Goal: Task Accomplishment & Management: Manage account settings

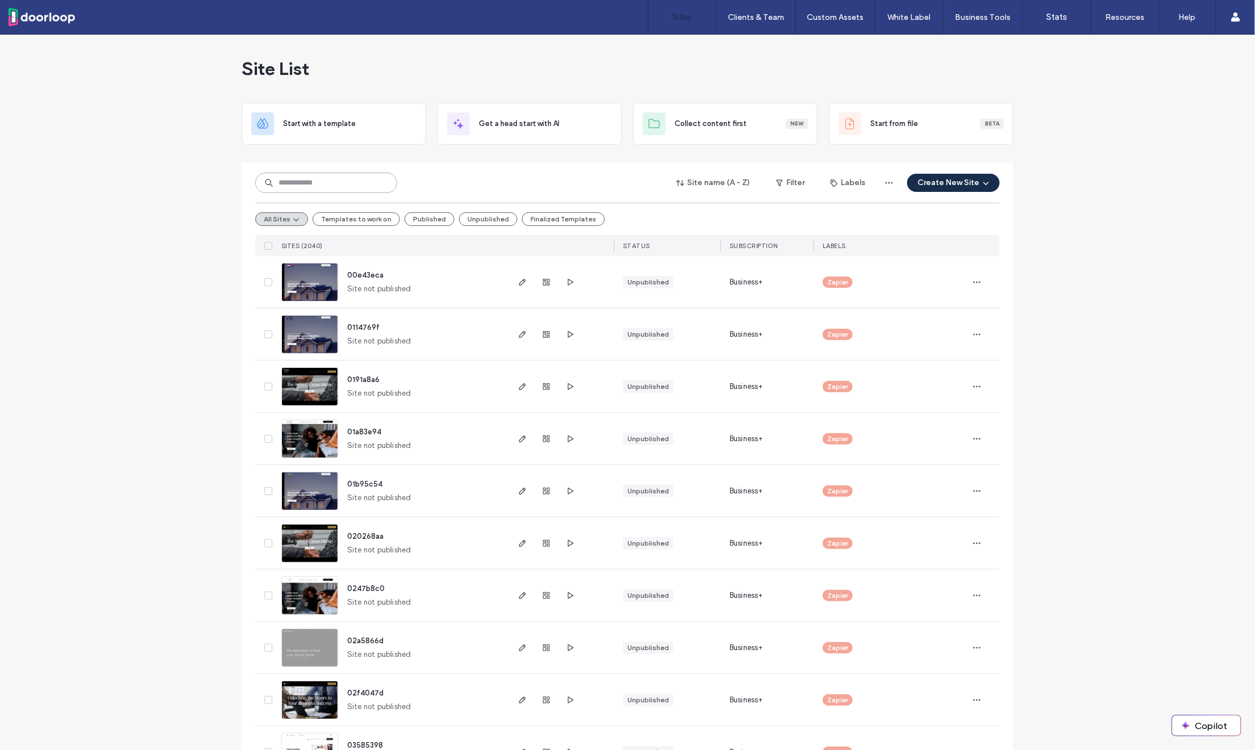
click at [300, 187] on input at bounding box center [326, 183] width 142 height 20
paste input "********"
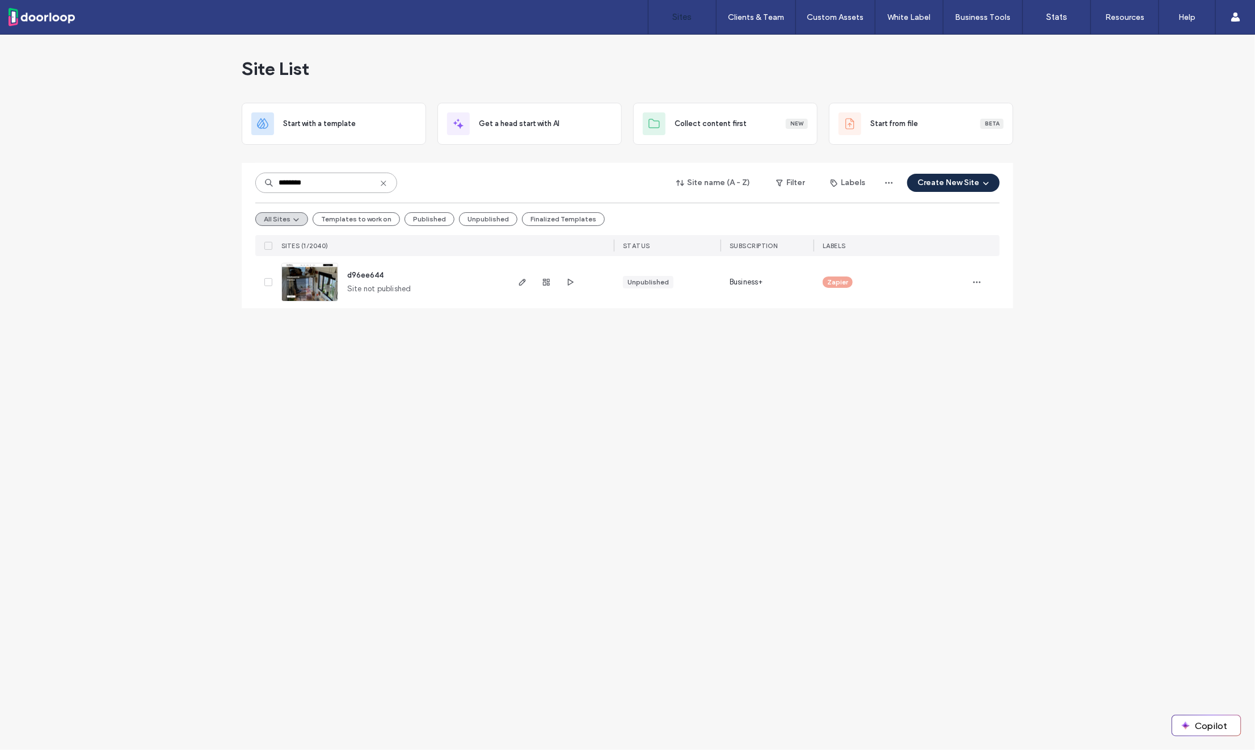
type input "********"
click at [355, 275] on span "d96ee644" at bounding box center [365, 275] width 36 height 9
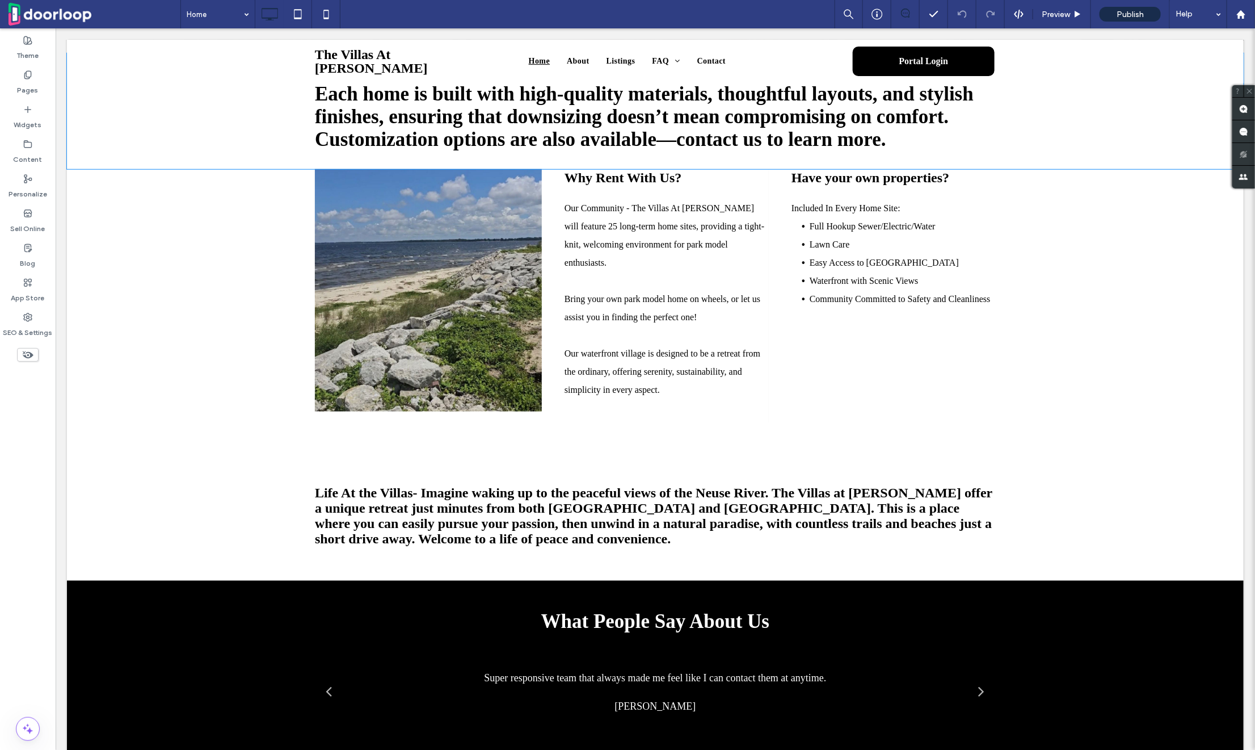
scroll to position [593, 0]
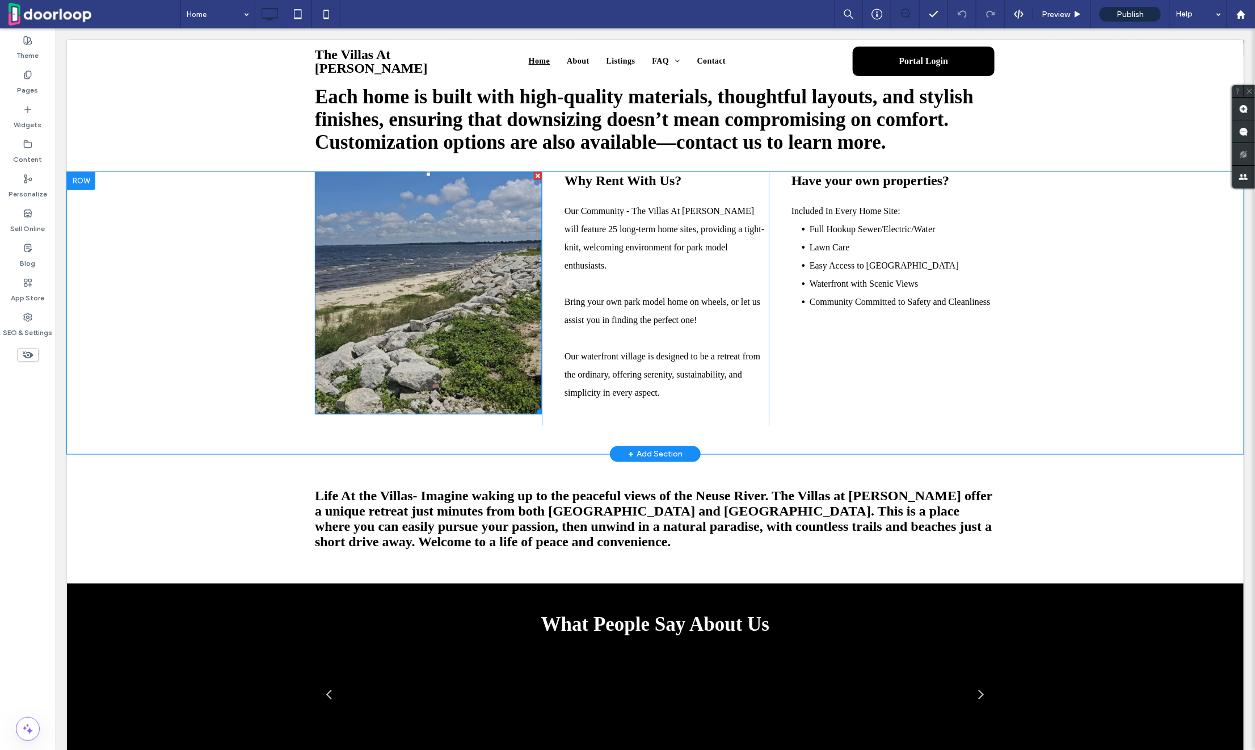
click at [414, 305] on img at bounding box center [427, 292] width 227 height 242
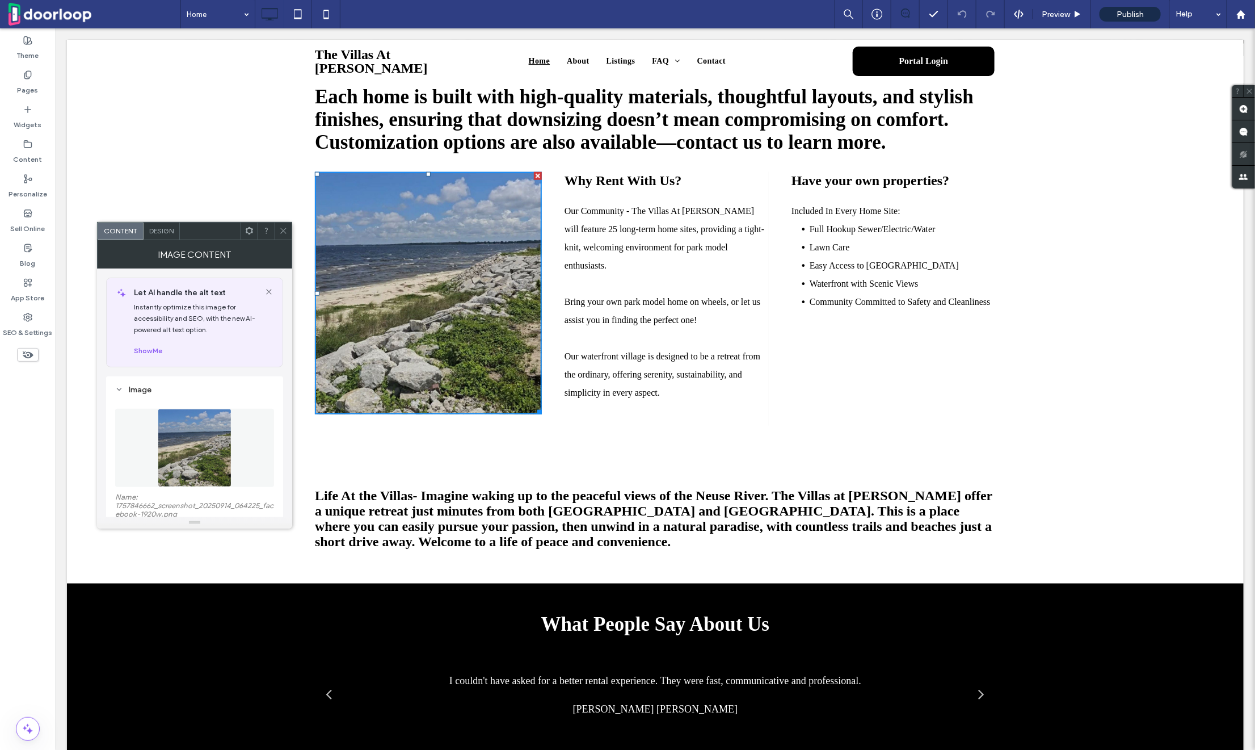
click at [205, 454] on img at bounding box center [194, 448] width 73 height 78
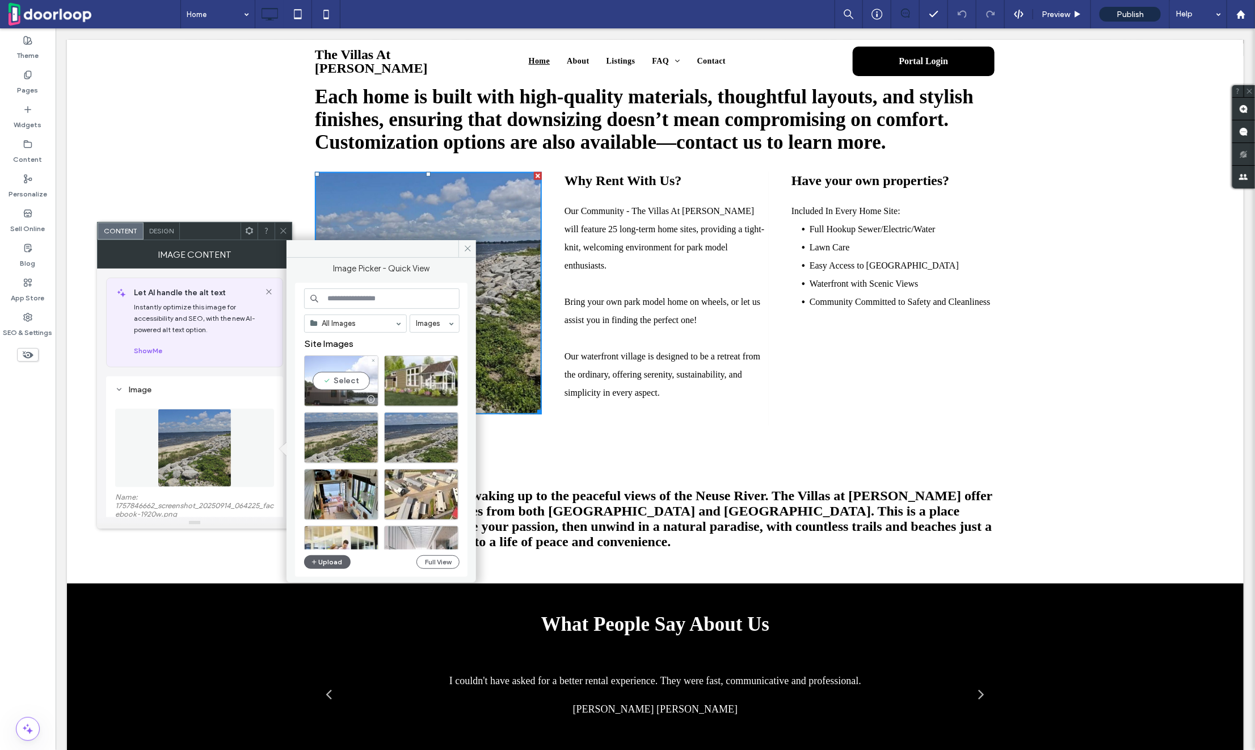
click at [327, 378] on div "Select" at bounding box center [341, 380] width 74 height 51
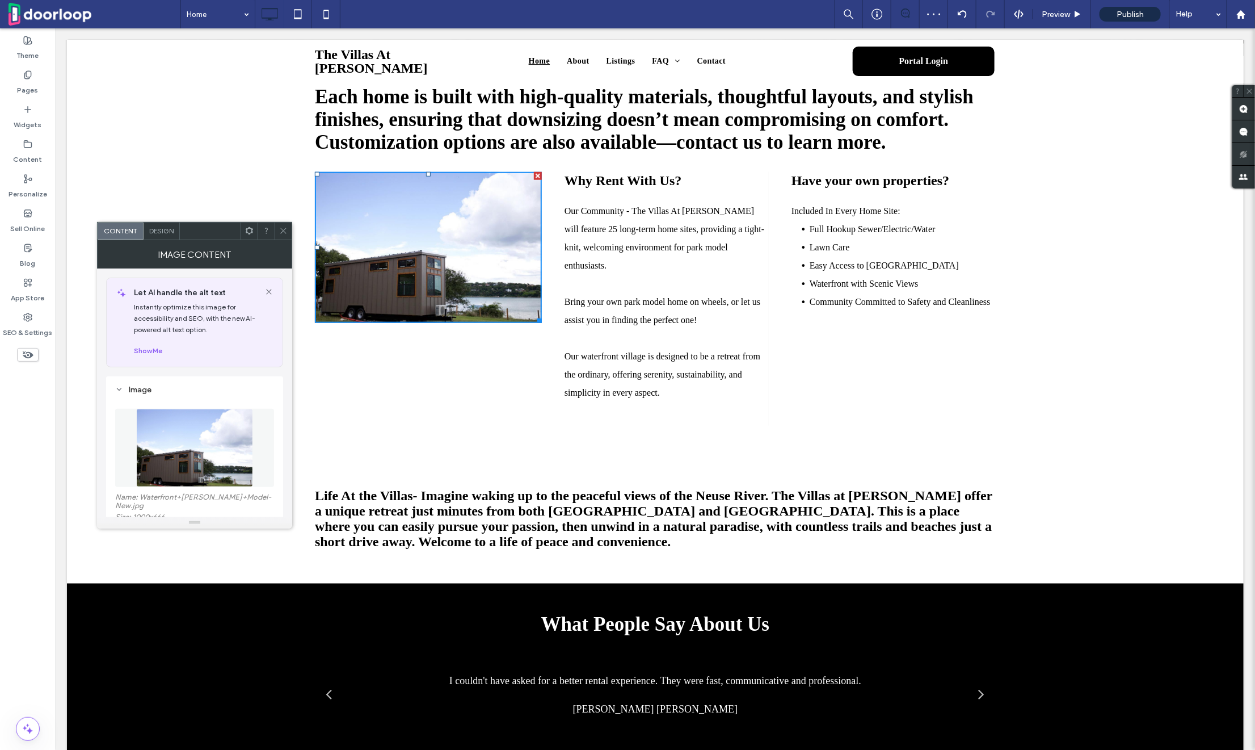
click at [282, 233] on use at bounding box center [283, 231] width 6 height 6
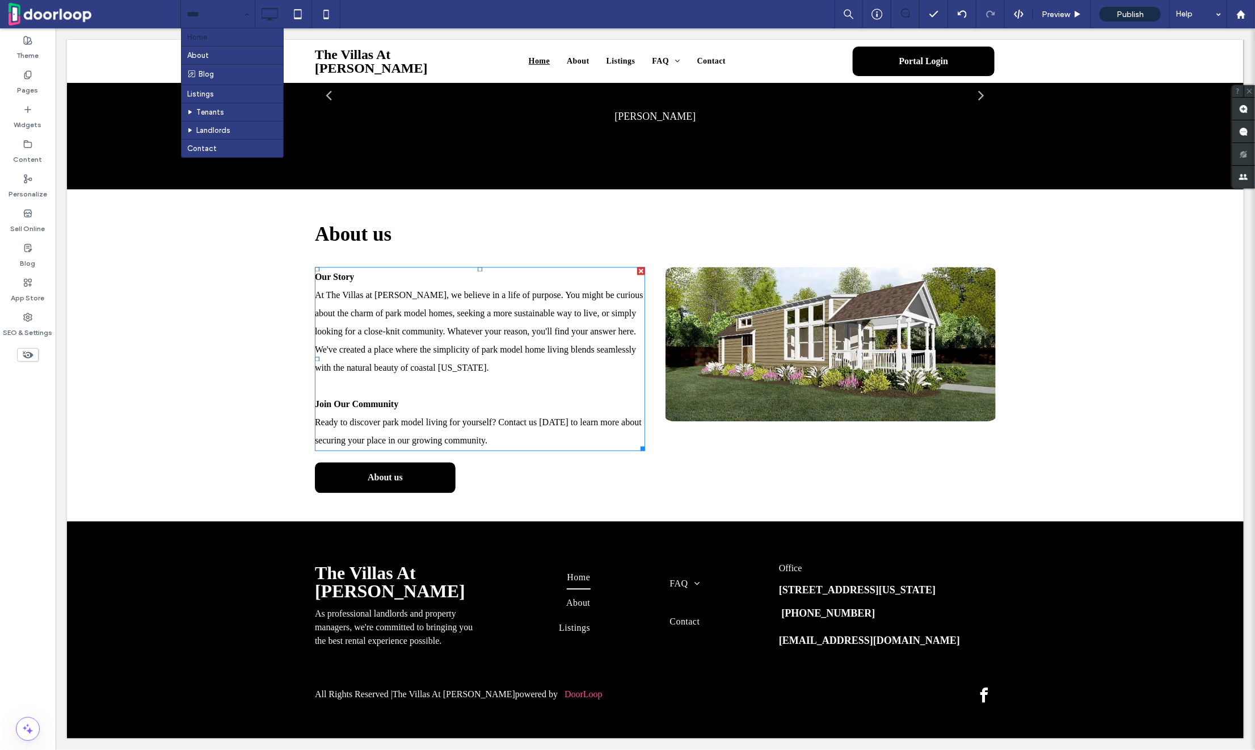
scroll to position [1221, 0]
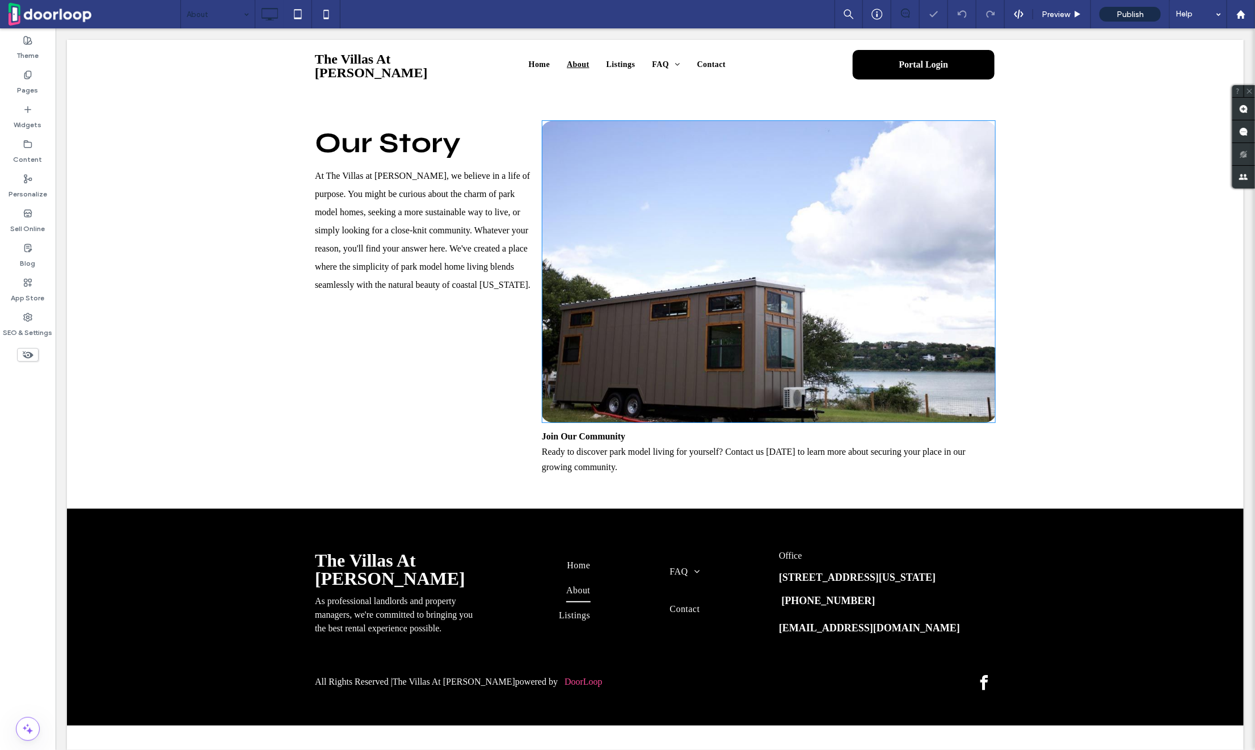
click at [611, 275] on img at bounding box center [768, 271] width 454 height 303
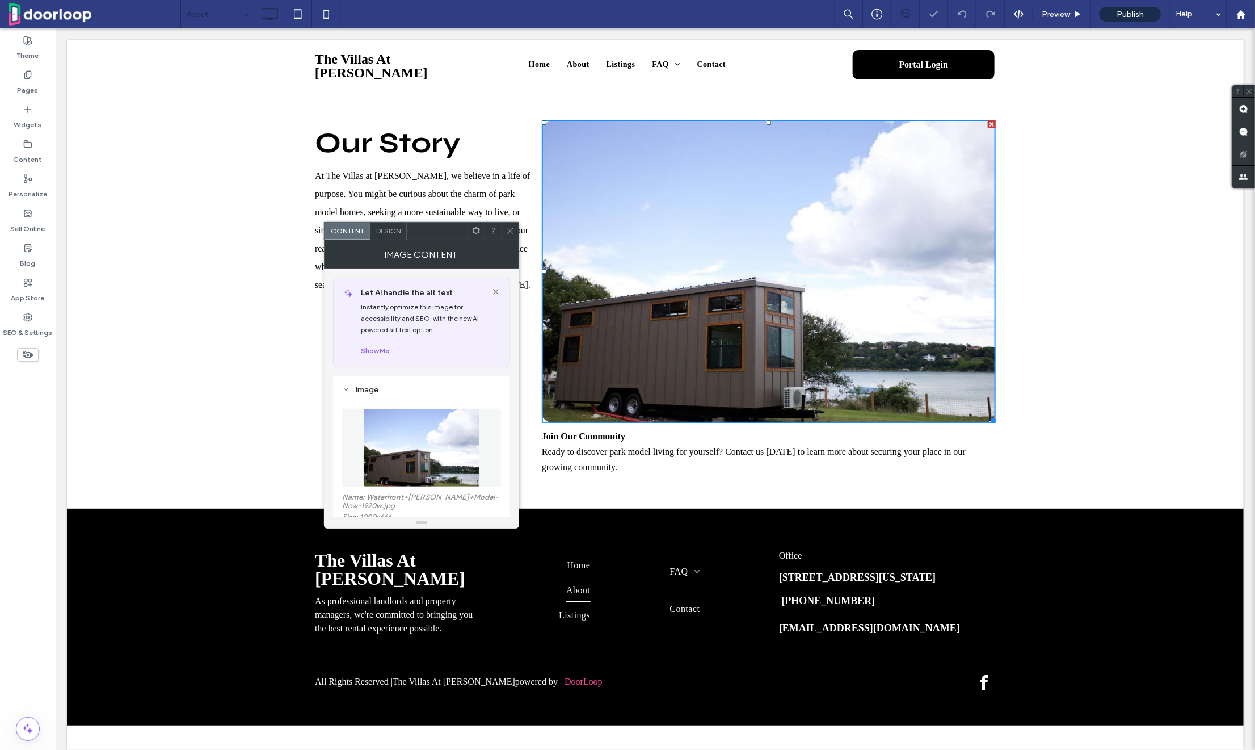
click at [414, 436] on img at bounding box center [421, 448] width 117 height 78
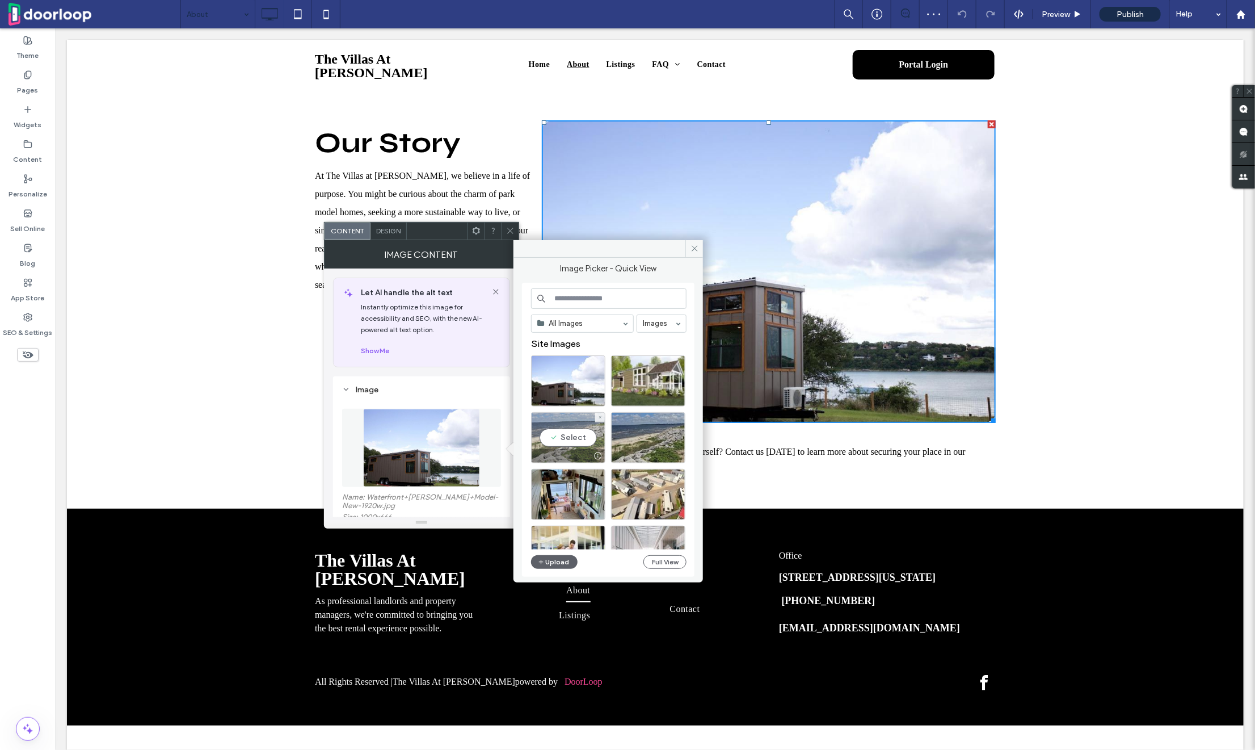
click at [580, 423] on div "Select" at bounding box center [568, 437] width 74 height 51
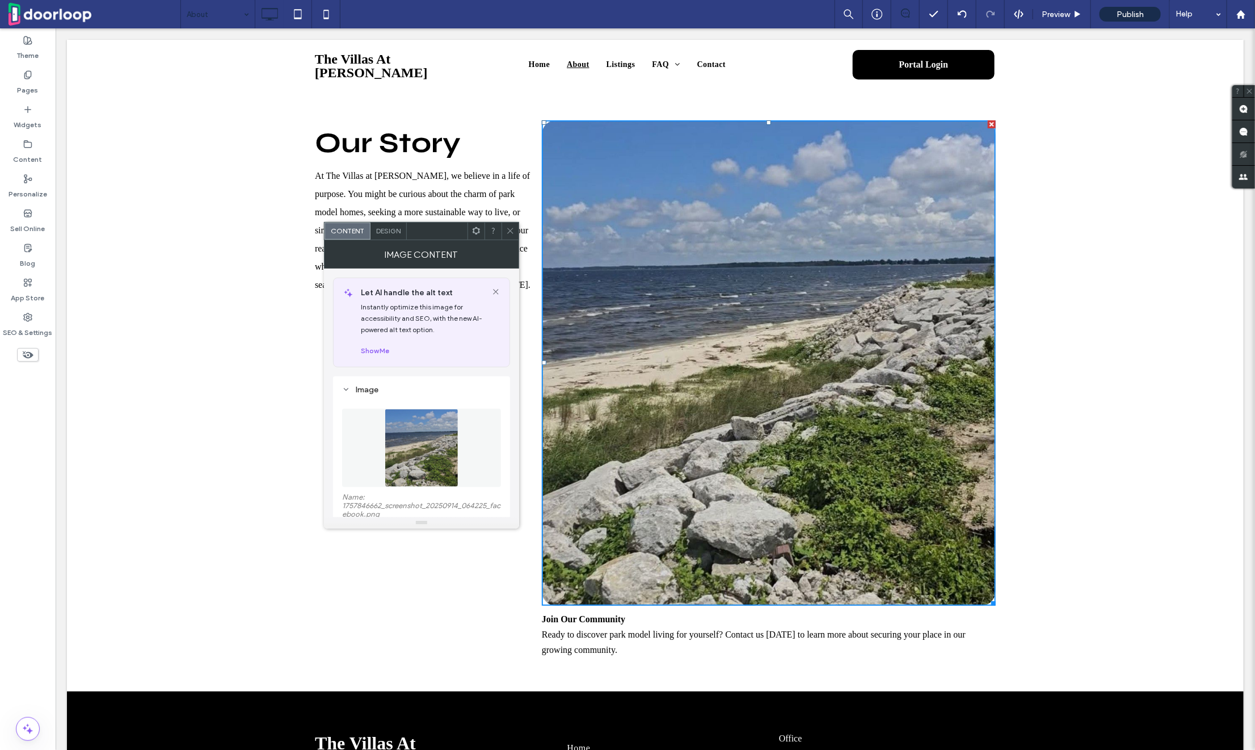
click at [510, 229] on icon at bounding box center [510, 230] width 9 height 9
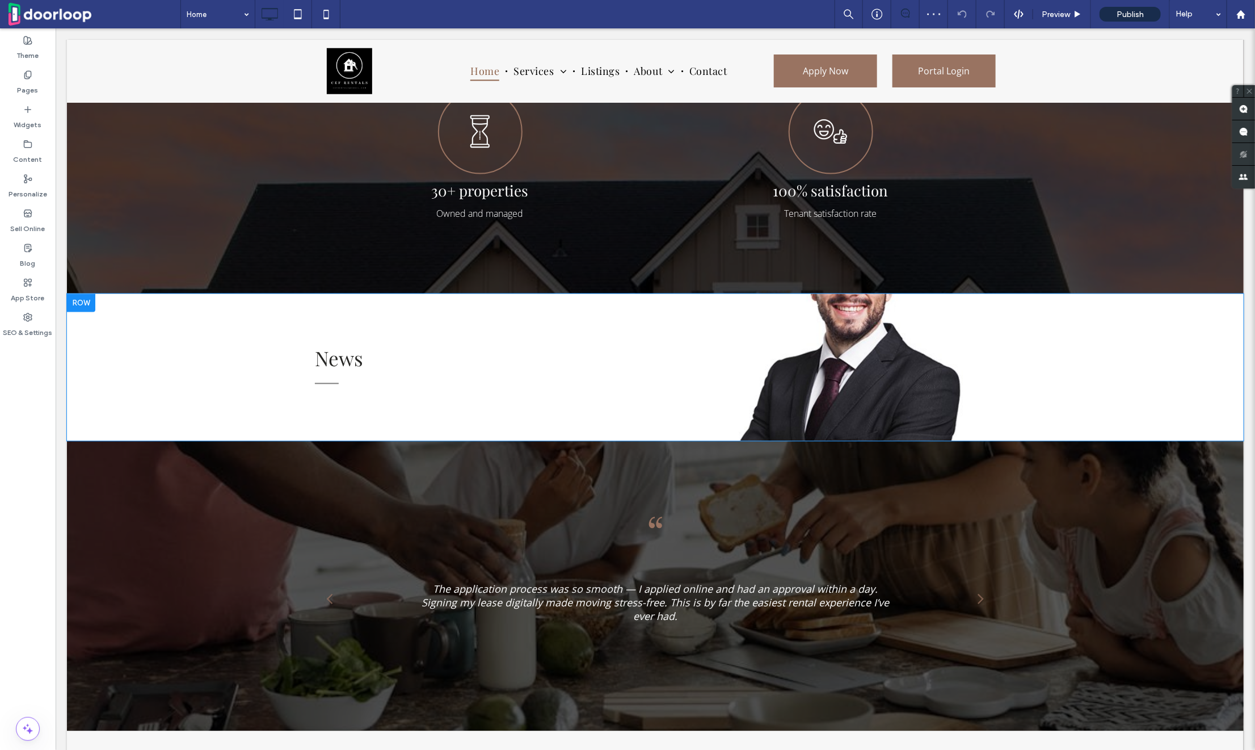
scroll to position [1238, 0]
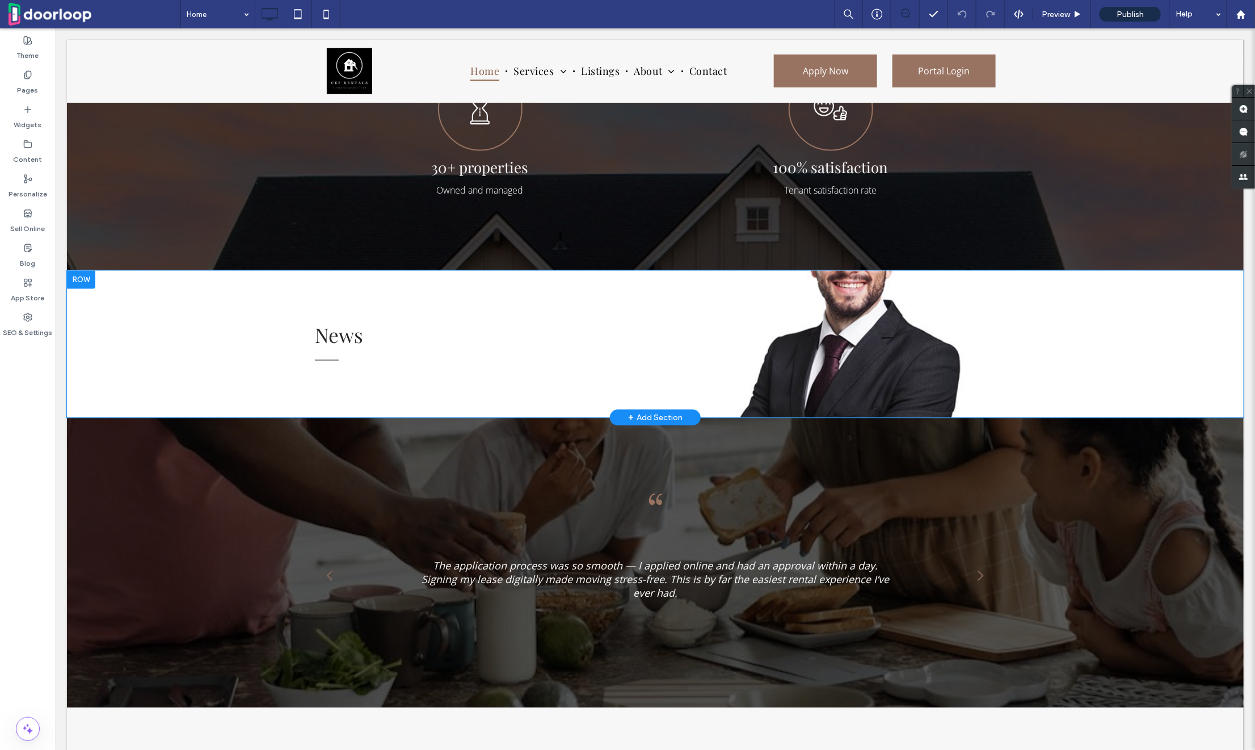
click at [82, 288] on div at bounding box center [80, 279] width 28 height 18
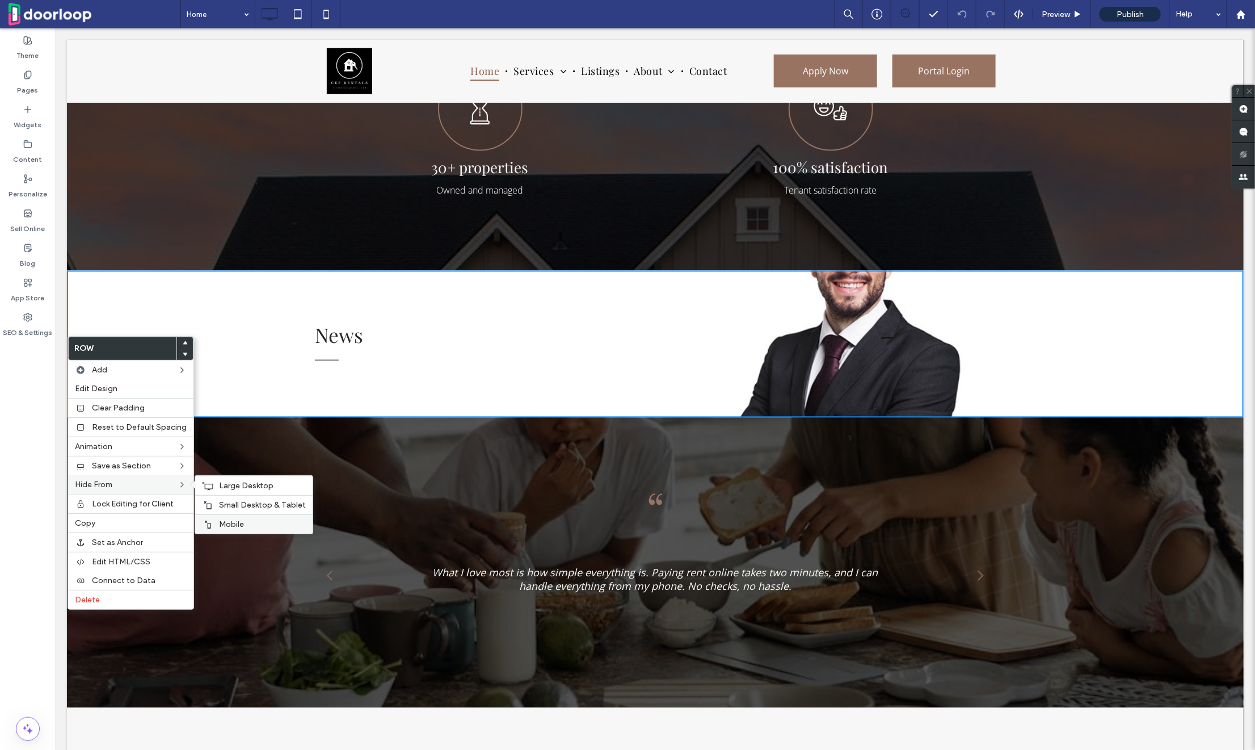
click at [234, 516] on div "Mobile" at bounding box center [253, 523] width 117 height 19
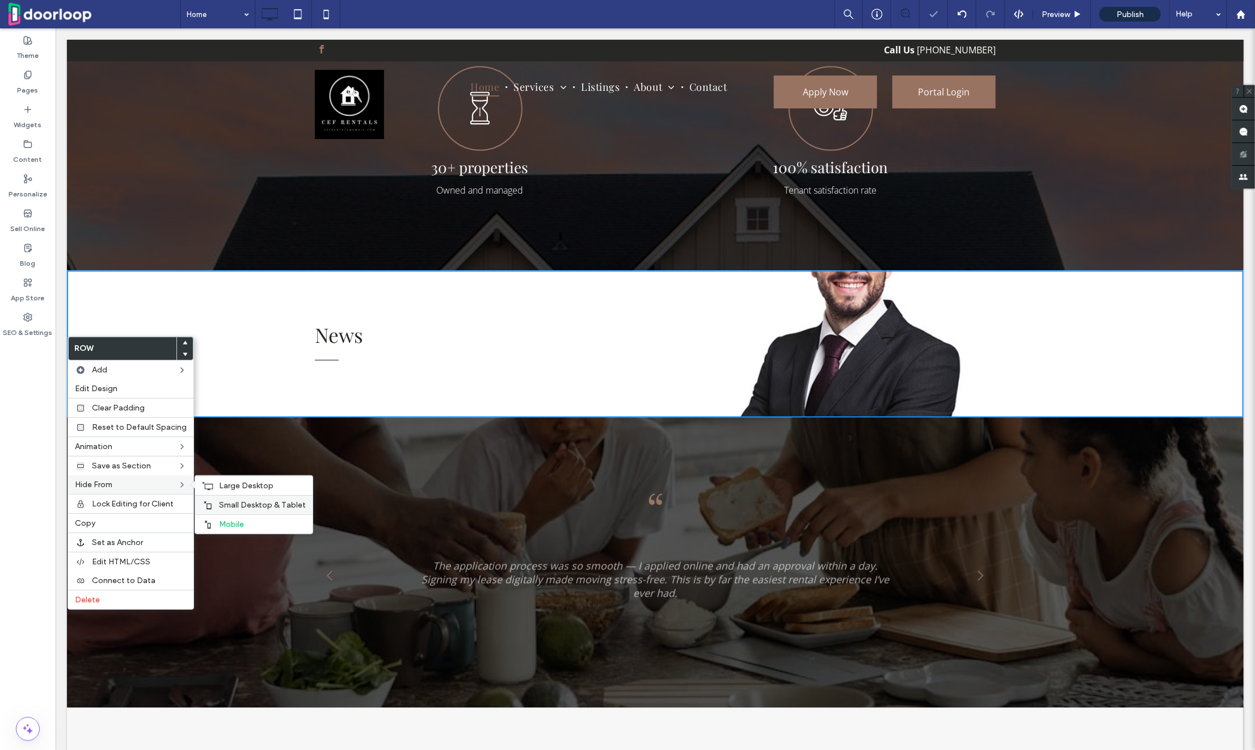
click at [234, 504] on span "Small Desktop & Tablet" at bounding box center [262, 505] width 87 height 10
click at [234, 487] on span "Large Desktop" at bounding box center [246, 486] width 54 height 10
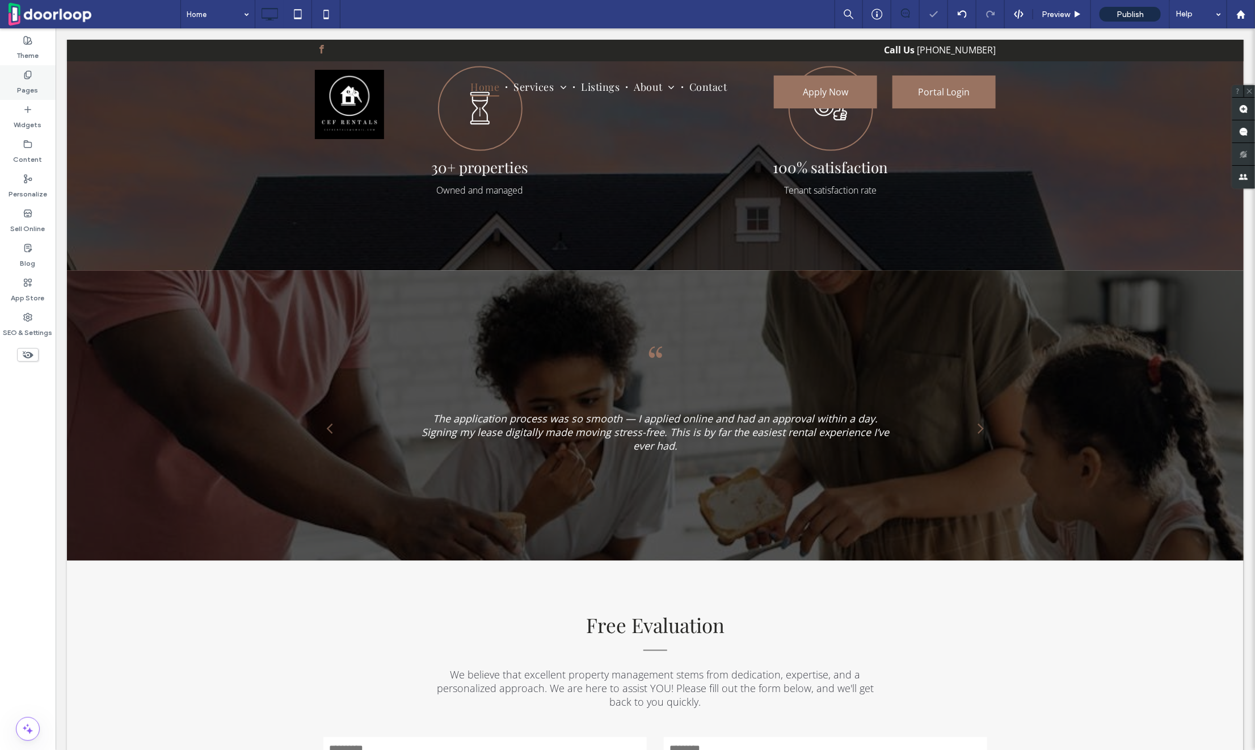
click at [36, 92] on label "Pages" at bounding box center [28, 87] width 21 height 16
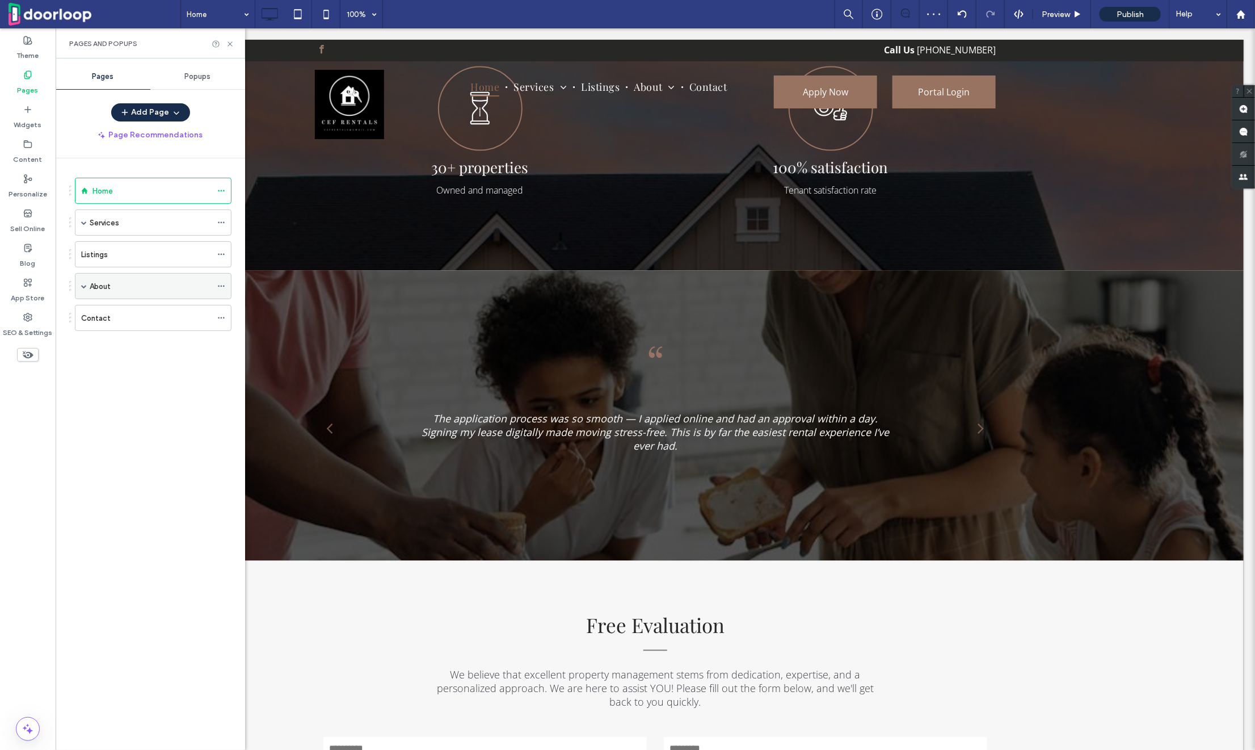
click at [83, 283] on span at bounding box center [84, 286] width 6 height 6
click at [221, 335] on icon at bounding box center [221, 338] width 8 height 8
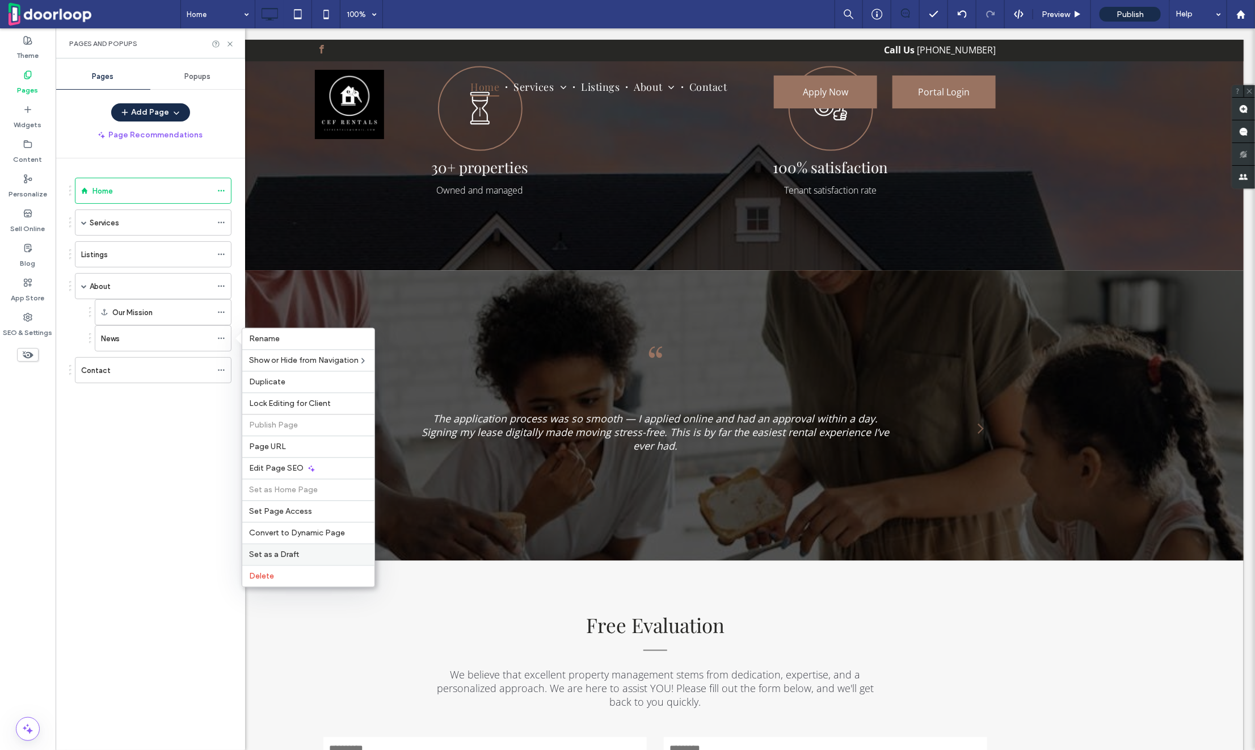
click at [282, 554] on span "Set as a Draft" at bounding box center [274, 555] width 50 height 10
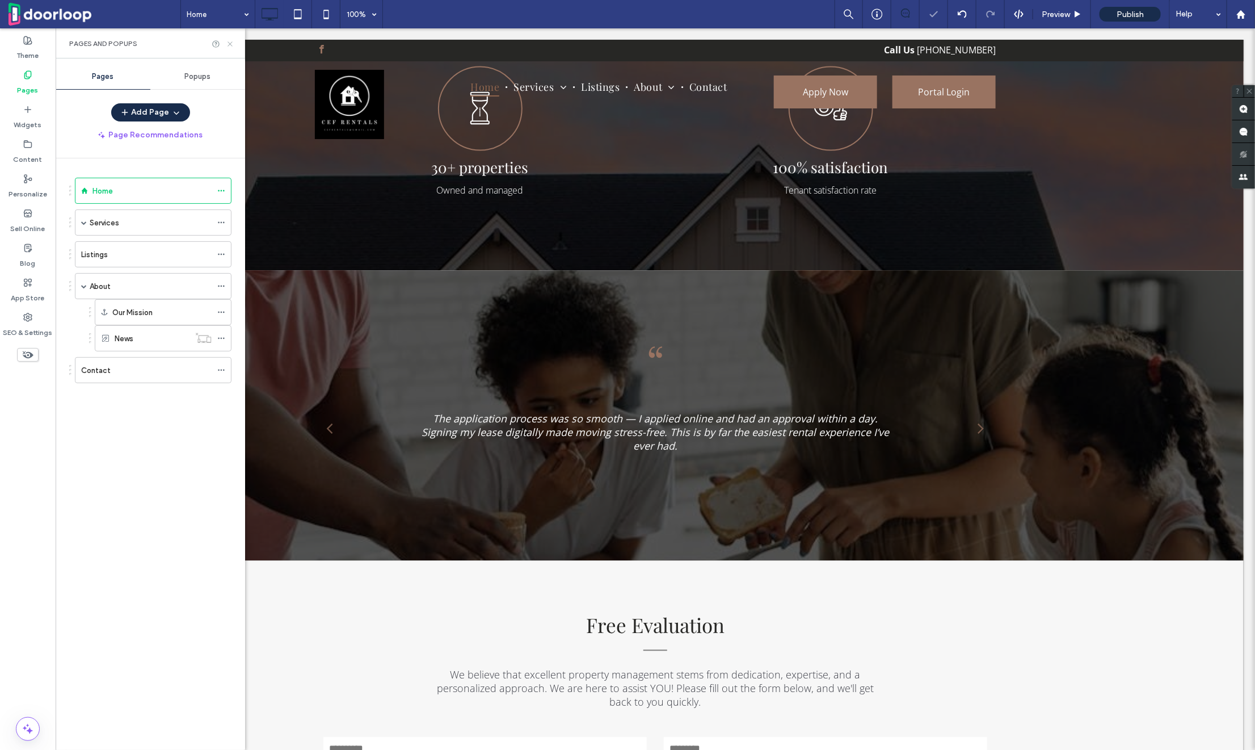
click at [228, 43] on icon at bounding box center [230, 44] width 9 height 9
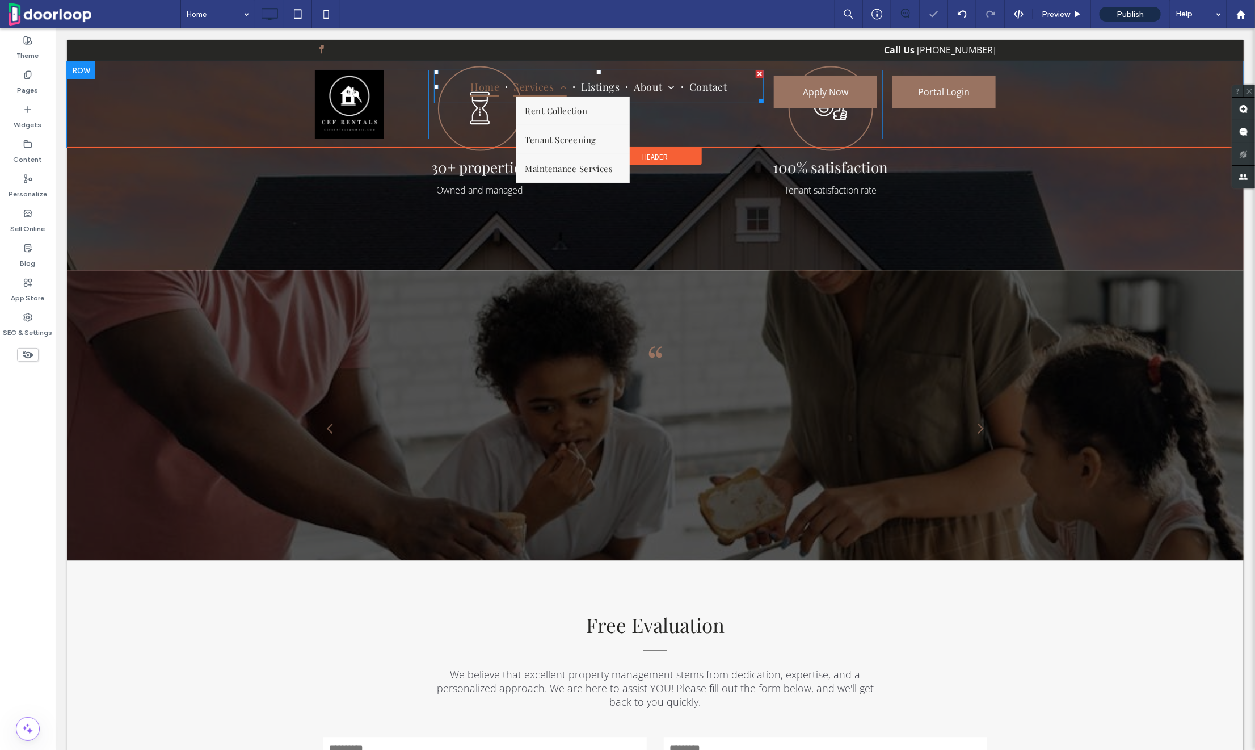
click at [534, 85] on span "Services" at bounding box center [539, 86] width 53 height 20
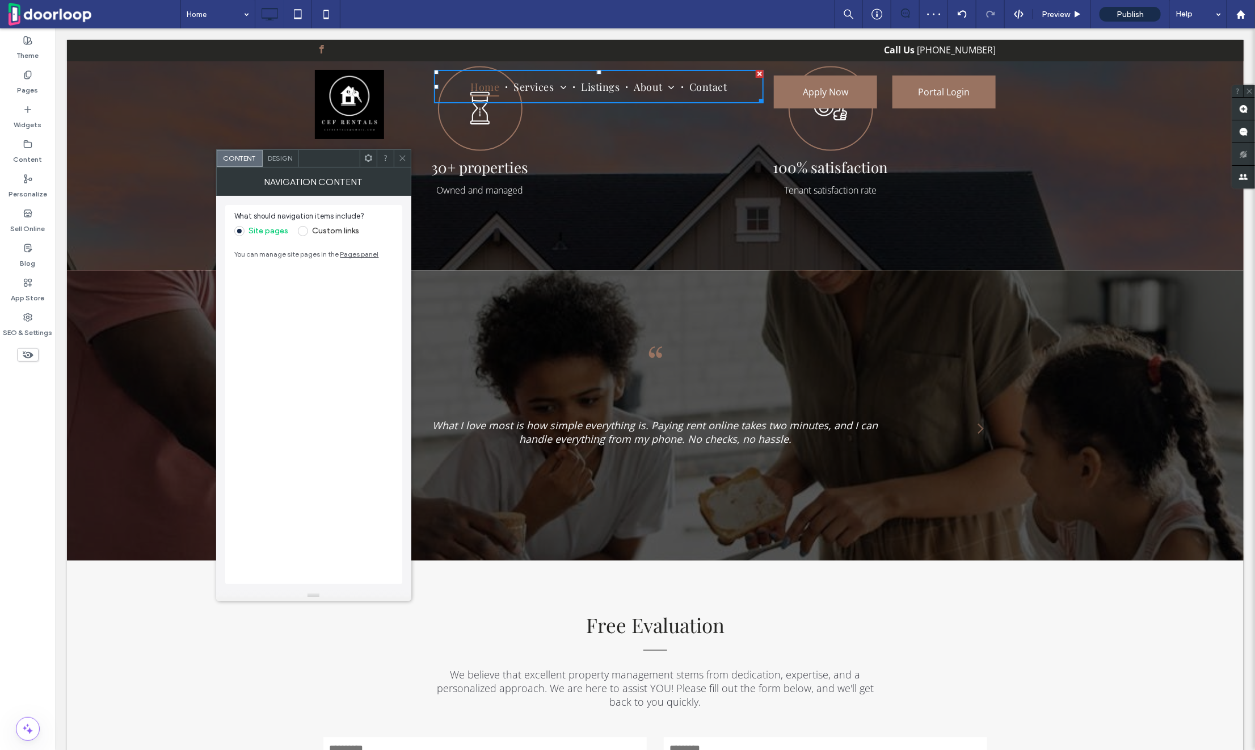
click at [408, 158] on div at bounding box center [402, 158] width 17 height 17
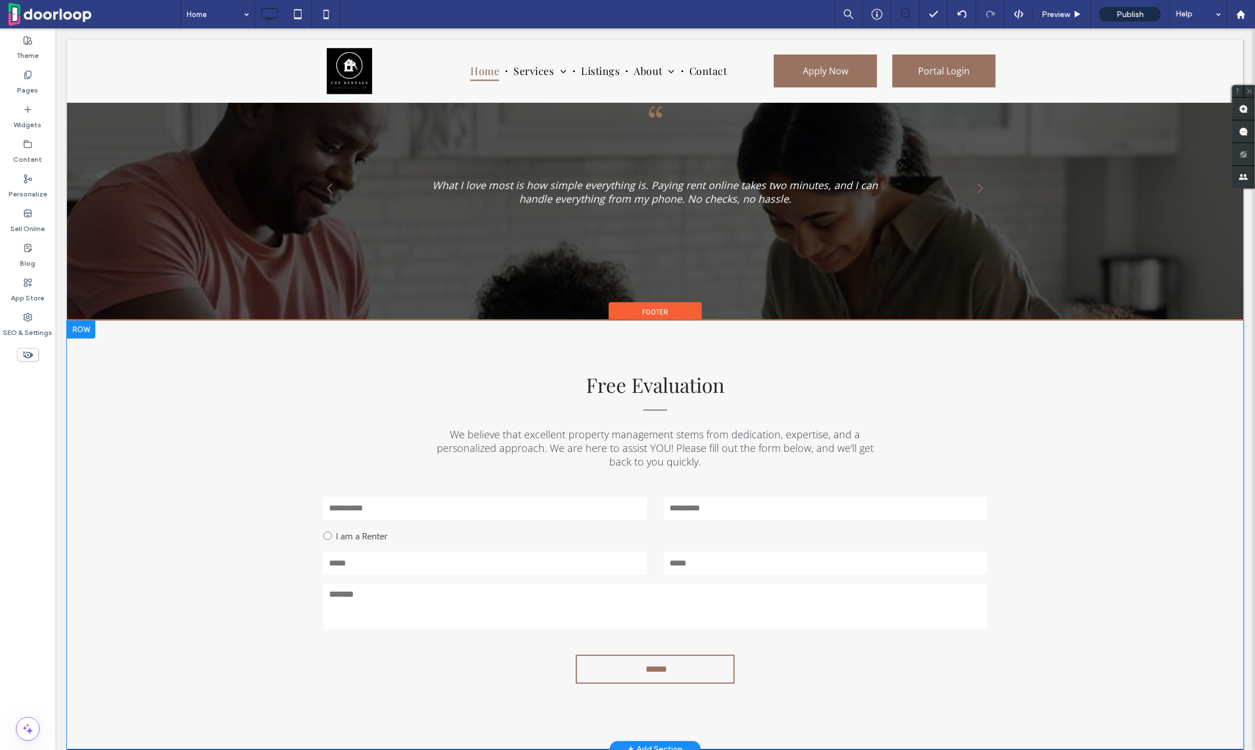
scroll to position [1490, 0]
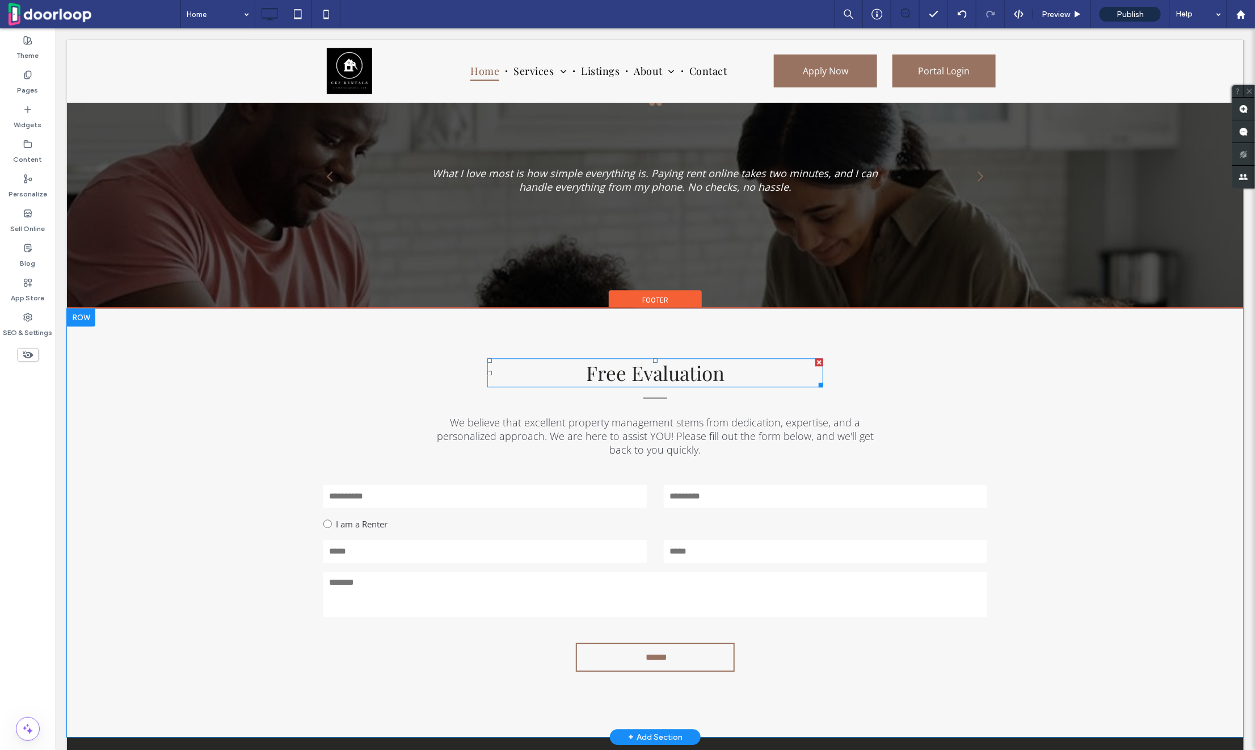
click at [818, 366] on div at bounding box center [819, 362] width 8 height 8
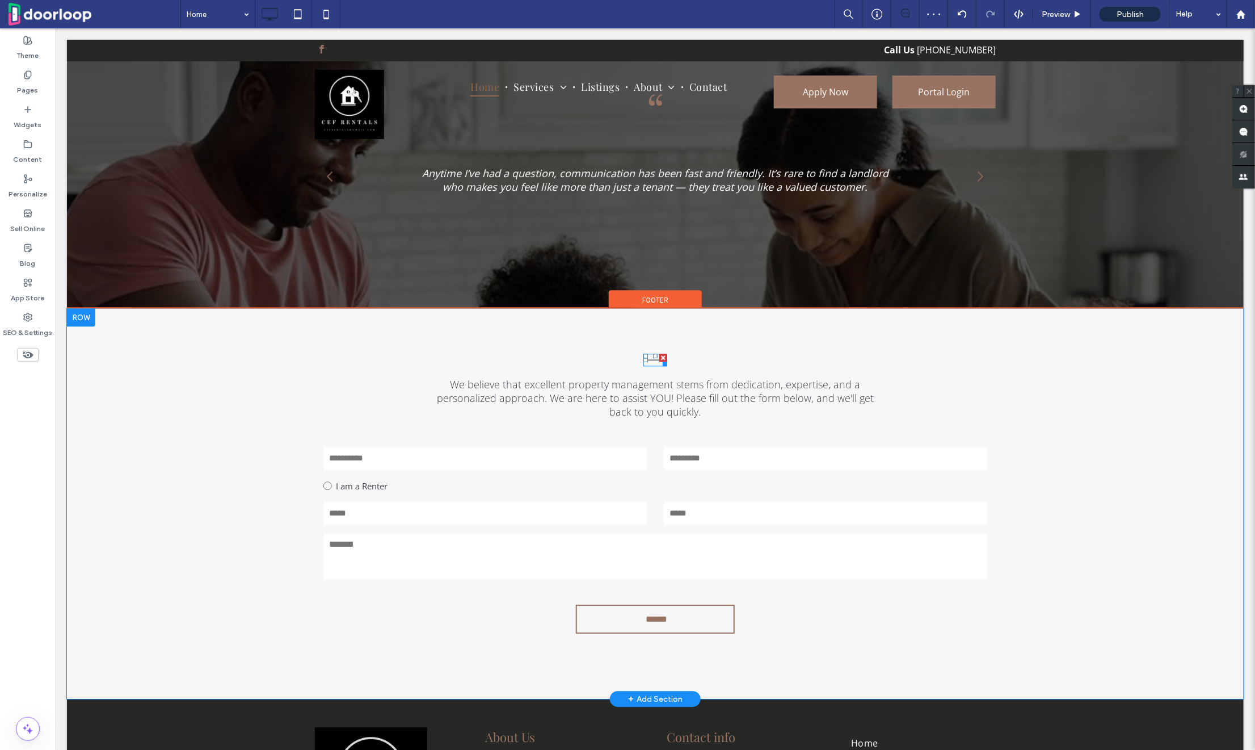
click at [663, 361] on div at bounding box center [663, 357] width 8 height 8
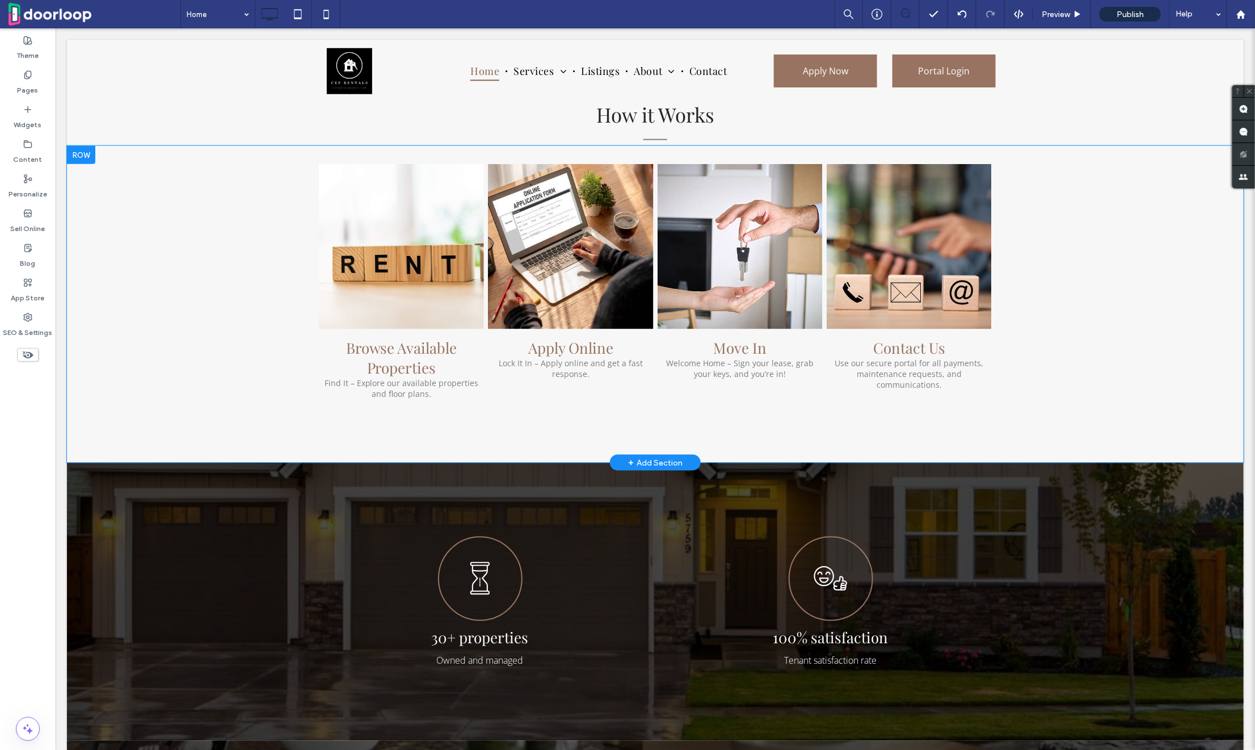
scroll to position [729, 0]
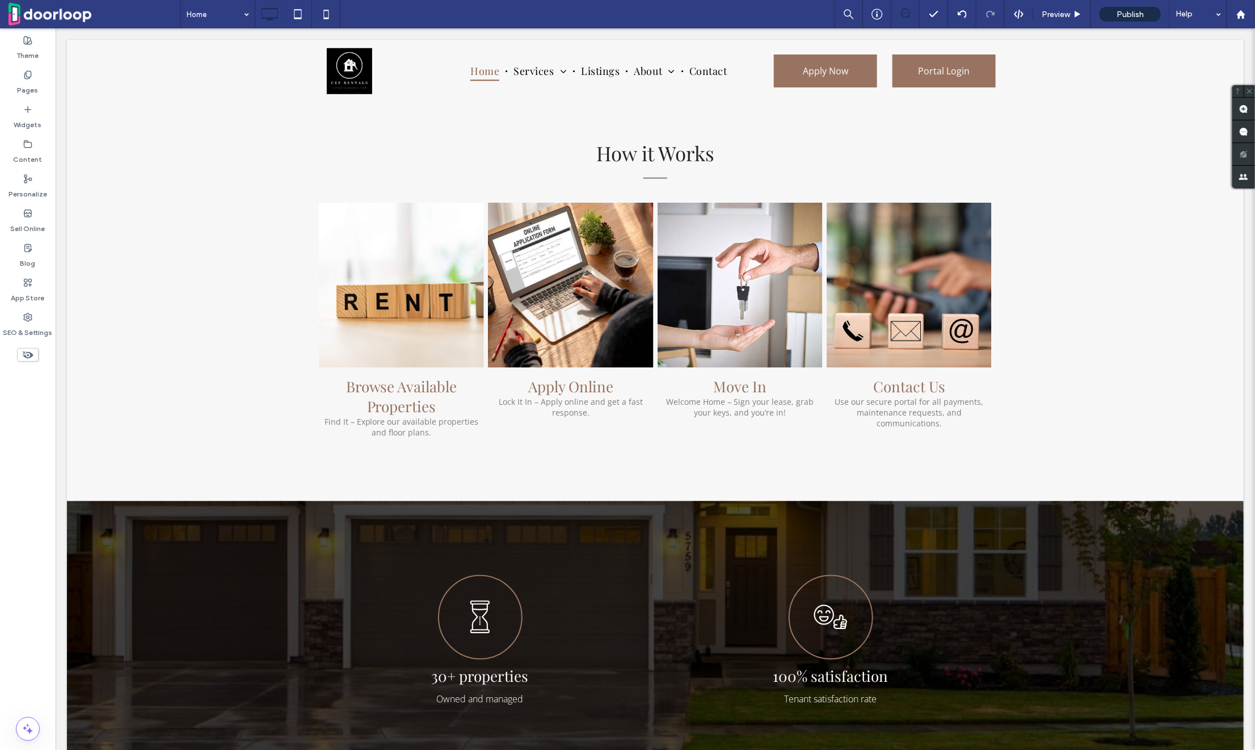
click at [29, 358] on icon at bounding box center [28, 354] width 12 height 12
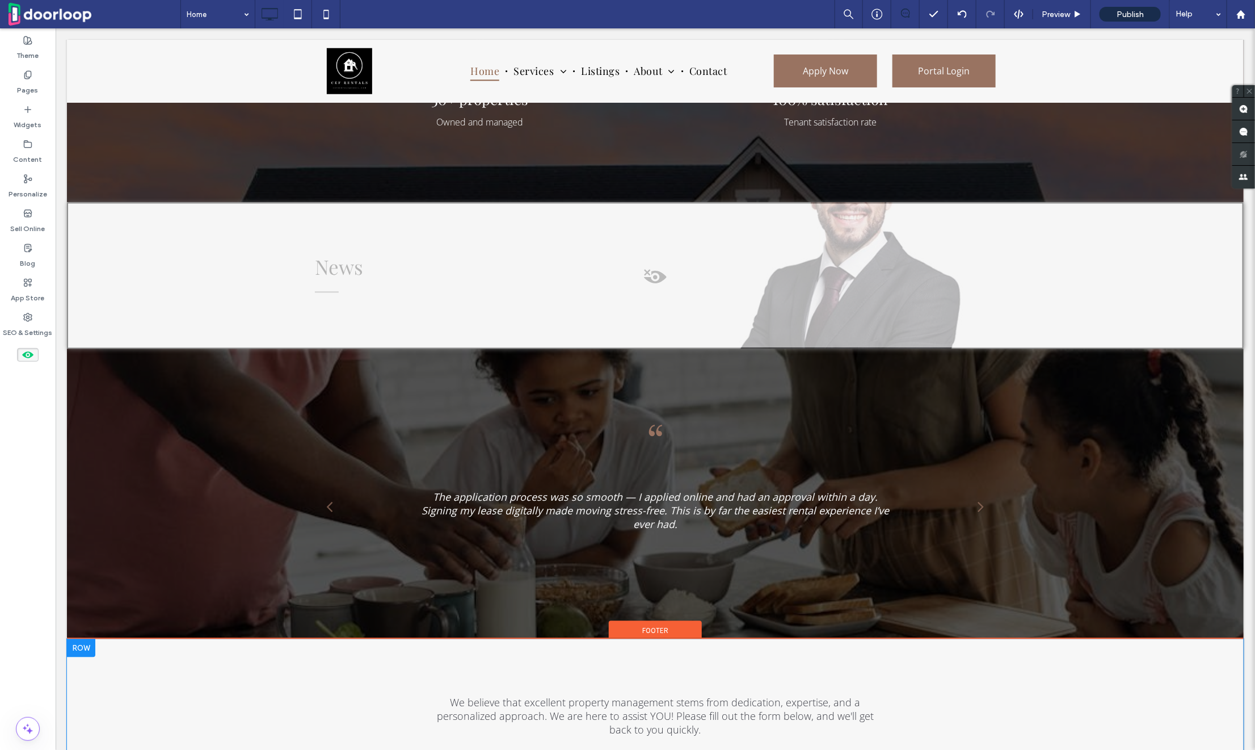
scroll to position [1337, 0]
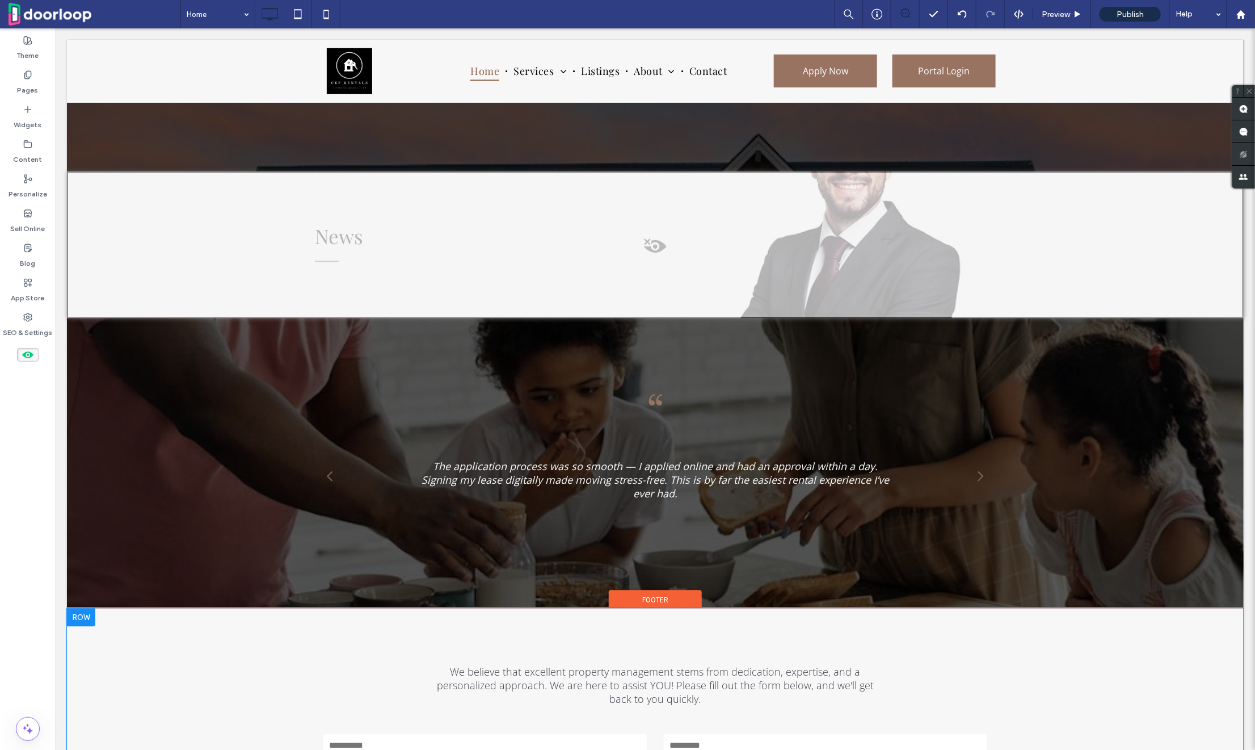
click at [335, 293] on div at bounding box center [654, 244] width 1177 height 146
click at [354, 314] on div "Unhide? Yes" at bounding box center [335, 307] width 91 height 28
click at [354, 308] on button "Yes" at bounding box center [351, 307] width 35 height 14
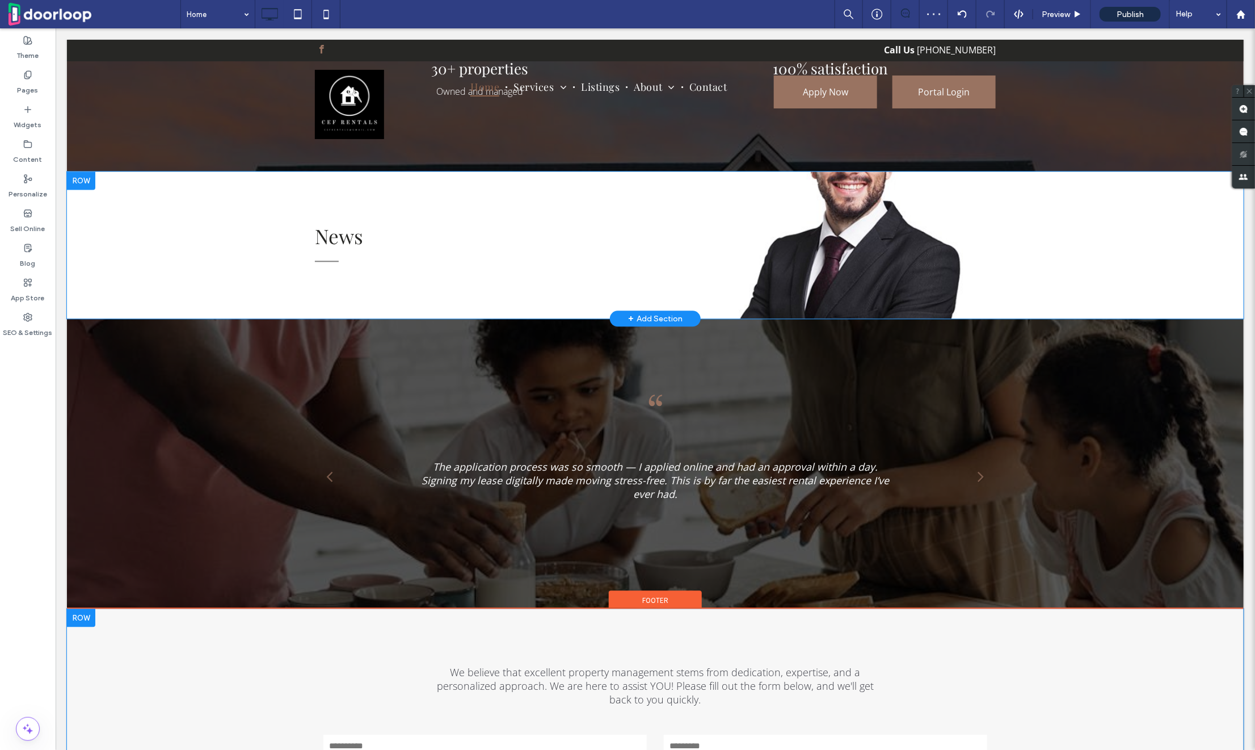
click at [87, 189] on div at bounding box center [80, 180] width 28 height 18
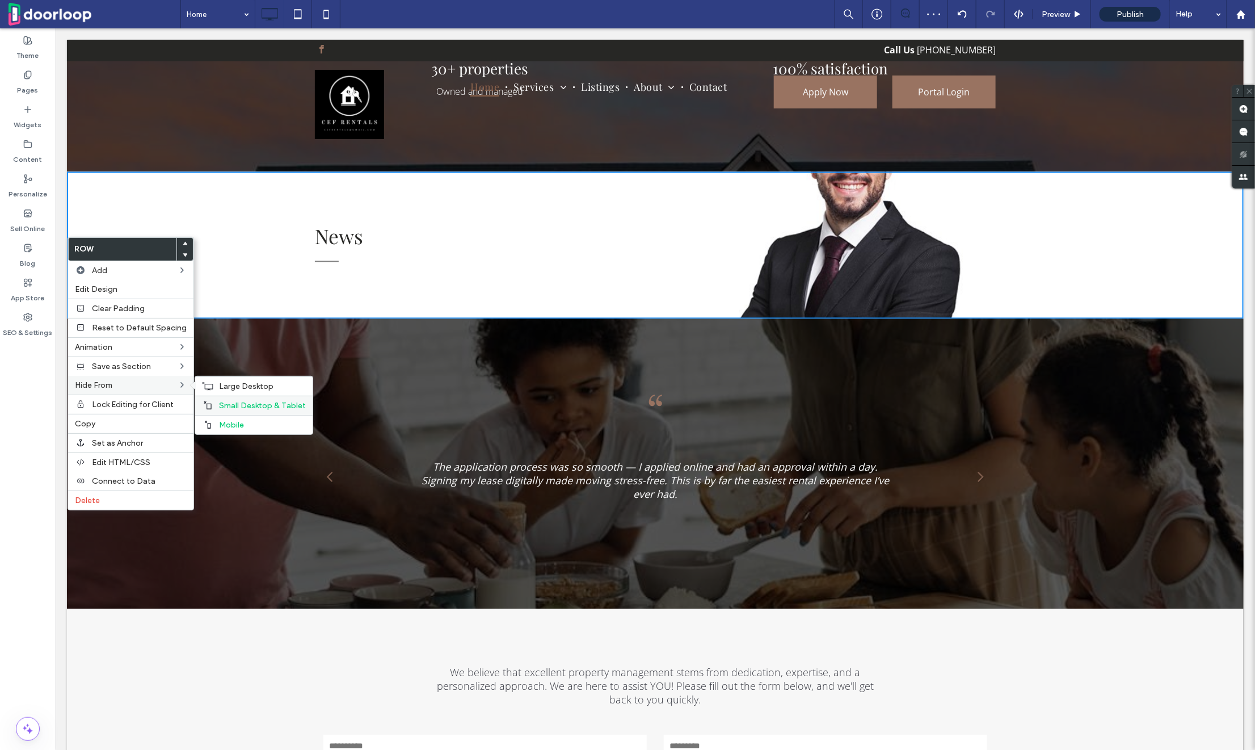
click at [221, 398] on div "Small Desktop & Tablet" at bounding box center [253, 405] width 117 height 19
click at [221, 418] on div "Mobile" at bounding box center [253, 424] width 117 height 19
click at [231, 283] on div "News Click To Paste Row + Add Section" at bounding box center [654, 244] width 1177 height 147
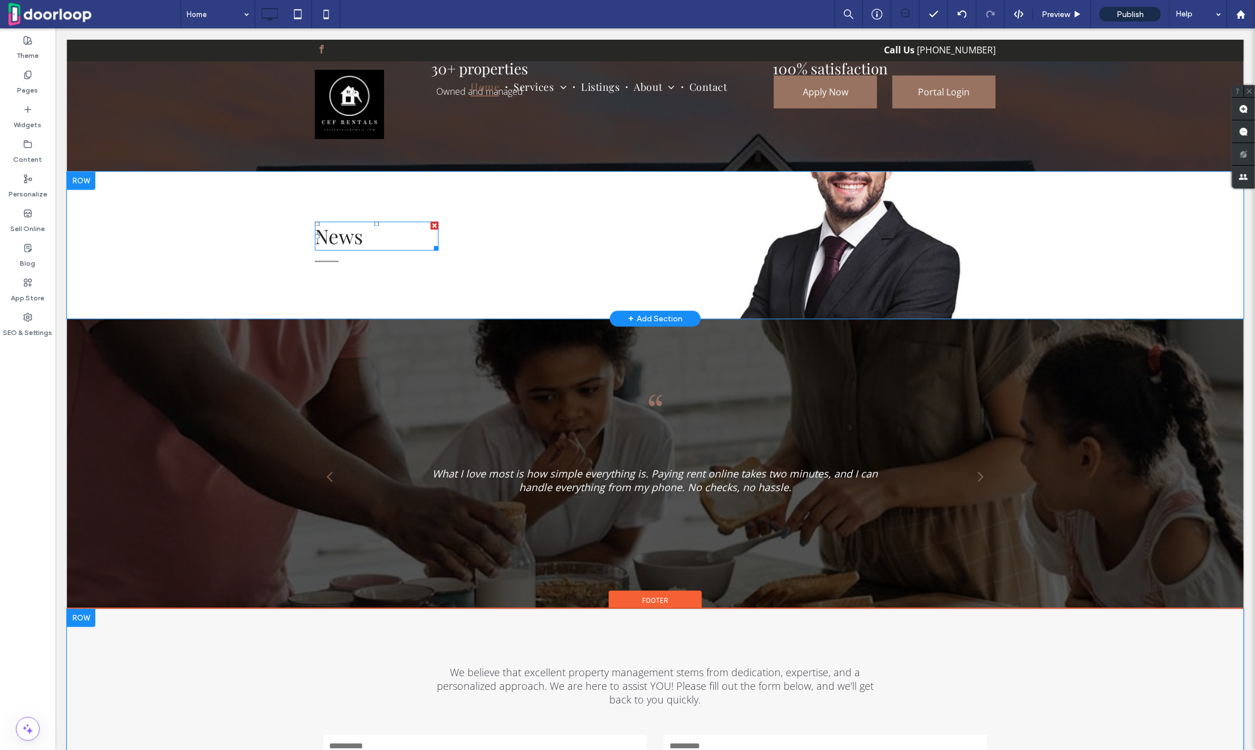
click at [345, 249] on span "News" at bounding box center [338, 235] width 48 height 27
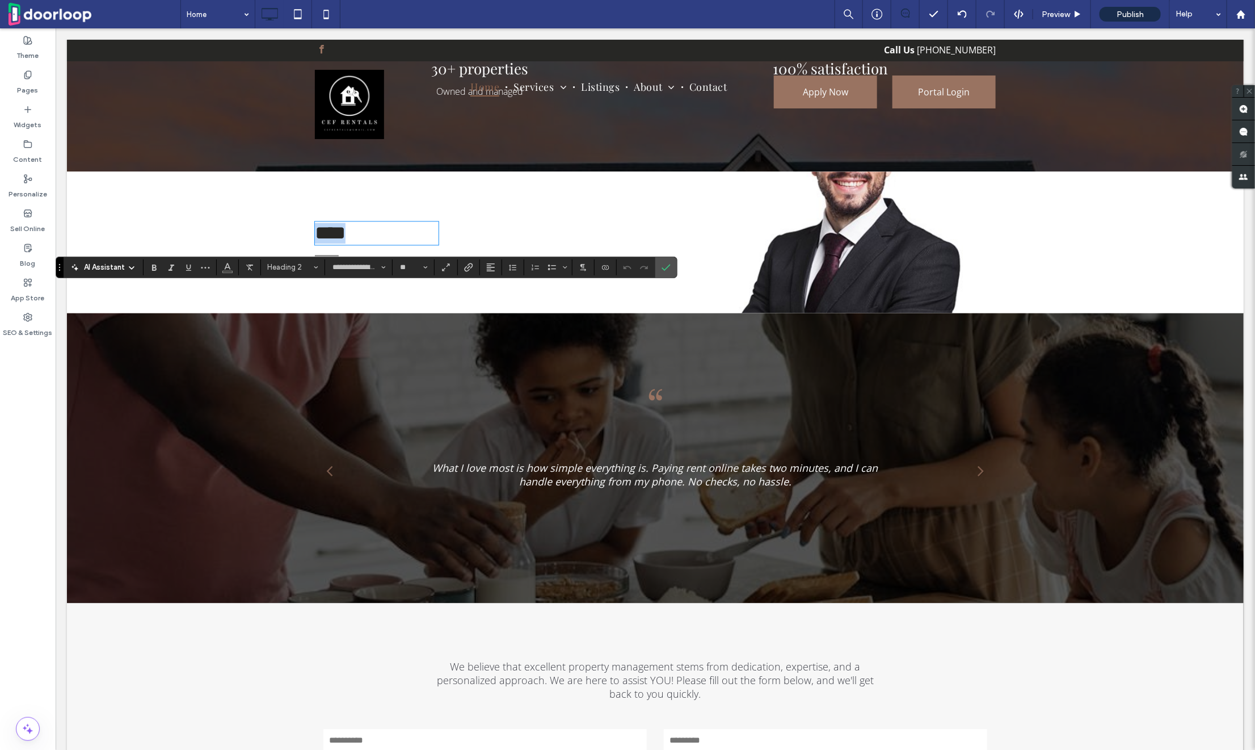
paste div
type input "*********"
type input "**"
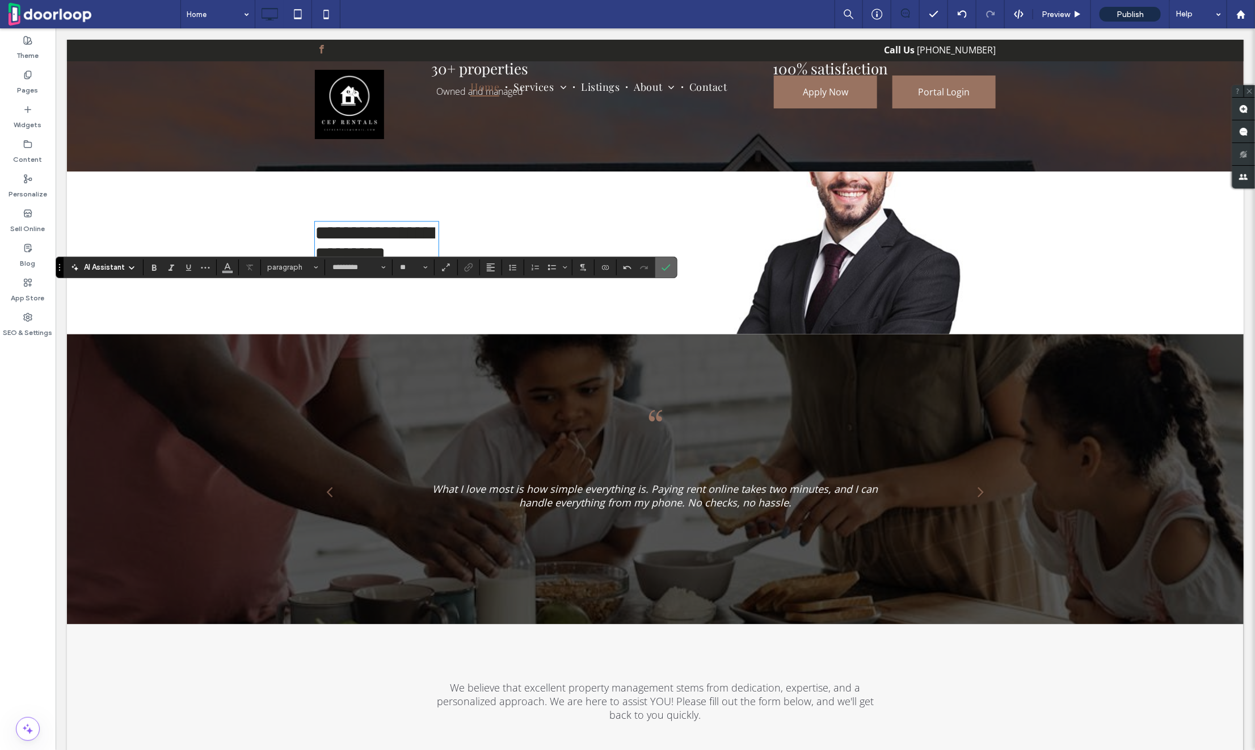
type input "**********"
type input "**"
click at [662, 266] on icon "Confirm" at bounding box center [666, 267] width 9 height 9
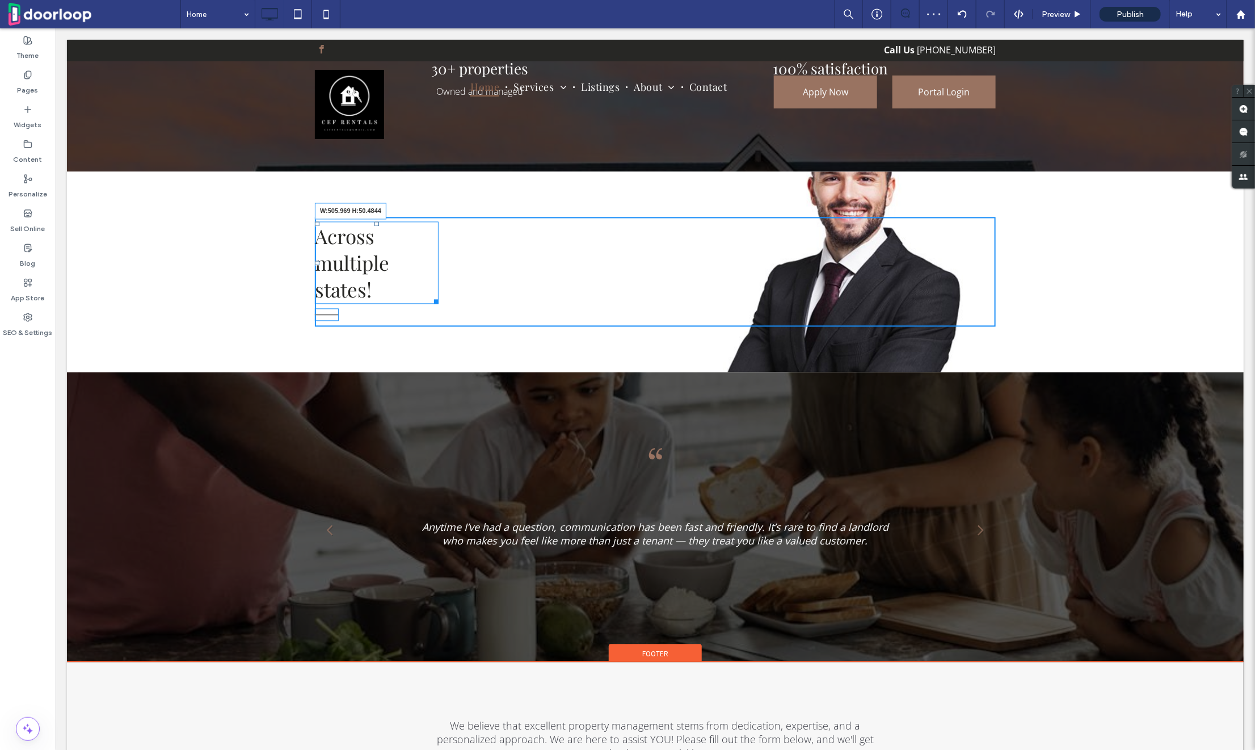
drag, startPoint x: 432, startPoint y: 364, endPoint x: 596, endPoint y: 338, distance: 165.4
click at [596, 338] on div "Across multiple states! W:505.969 H:50.4844 Click To Paste Row + Add Section" at bounding box center [654, 271] width 1177 height 200
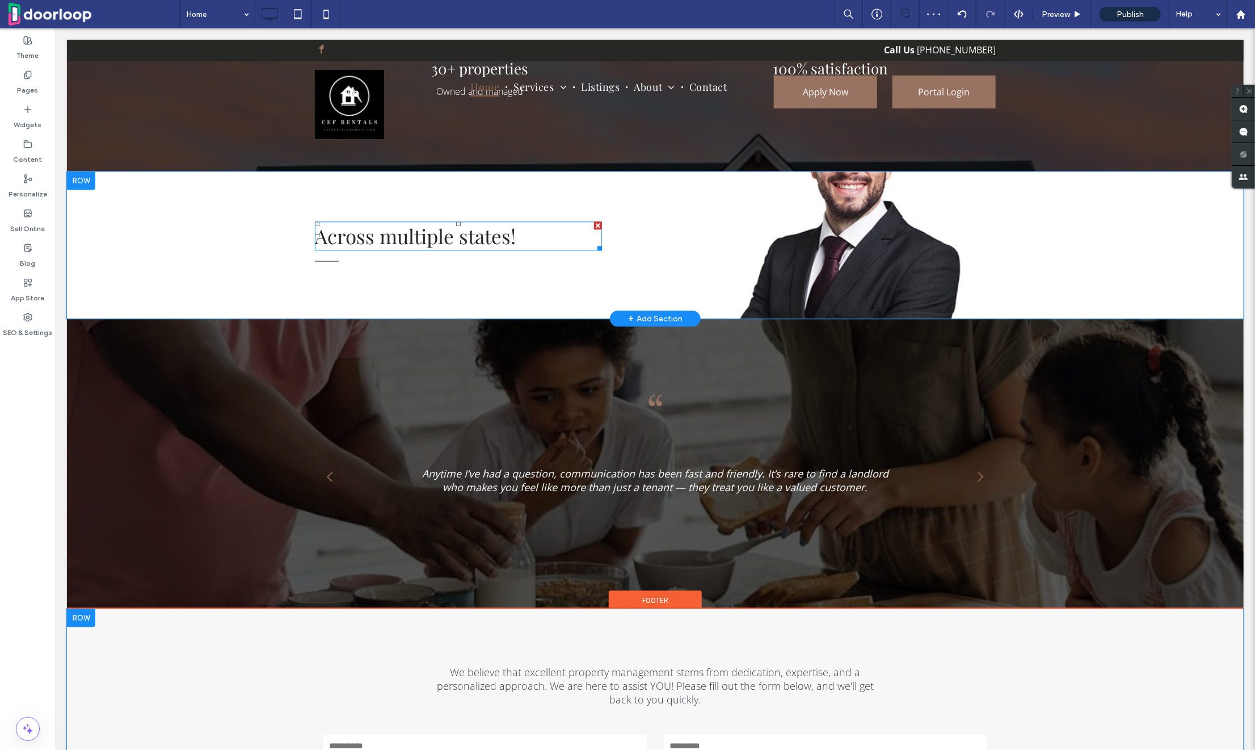
click at [838, 247] on div "Across multiple states! Click To Paste Row + Add Section" at bounding box center [654, 244] width 1177 height 147
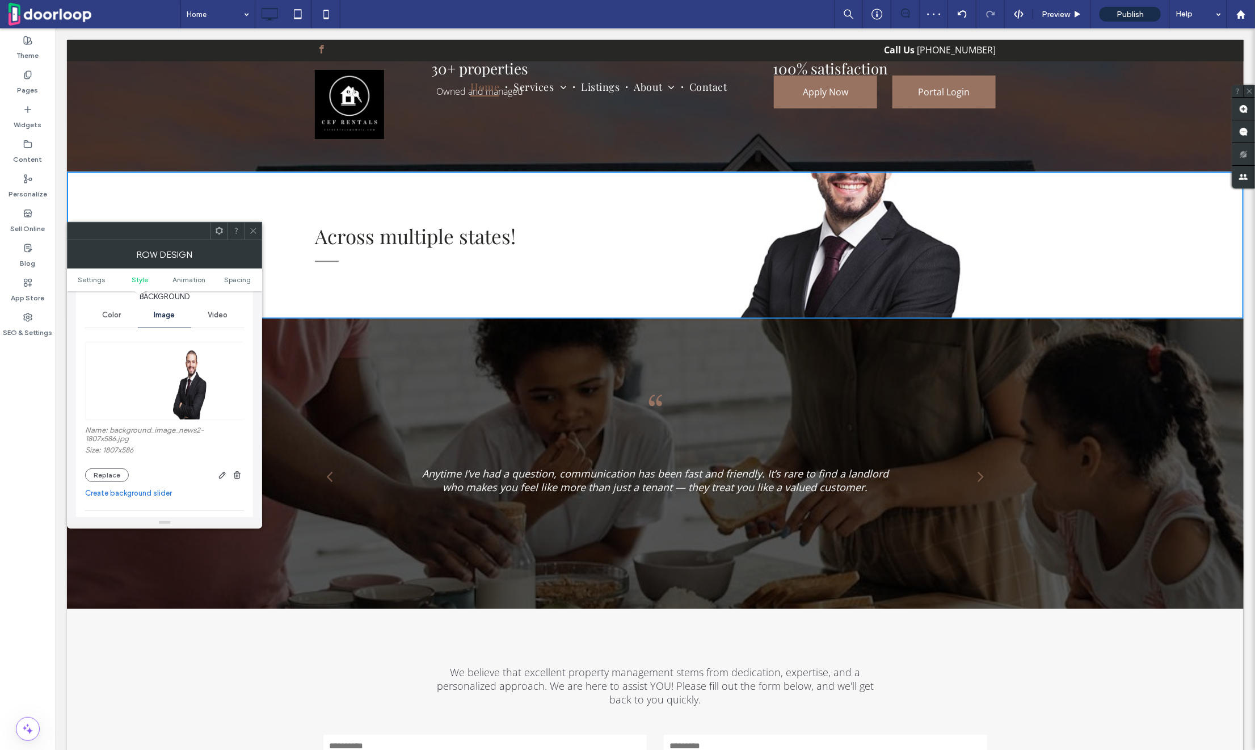
scroll to position [138, 0]
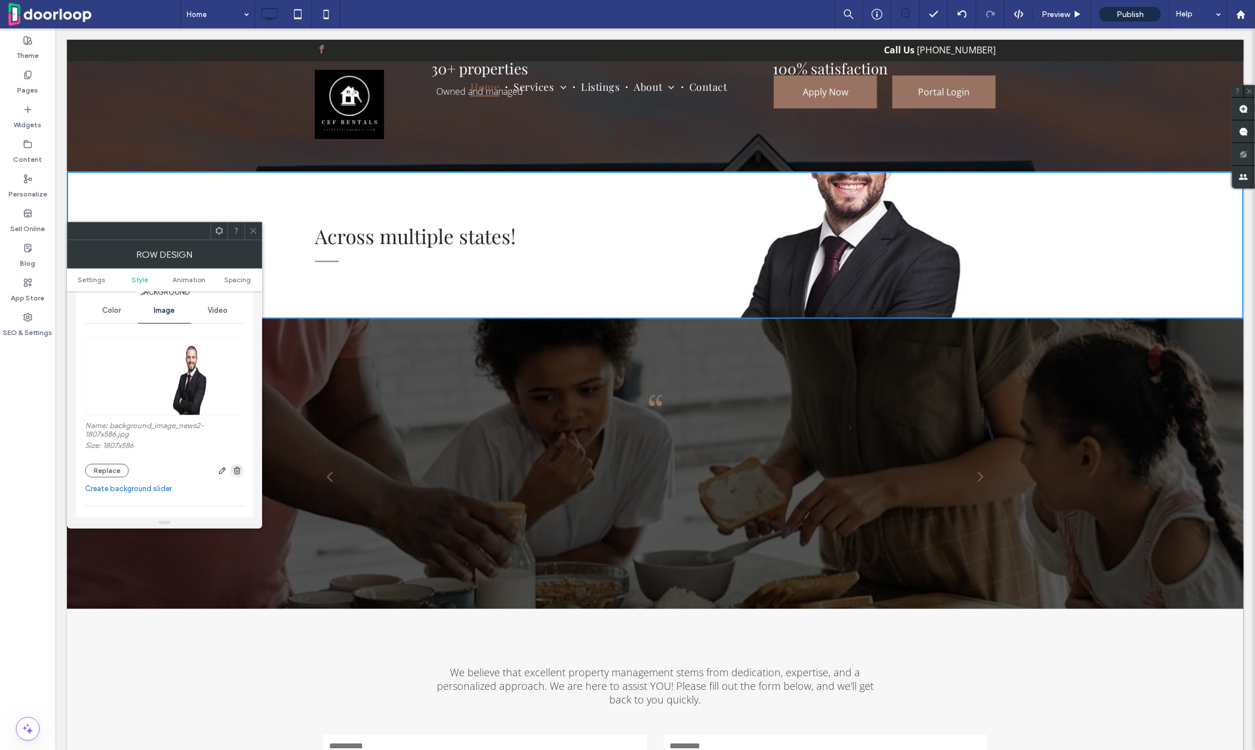
click at [238, 471] on icon "button" at bounding box center [237, 470] width 9 height 9
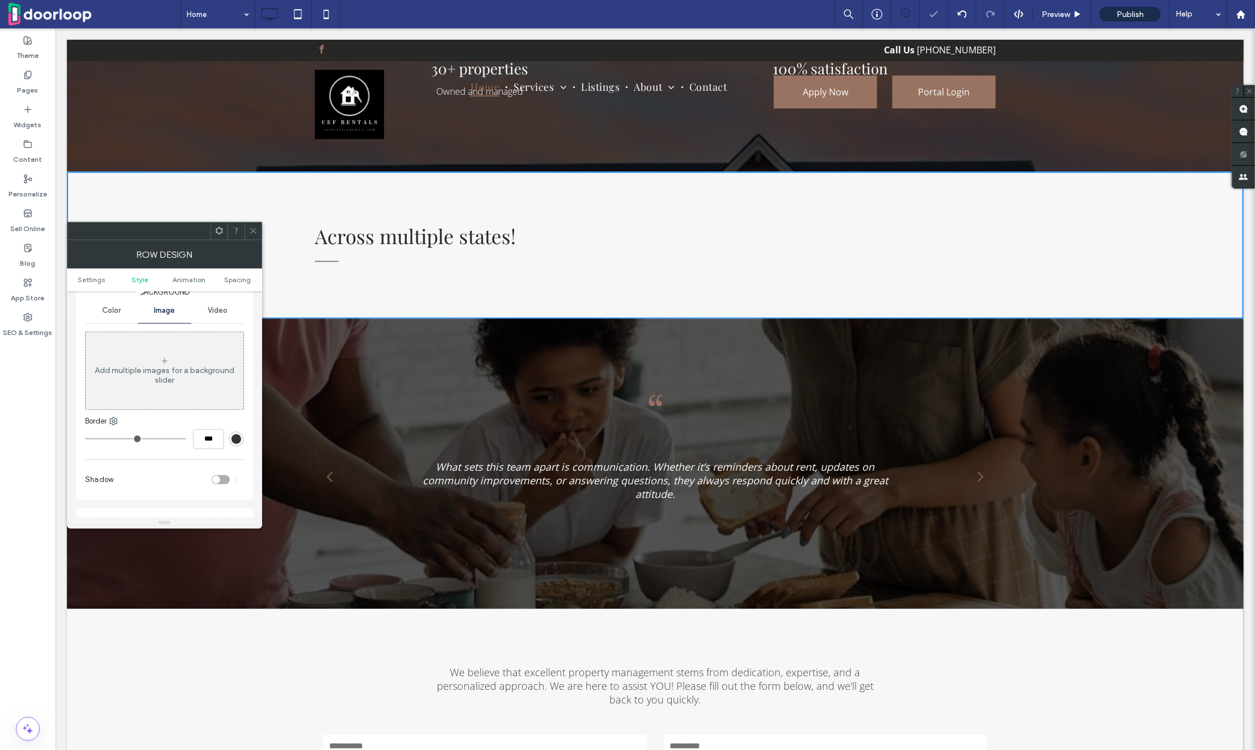
click at [254, 225] on span at bounding box center [253, 230] width 9 height 17
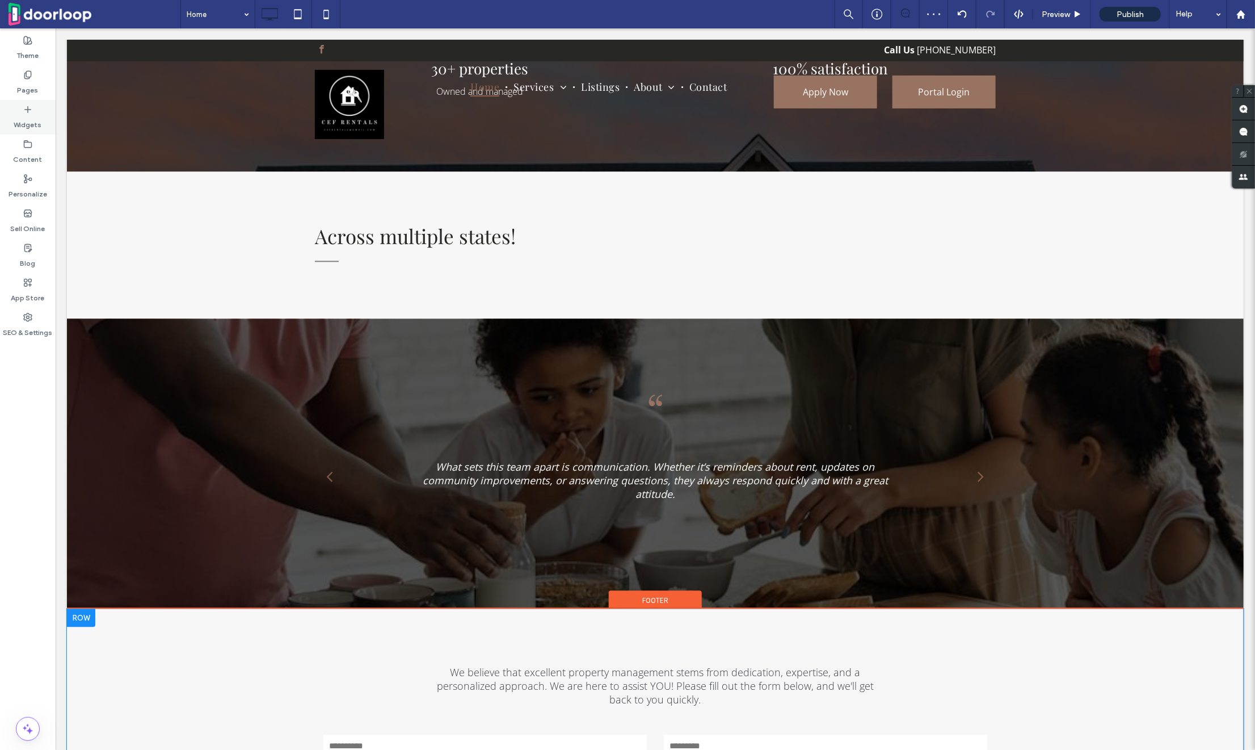
click at [29, 106] on icon at bounding box center [27, 109] width 9 height 9
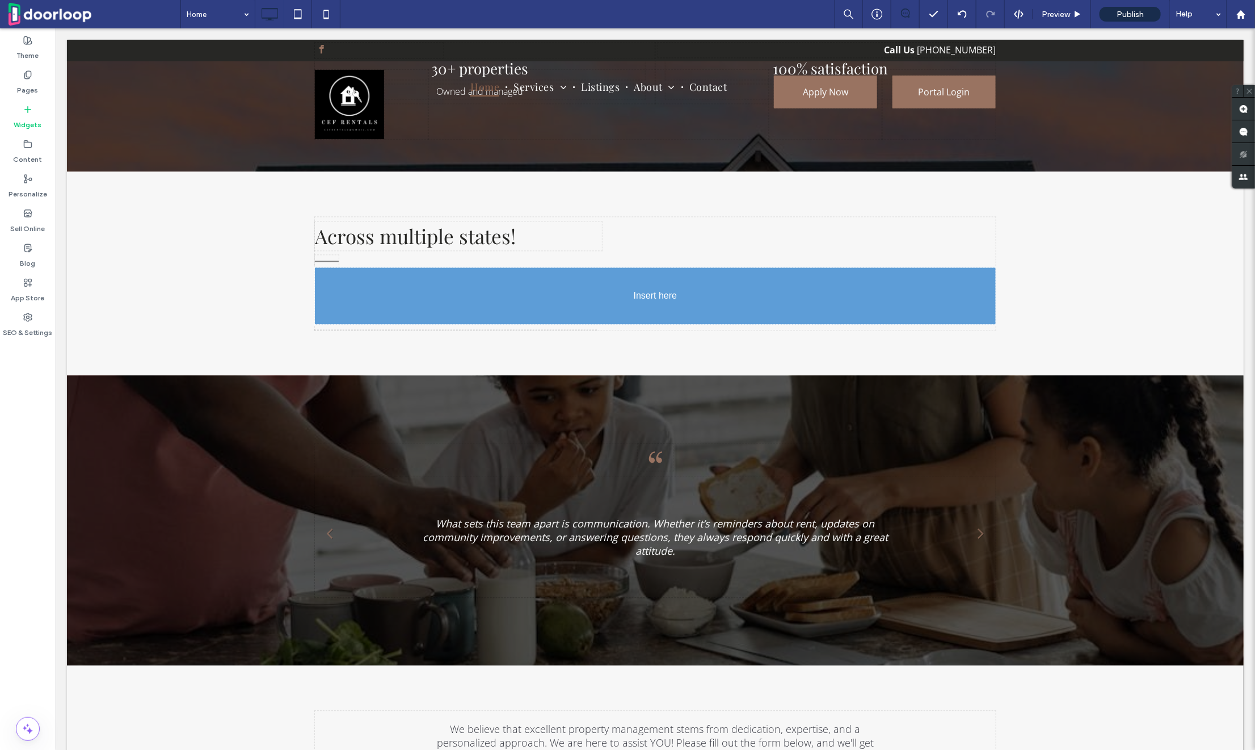
drag, startPoint x: 199, startPoint y: 169, endPoint x: 201, endPoint y: 178, distance: 10.1
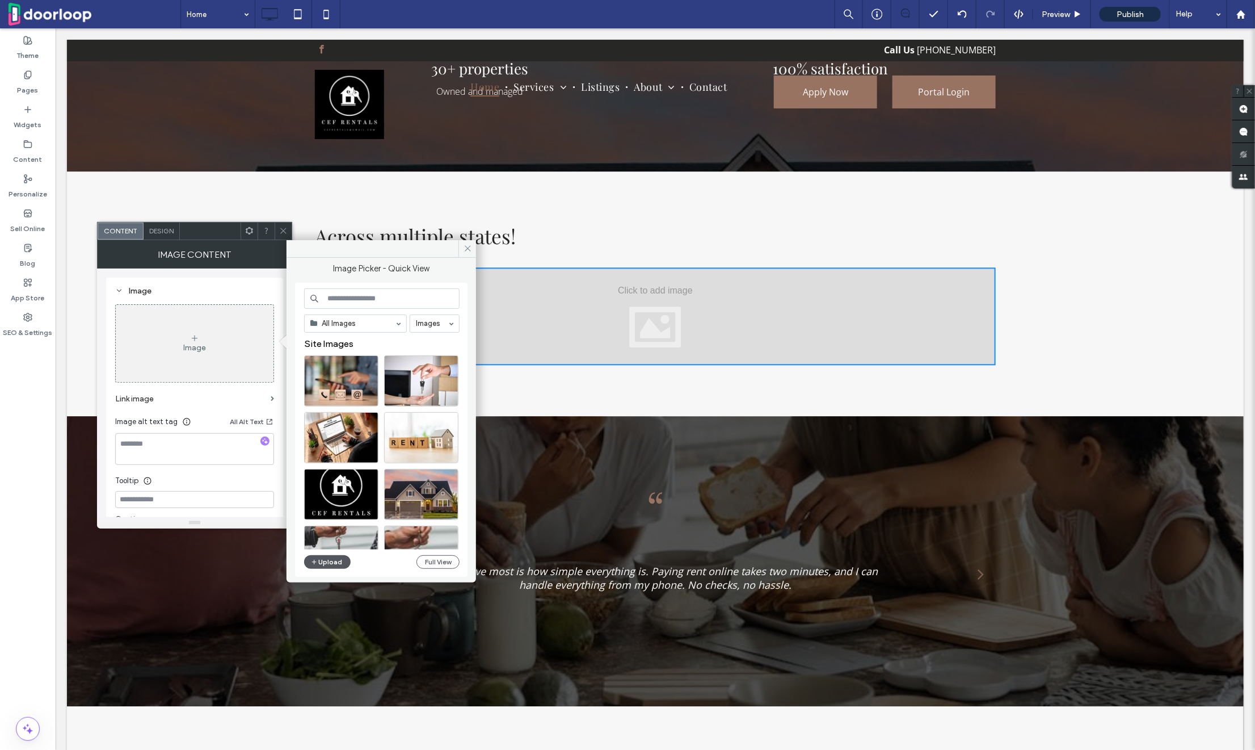
click at [319, 562] on button "Upload" at bounding box center [327, 562] width 47 height 14
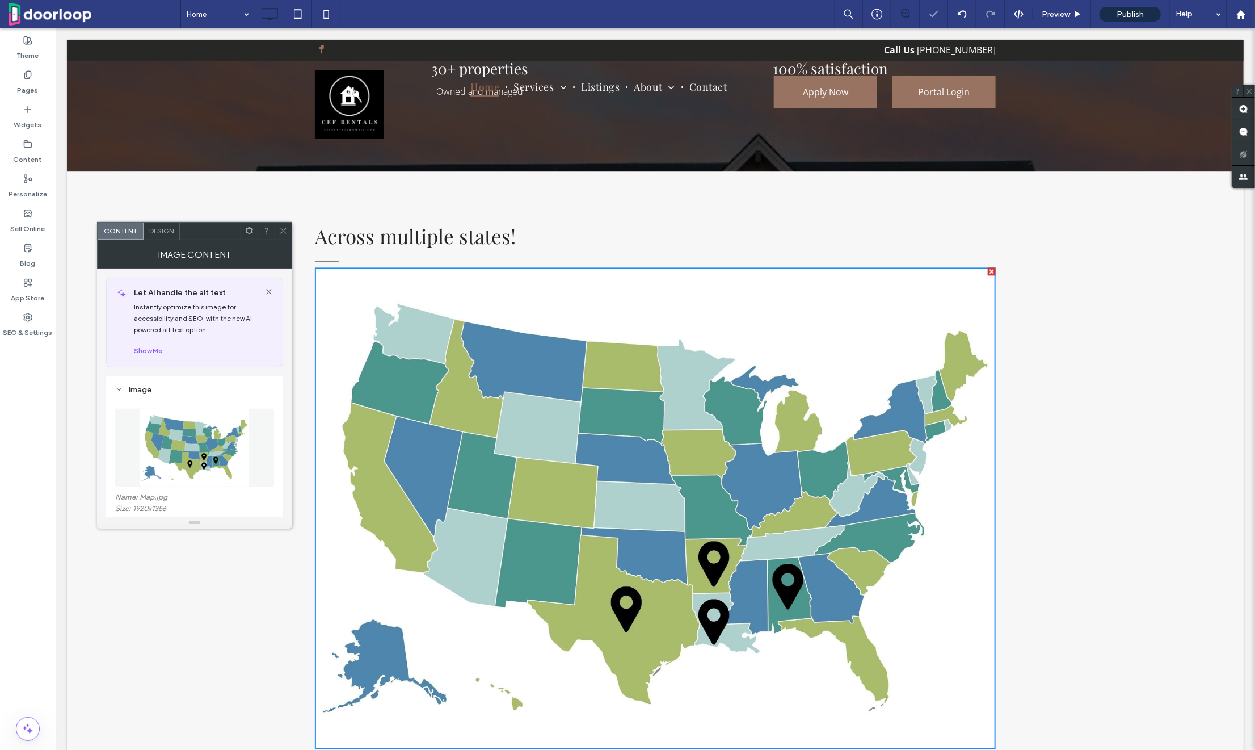
click at [285, 230] on icon at bounding box center [283, 230] width 9 height 9
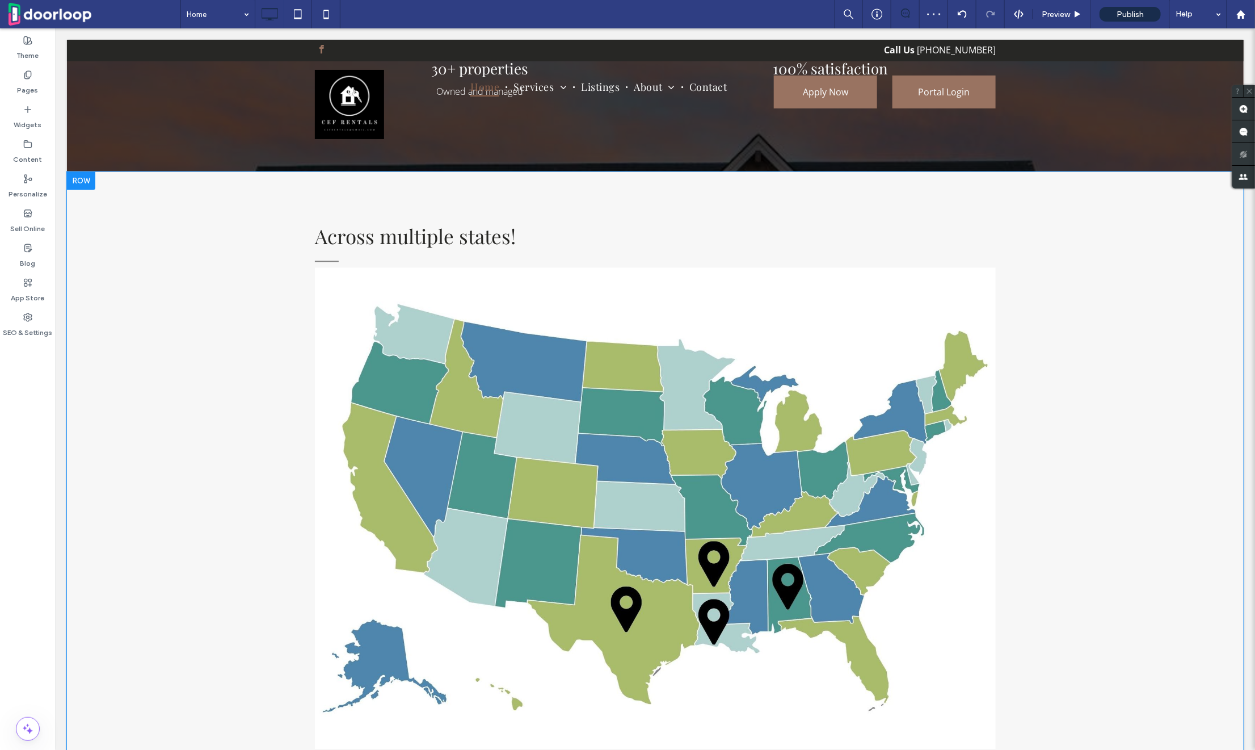
click at [249, 385] on div "Across multiple states! Click To Paste Row + Add Section" at bounding box center [654, 485] width 1177 height 628
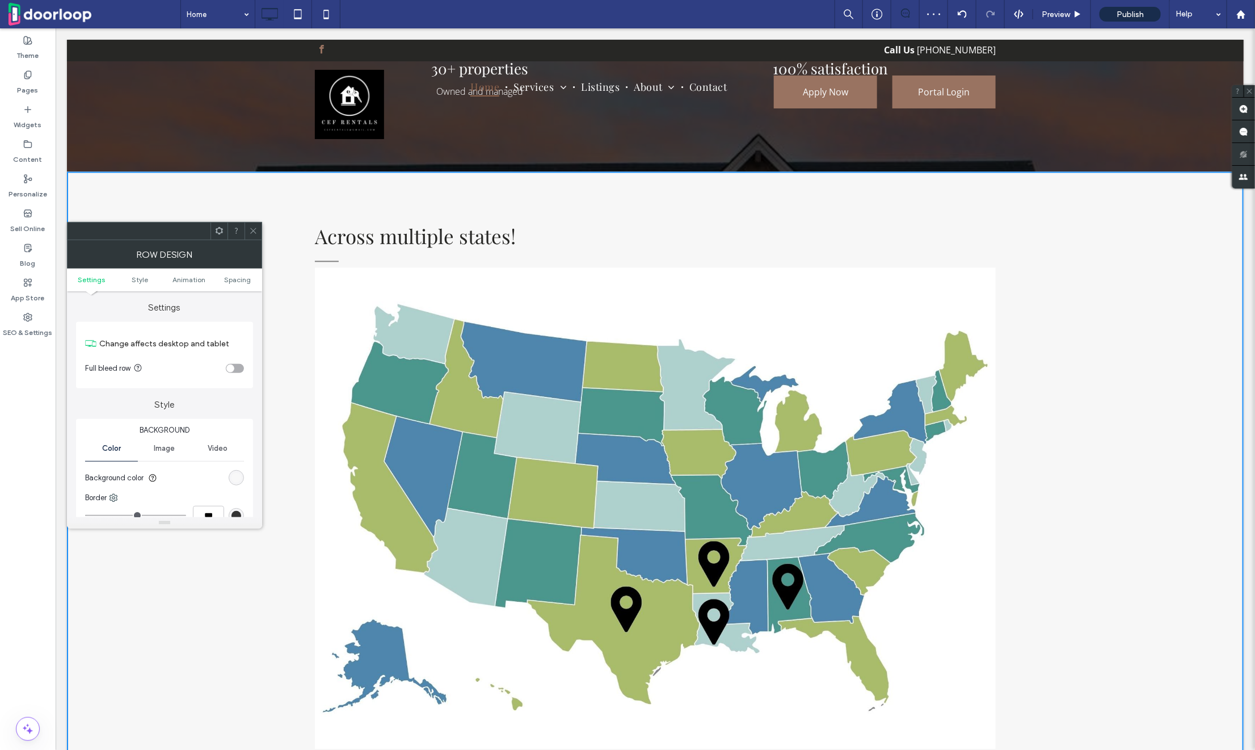
click at [235, 476] on div "rgb(247, 247, 247)" at bounding box center [237, 478] width 10 height 10
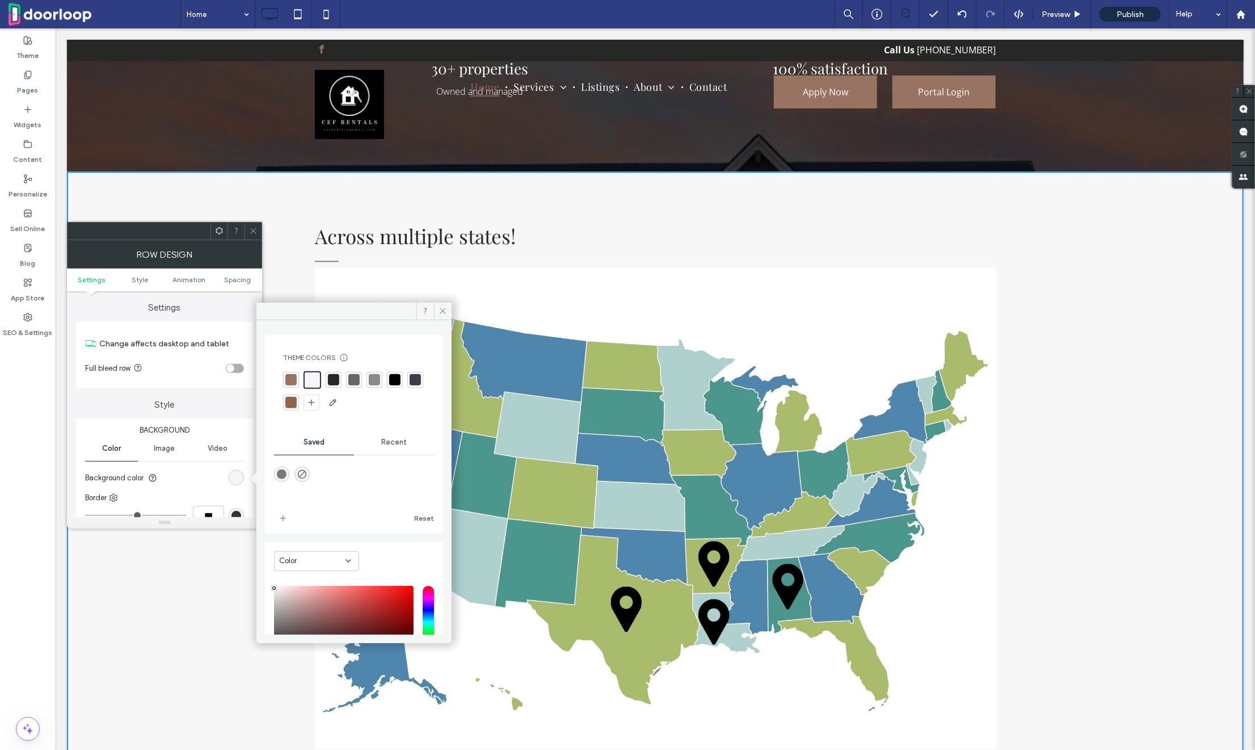
type input "*******"
drag, startPoint x: 329, startPoint y: 616, endPoint x: 255, endPoint y: 549, distance: 100.1
click at [253, 230] on use at bounding box center [253, 231] width 6 height 6
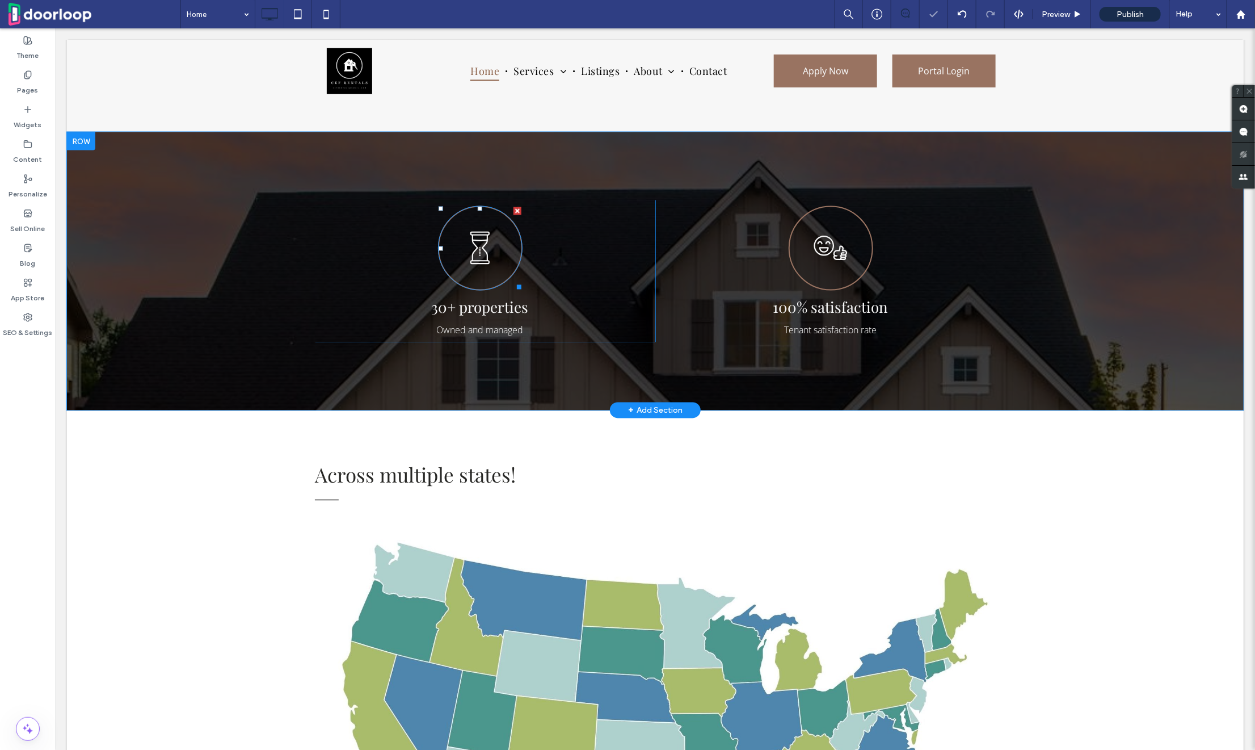
scroll to position [1099, 0]
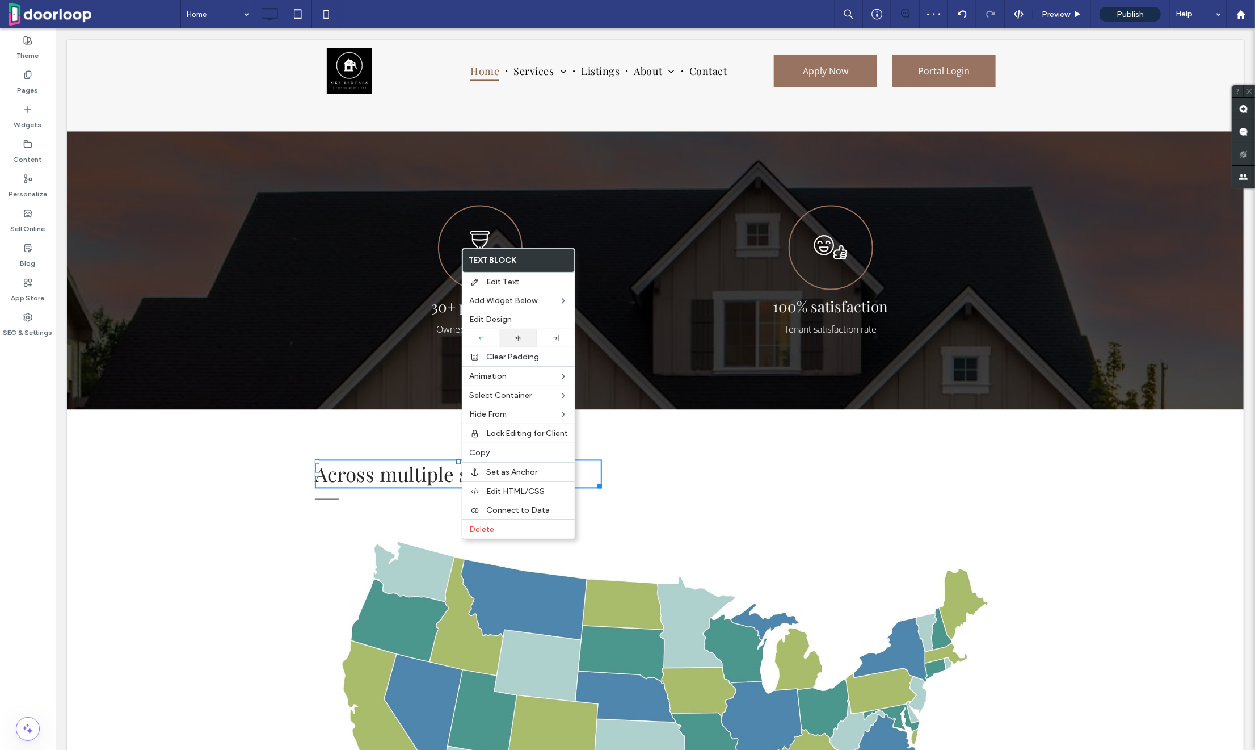
click at [510, 341] on div at bounding box center [519, 337] width 26 height 7
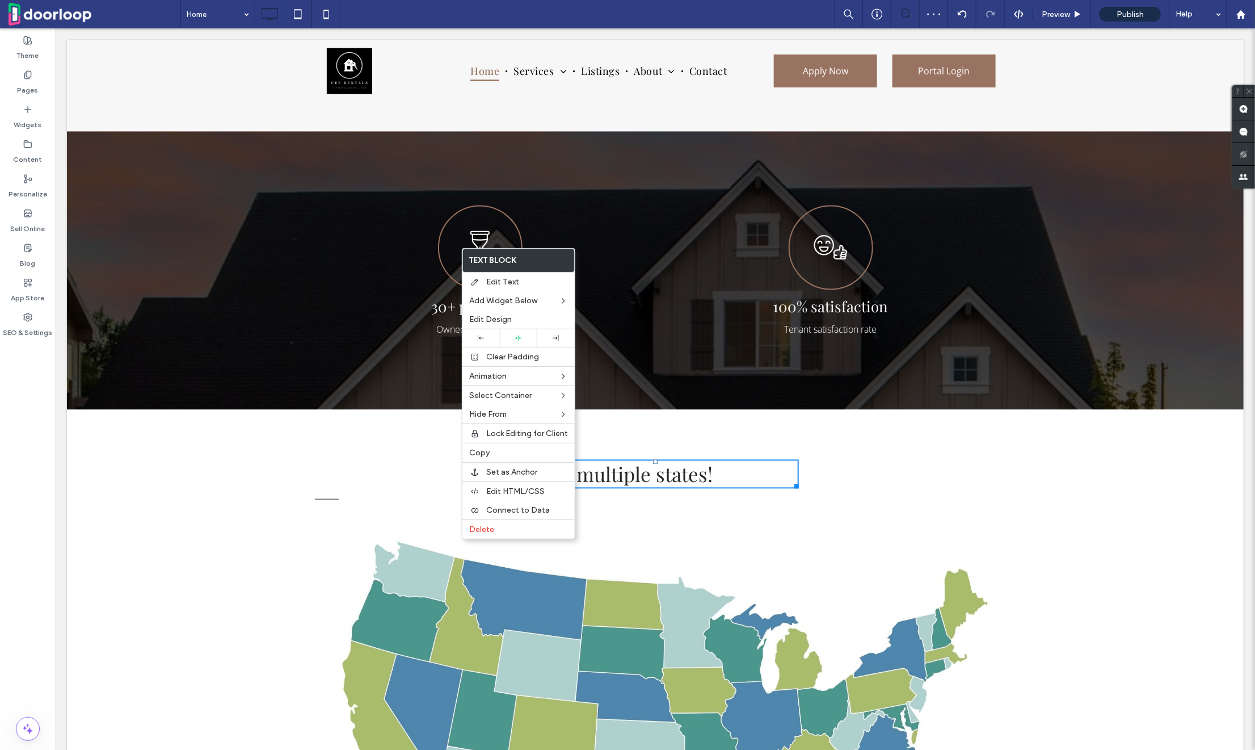
click at [775, 487] on h2 "Across multiple states!" at bounding box center [654, 473] width 287 height 27
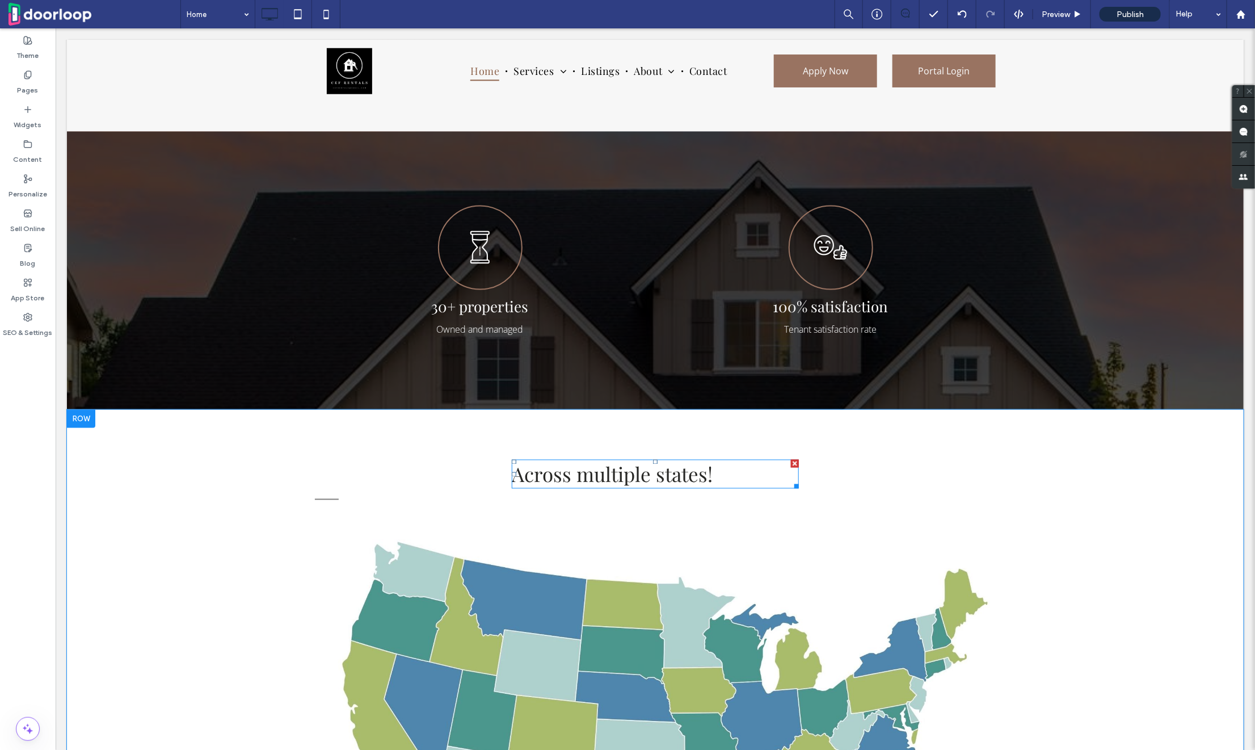
click at [635, 487] on span "Across multiple states!" at bounding box center [611, 473] width 201 height 27
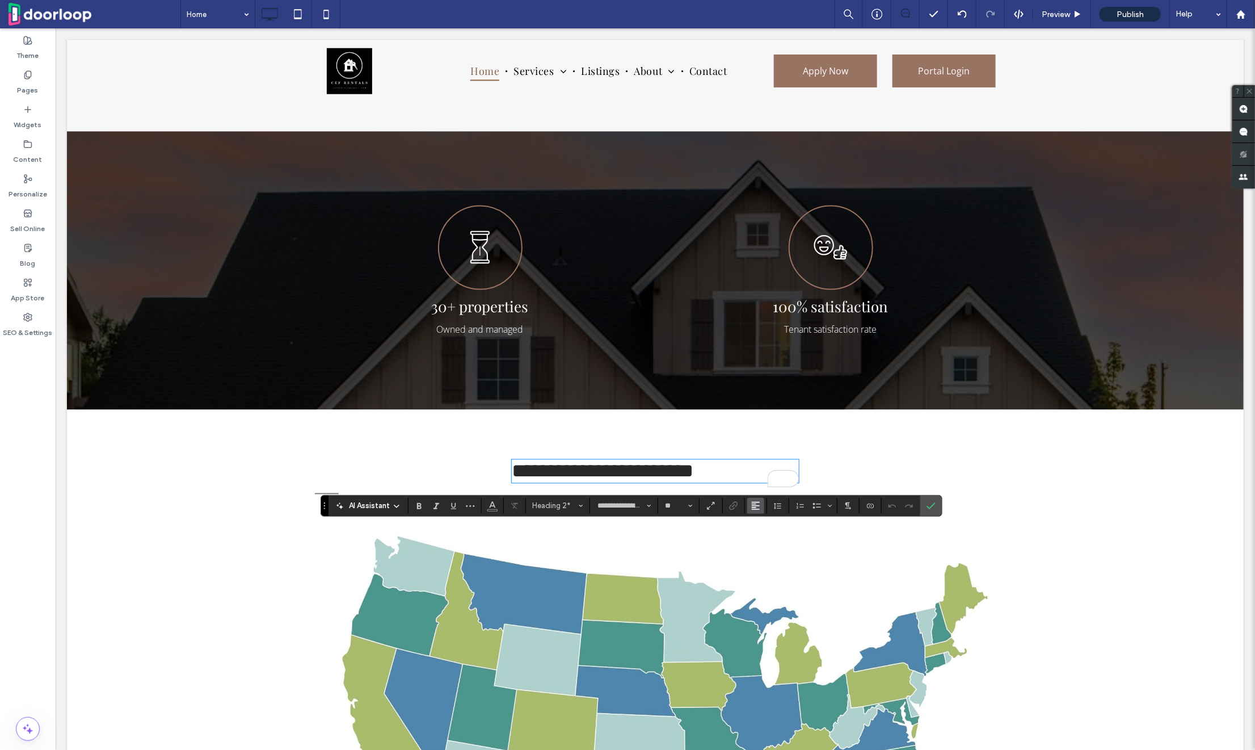
click at [756, 500] on span "Alignment" at bounding box center [755, 505] width 9 height 15
click at [758, 459] on label "ui.textEditor.alignment.center" at bounding box center [768, 454] width 40 height 16
click at [938, 503] on section at bounding box center [932, 506] width 22 height 20
click at [934, 505] on label "Confirm" at bounding box center [931, 506] width 17 height 20
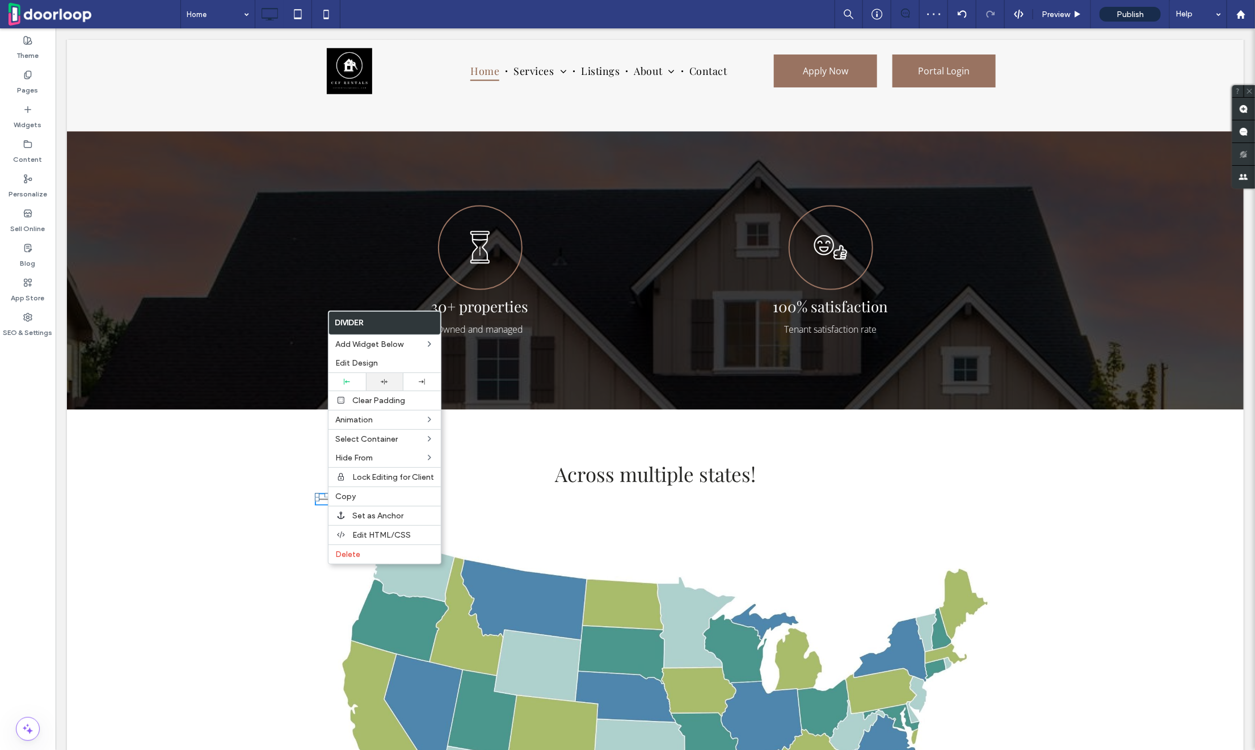
click at [375, 384] on div at bounding box center [385, 381] width 26 height 7
click at [791, 487] on h2 "Across multiple states!" at bounding box center [654, 473] width 287 height 27
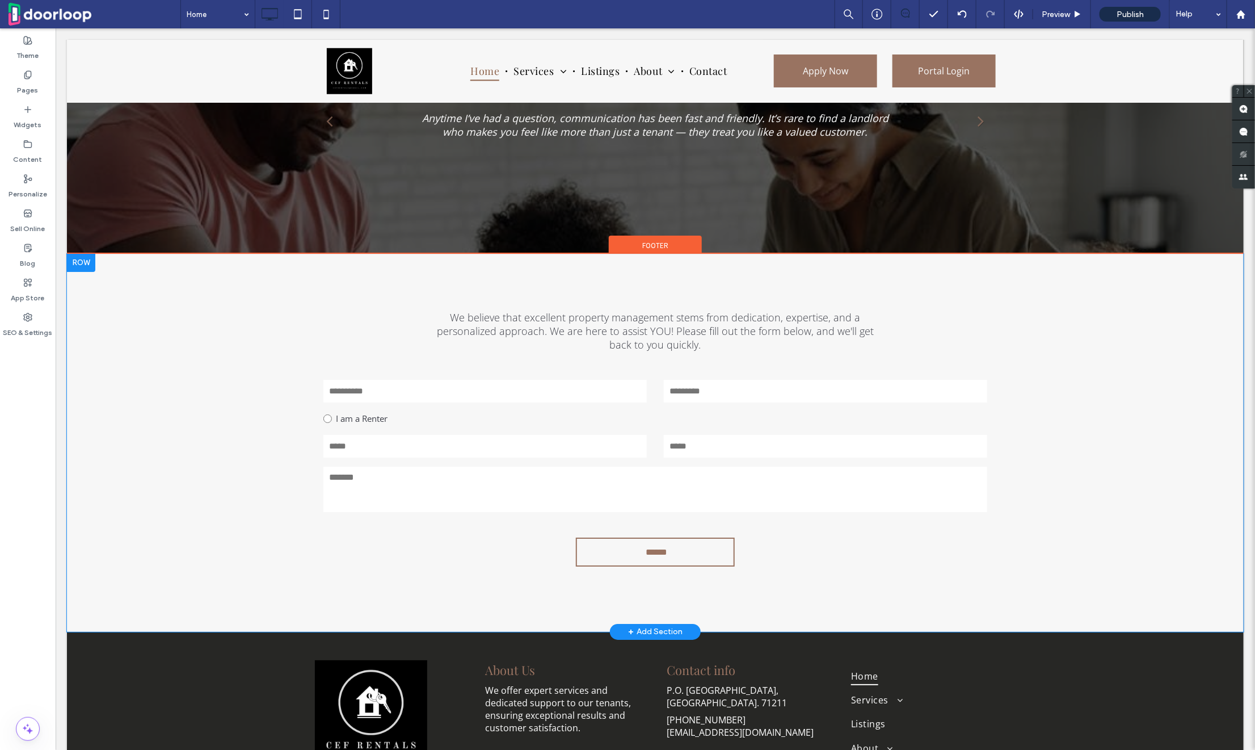
scroll to position [2194, 0]
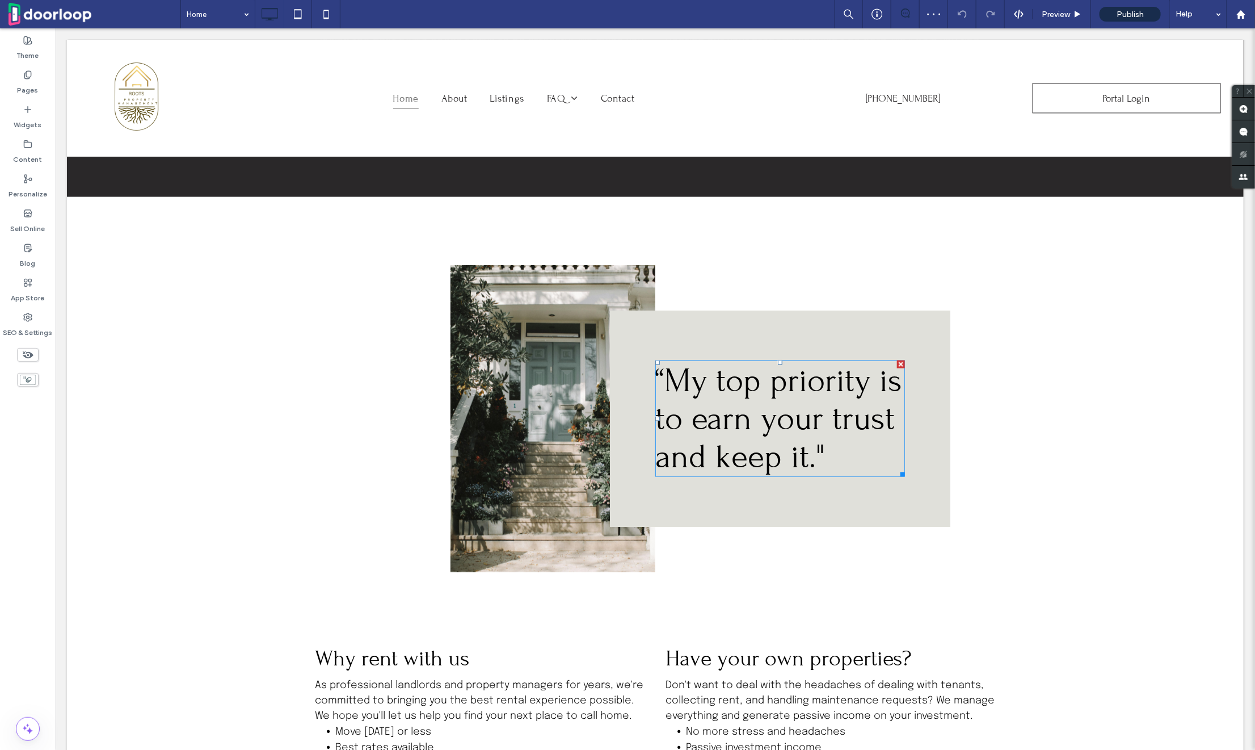
scroll to position [803, 0]
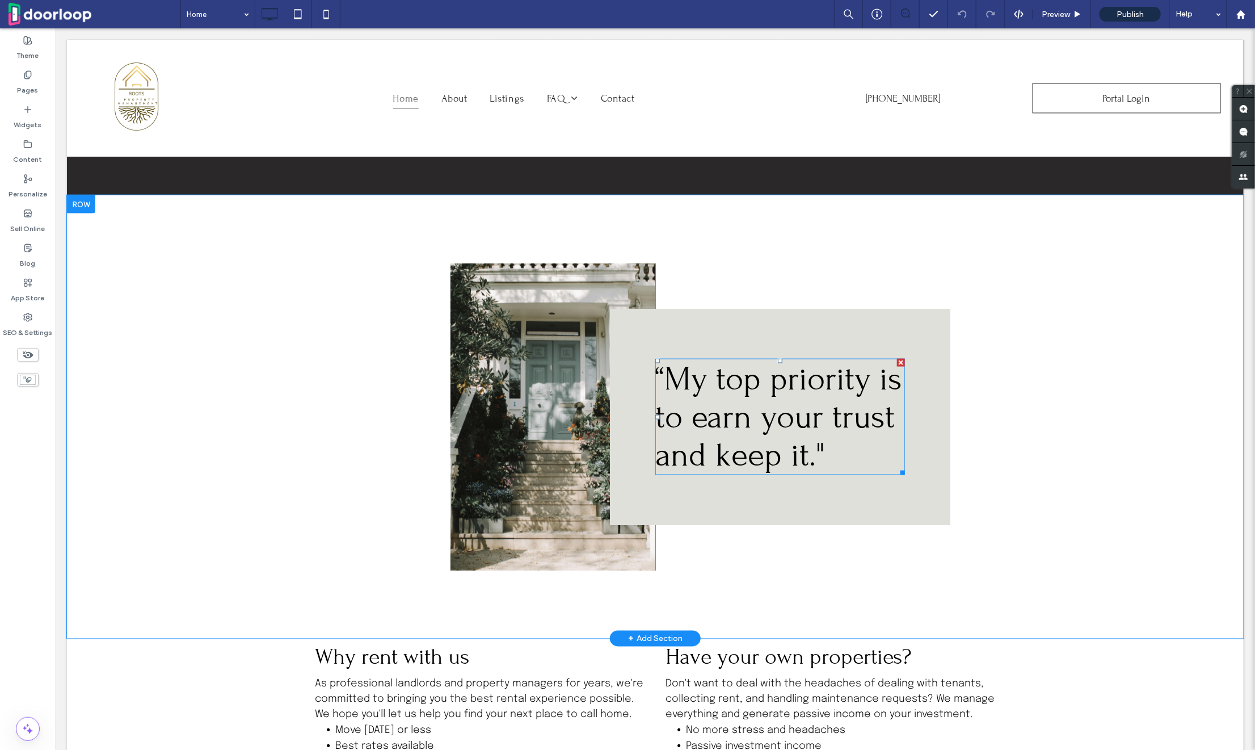
click at [713, 385] on span "“My top priority is to earn your trust and keep it." at bounding box center [778, 416] width 247 height 114
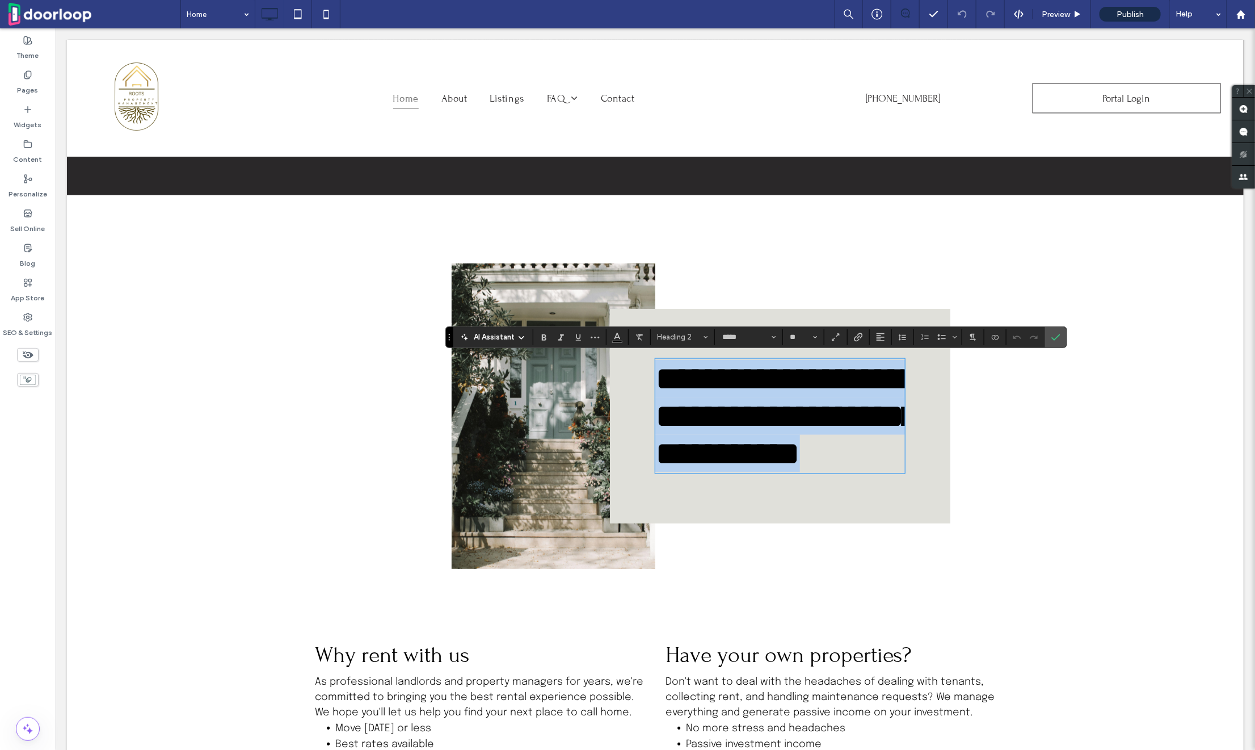
click at [700, 376] on span "**********" at bounding box center [786, 415] width 262 height 109
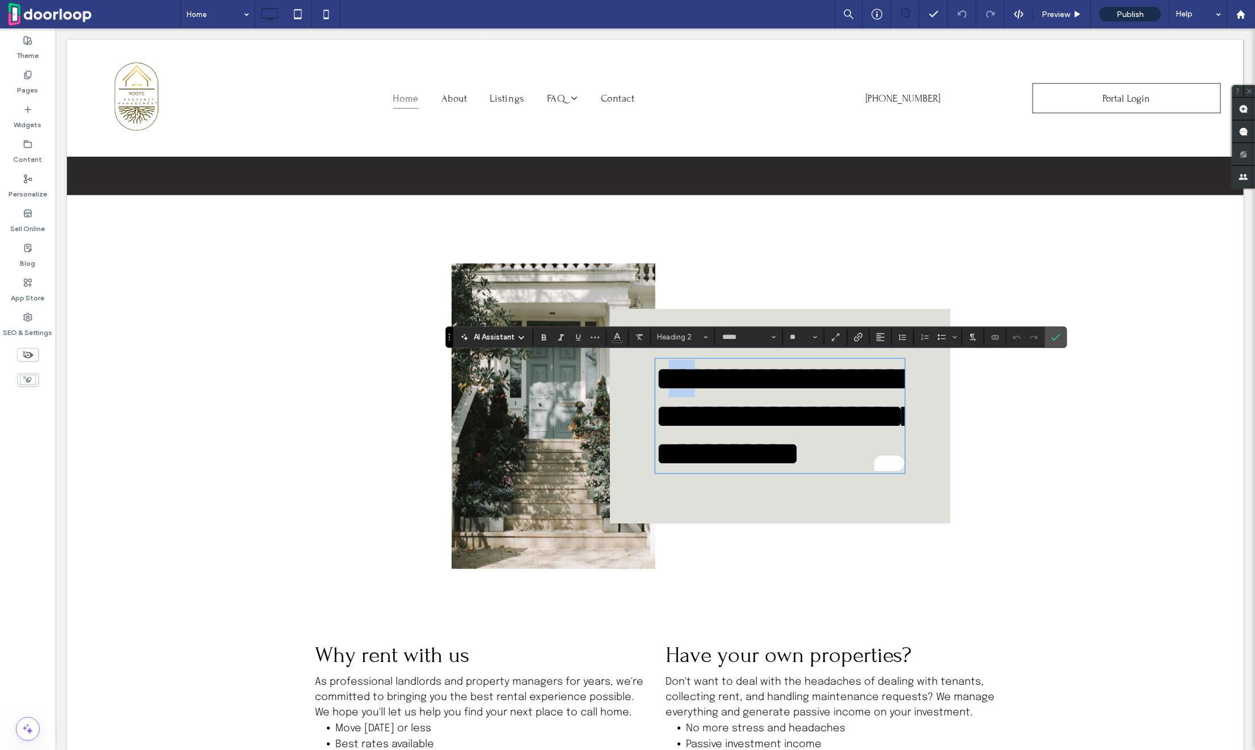
drag, startPoint x: 703, startPoint y: 376, endPoint x: 672, endPoint y: 376, distance: 30.6
click at [672, 376] on span "**********" at bounding box center [786, 415] width 262 height 109
click at [828, 574] on div "**********" at bounding box center [654, 416] width 1177 height 442
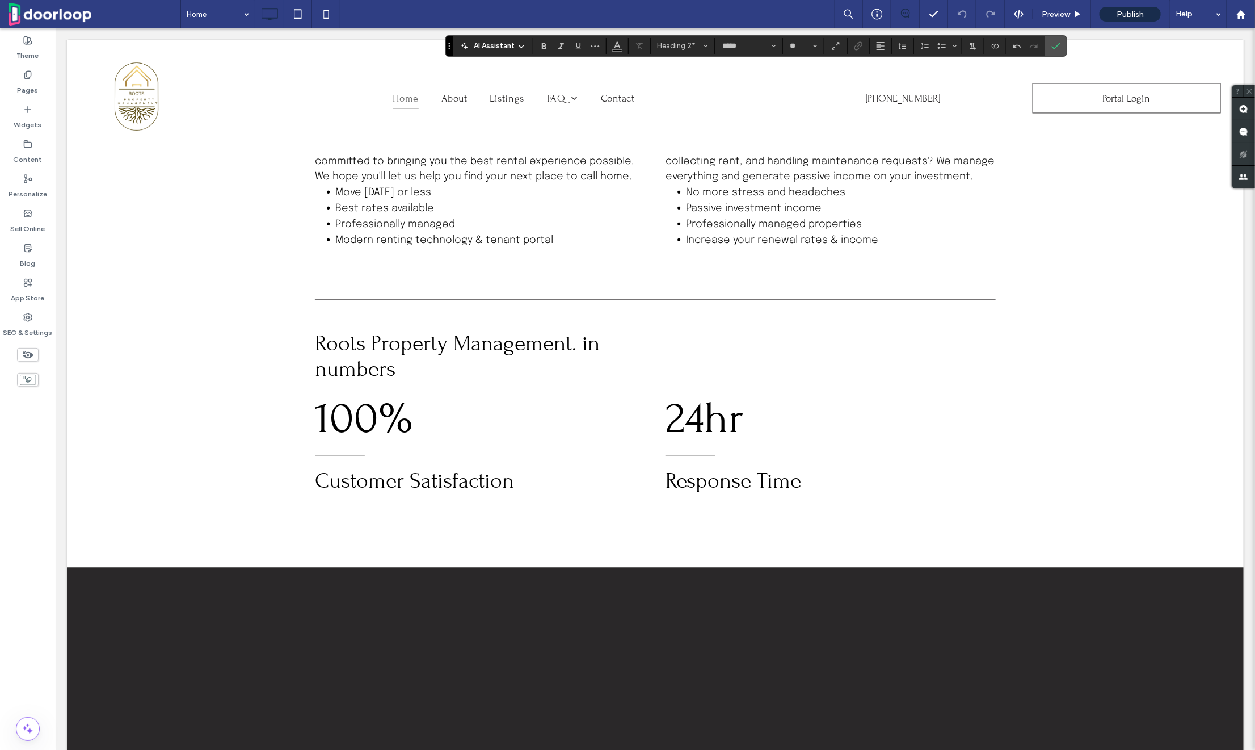
scroll to position [1343, 0]
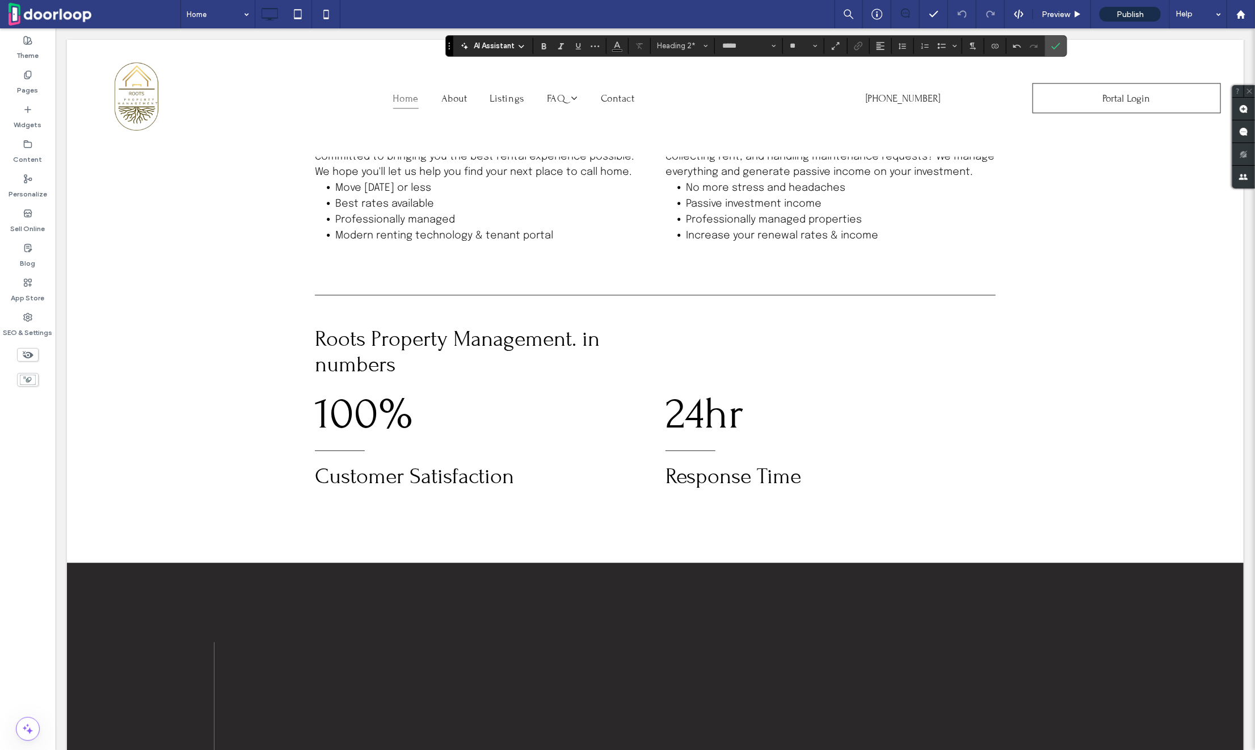
click at [692, 411] on span "24hr" at bounding box center [704, 413] width 78 height 51
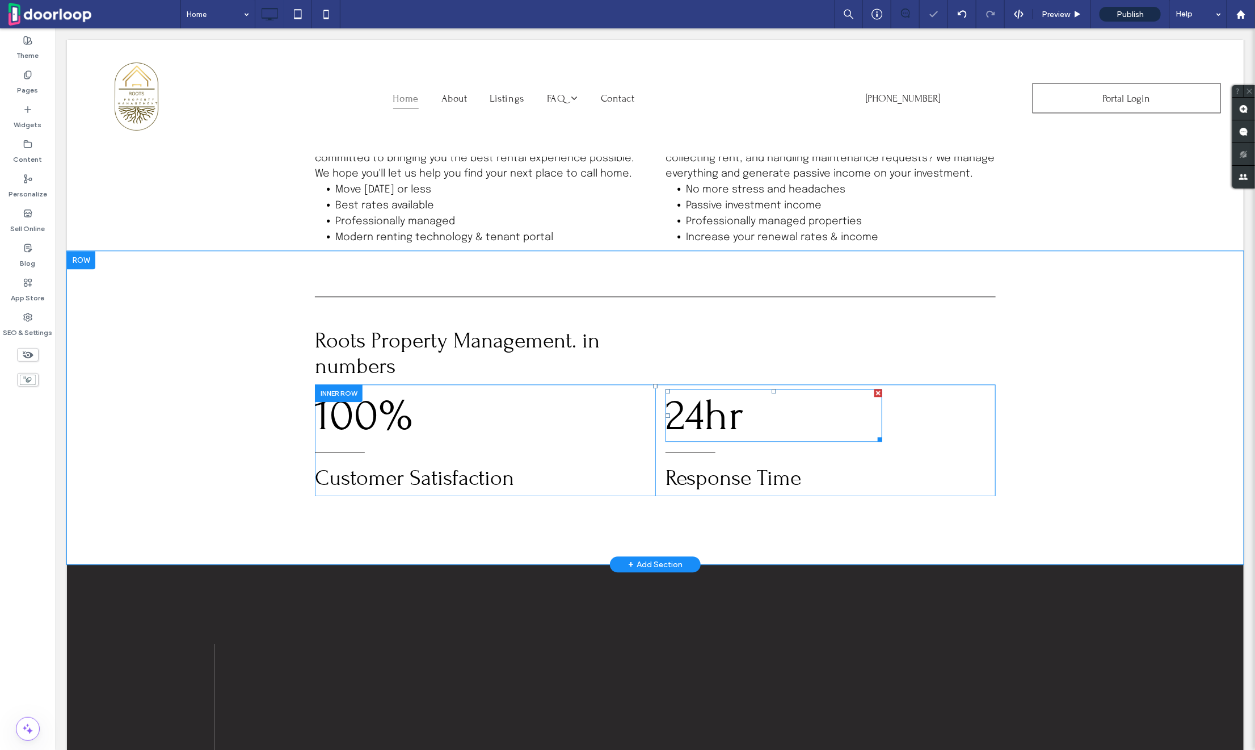
click at [692, 411] on span "24hr" at bounding box center [704, 414] width 78 height 51
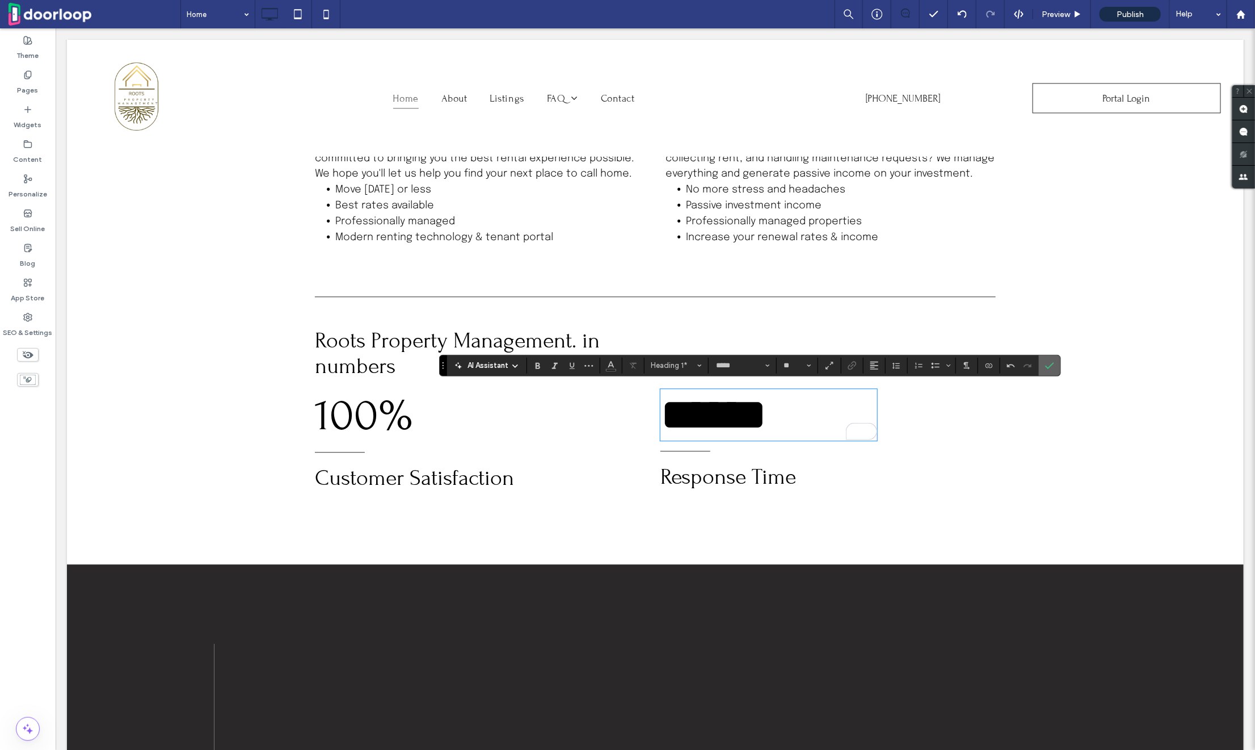
click at [1053, 375] on label "Confirm" at bounding box center [1050, 365] width 17 height 20
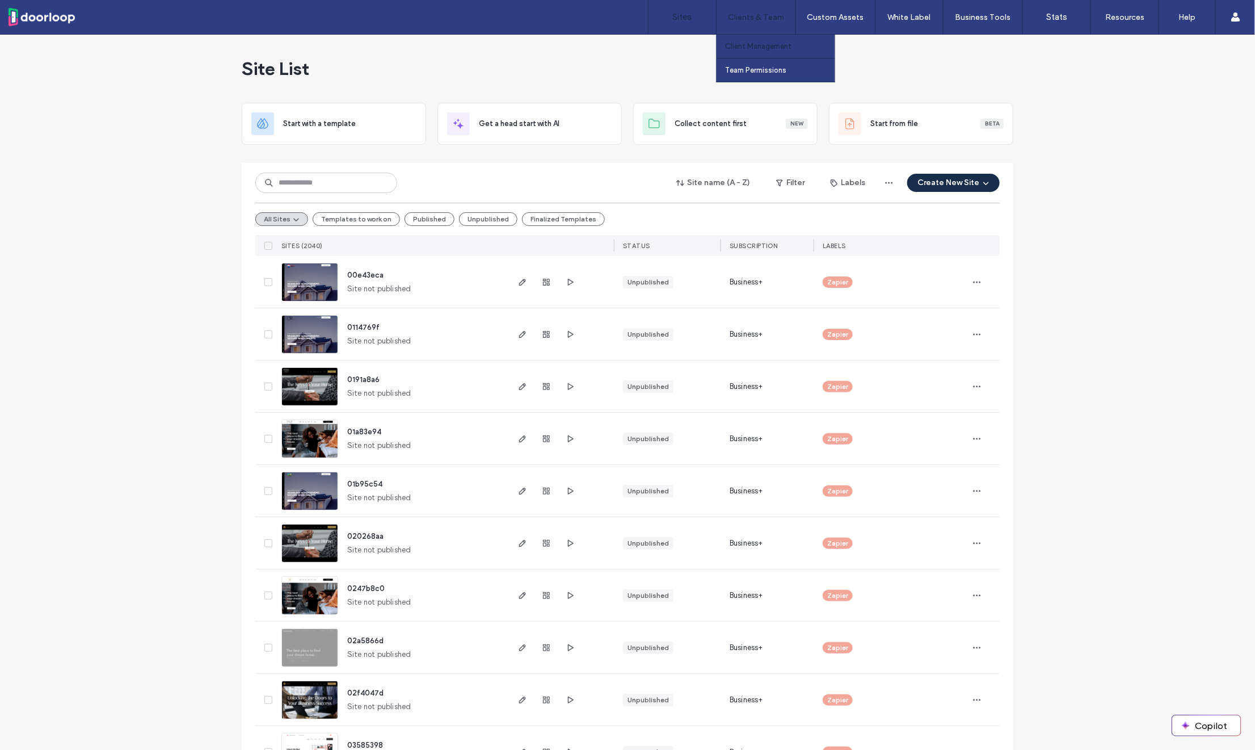
click at [753, 51] on link "Client Management" at bounding box center [780, 46] width 110 height 23
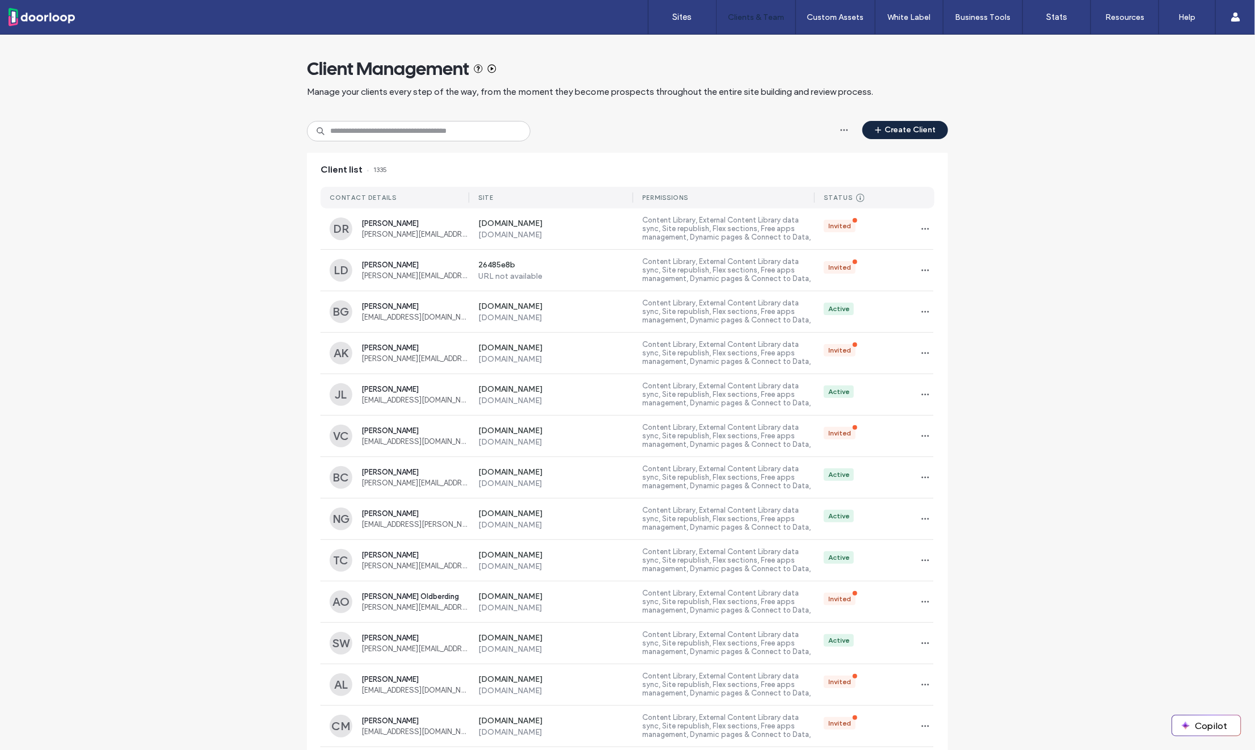
click at [896, 121] on button "Create Client" at bounding box center [906, 130] width 86 height 18
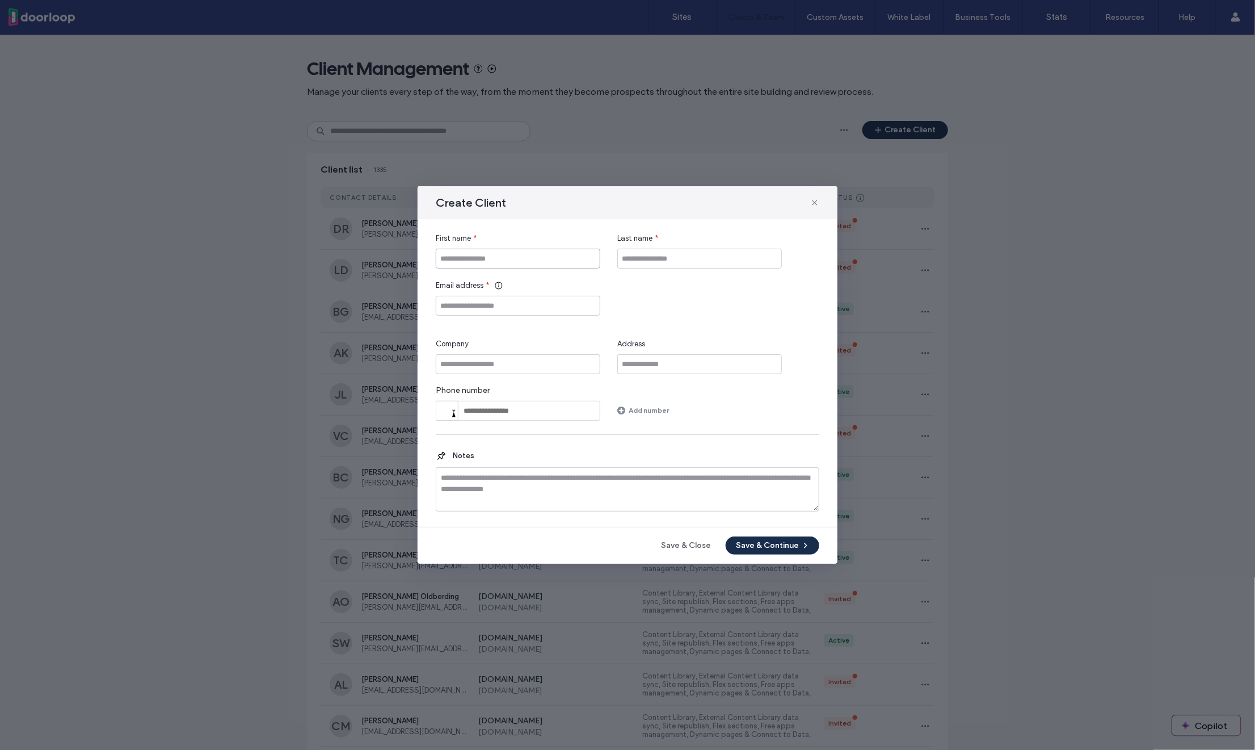
click at [537, 255] on input "First name" at bounding box center [518, 259] width 165 height 20
type input "********"
type input "****"
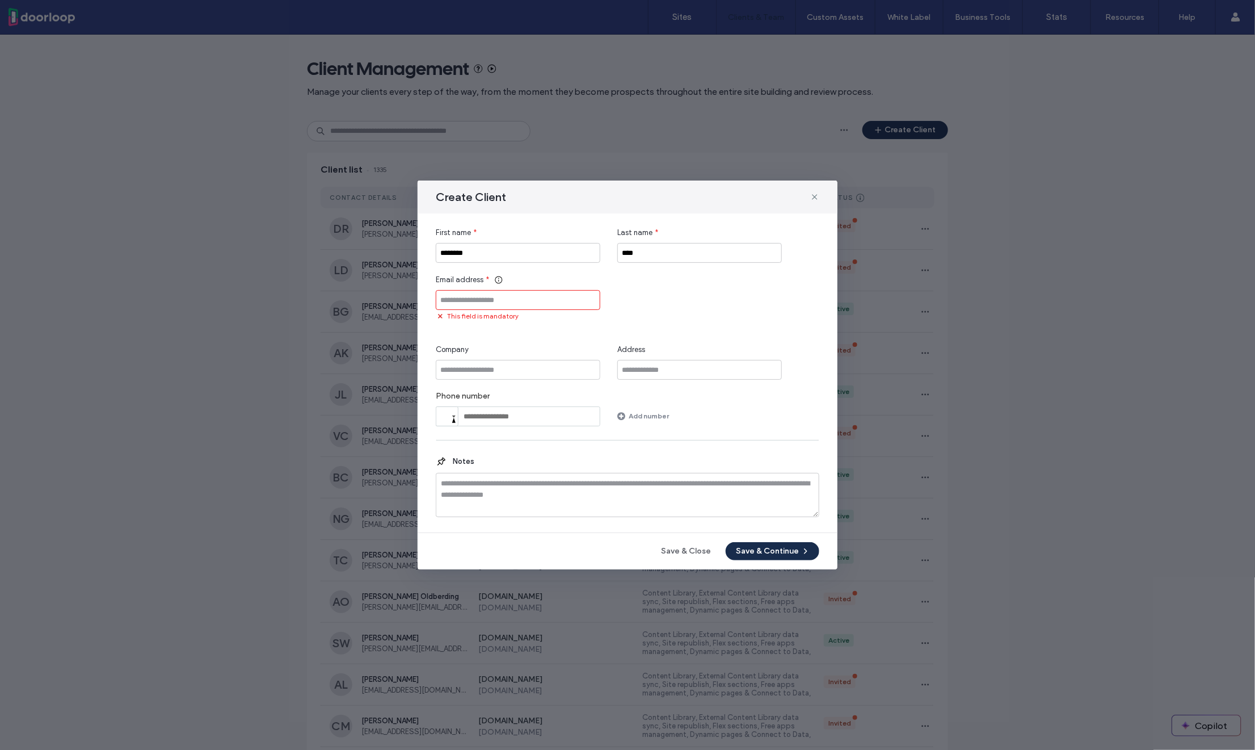
paste input "**********"
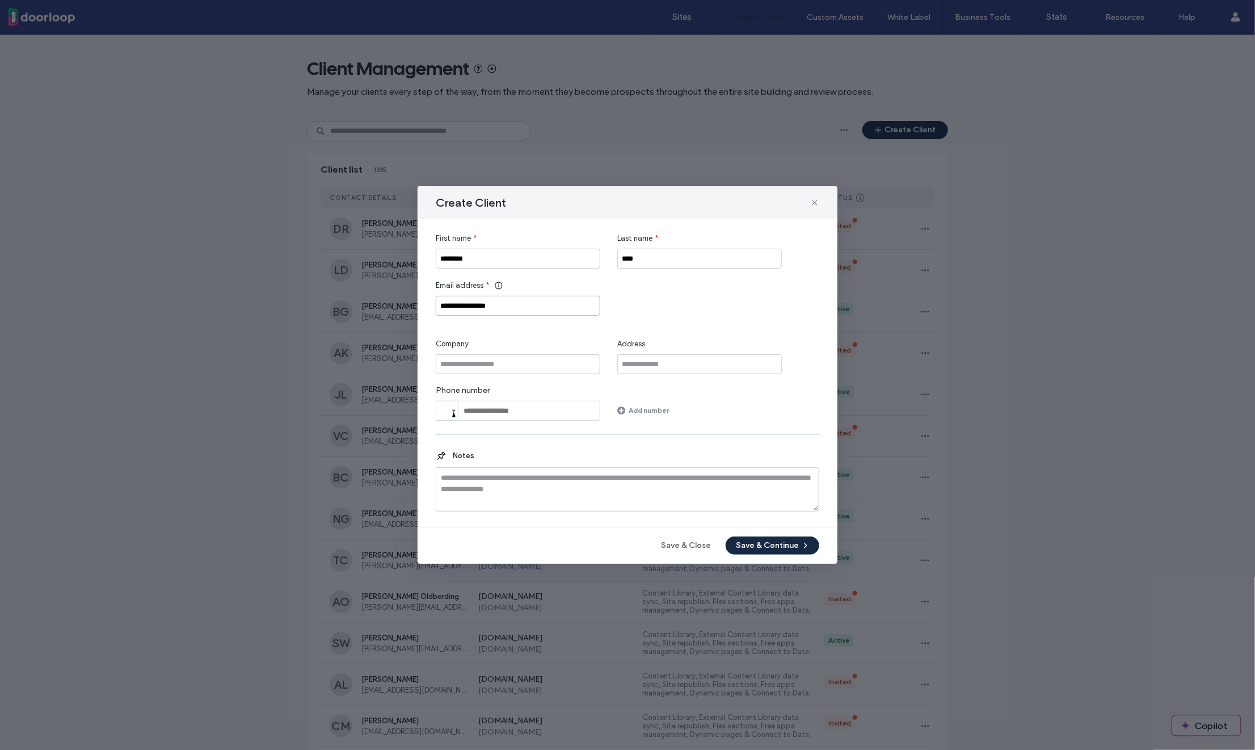
type input "**********"
click at [778, 552] on button "Save & Continue" at bounding box center [773, 545] width 94 height 18
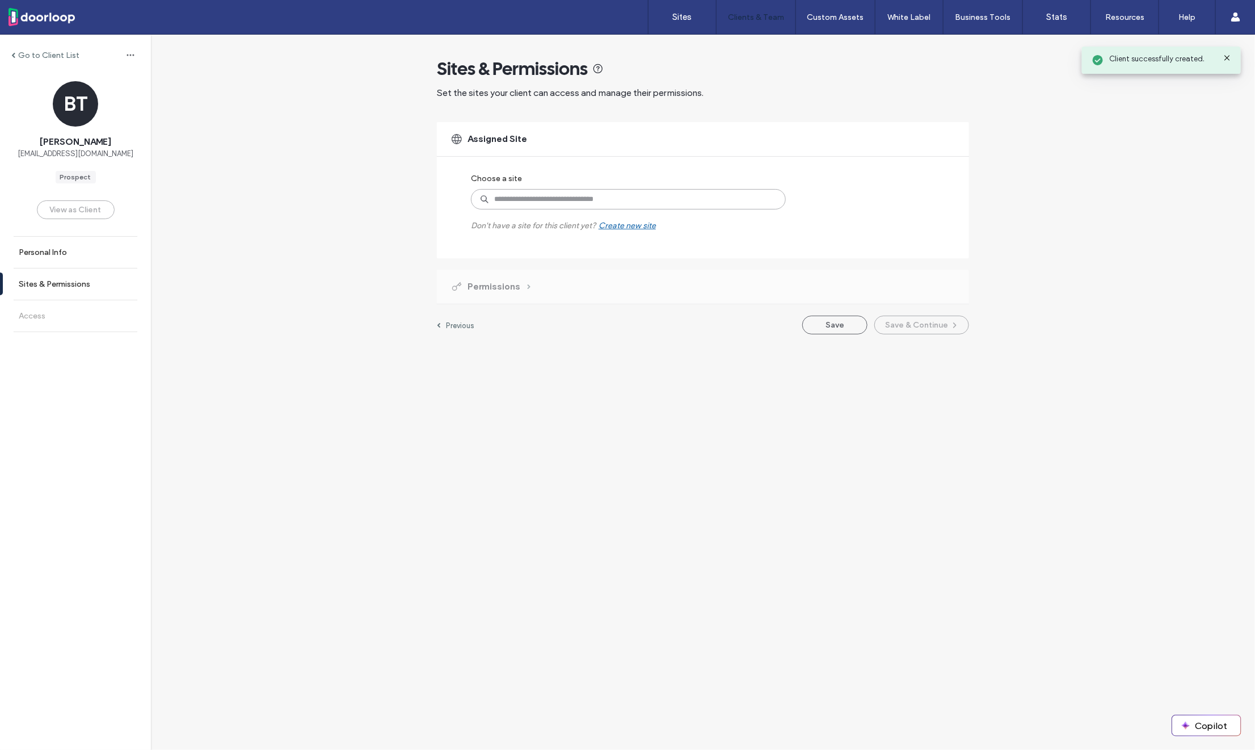
click at [570, 197] on input at bounding box center [628, 199] width 315 height 20
type input "******"
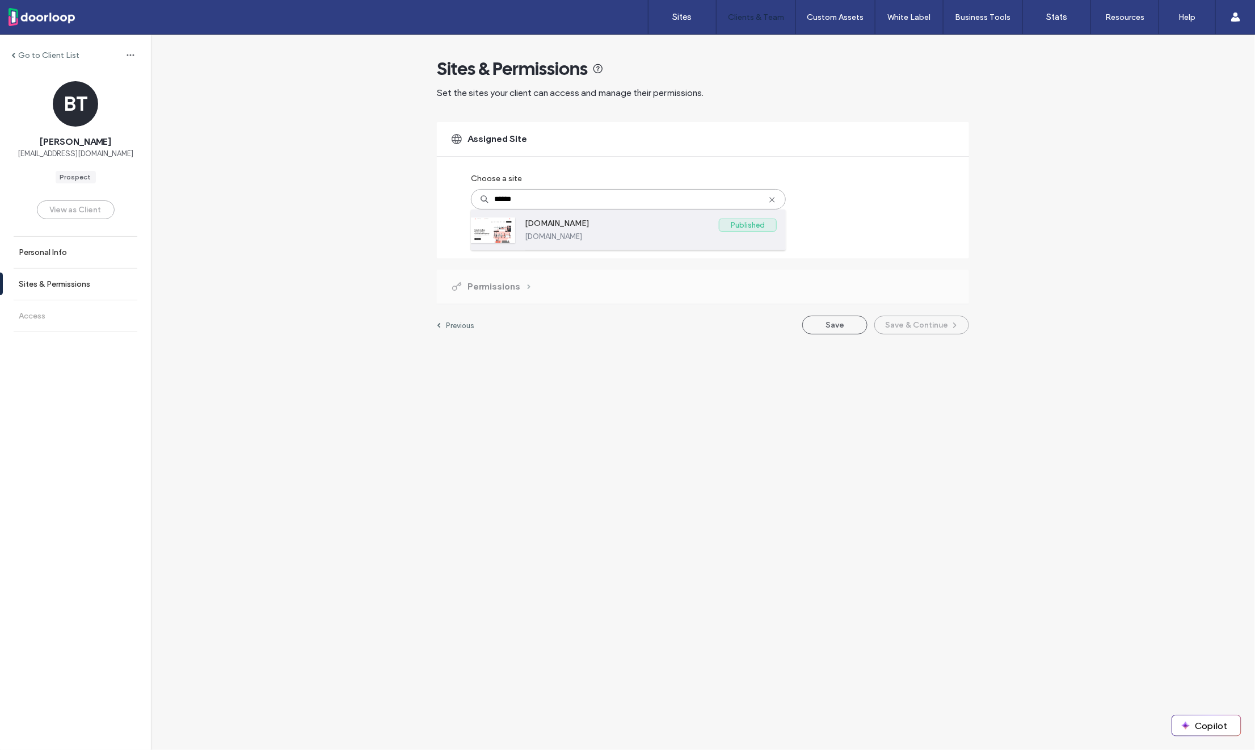
click at [561, 226] on label "www.ndc-mn.org" at bounding box center [622, 226] width 194 height 14
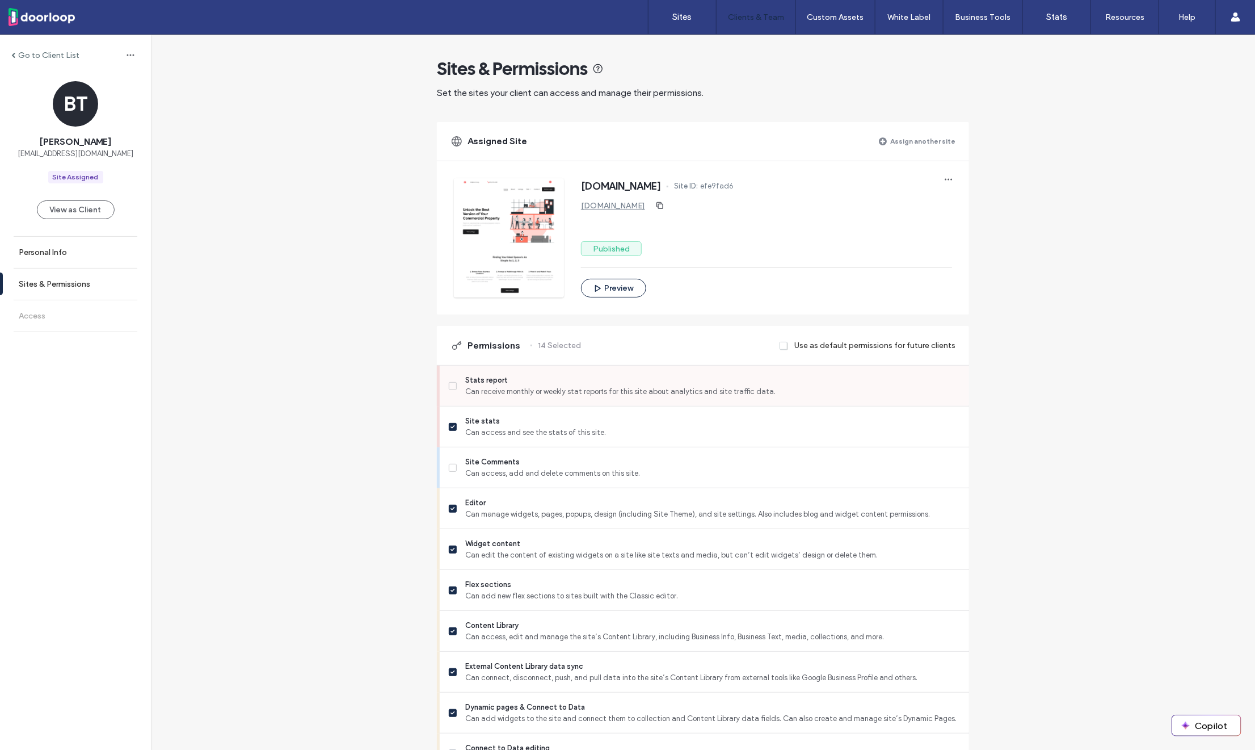
scroll to position [637, 0]
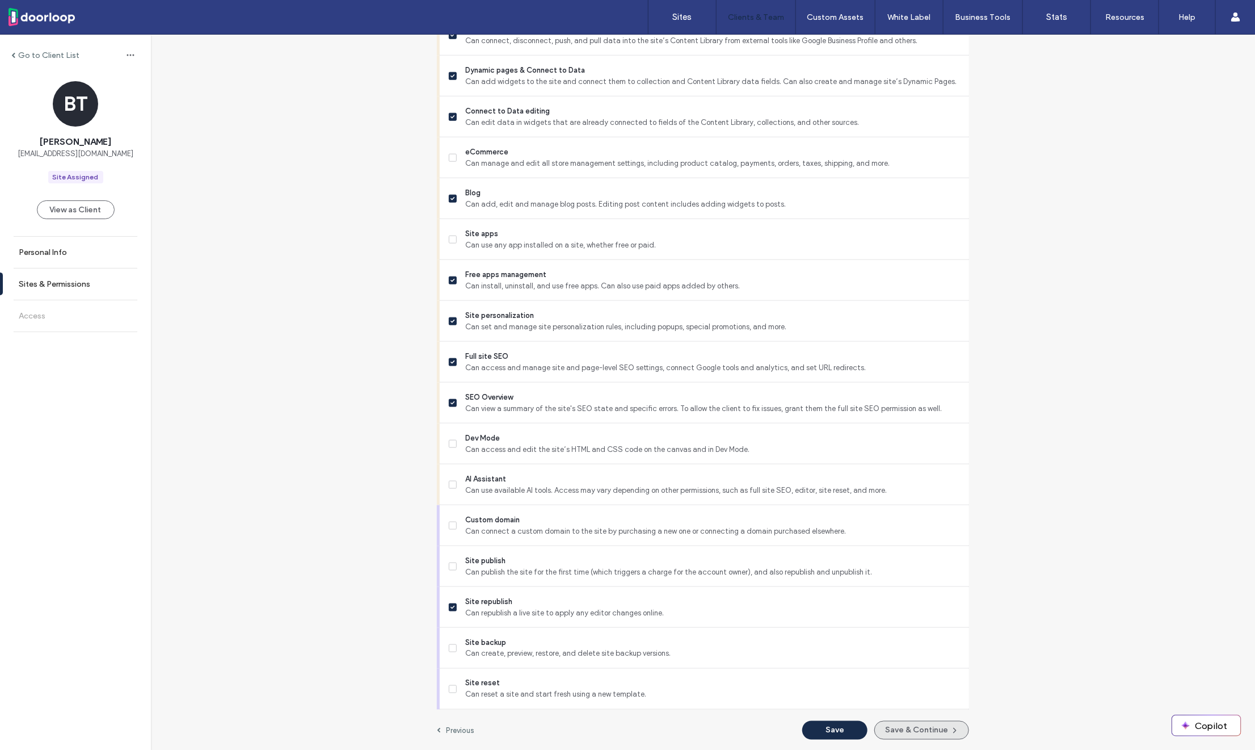
click at [897, 721] on button "Save & Continue" at bounding box center [922, 730] width 95 height 19
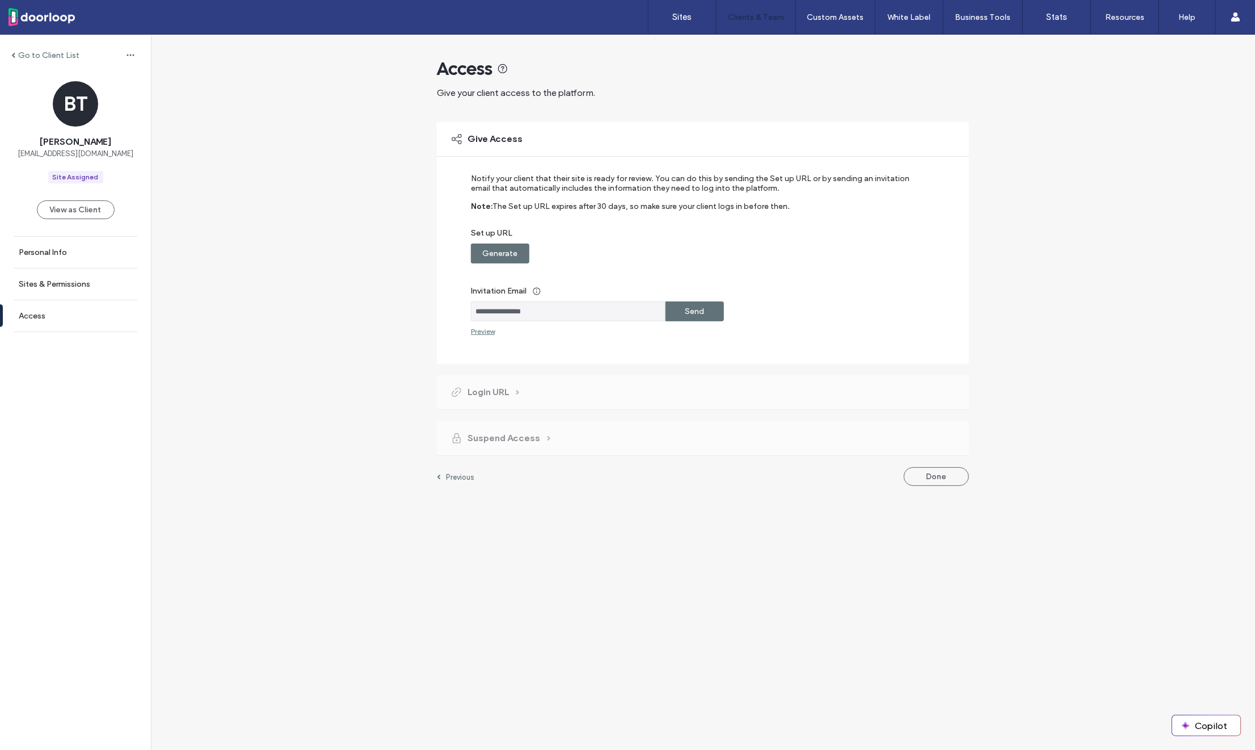
click at [510, 245] on label "Generate" at bounding box center [500, 253] width 35 height 21
click at [702, 250] on label "Copy" at bounding box center [695, 253] width 20 height 21
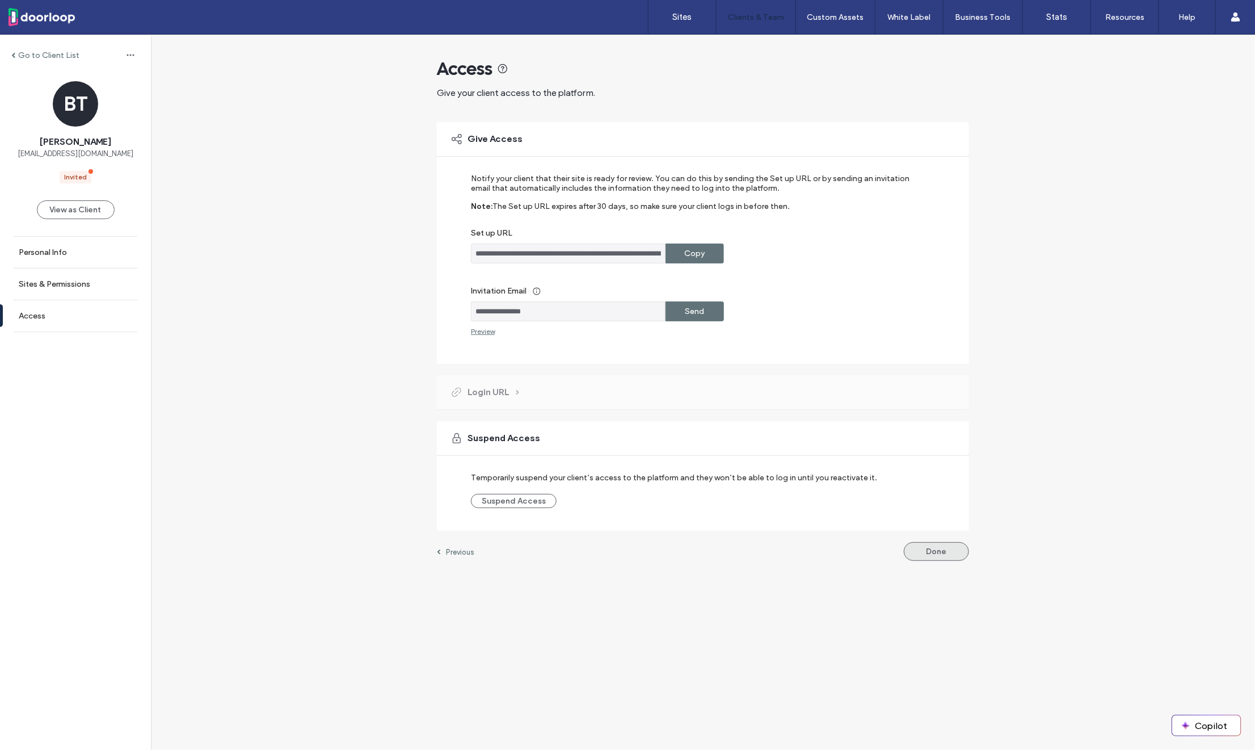
click at [925, 547] on button "Done" at bounding box center [936, 551] width 65 height 19
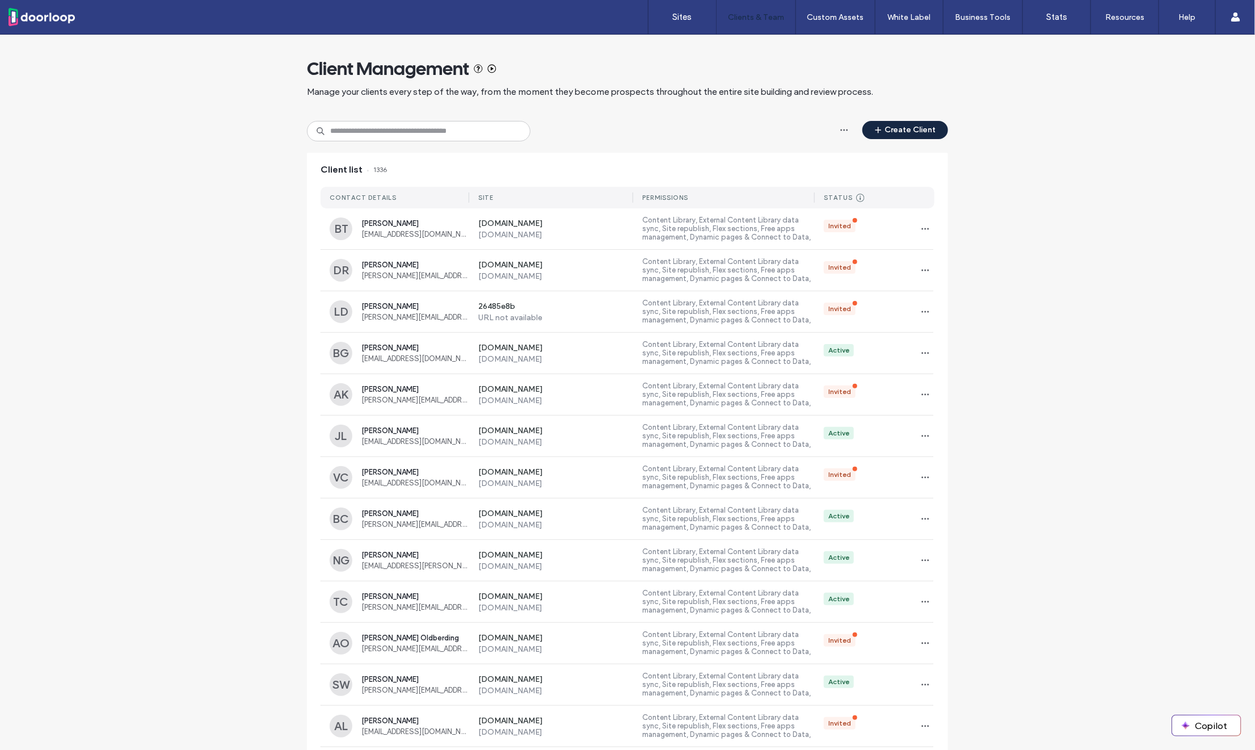
click at [894, 135] on button "Create Client" at bounding box center [906, 130] width 86 height 18
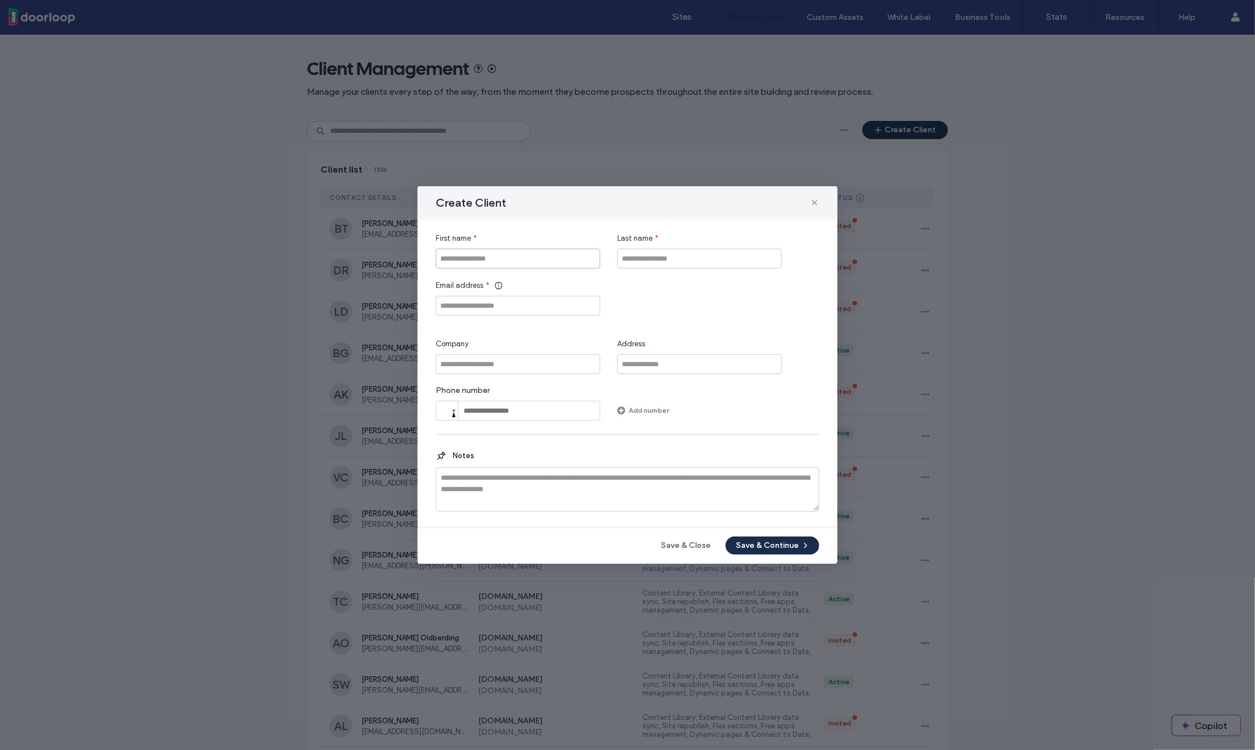
click at [553, 258] on input "First name" at bounding box center [518, 259] width 165 height 20
type input "*********"
type input "*****"
paste input "**********"
type input "**********"
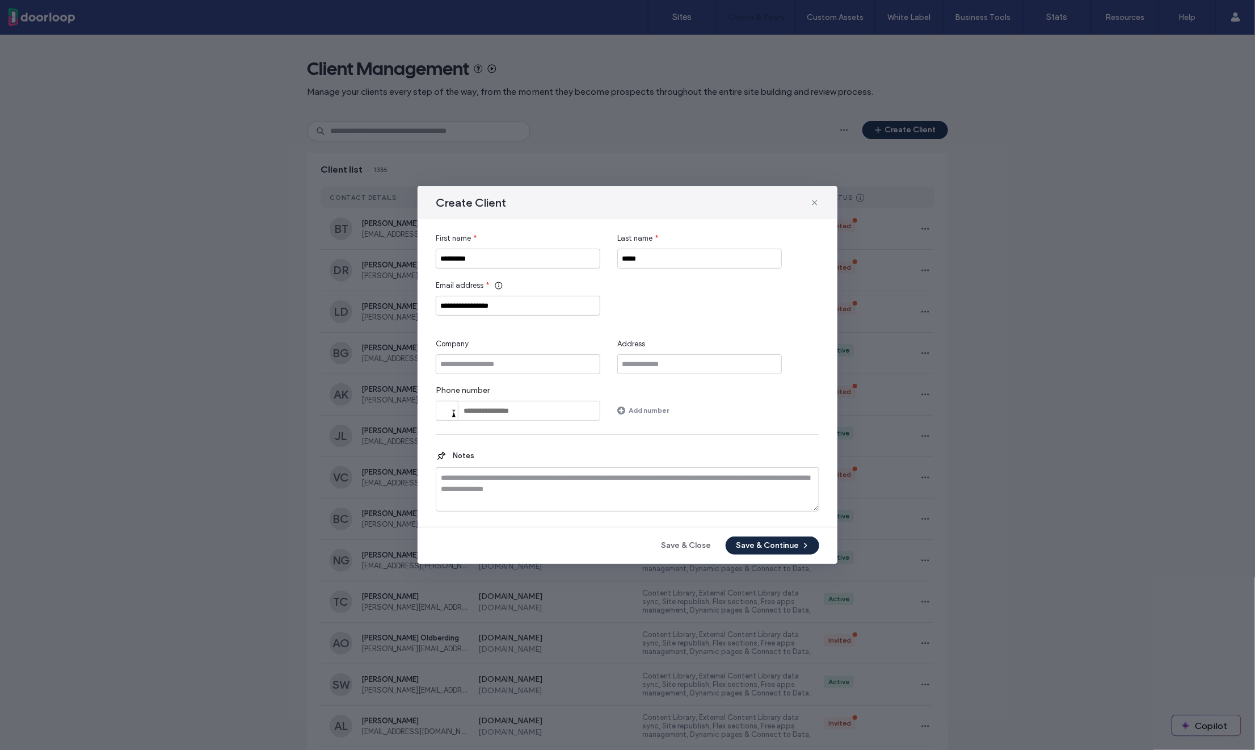
click at [754, 541] on button "Save & Continue" at bounding box center [773, 545] width 94 height 18
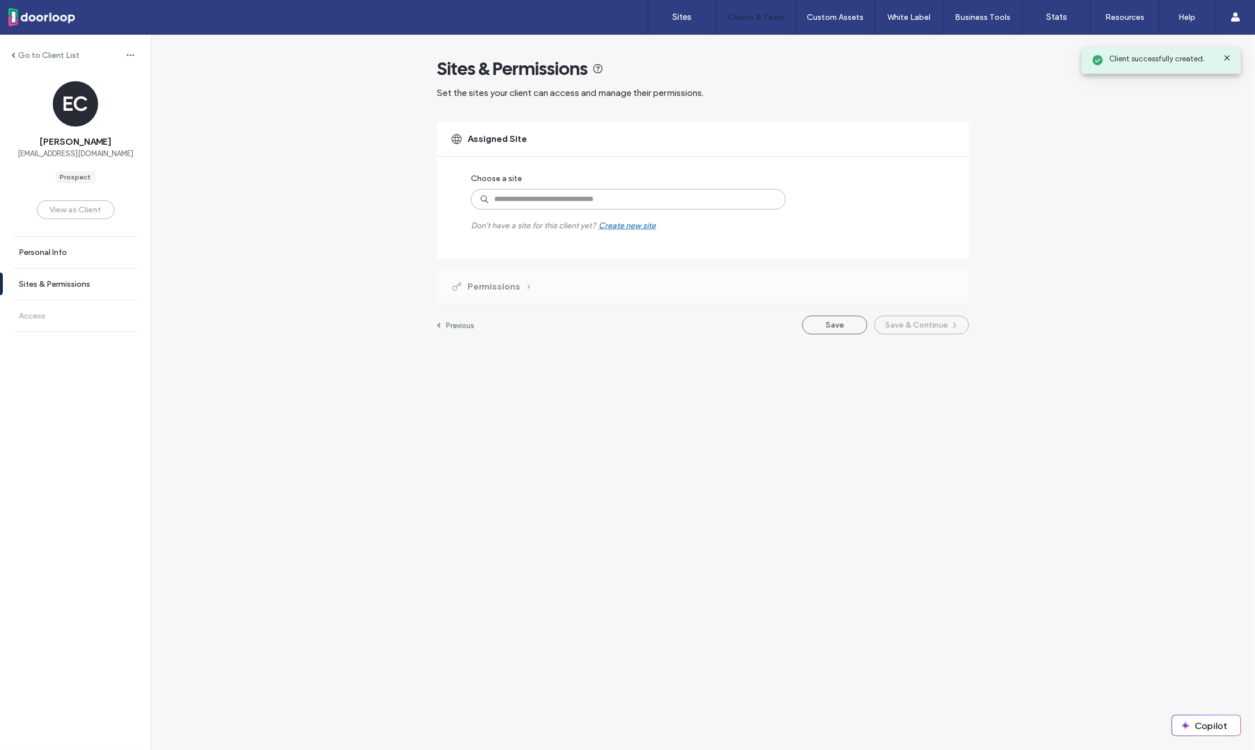
click at [589, 206] on input at bounding box center [628, 199] width 315 height 20
type input "******"
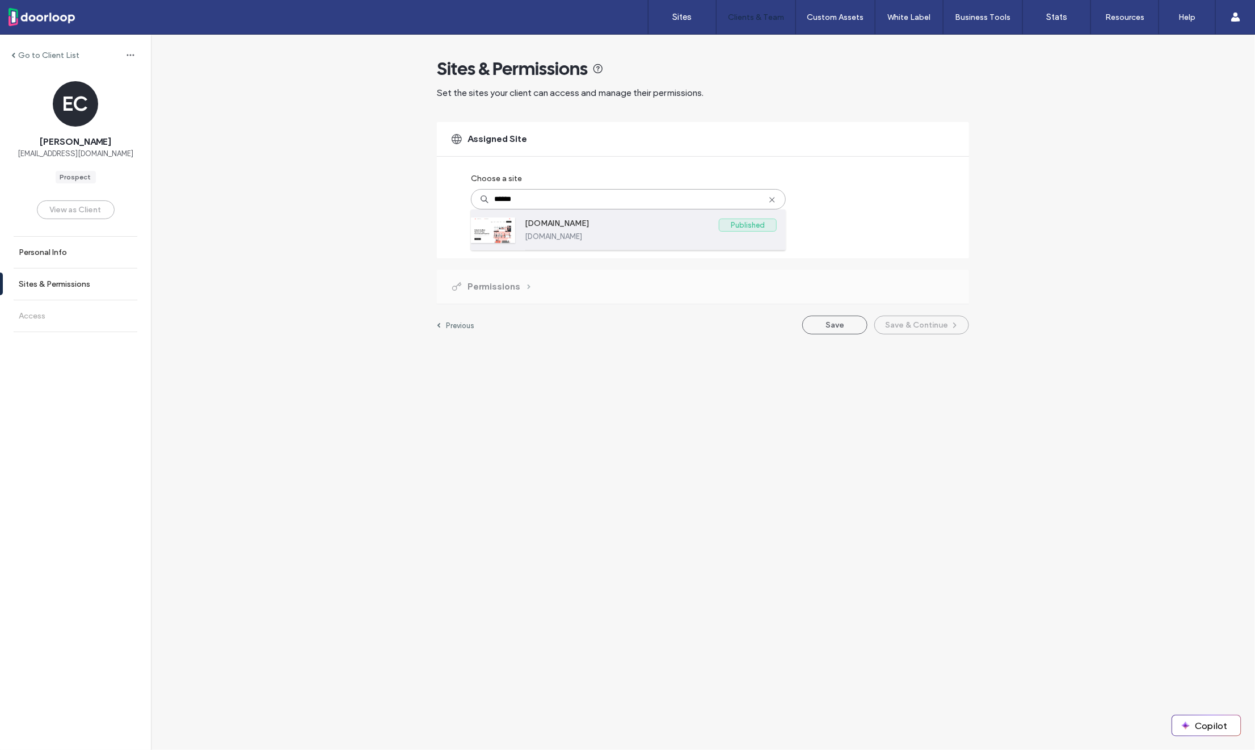
click at [606, 233] on label "www.ndc-mn.org" at bounding box center [651, 236] width 252 height 9
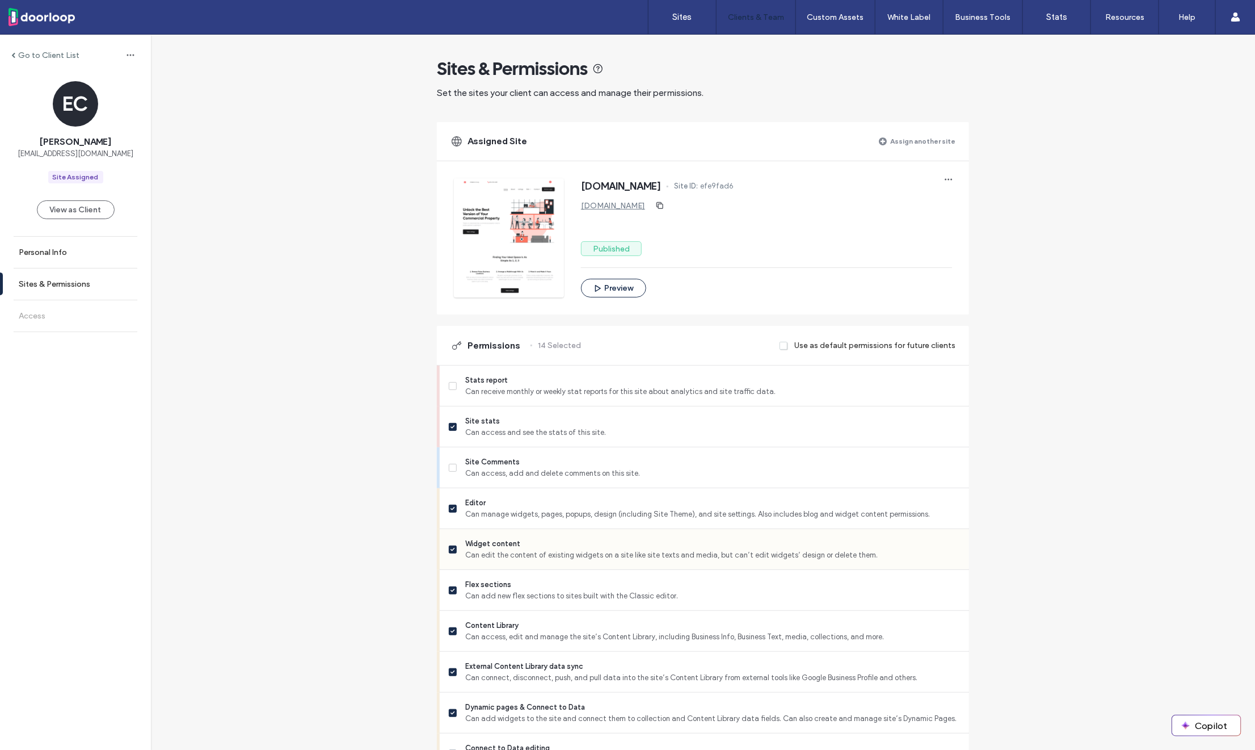
scroll to position [637, 0]
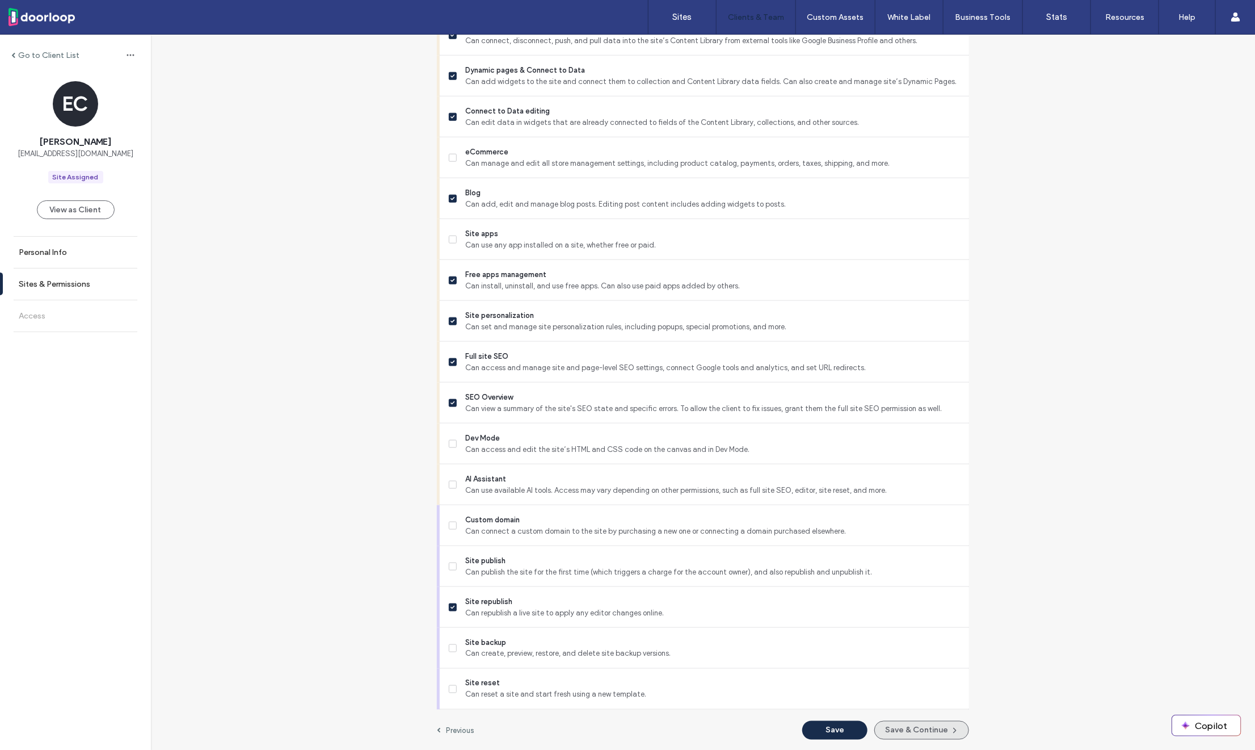
click at [900, 724] on button "Save & Continue" at bounding box center [922, 730] width 95 height 19
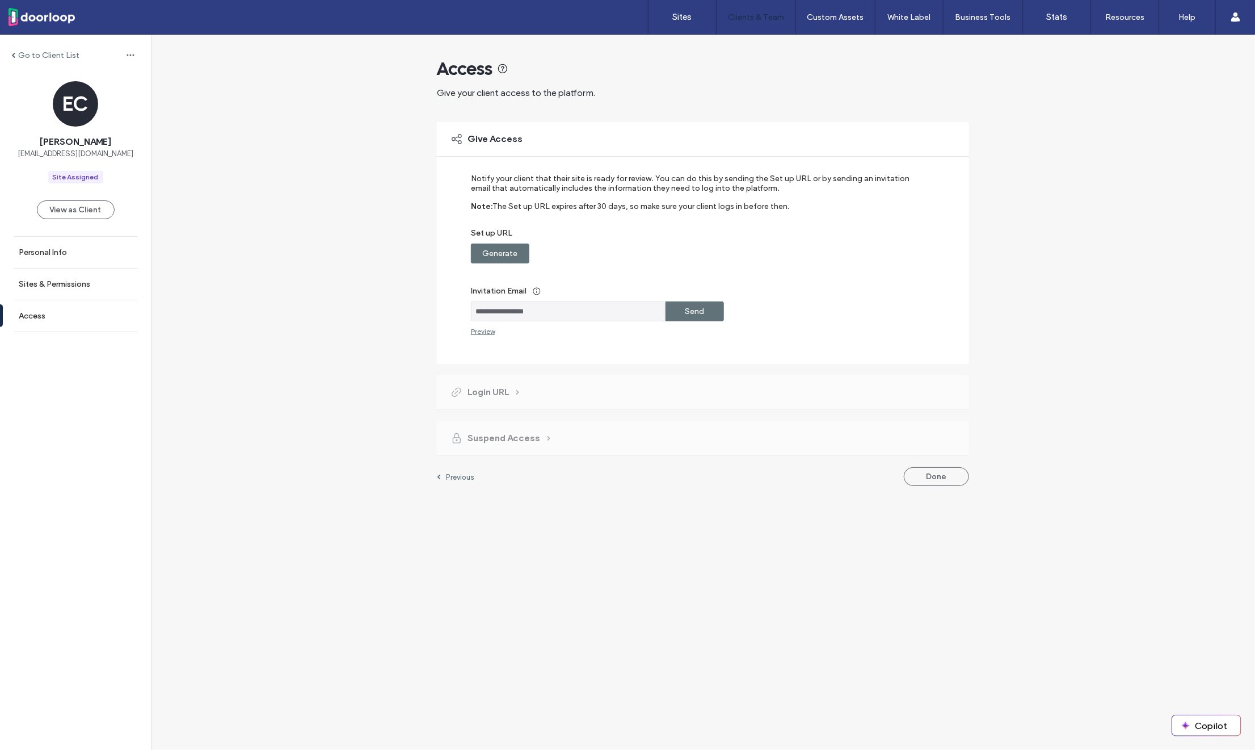
click at [520, 259] on div "Generate" at bounding box center [500, 253] width 58 height 20
click at [695, 255] on label "Copy" at bounding box center [695, 253] width 20 height 21
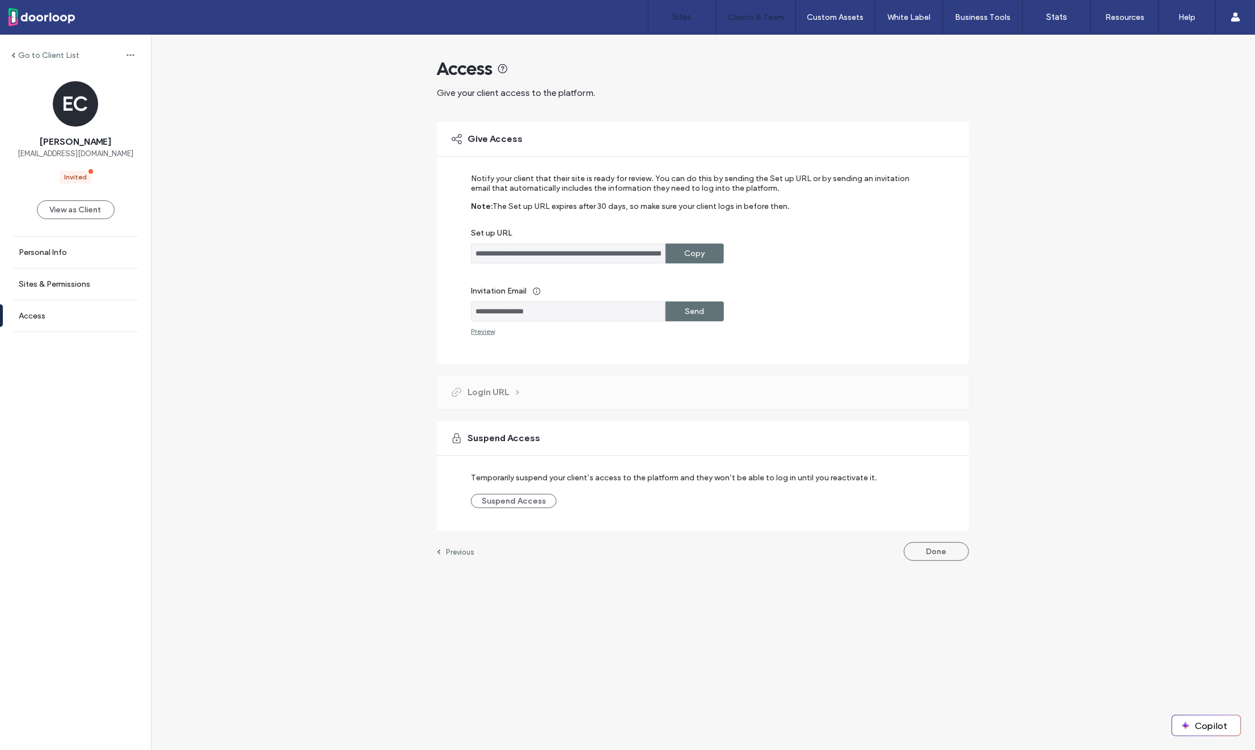
click at [678, 19] on label "Sites" at bounding box center [682, 17] width 19 height 10
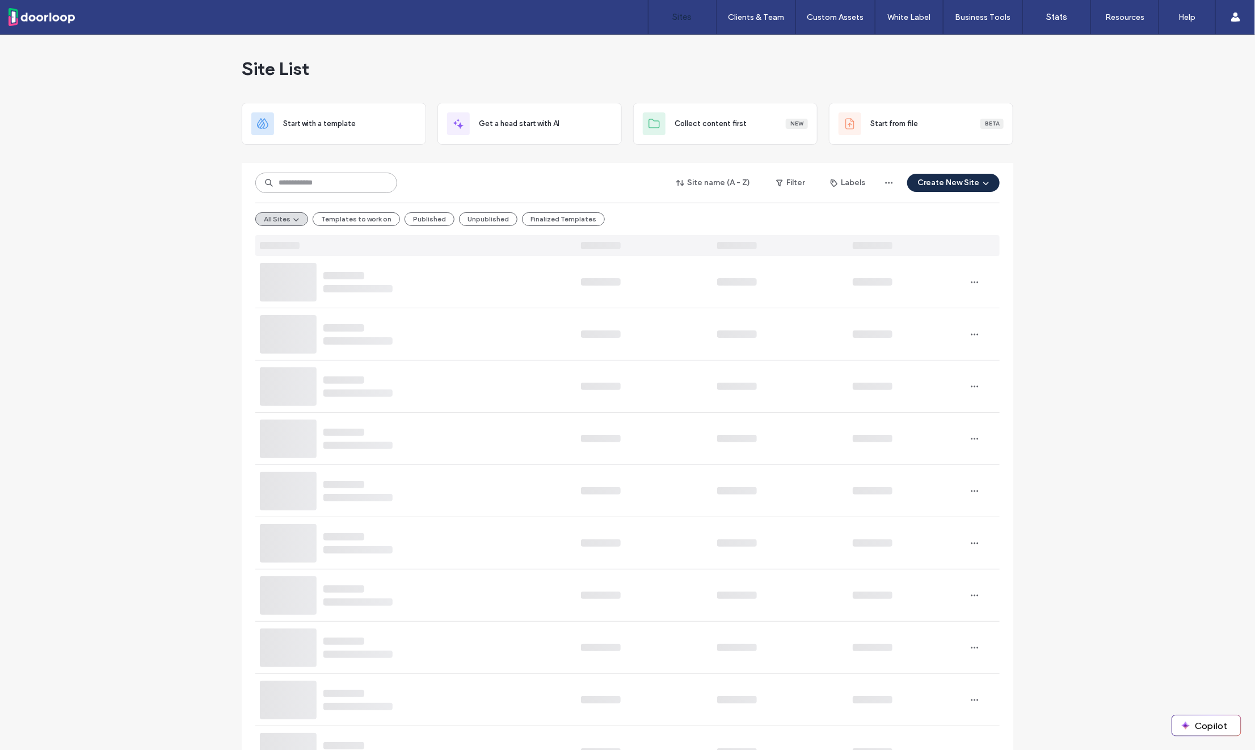
click at [367, 182] on input at bounding box center [326, 183] width 142 height 20
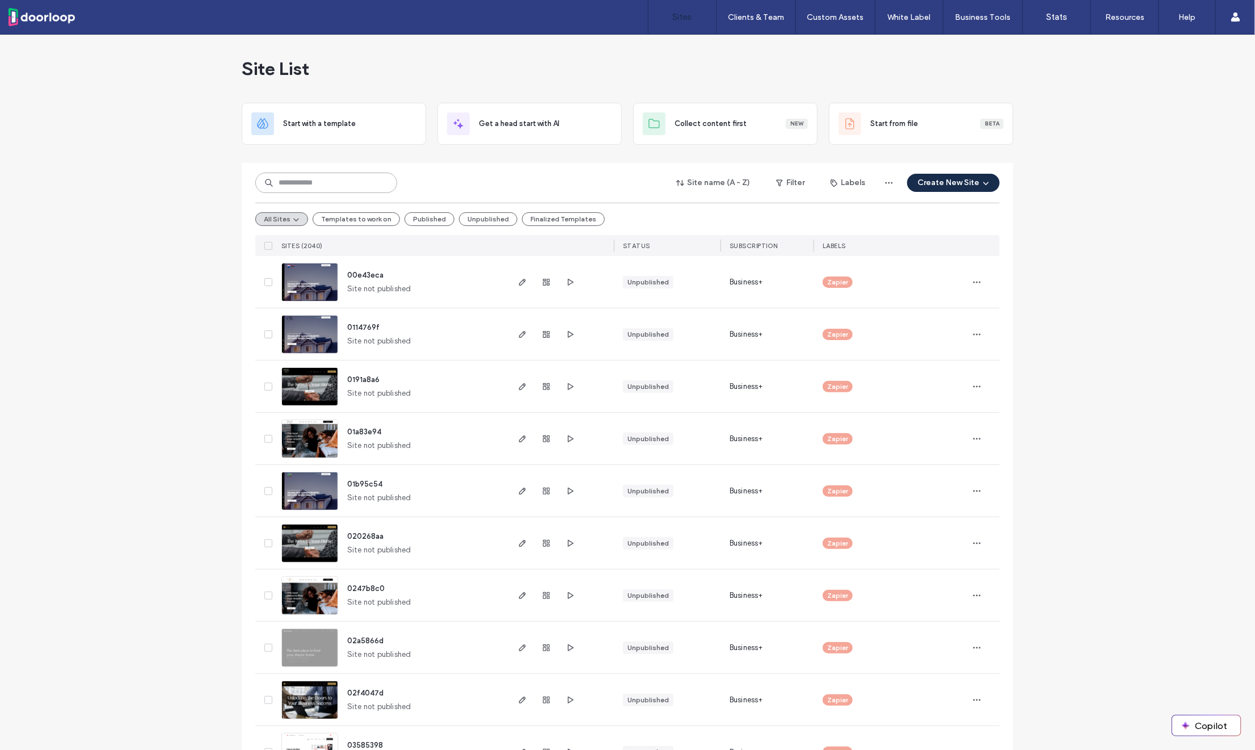
paste input "********"
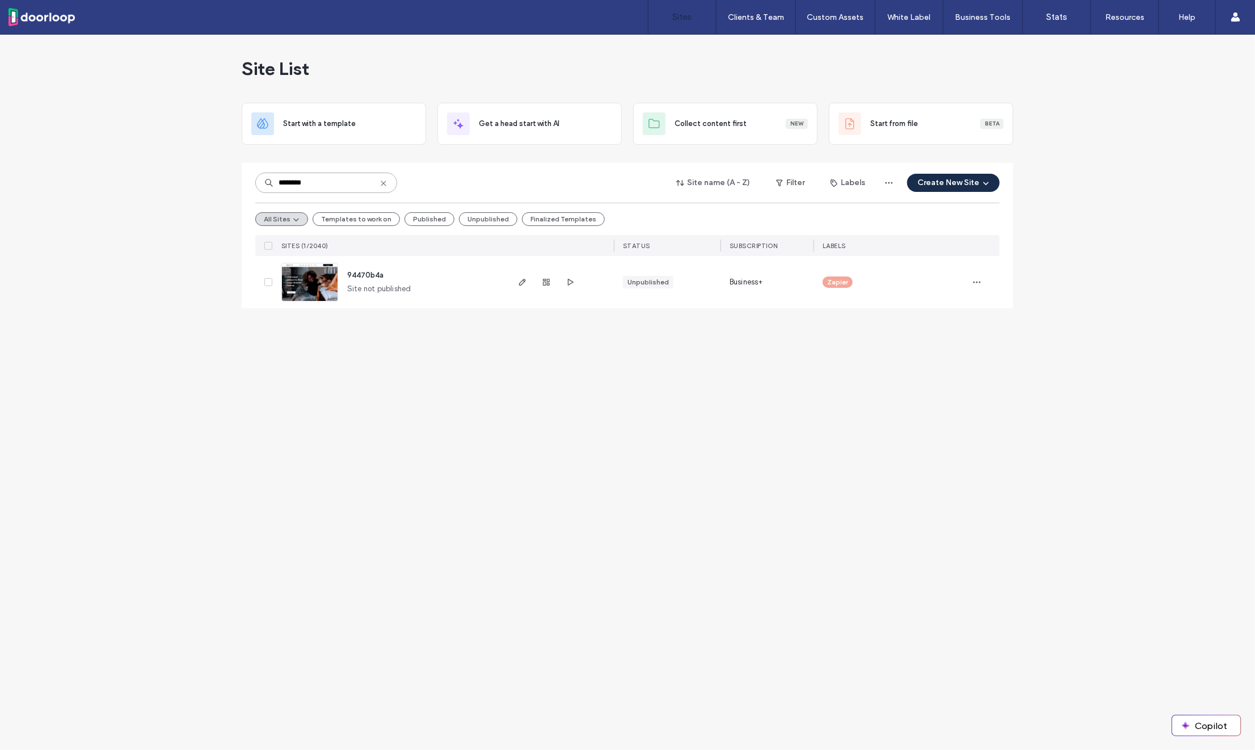
type input "********"
click at [371, 273] on span "94470b4a" at bounding box center [365, 275] width 36 height 9
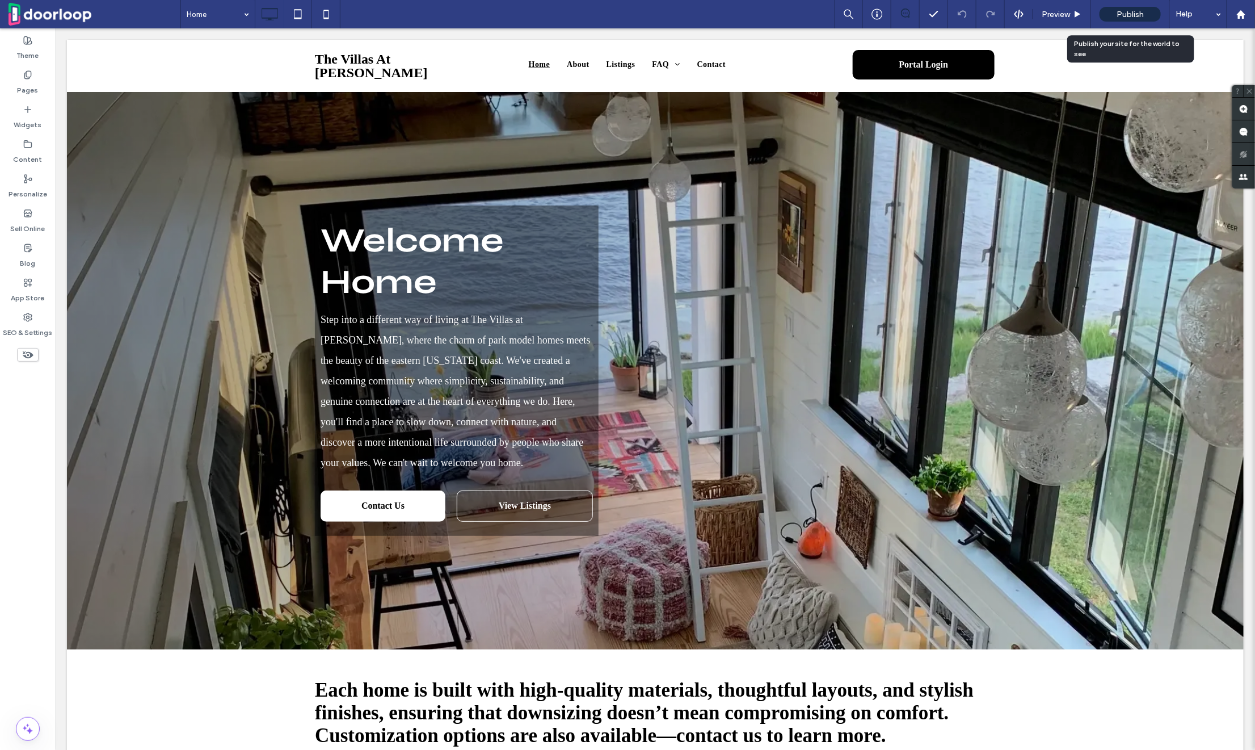
click at [1123, 14] on span "Publish" at bounding box center [1130, 15] width 27 height 10
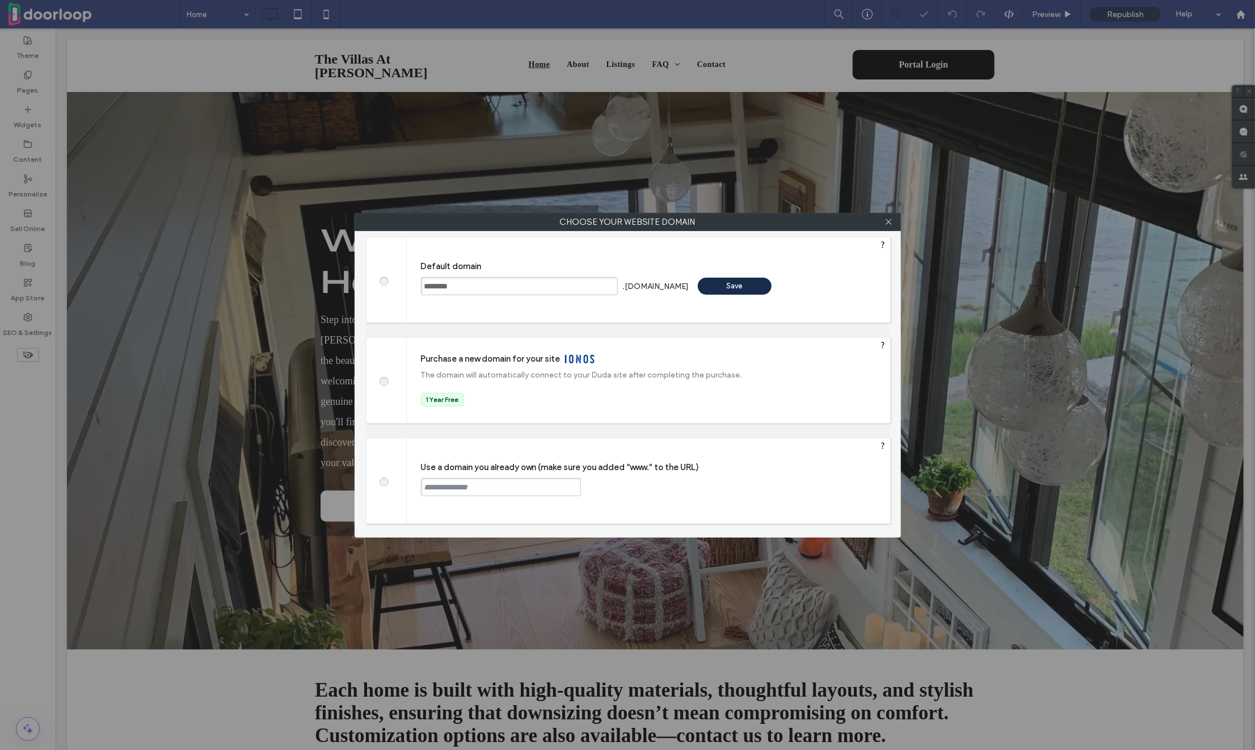
click at [498, 474] on div "Use a domain you already own (make sure you added “www.” to the URL) Continue" at bounding box center [649, 480] width 484 height 85
click at [498, 489] on input "text" at bounding box center [501, 487] width 160 height 18
paste input "**********"
type input "**********"
click at [631, 491] on div "Continue" at bounding box center [624, 486] width 74 height 17
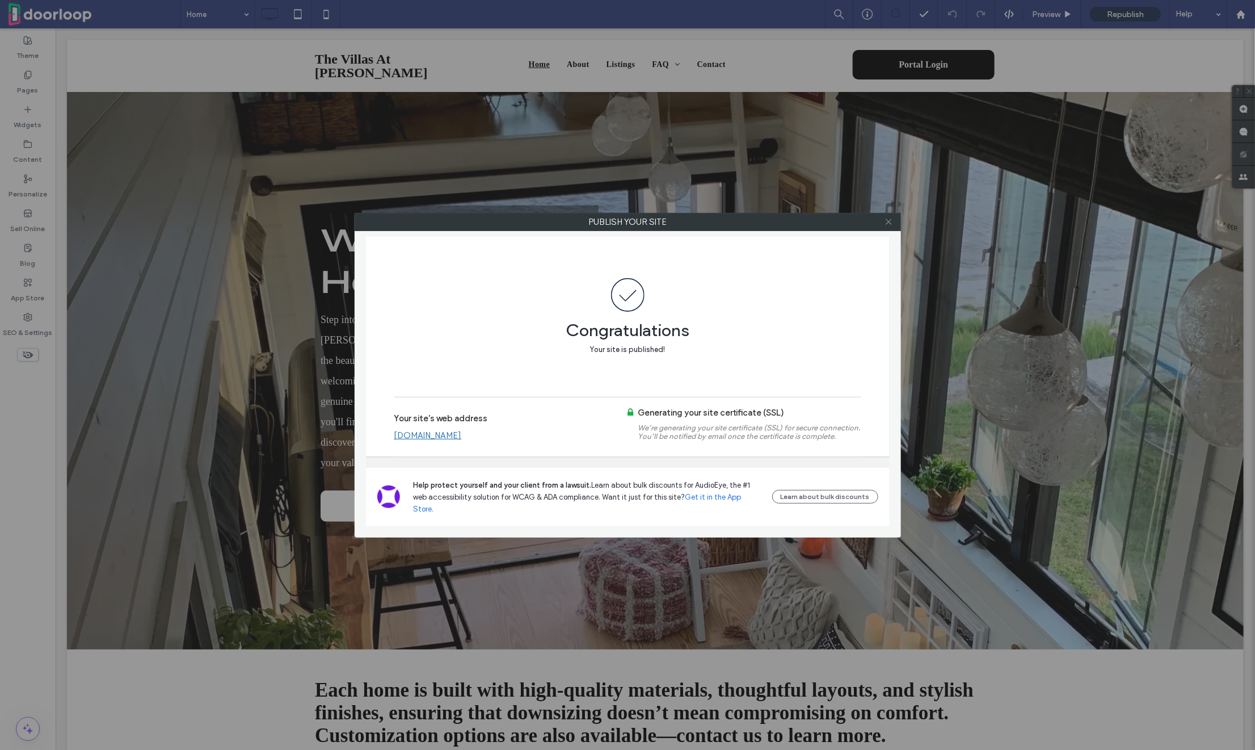
click at [889, 222] on use at bounding box center [889, 222] width 6 height 6
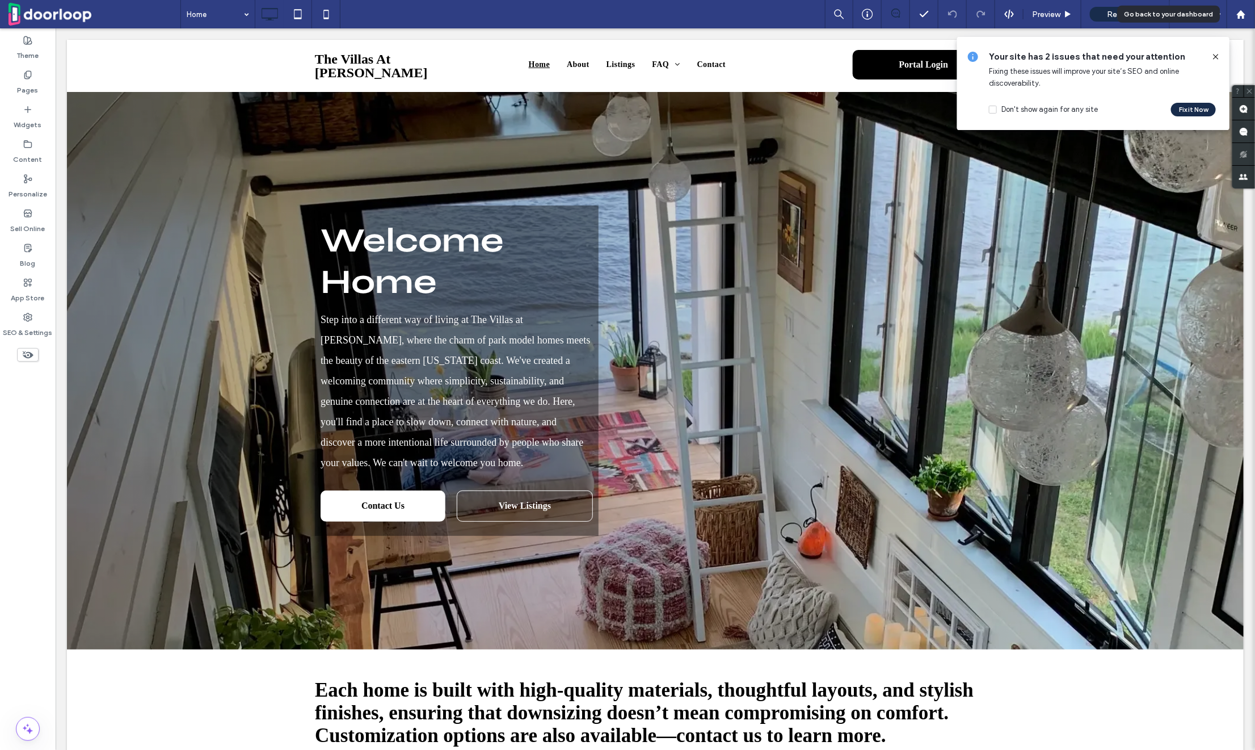
click at [1242, 18] on icon at bounding box center [1242, 15] width 10 height 10
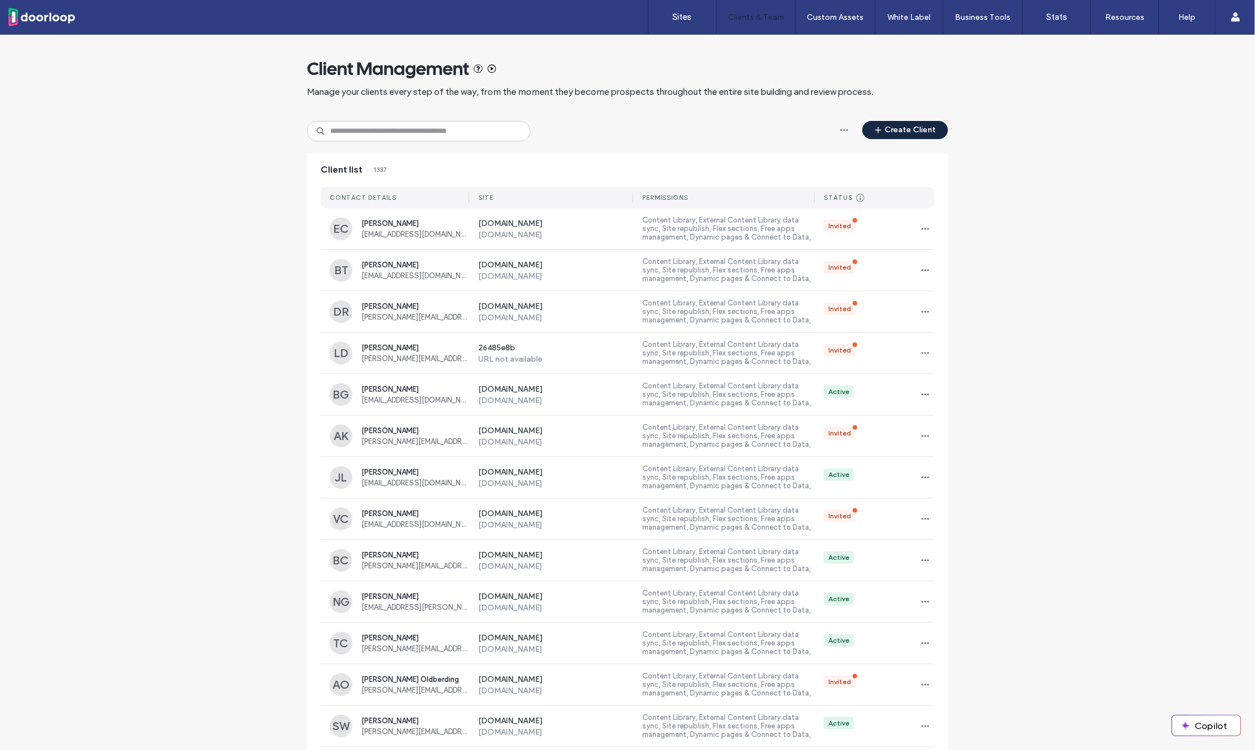
click at [891, 121] on button "Create Client" at bounding box center [906, 130] width 86 height 18
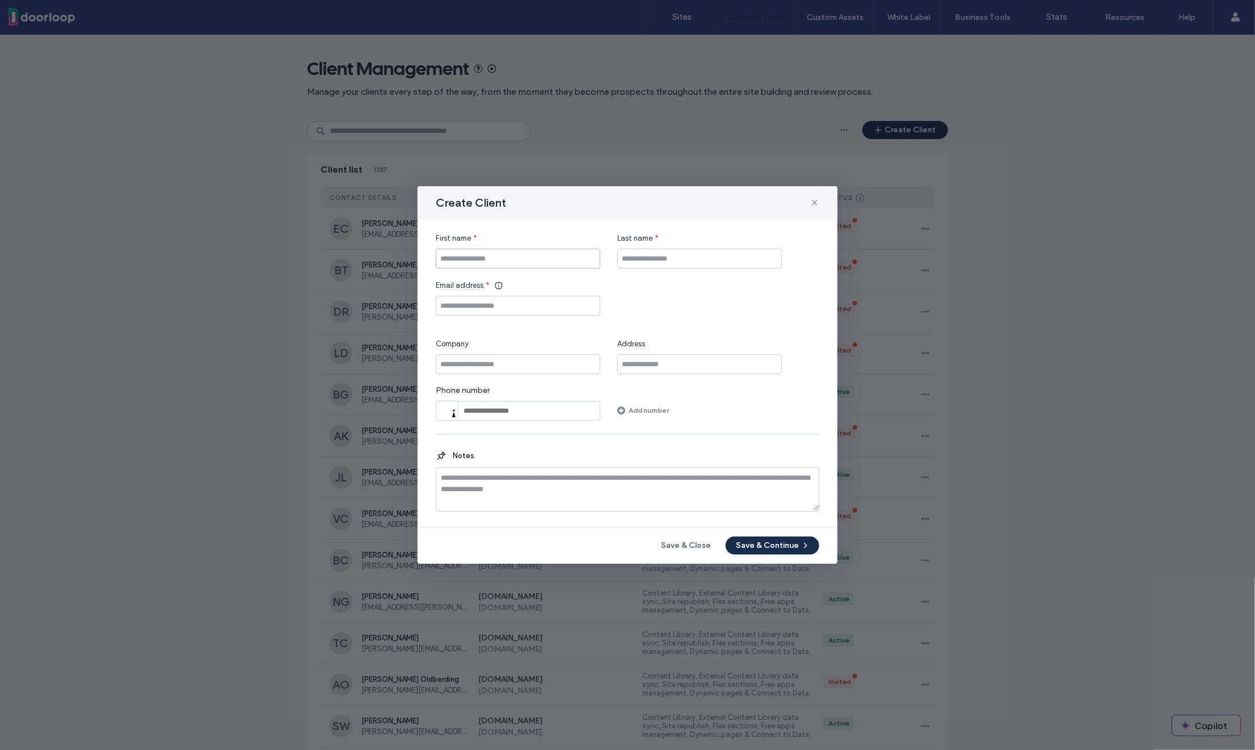
click at [501, 261] on input "First name" at bounding box center [518, 259] width 165 height 20
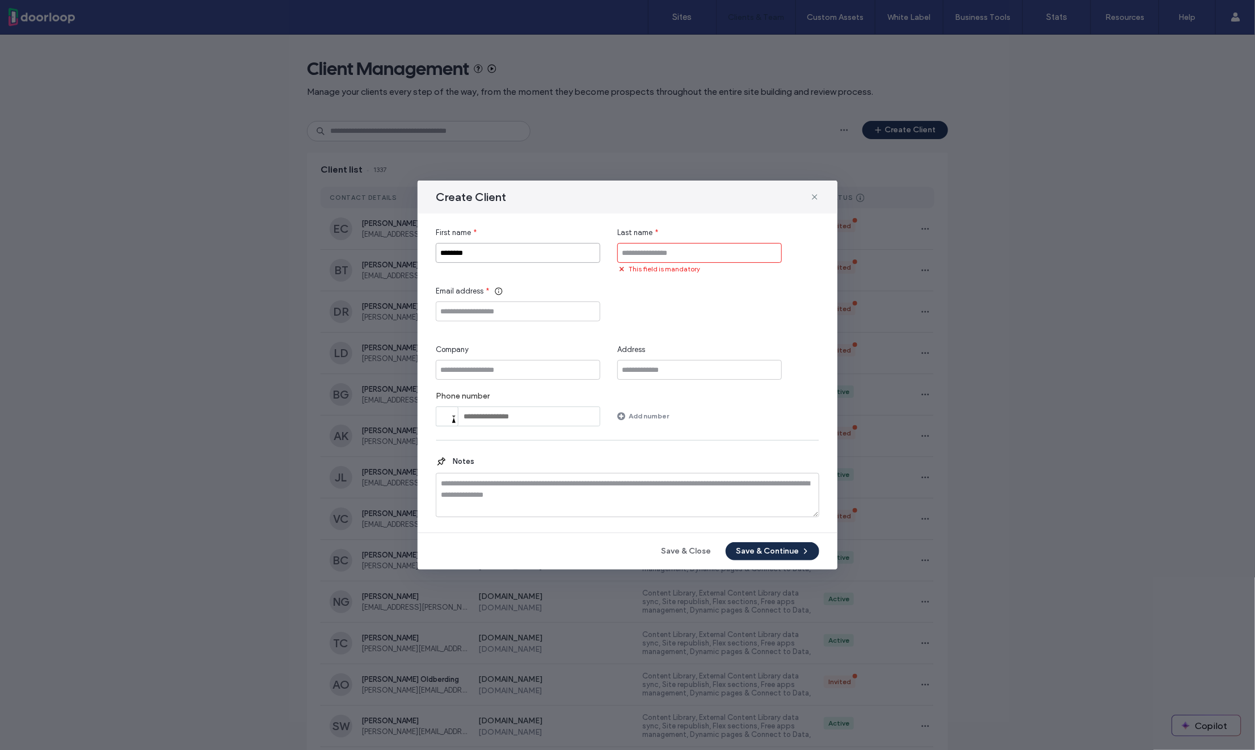
type input "********"
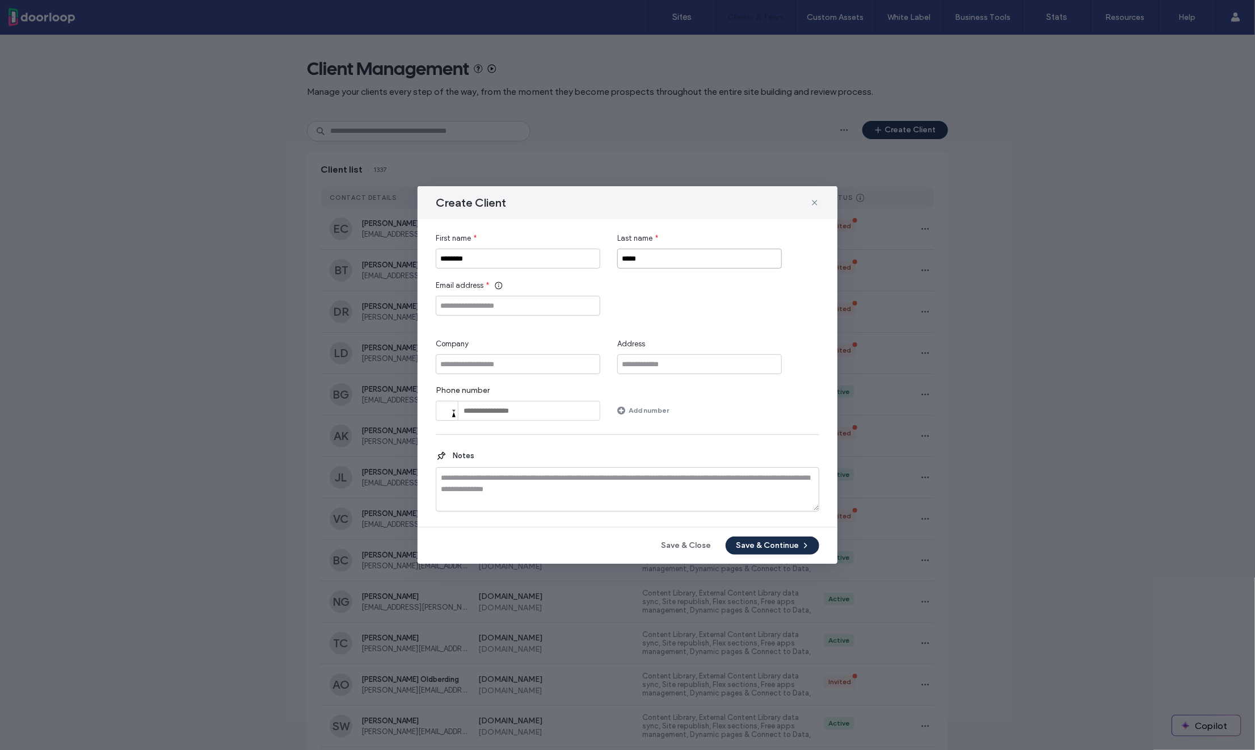
type input "*****"
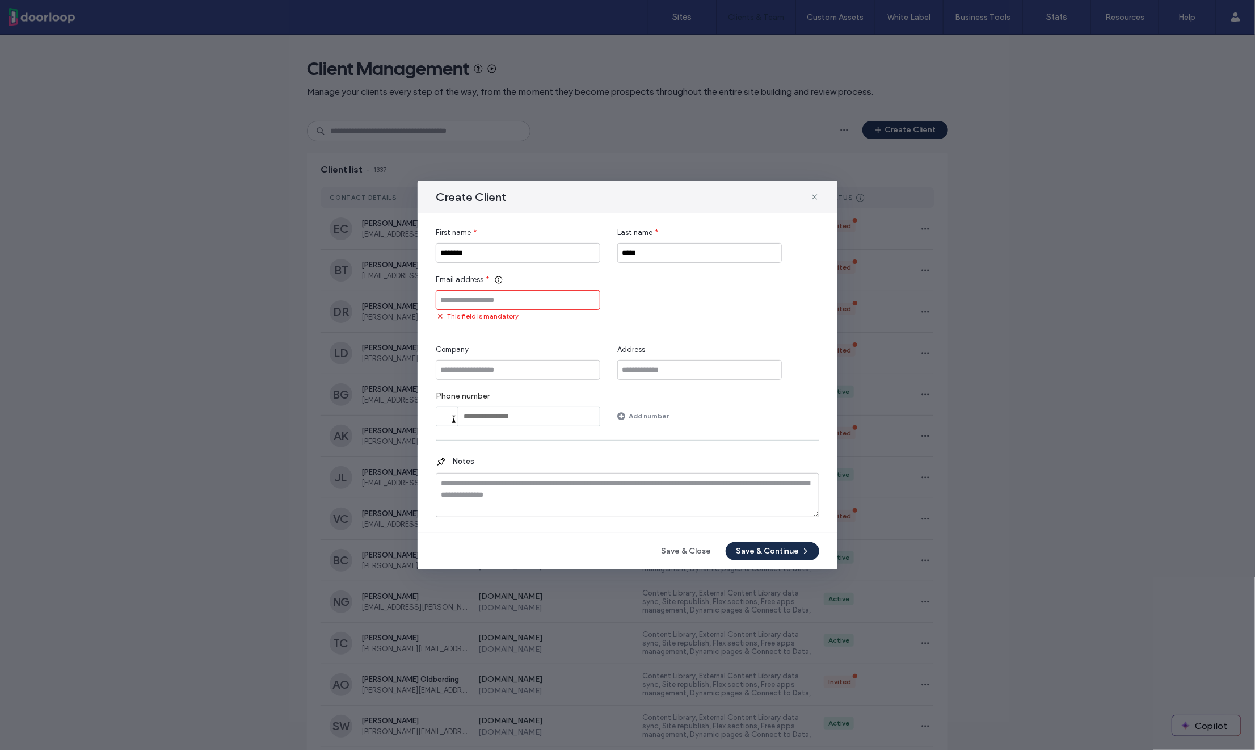
paste input "**********"
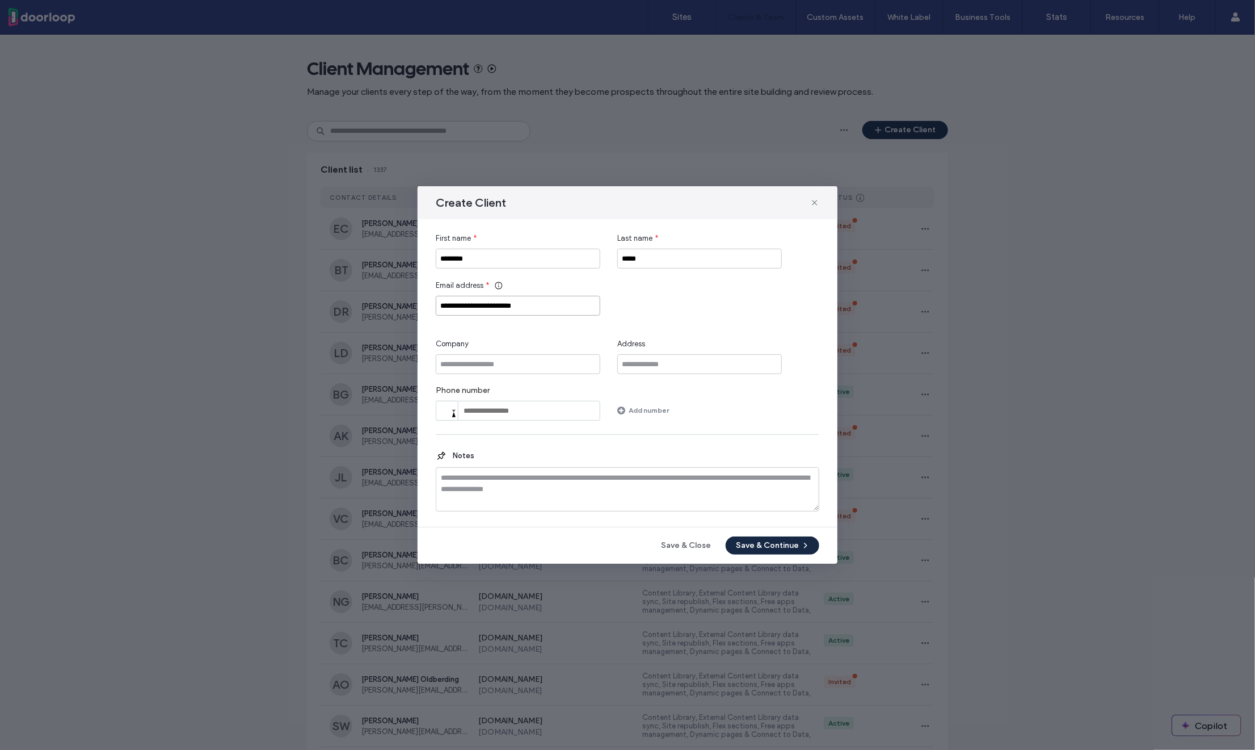
type input "**********"
click at [762, 543] on button "Save & Continue" at bounding box center [773, 545] width 94 height 18
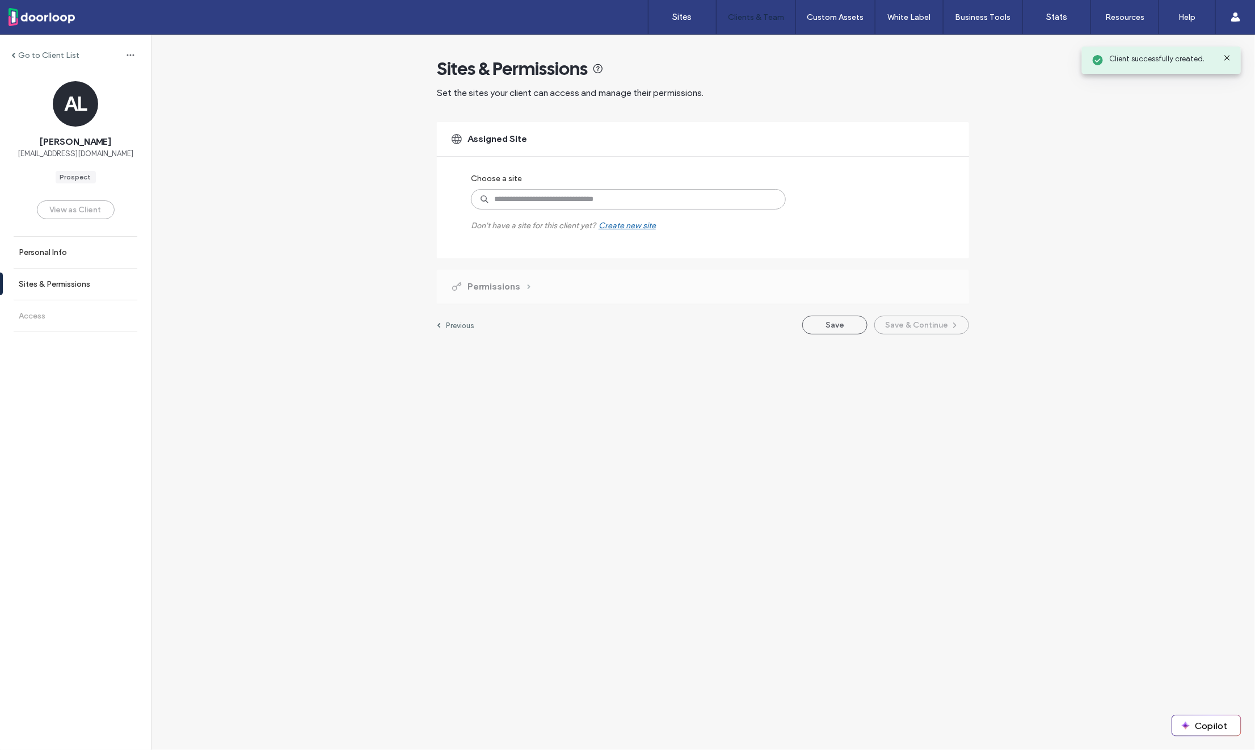
click at [553, 199] on input at bounding box center [628, 199] width 315 height 20
type input "******"
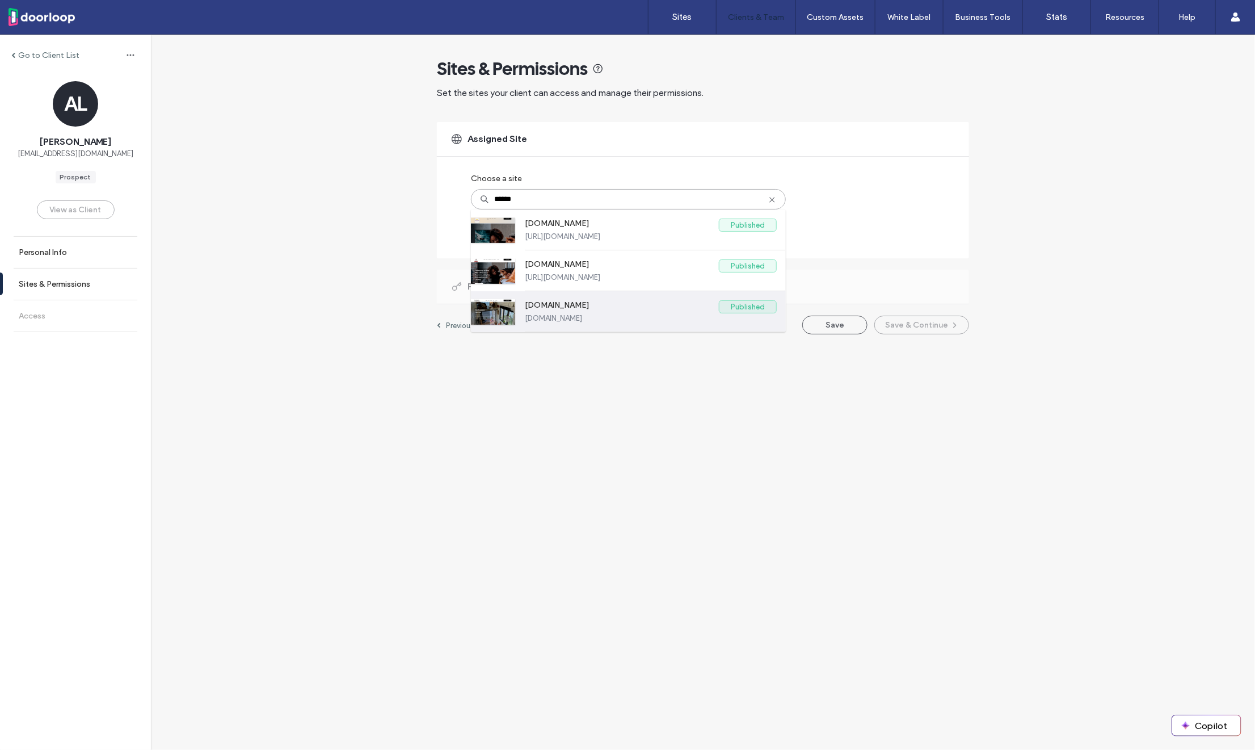
click at [590, 309] on label "www.villasathuntermoore.com" at bounding box center [622, 307] width 194 height 14
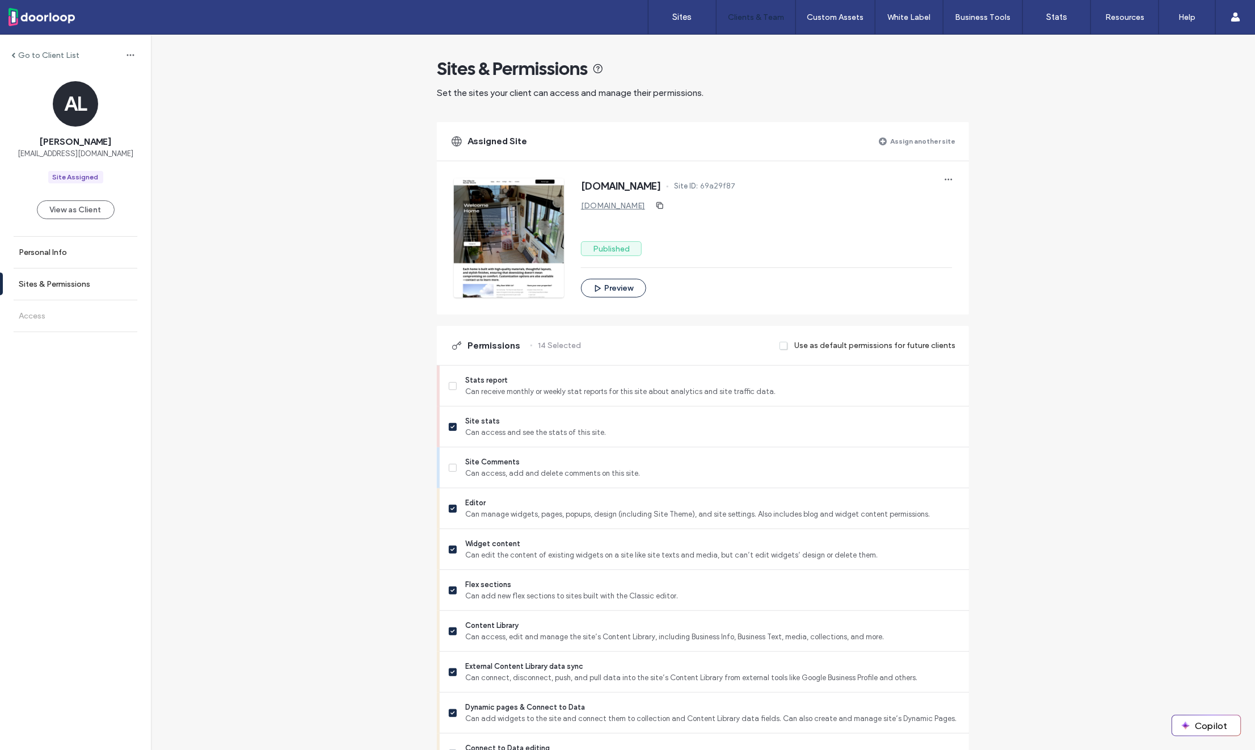
scroll to position [637, 0]
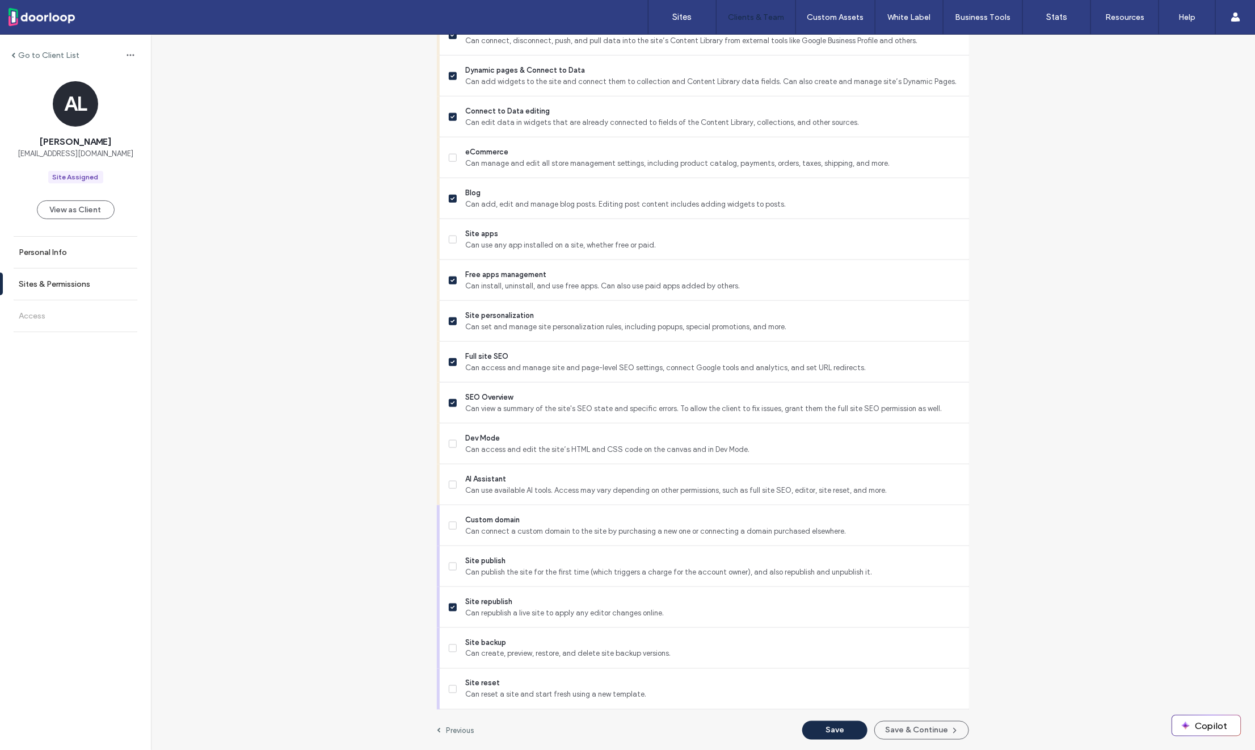
click at [904, 719] on div "Sites & Permissions Set the sites your client can access and manage their permi…" at bounding box center [703, 74] width 532 height 1353
click at [904, 721] on button "Save & Continue" at bounding box center [922, 730] width 95 height 19
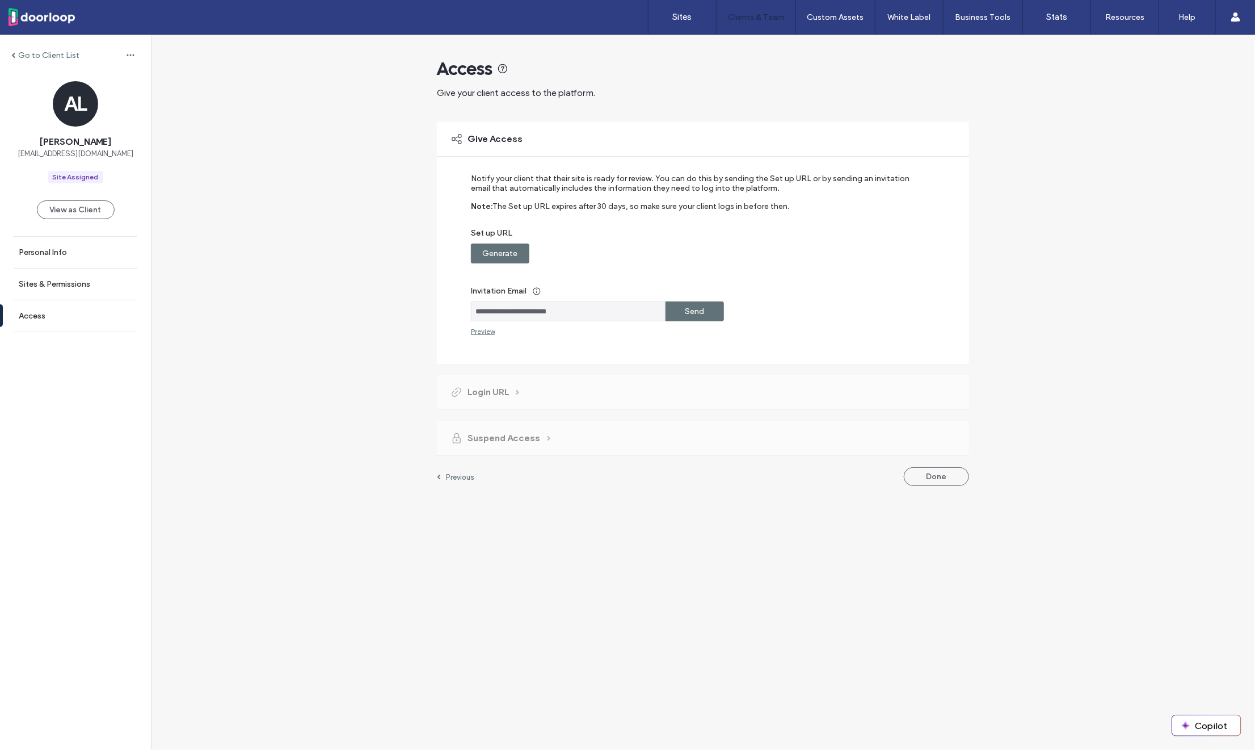
click at [526, 254] on div "Generate" at bounding box center [500, 253] width 58 height 20
click at [680, 244] on div "Copy" at bounding box center [695, 253] width 58 height 20
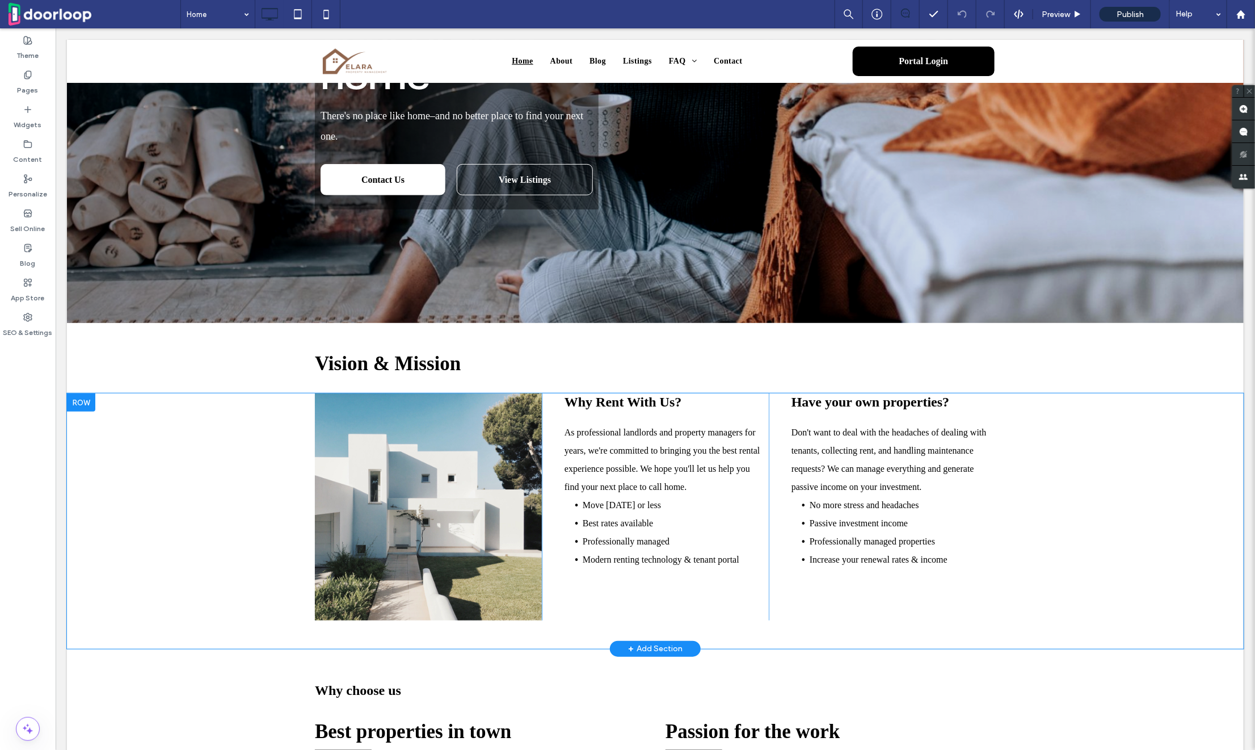
scroll to position [307, 0]
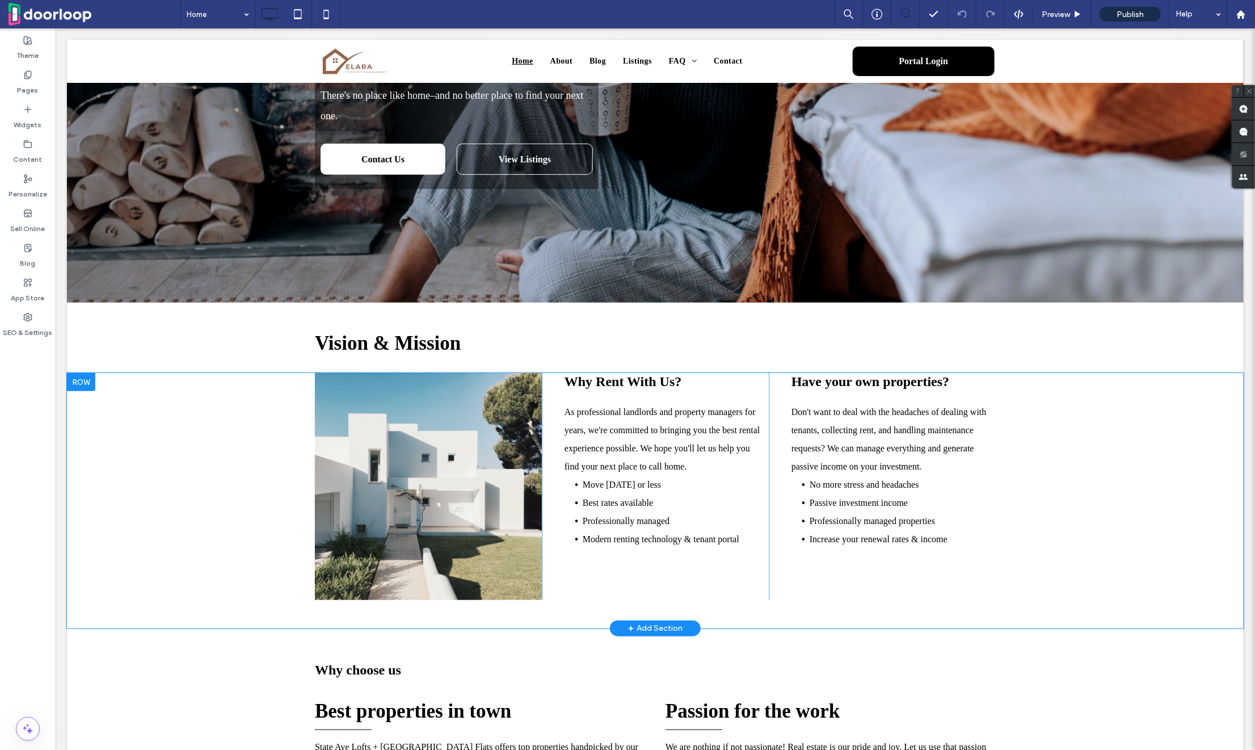
click at [772, 438] on div "Have your own properties? Don't want to deal with the headaches of dealing with…" at bounding box center [882, 485] width 227 height 227
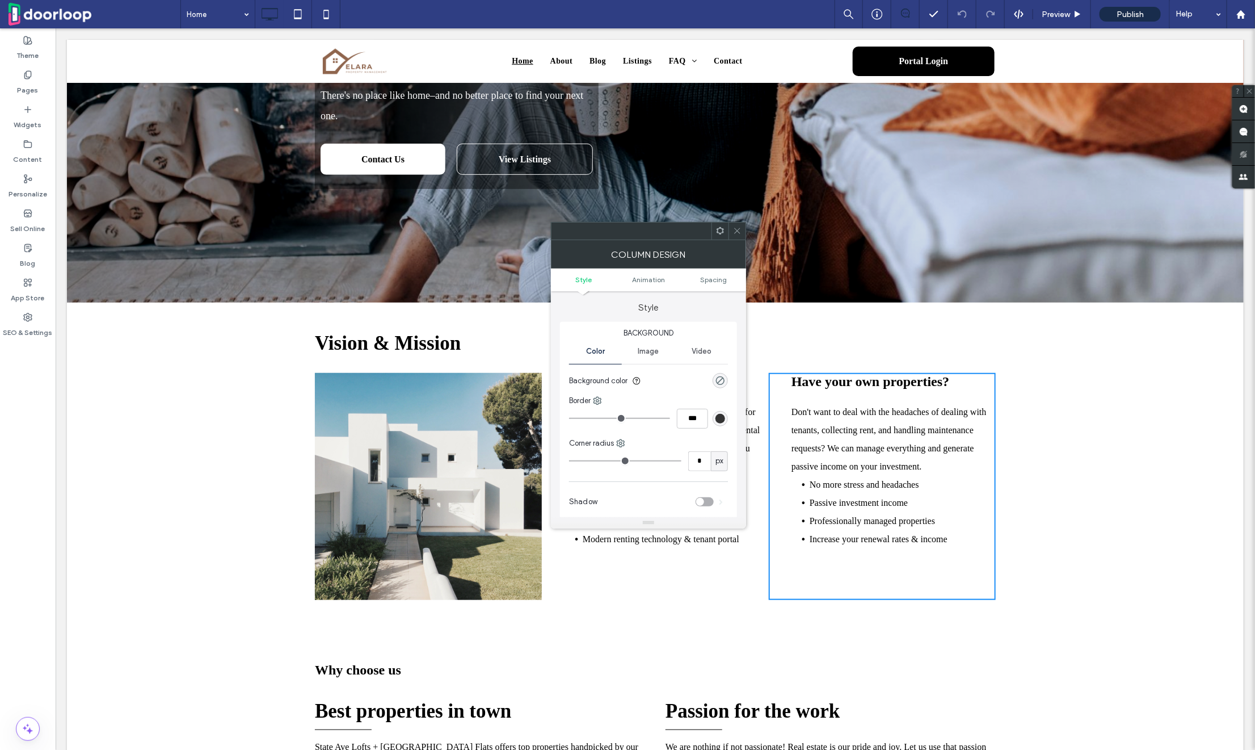
click at [714, 237] on div at bounding box center [720, 230] width 17 height 17
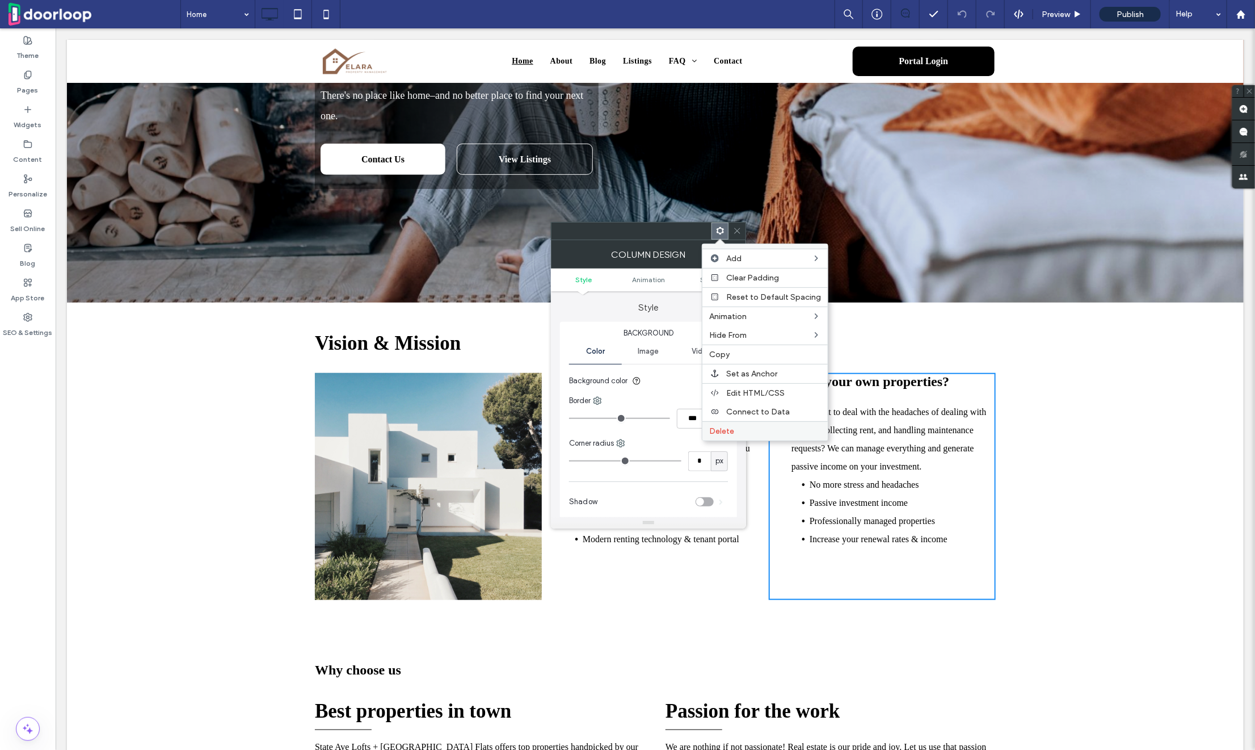
click at [738, 426] on label "Delete" at bounding box center [765, 431] width 112 height 10
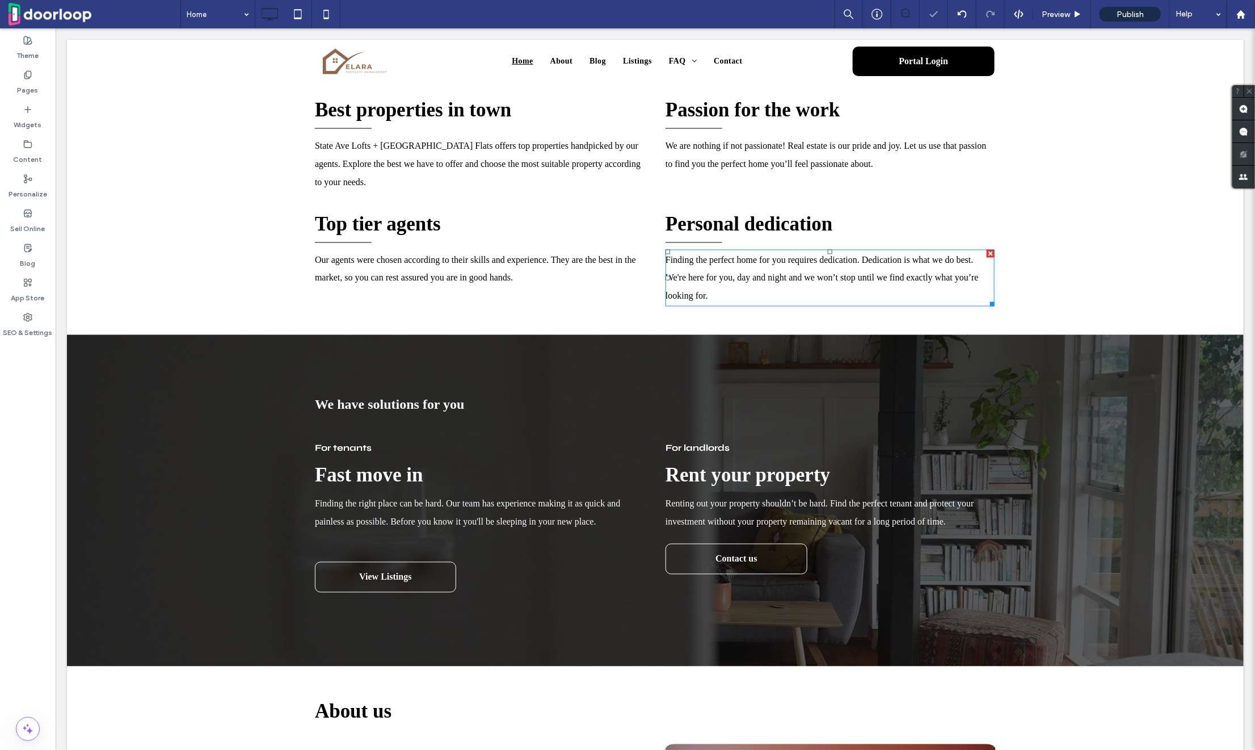
scroll to position [1017, 0]
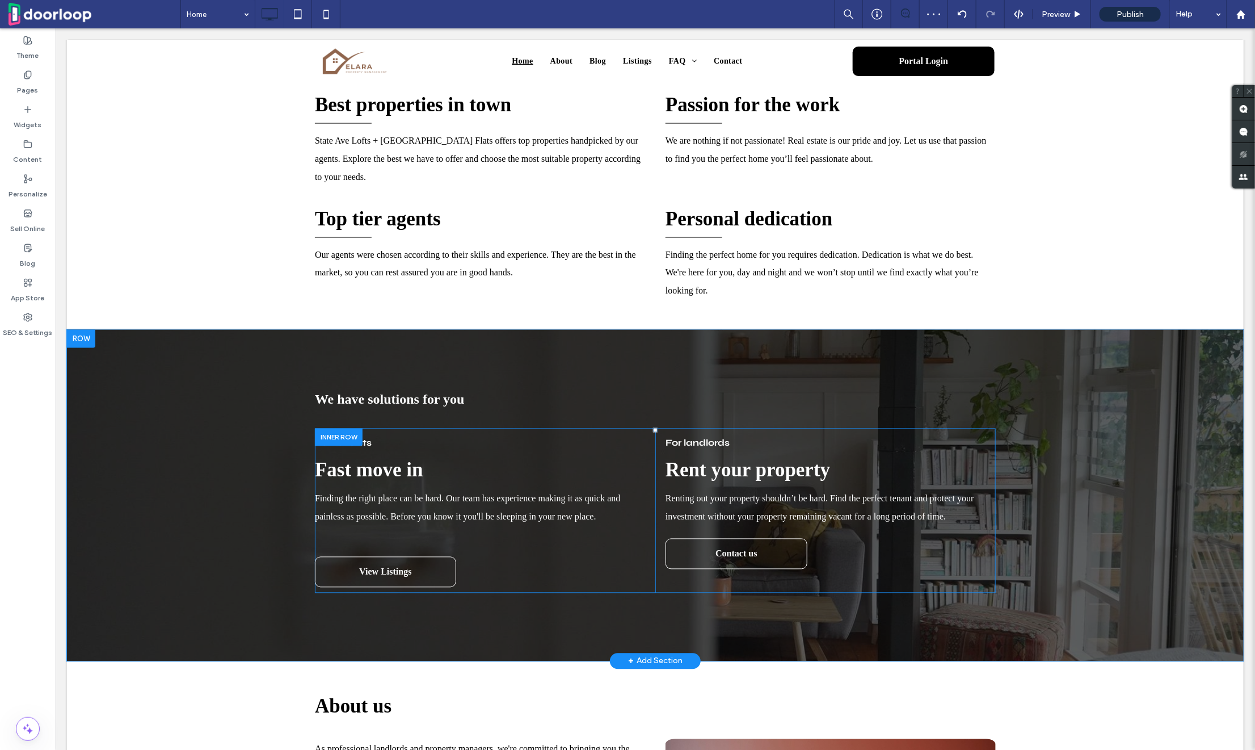
click at [660, 472] on div "For landlords Rent your property Renting out your property shouldn’t be hard. F…" at bounding box center [825, 510] width 341 height 165
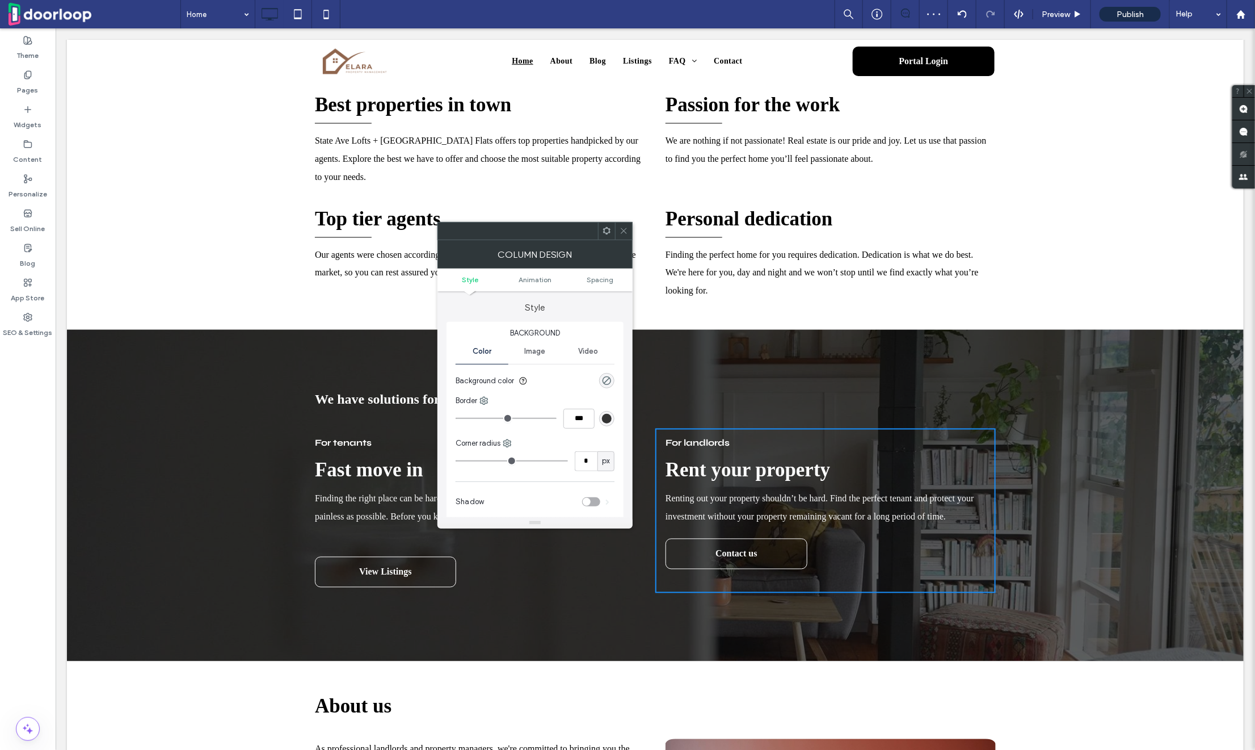
click at [604, 226] on icon at bounding box center [607, 230] width 9 height 9
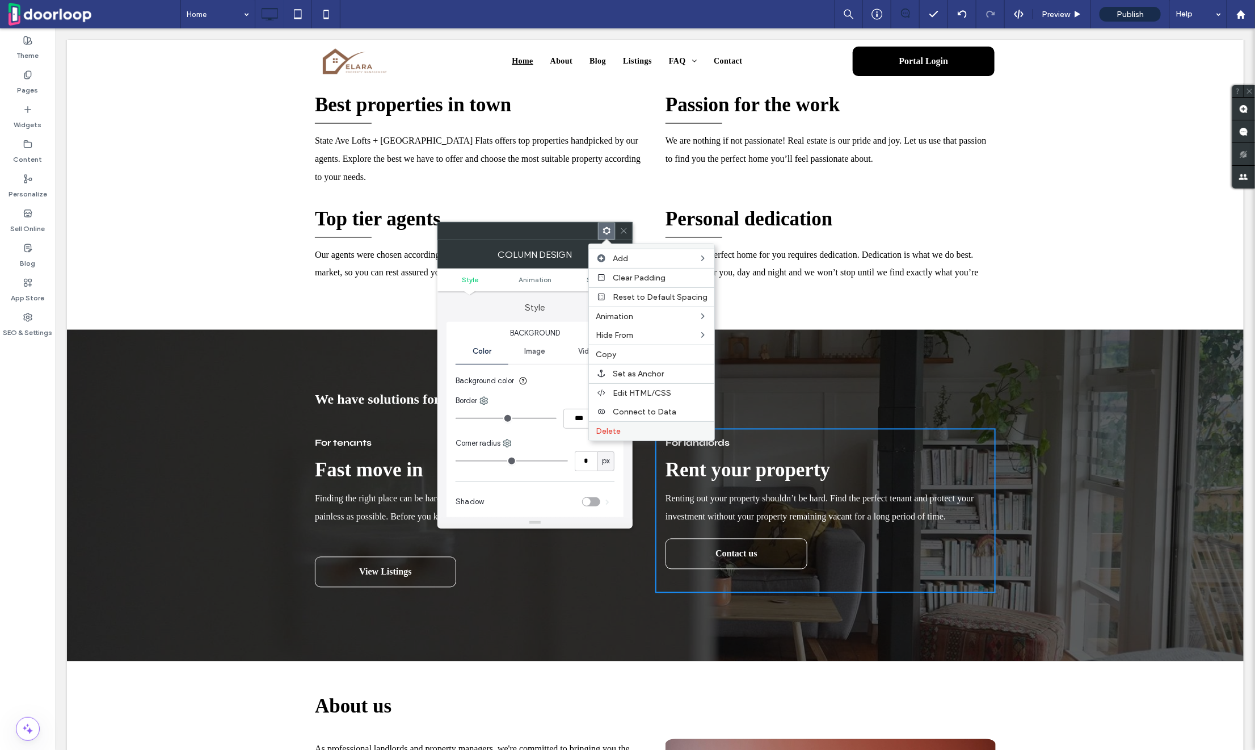
click at [618, 432] on span "Delete" at bounding box center [608, 431] width 25 height 10
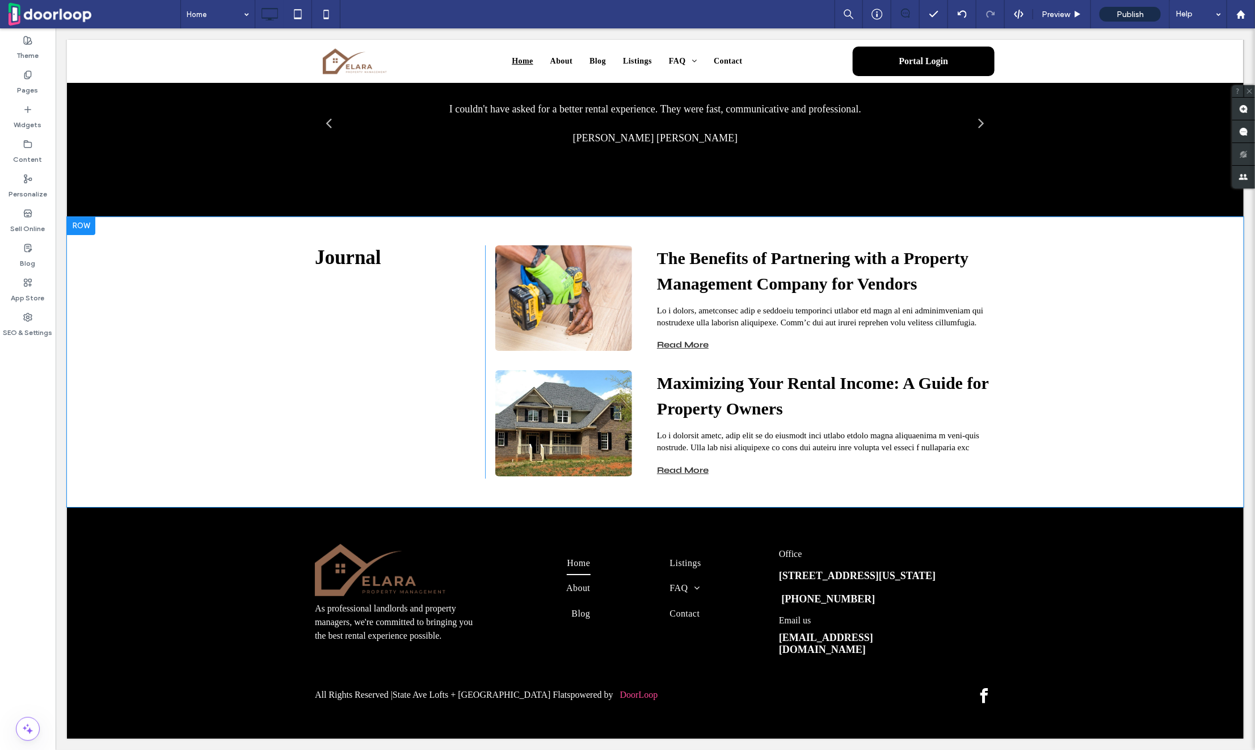
scroll to position [2033, 0]
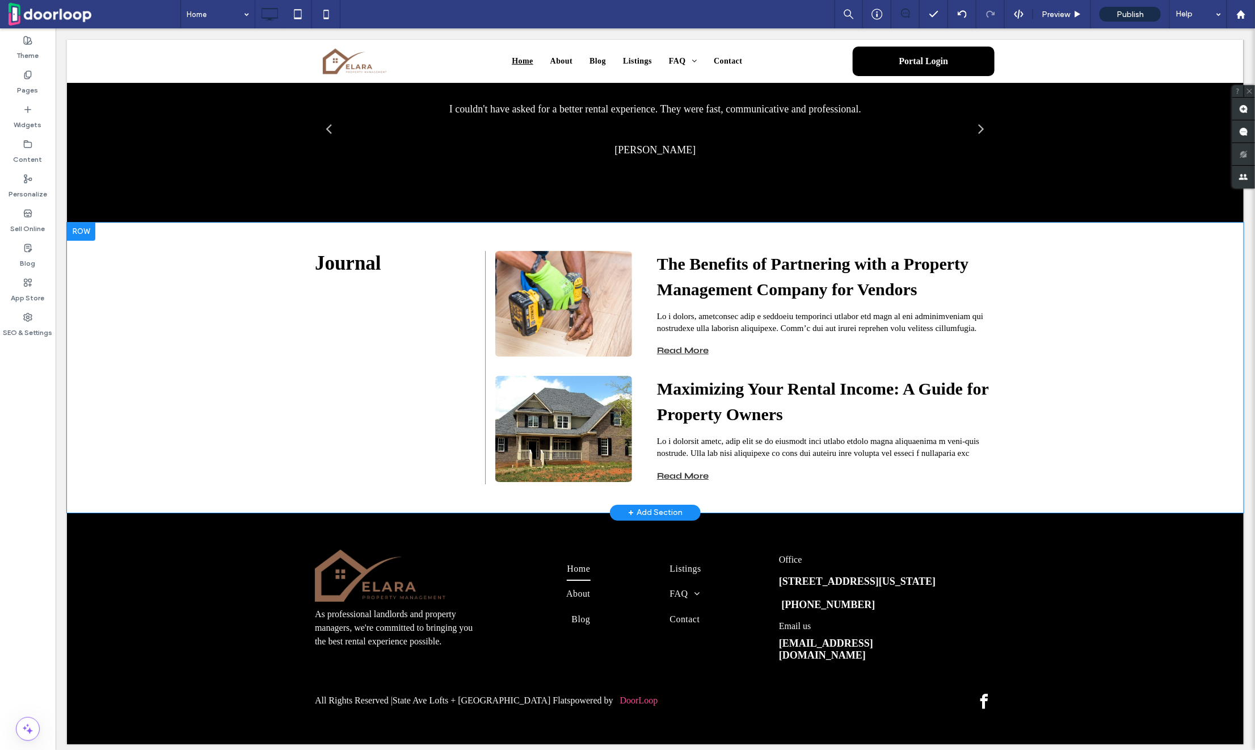
click at [83, 225] on div at bounding box center [80, 231] width 28 height 18
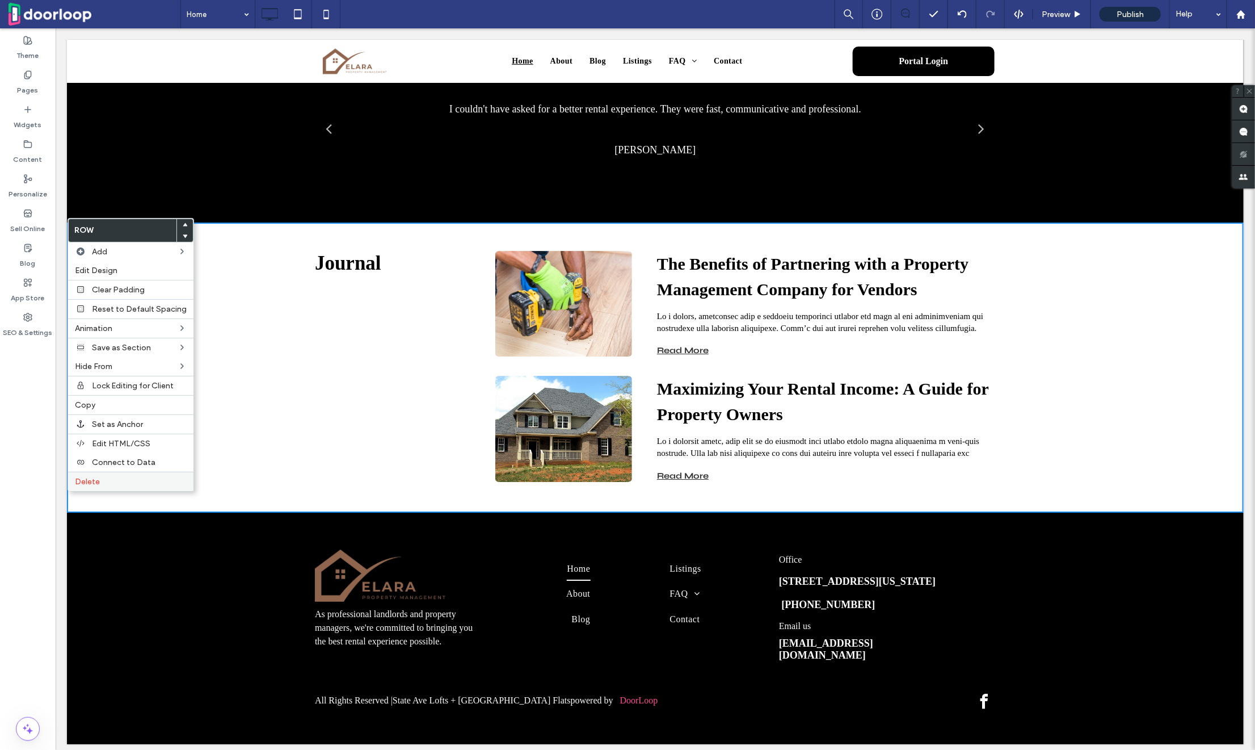
click at [120, 486] on div "Delete" at bounding box center [130, 481] width 125 height 19
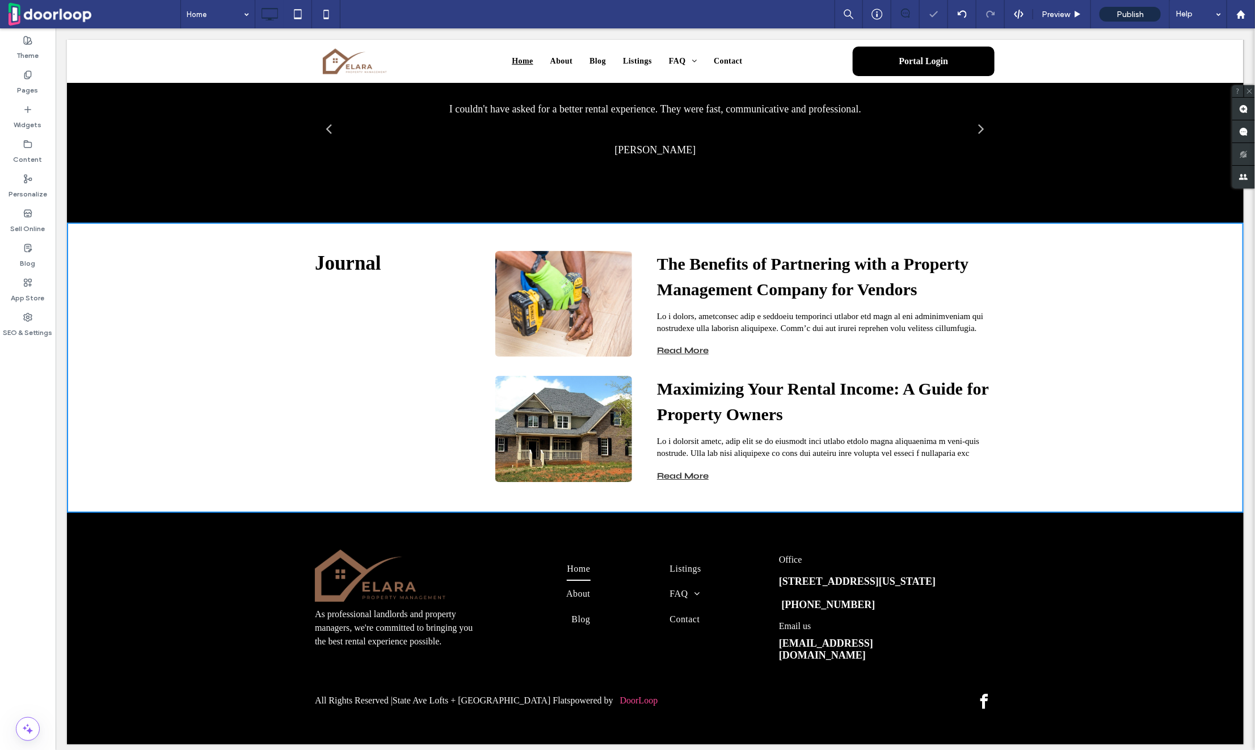
scroll to position [1742, 0]
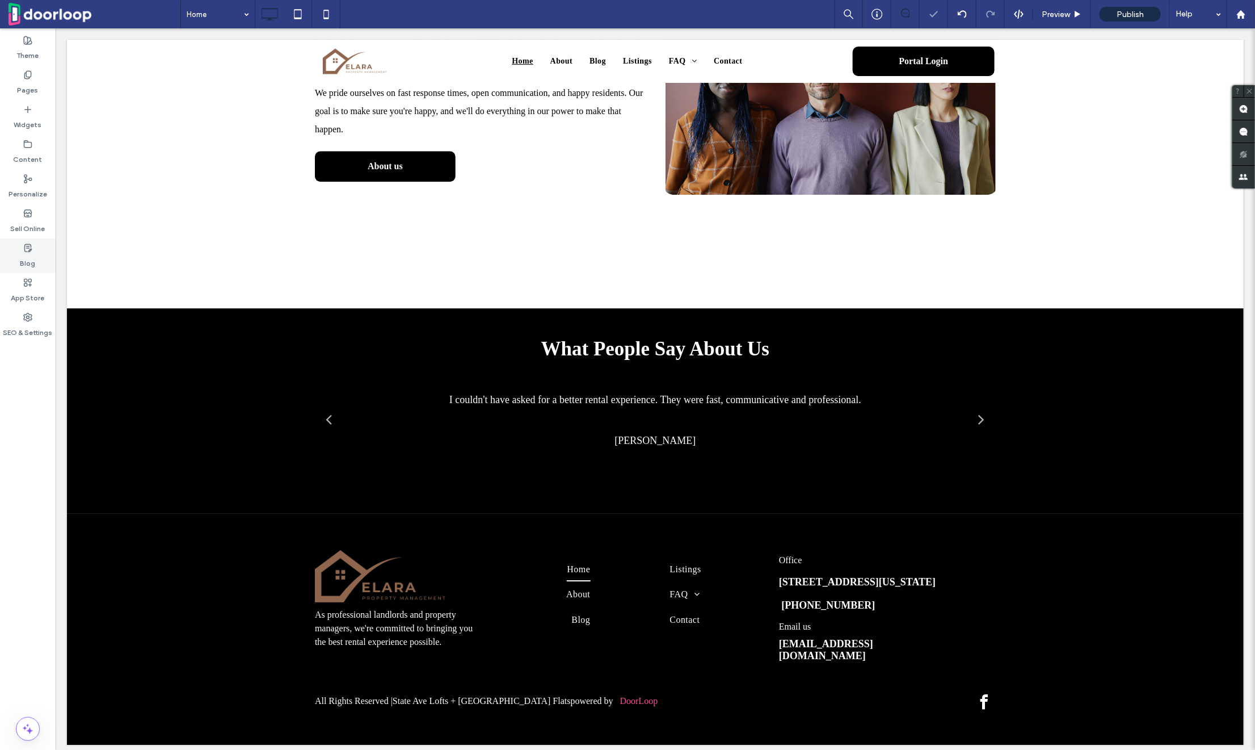
click at [25, 240] on div "Blog" at bounding box center [28, 255] width 56 height 35
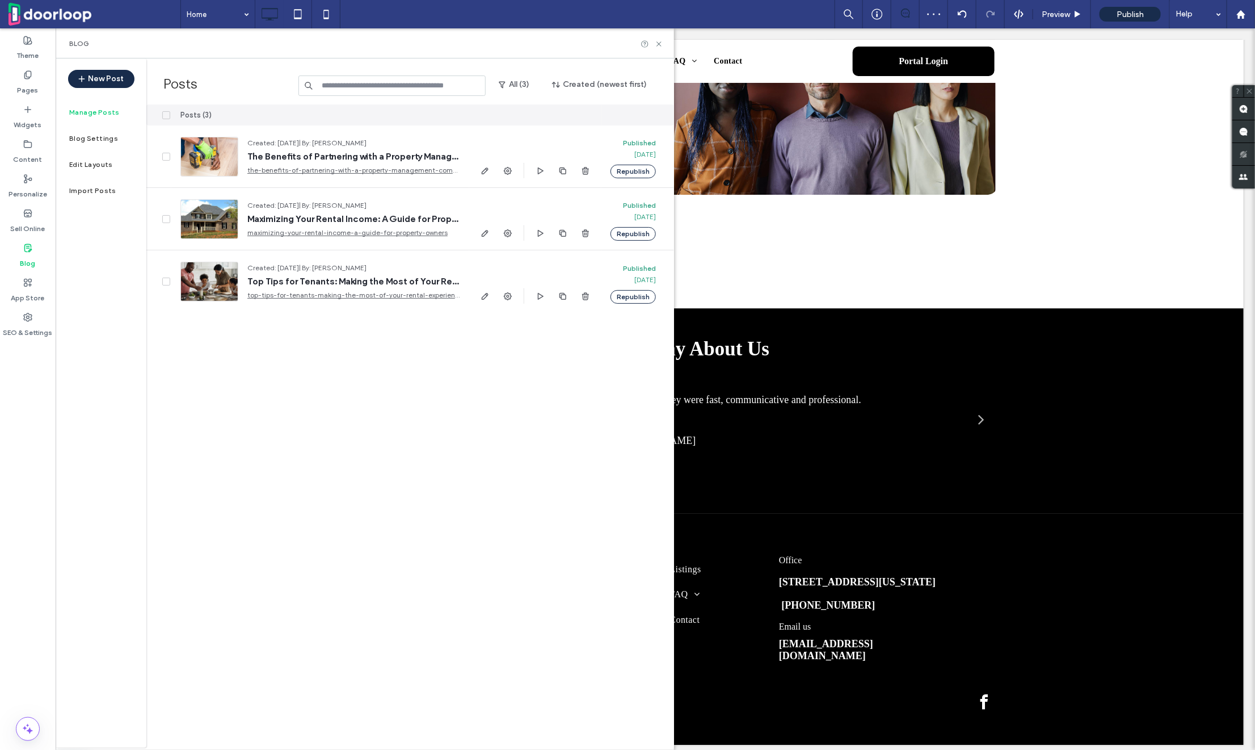
click at [169, 112] on span at bounding box center [166, 115] width 8 height 8
click at [539, 112] on button "Unpublish" at bounding box center [540, 115] width 50 height 14
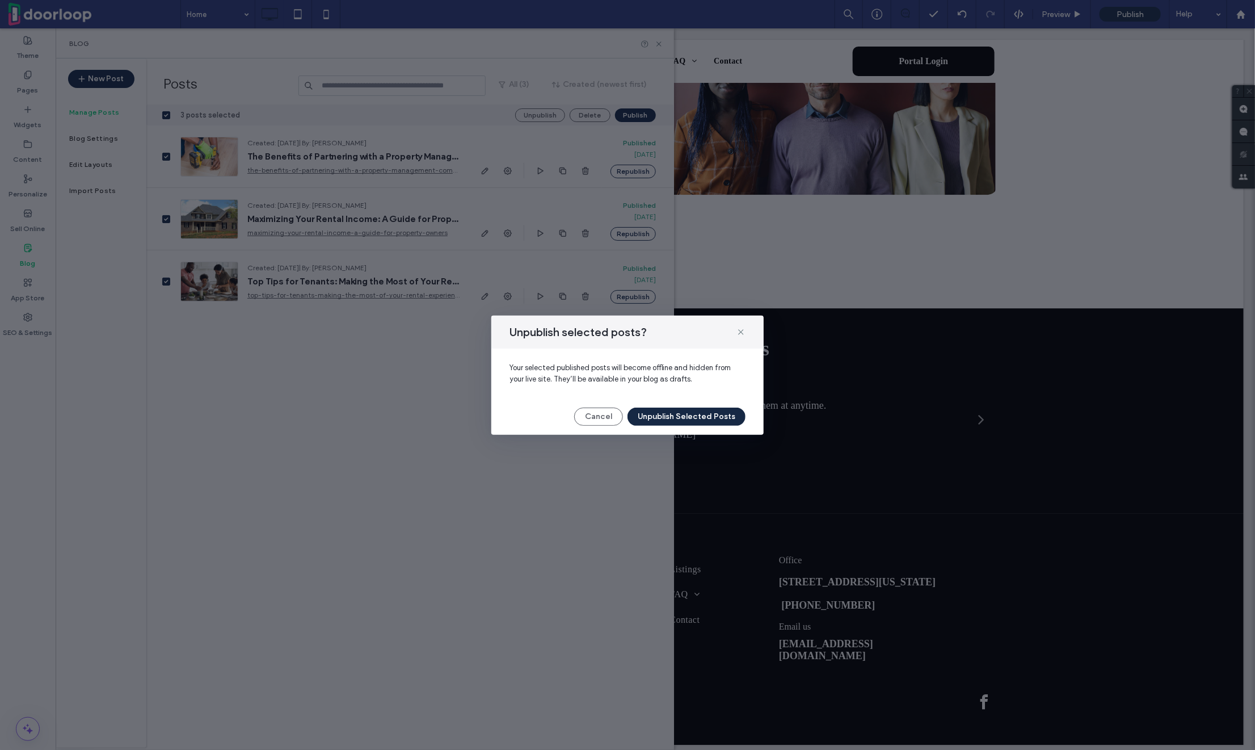
click at [663, 411] on button "Unpublish Selected Posts" at bounding box center [687, 417] width 118 height 18
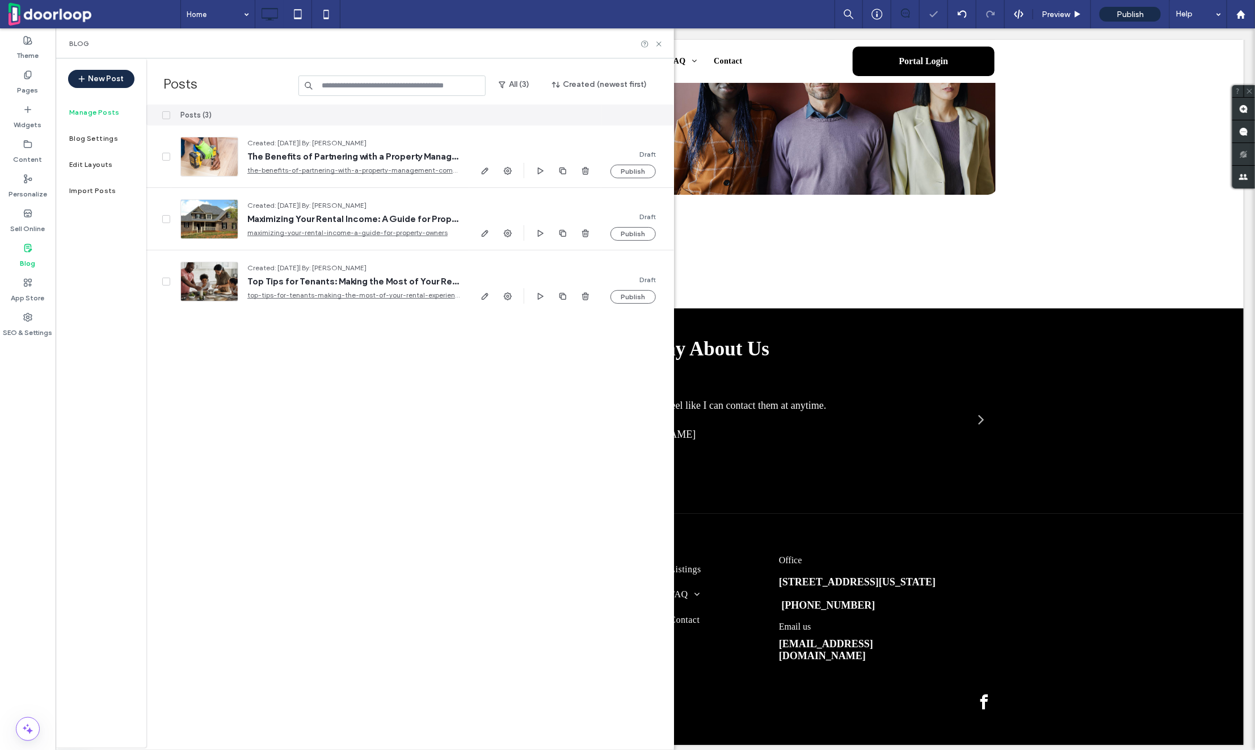
click at [653, 42] on div at bounding box center [652, 44] width 23 height 9
click at [661, 44] on icon at bounding box center [659, 44] width 9 height 9
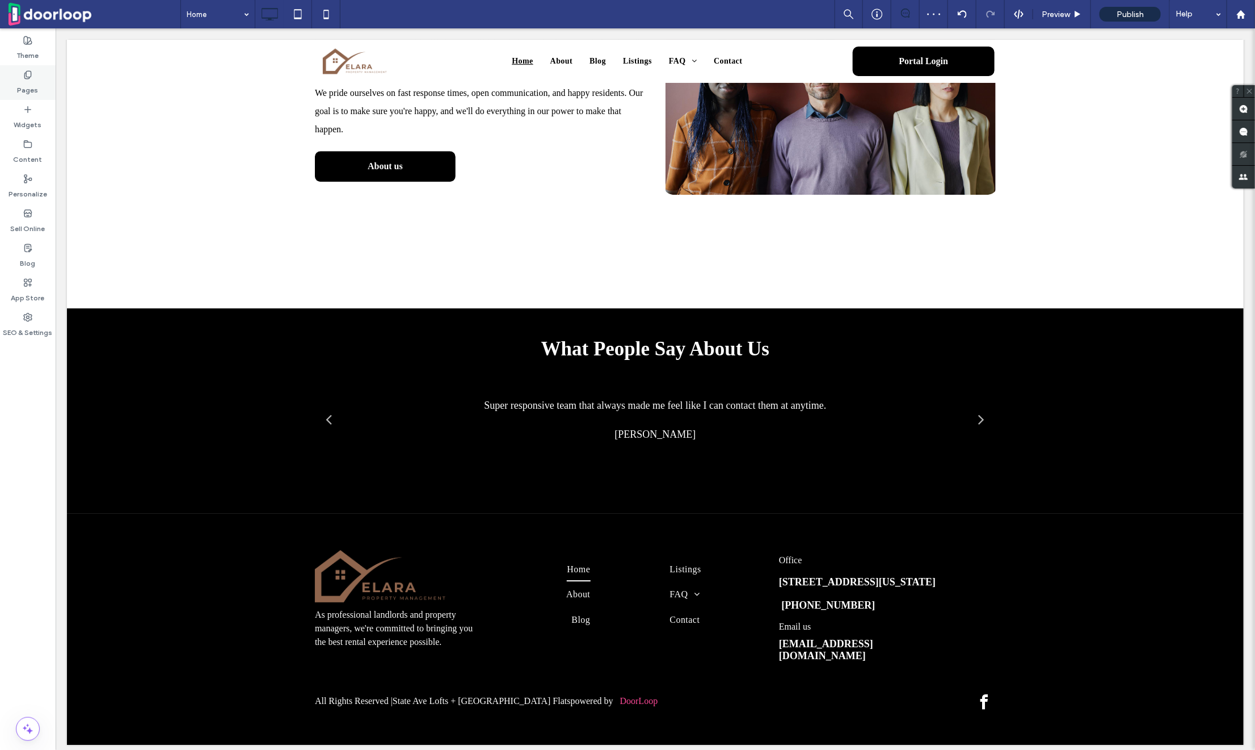
click at [27, 80] on label "Pages" at bounding box center [28, 87] width 21 height 16
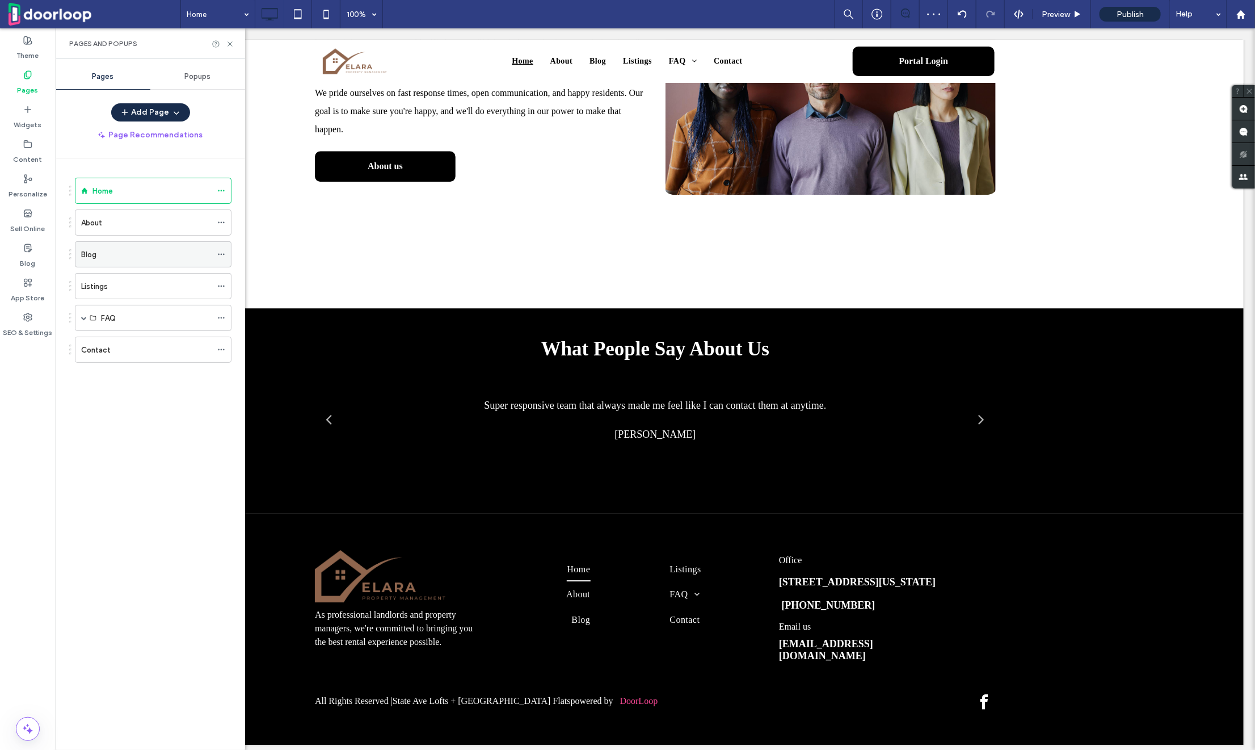
click at [224, 250] on icon at bounding box center [221, 254] width 8 height 8
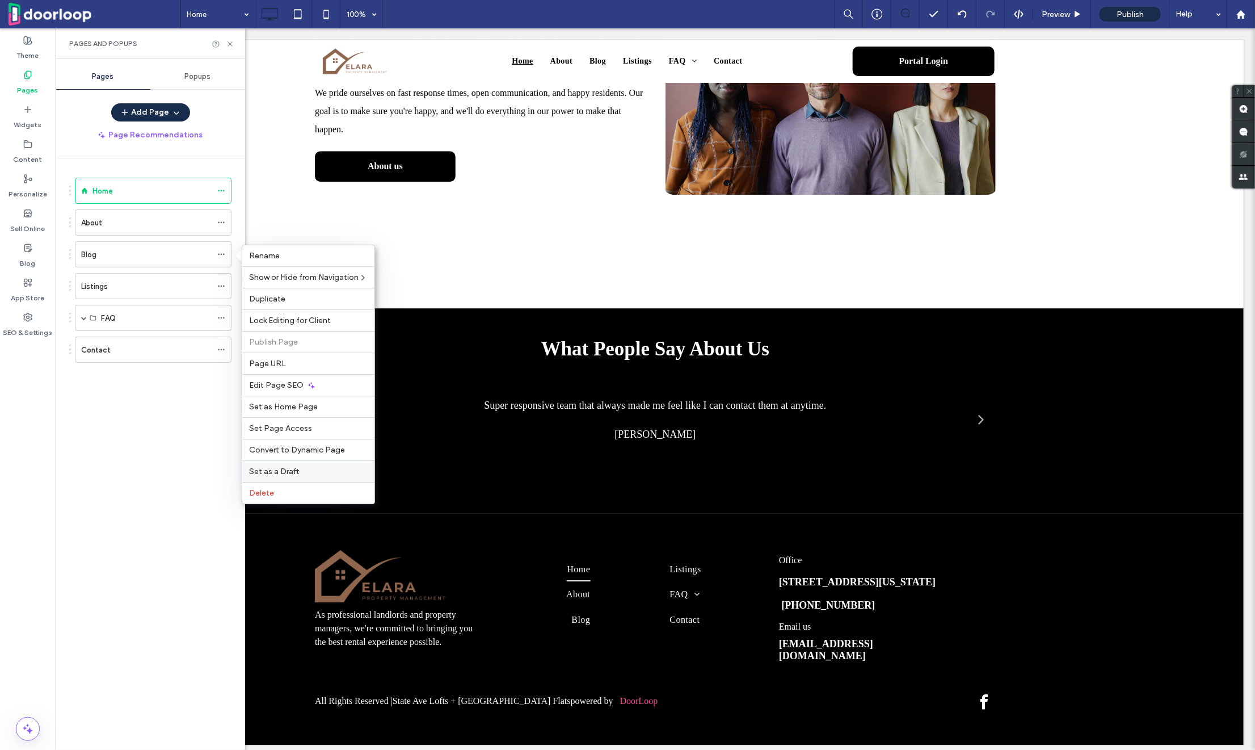
click at [283, 477] on div "Set as a Draft" at bounding box center [308, 471] width 132 height 22
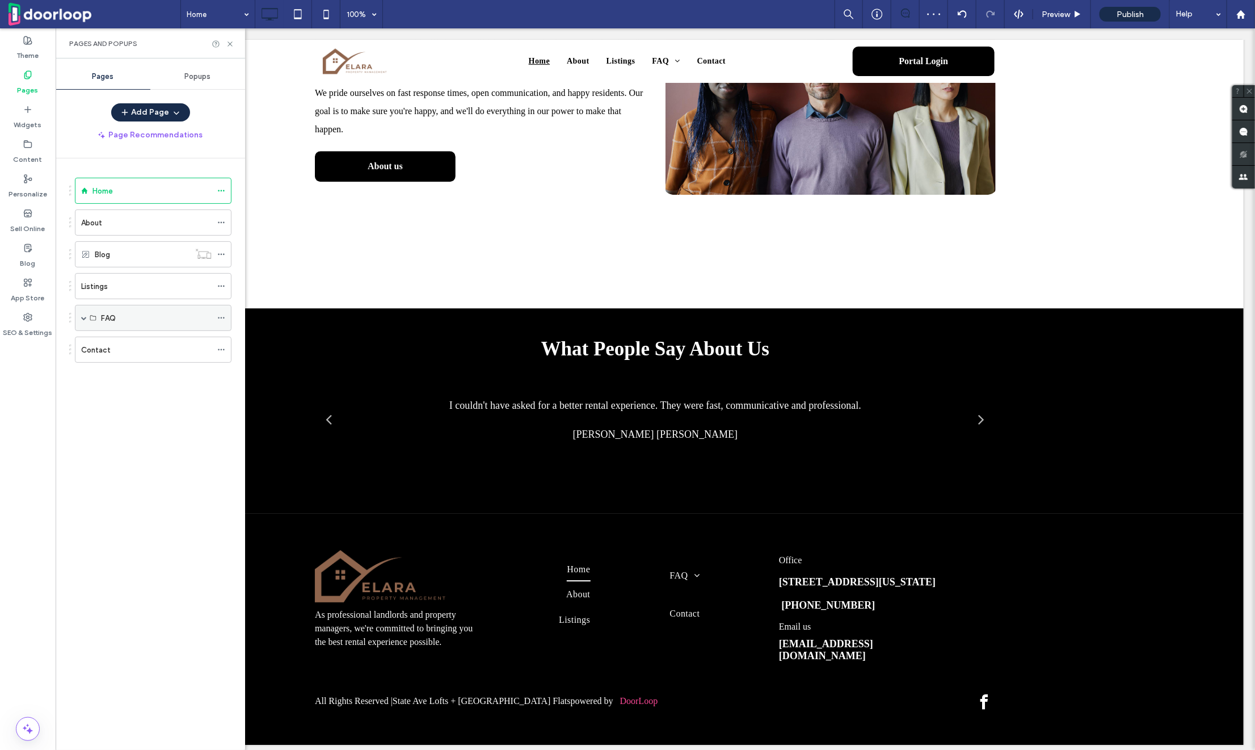
click at [216, 314] on div "FAQ" at bounding box center [153, 318] width 157 height 26
click at [222, 317] on use at bounding box center [221, 318] width 6 height 2
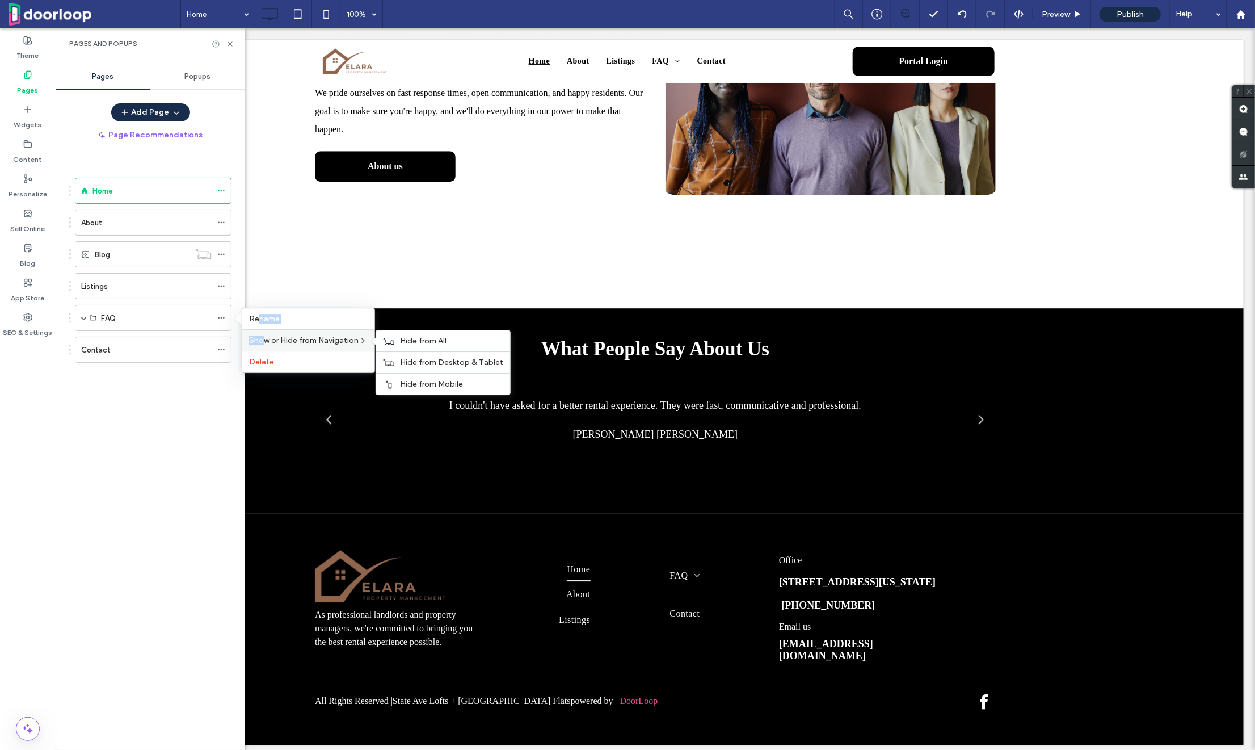
drag, startPoint x: 259, startPoint y: 316, endPoint x: 262, endPoint y: 340, distance: 24.0
click at [262, 340] on div "Rename Show or Hide from Navigation Hide from All Hide from Desktop & Tablet Hi…" at bounding box center [308, 340] width 133 height 65
click at [397, 336] on div "Hide from All" at bounding box center [443, 340] width 134 height 21
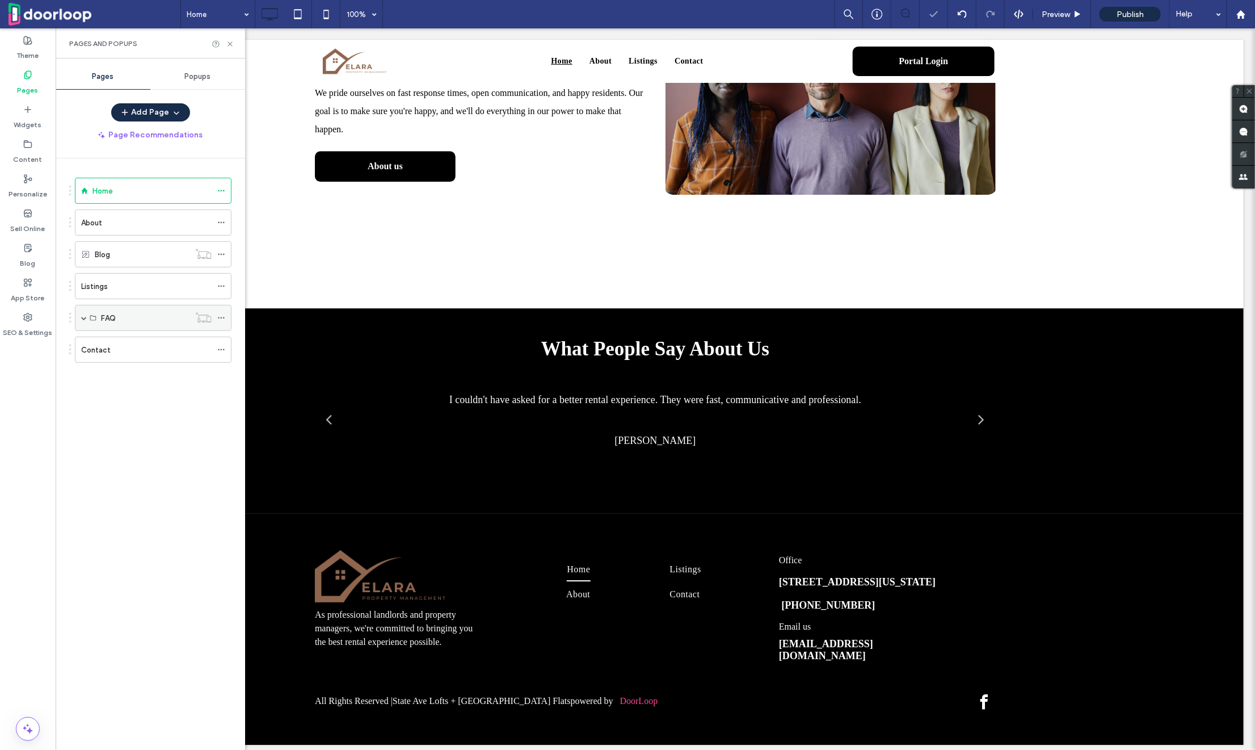
click at [78, 320] on div "FAQ" at bounding box center [153, 318] width 157 height 26
click at [82, 316] on span at bounding box center [84, 318] width 6 height 6
click at [224, 343] on icon at bounding box center [221, 344] width 8 height 8
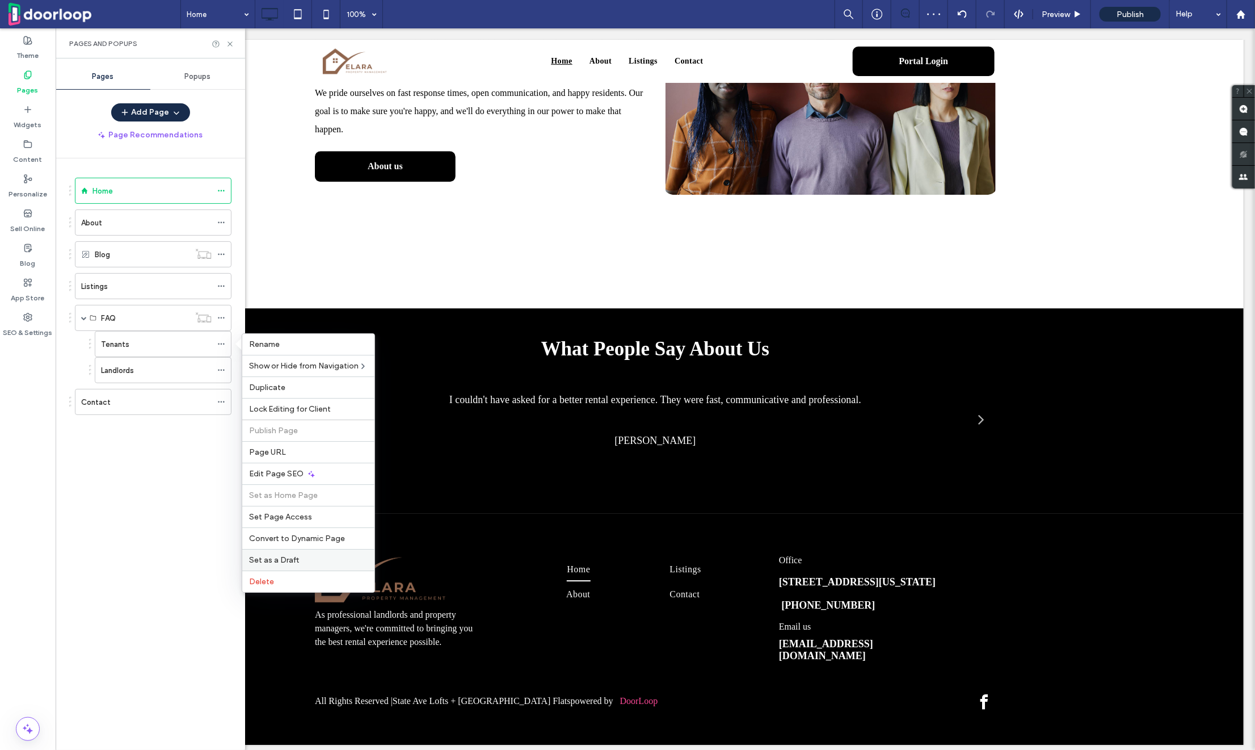
click at [283, 553] on div "Set as a Draft" at bounding box center [308, 560] width 132 height 22
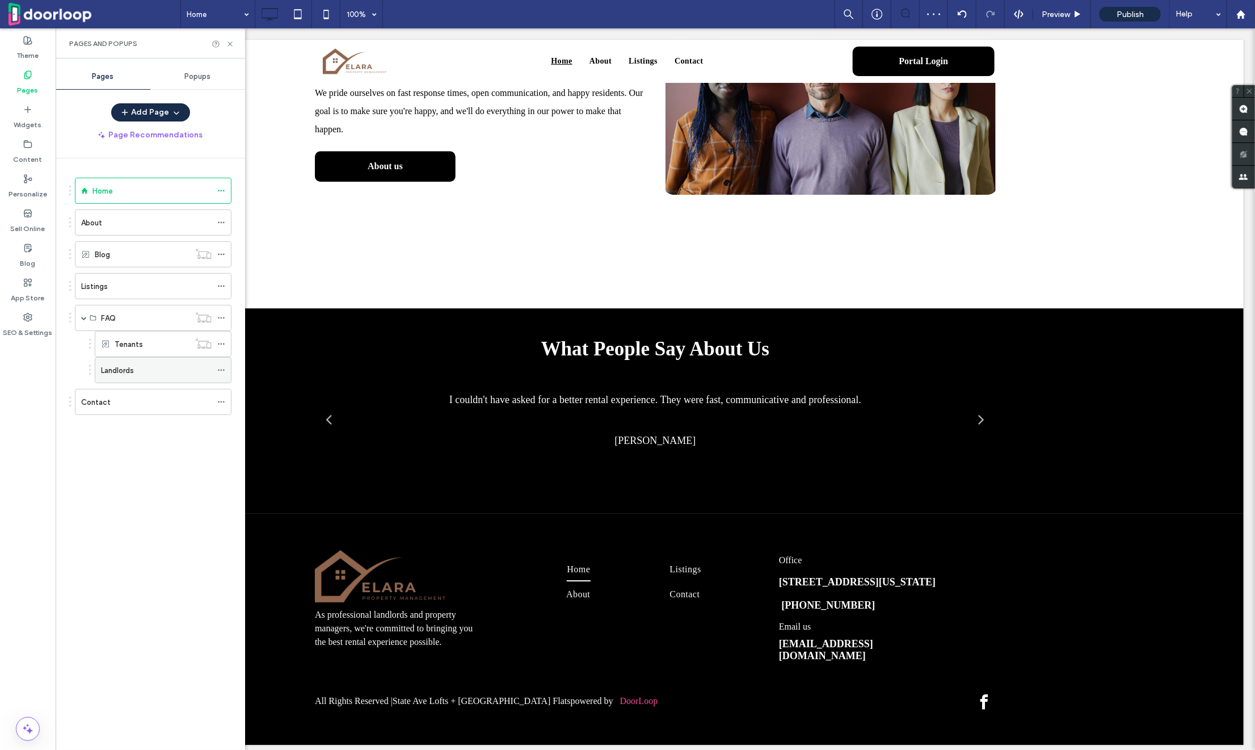
click at [221, 367] on icon at bounding box center [221, 370] width 8 height 8
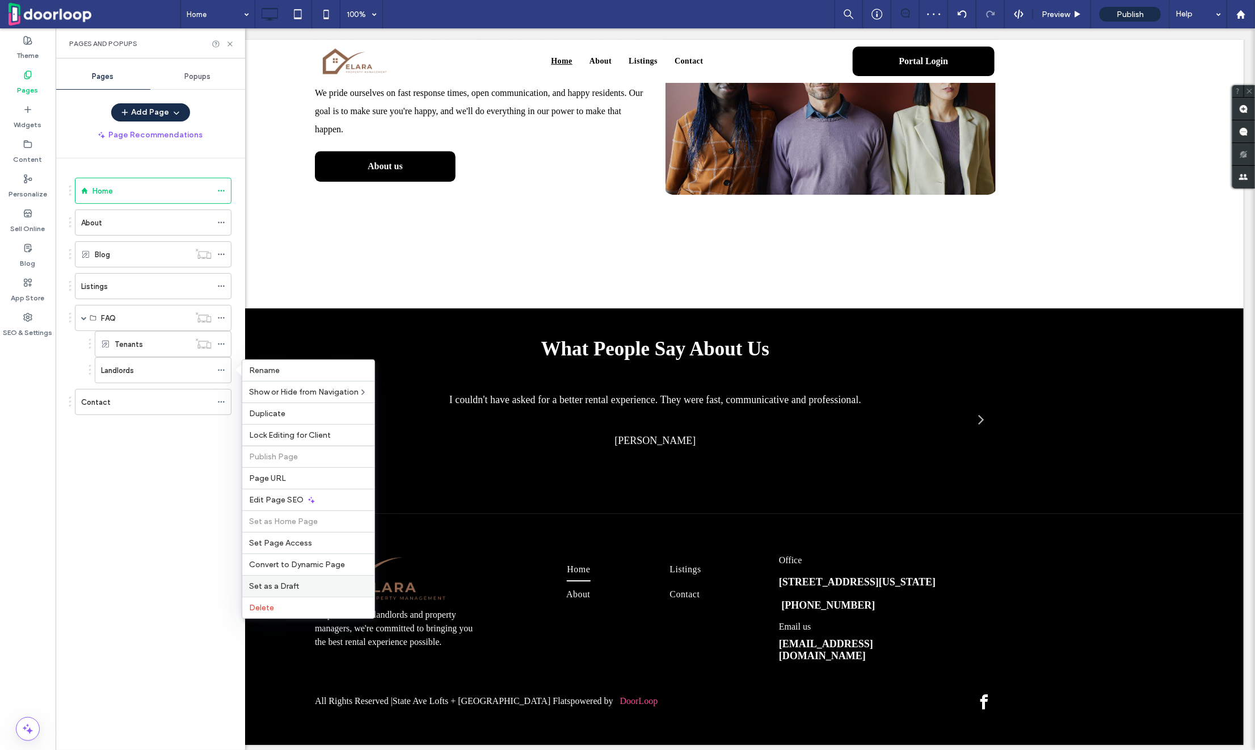
click at [282, 581] on span "Set as a Draft" at bounding box center [274, 586] width 50 height 10
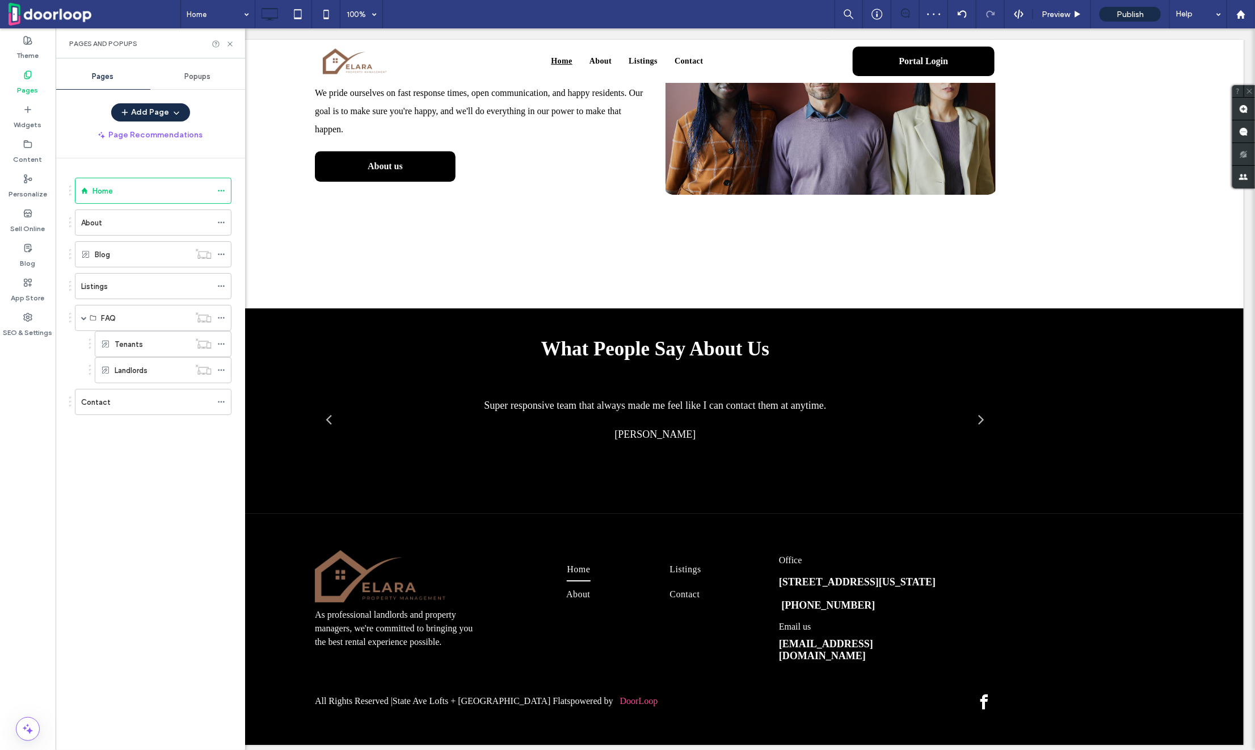
click at [231, 36] on div "Pages and Popups" at bounding box center [151, 43] width 190 height 30
click at [231, 42] on icon at bounding box center [230, 44] width 9 height 9
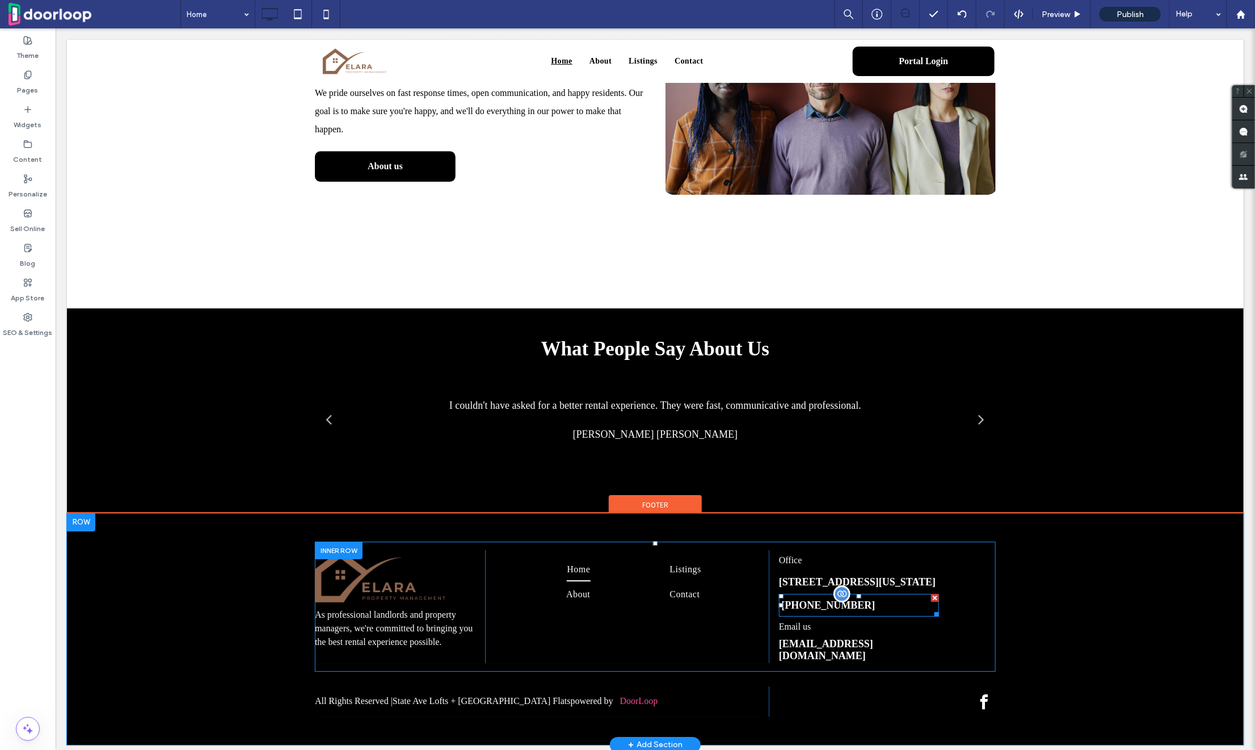
click at [795, 609] on span "[PHONE_NUMBER]" at bounding box center [829, 604] width 94 height 11
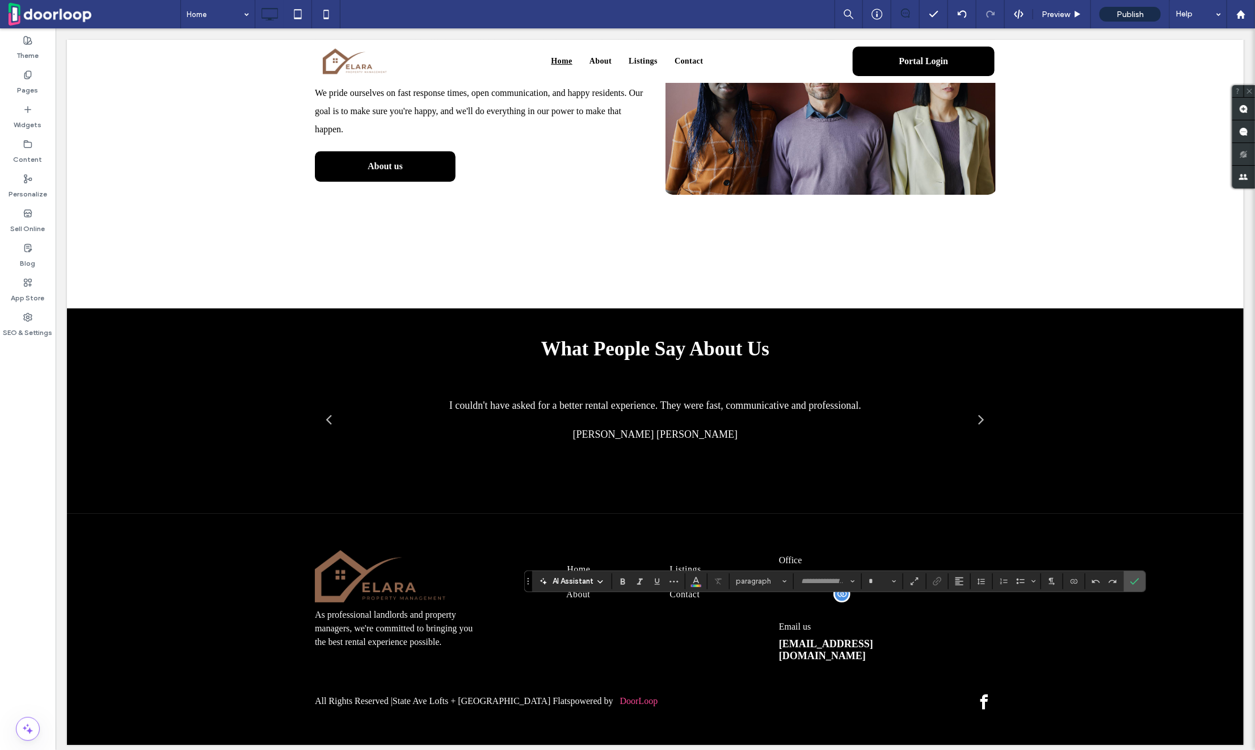
type input "*******"
type input "**"
click at [1127, 579] on label "Confirm" at bounding box center [1135, 581] width 17 height 20
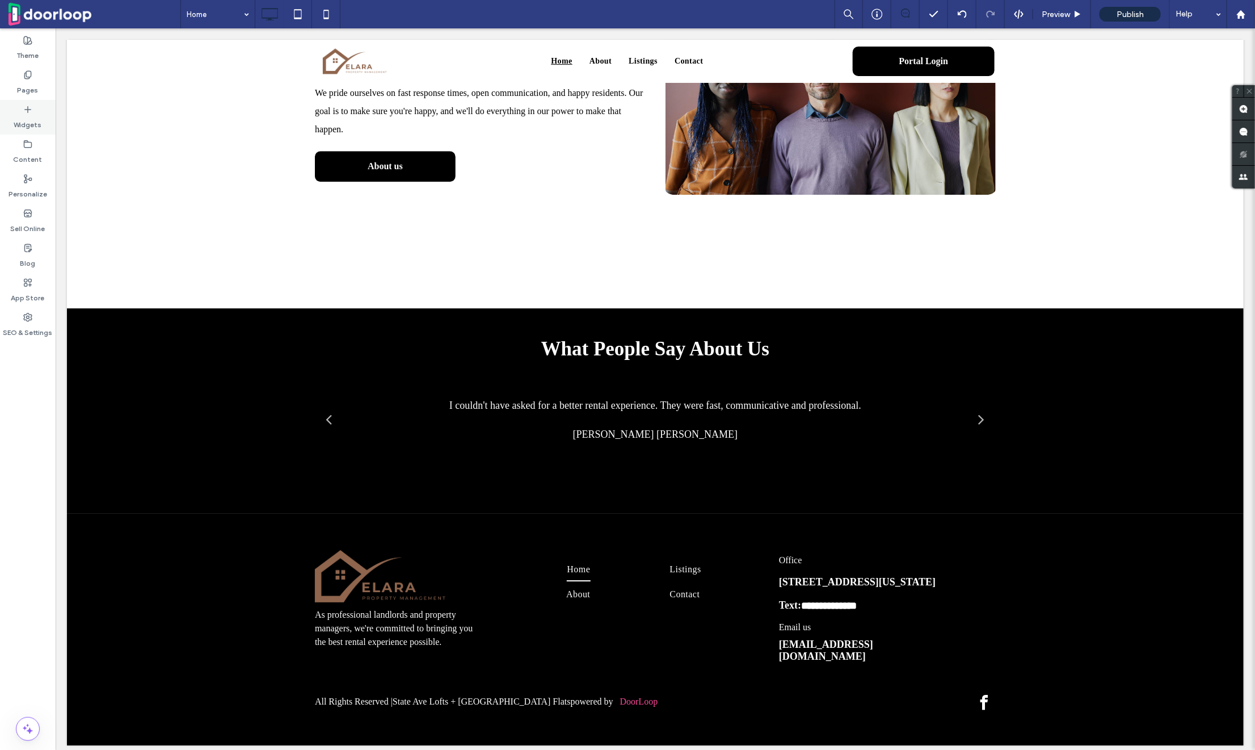
click at [26, 119] on label "Widgets" at bounding box center [28, 122] width 28 height 16
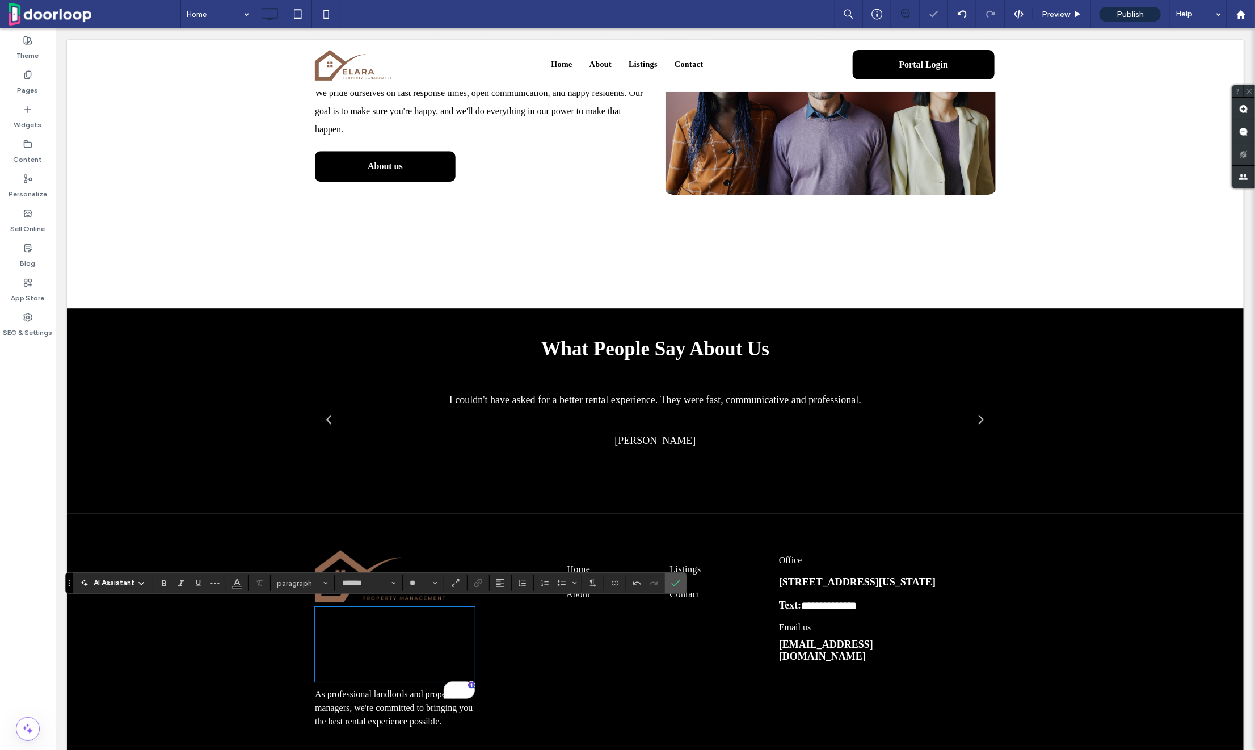
scroll to position [0, 0]
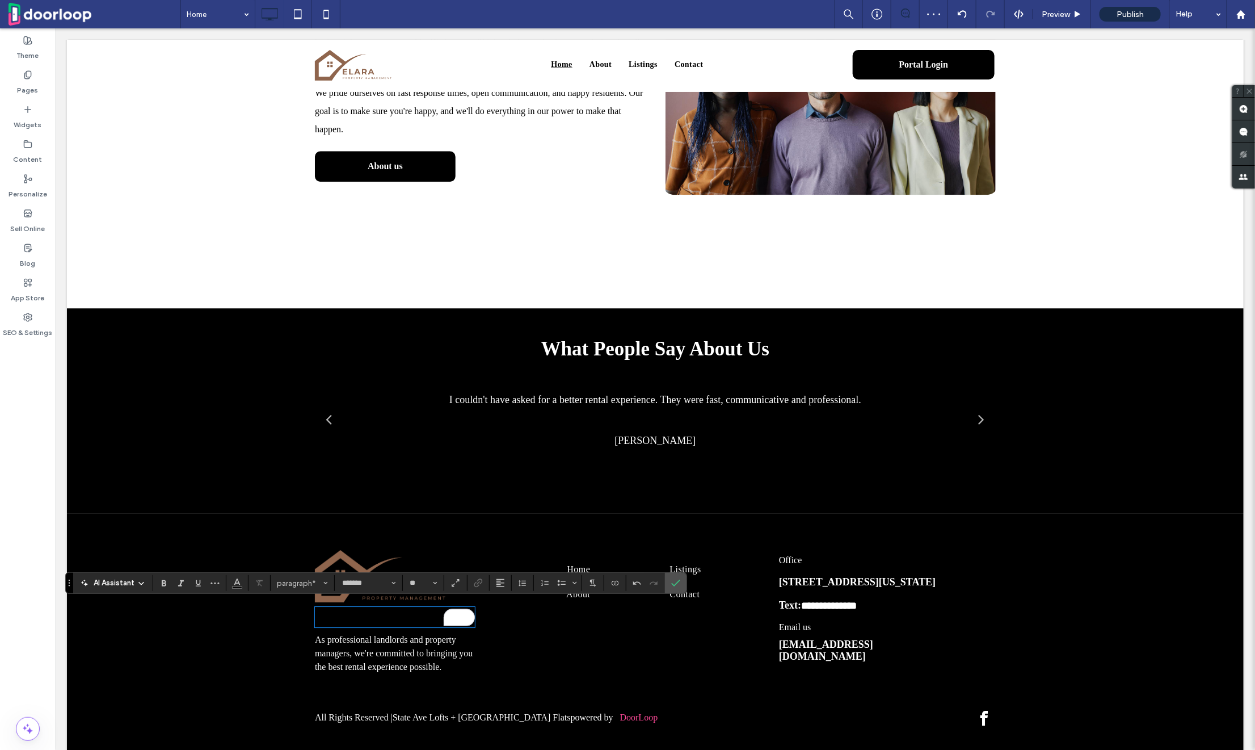
click at [368, 612] on span "**********" at bounding box center [381, 616] width 134 height 9
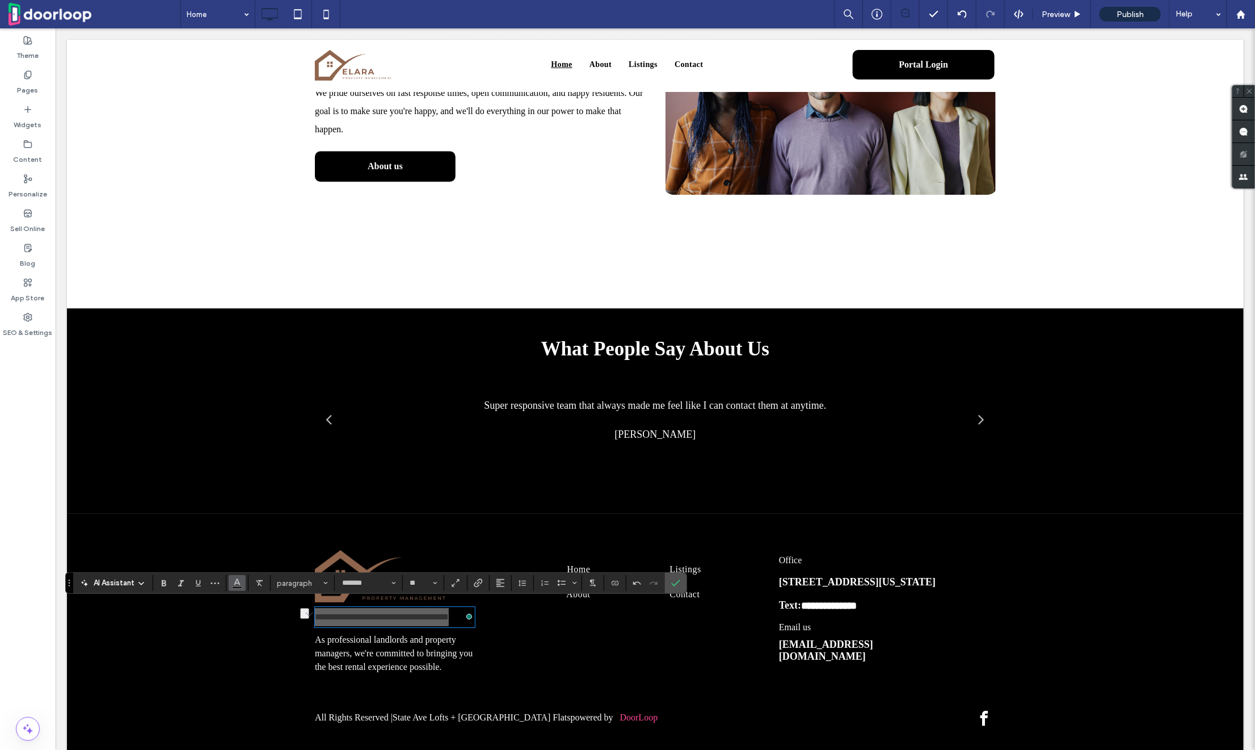
click at [234, 584] on use "Color" at bounding box center [237, 582] width 6 height 6
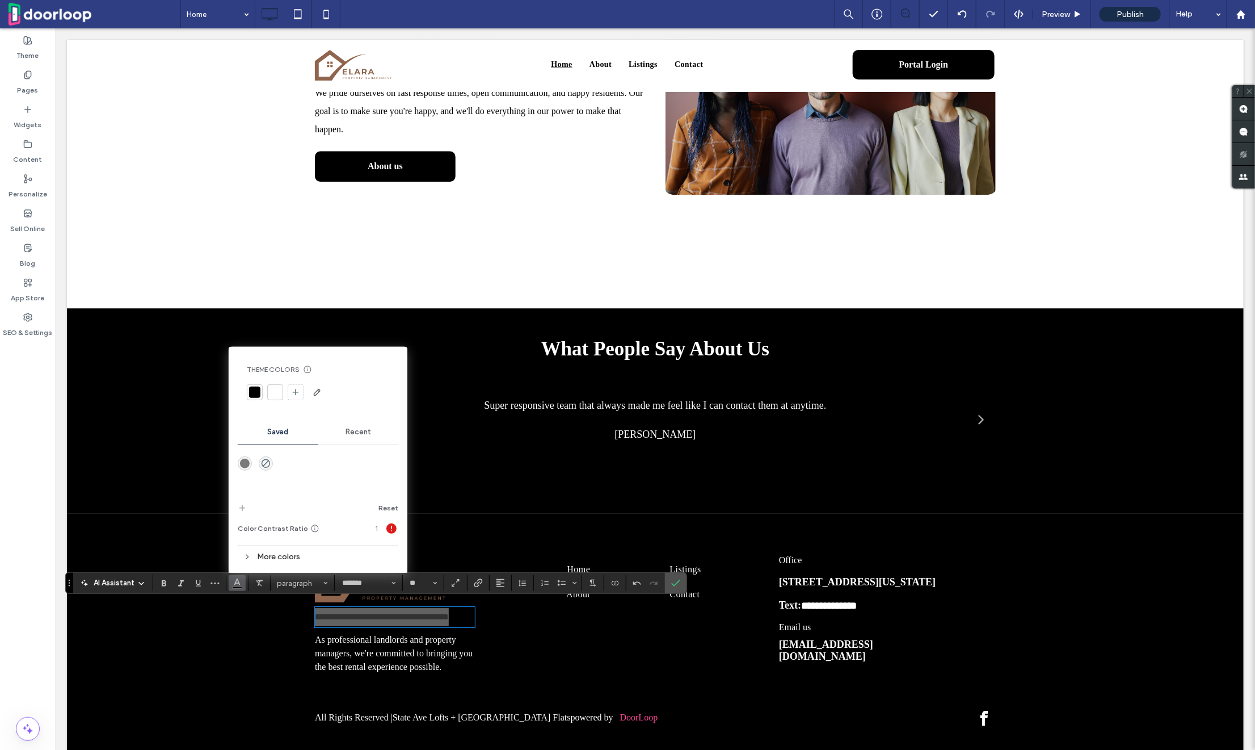
click at [272, 387] on div at bounding box center [275, 392] width 11 height 11
click at [166, 582] on icon "Bold" at bounding box center [163, 582] width 9 height 9
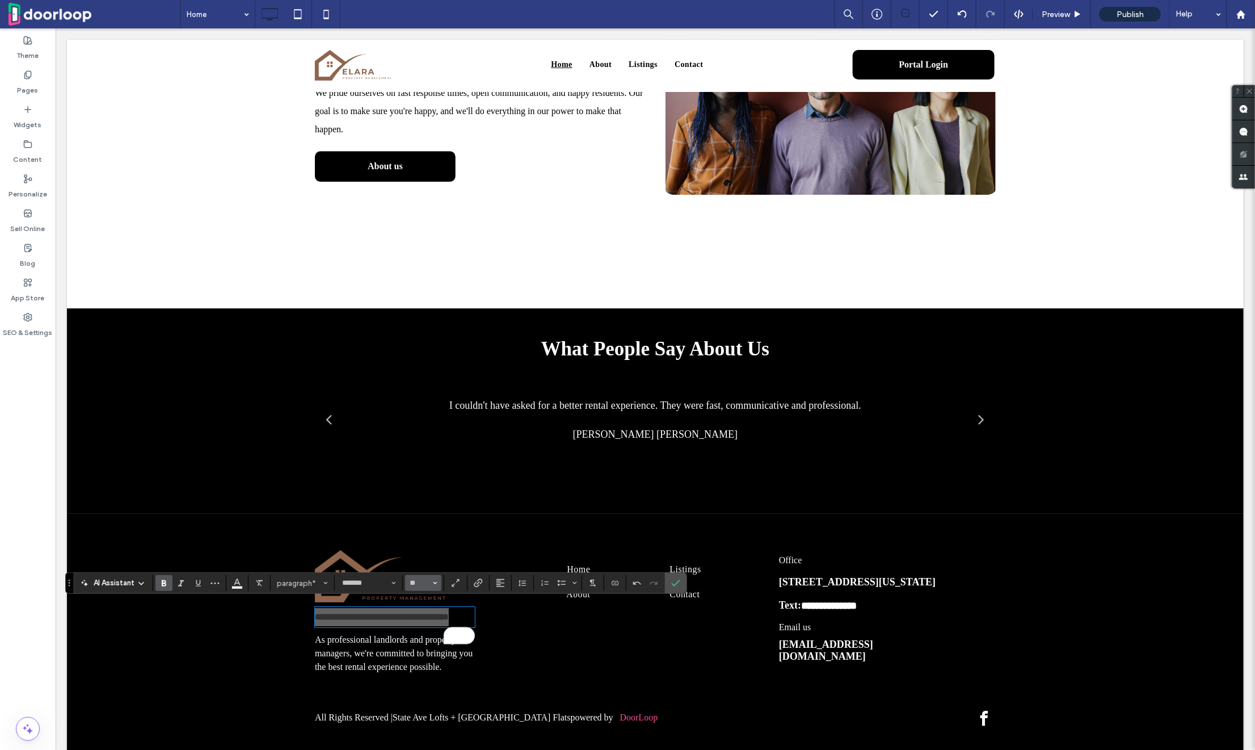
click at [433, 587] on span "Size" at bounding box center [435, 583] width 5 height 15
click at [421, 548] on label "24" at bounding box center [423, 546] width 36 height 16
type input "**"
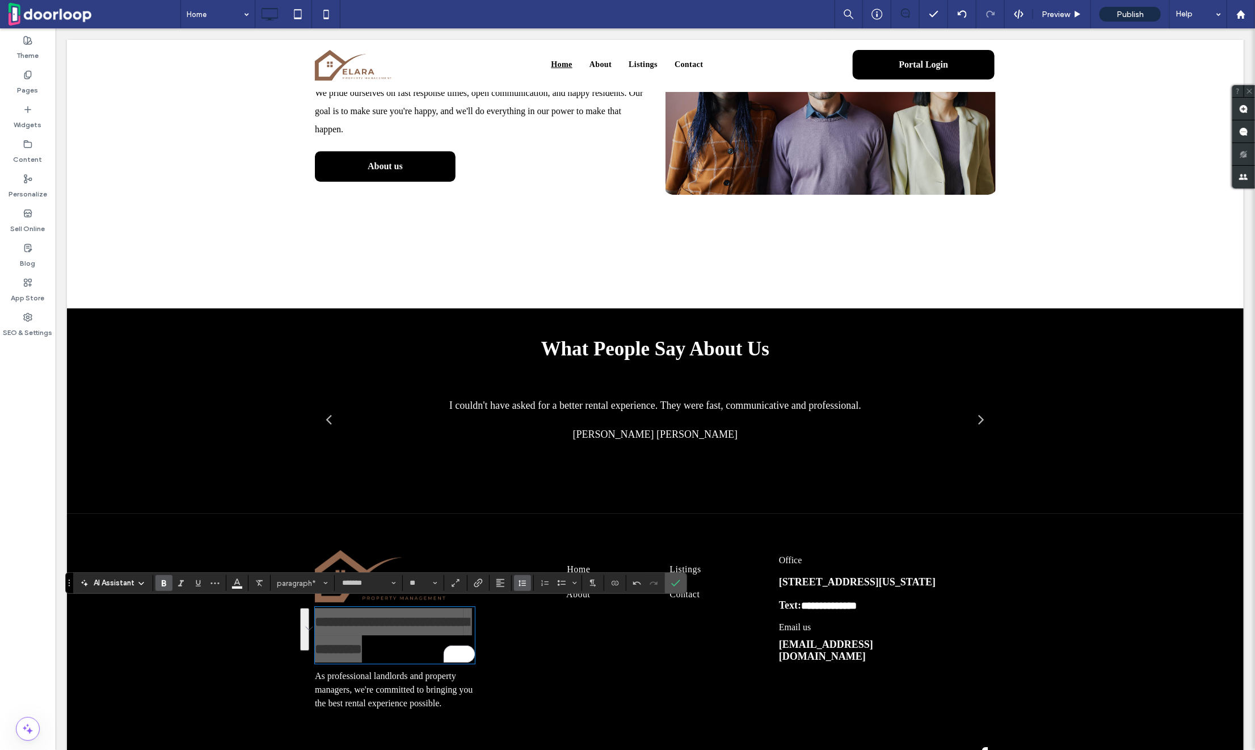
click at [520, 585] on icon "Line Height" at bounding box center [522, 582] width 9 height 9
click at [532, 520] on label "Single" at bounding box center [547, 517] width 66 height 16
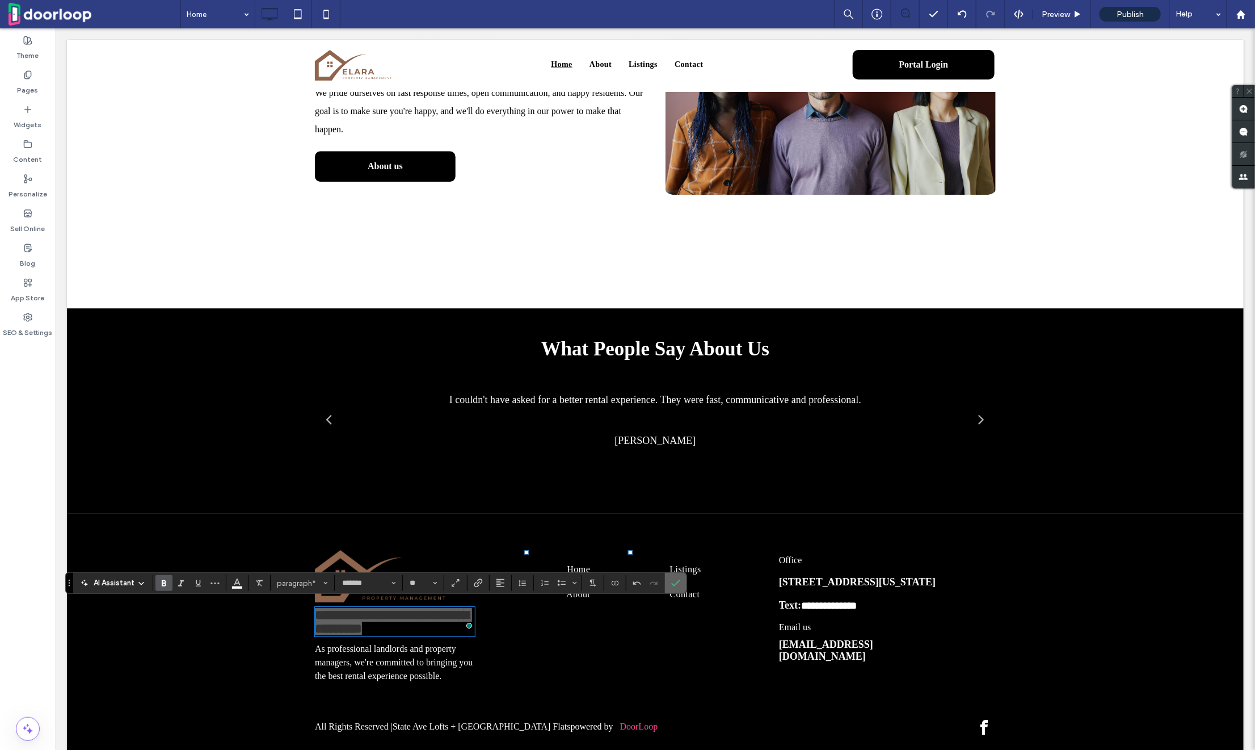
click at [679, 582] on label "Confirm" at bounding box center [675, 583] width 17 height 20
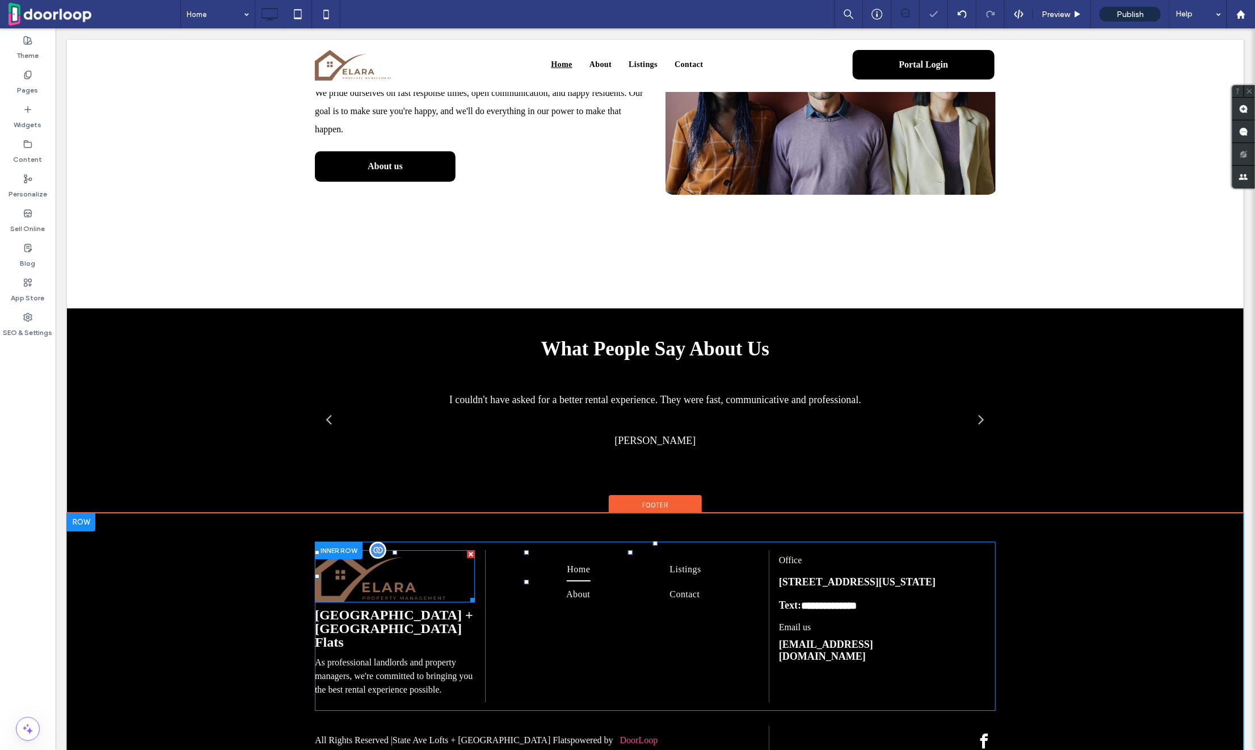
click at [468, 550] on div at bounding box center [471, 553] width 8 height 8
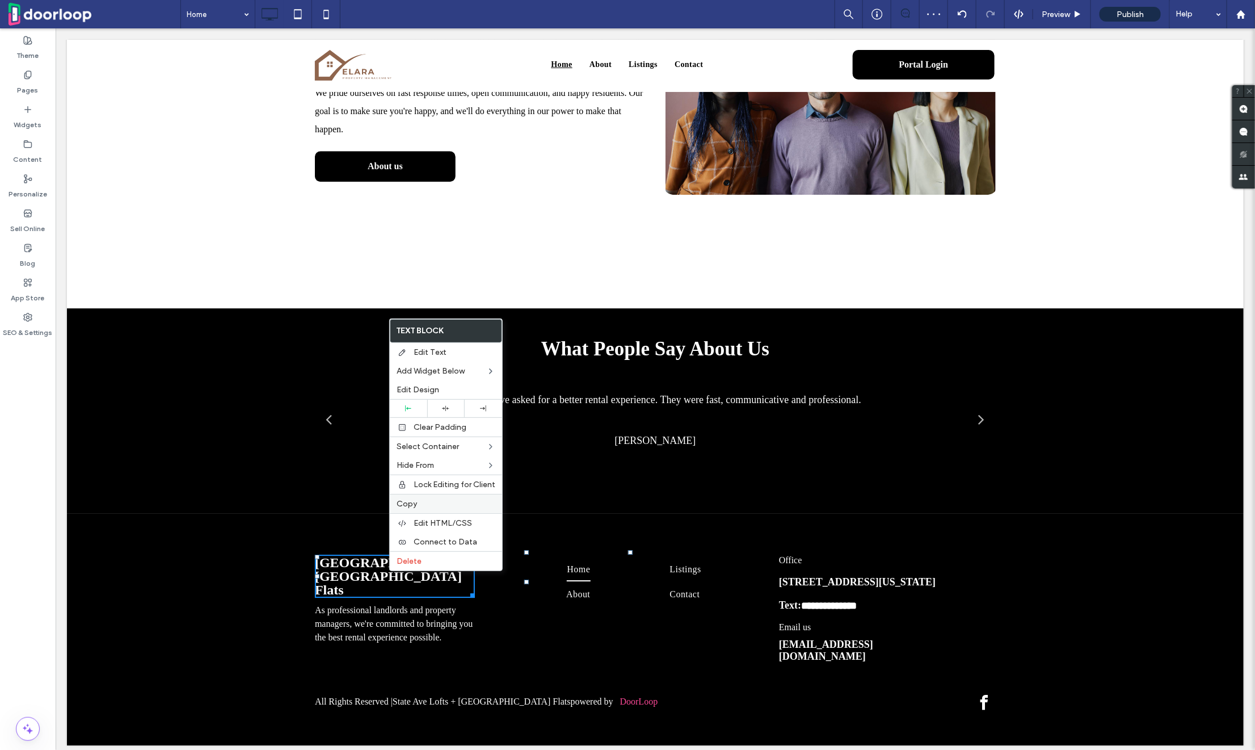
click at [446, 509] on div "Copy" at bounding box center [446, 503] width 112 height 19
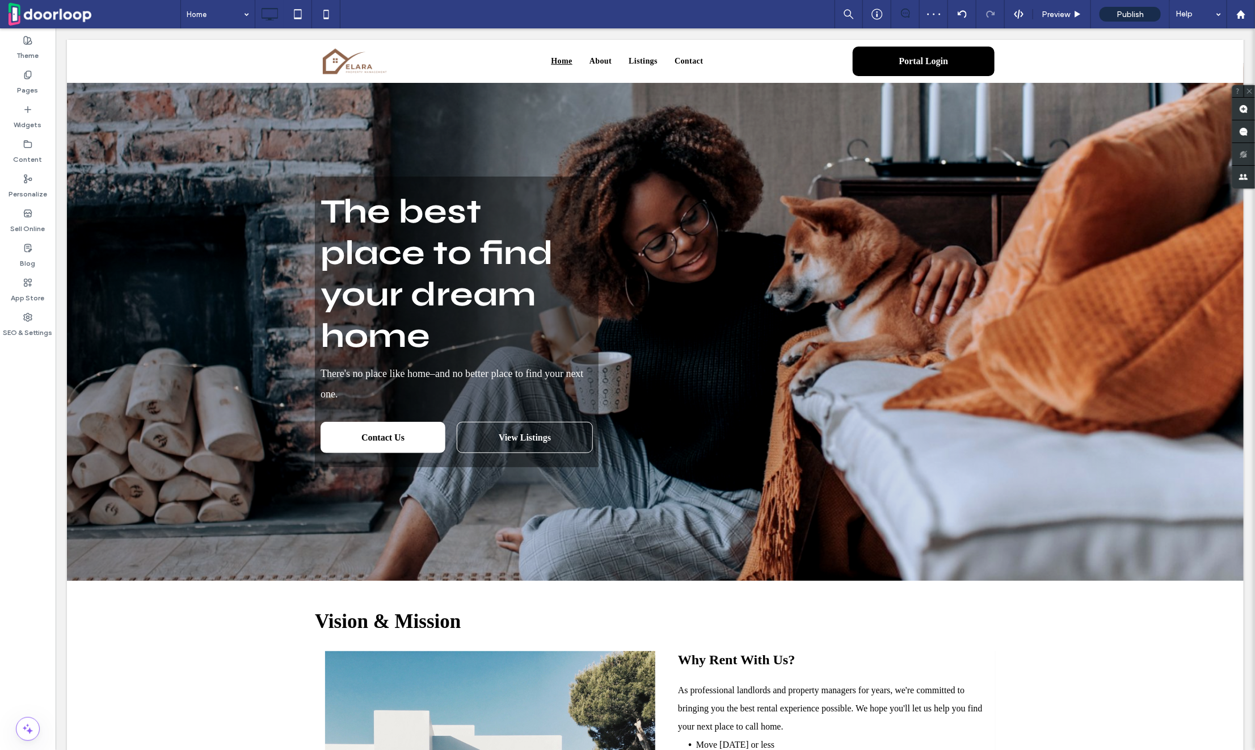
scroll to position [0, 0]
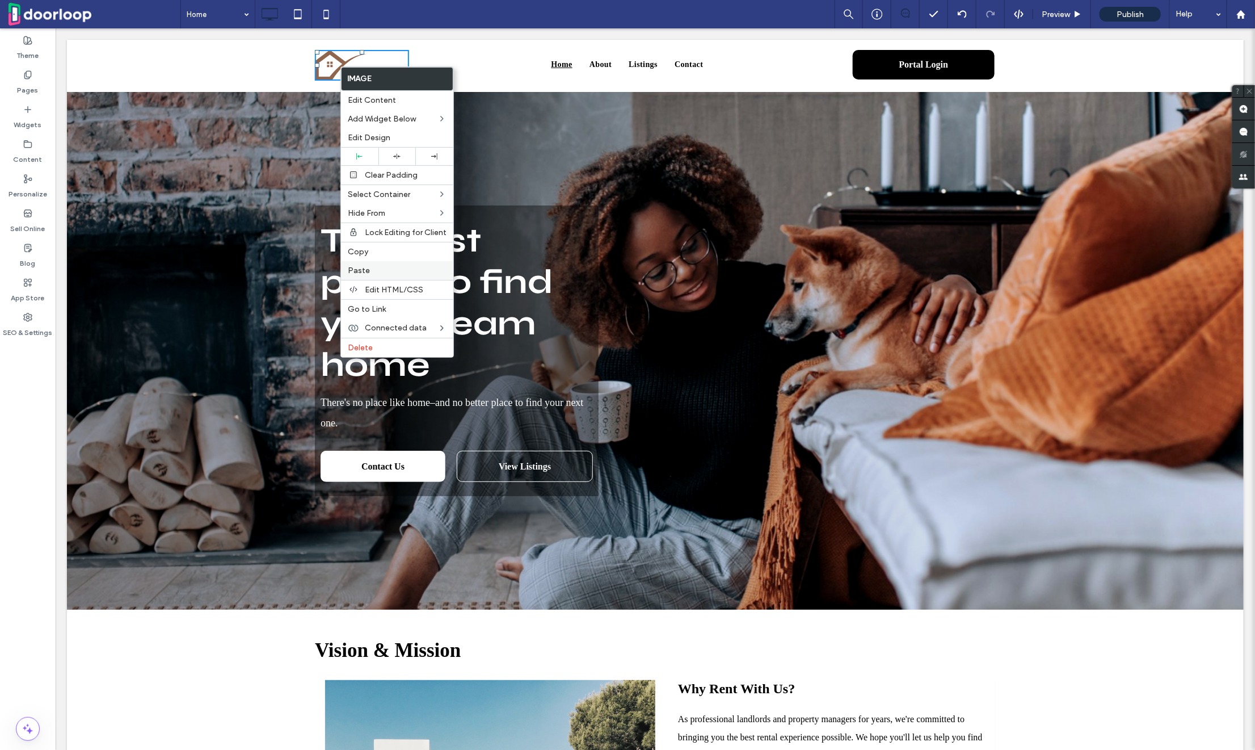
click at [367, 270] on span "Paste" at bounding box center [359, 271] width 22 height 10
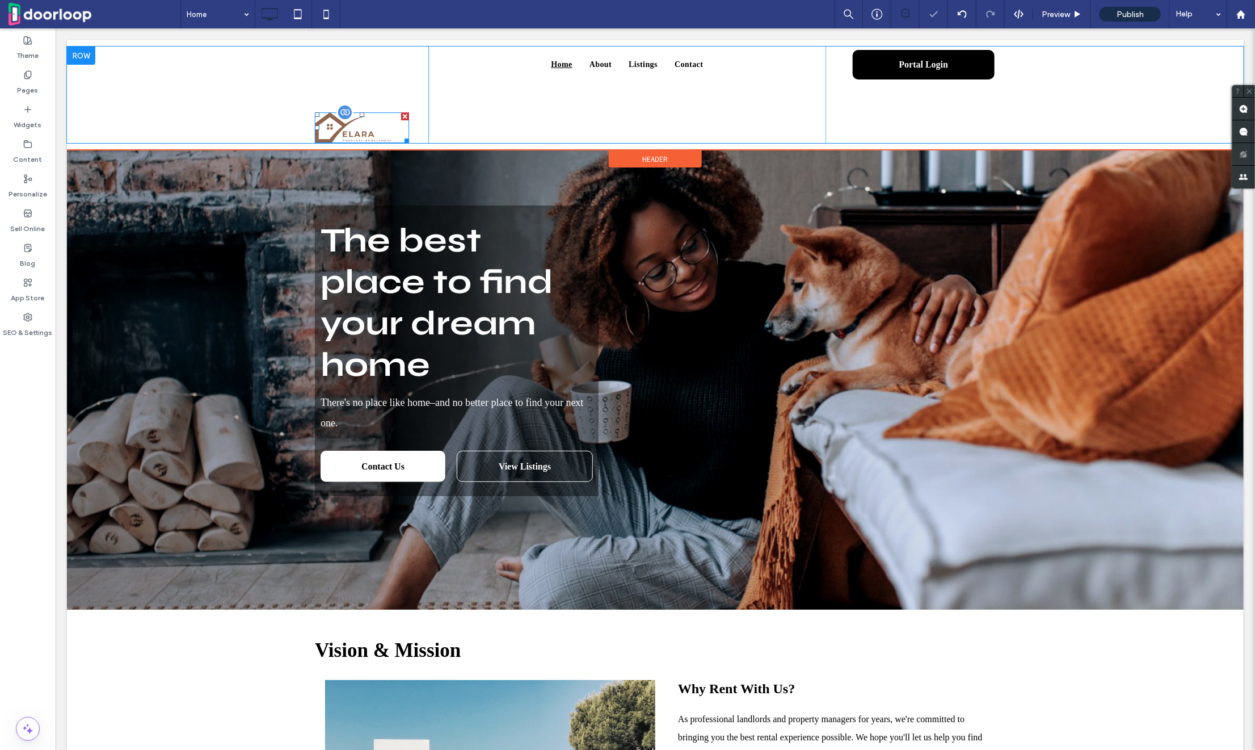
click at [402, 112] on div at bounding box center [405, 116] width 8 height 8
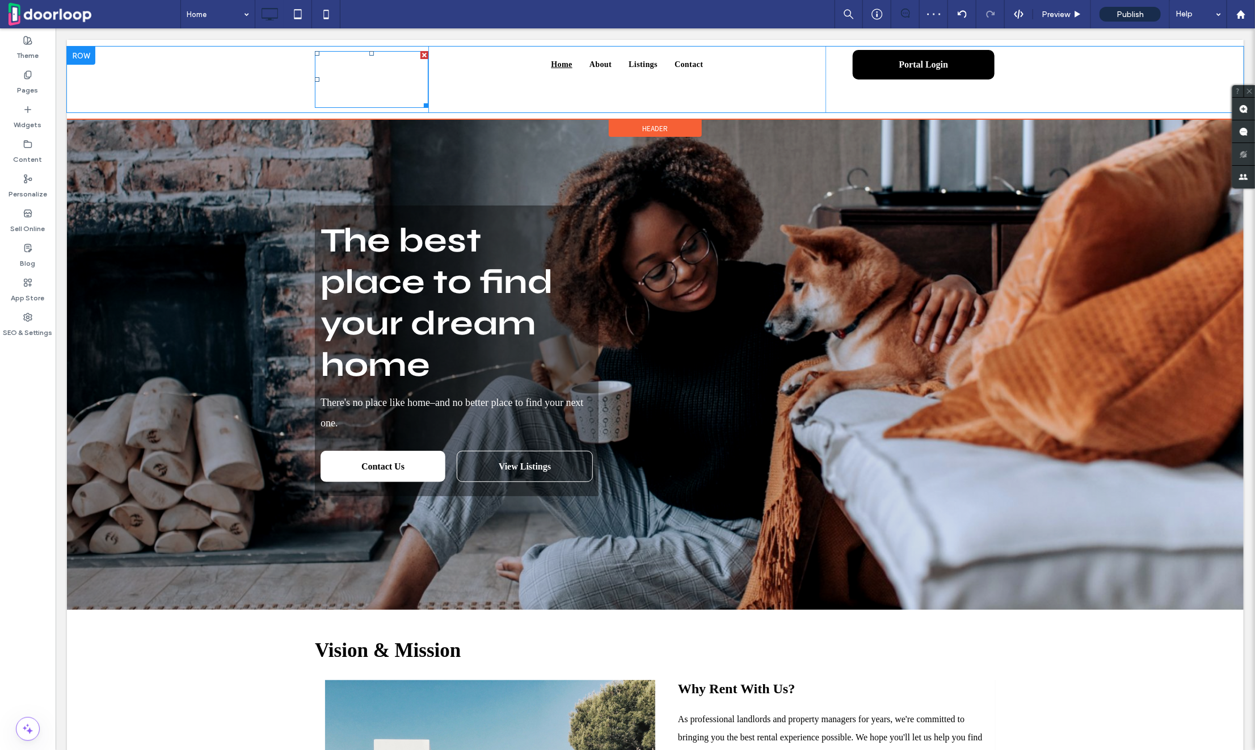
click at [377, 66] on strong "State Avenue Lofts + Neave Street Flats" at bounding box center [367, 79] width 106 height 56
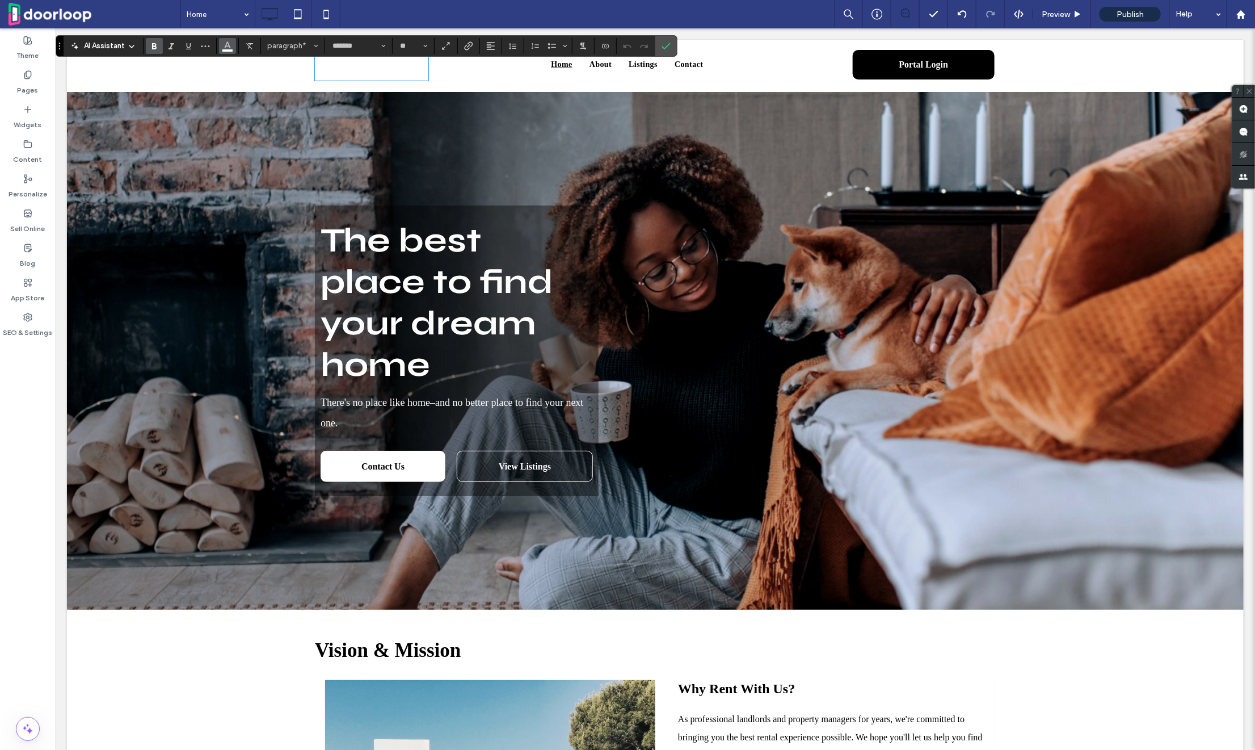
click at [230, 52] on span "Color" at bounding box center [227, 44] width 9 height 15
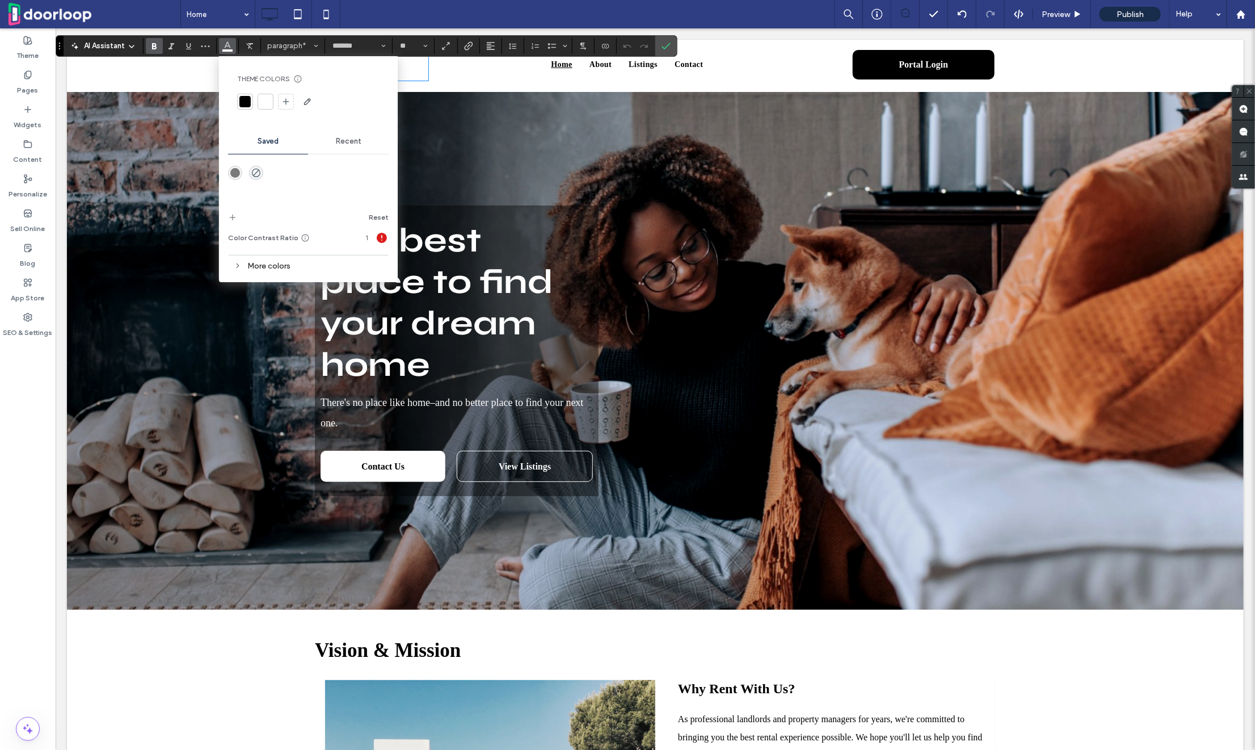
click at [244, 107] on div at bounding box center [245, 101] width 11 height 11
click at [662, 43] on icon "Confirm" at bounding box center [666, 45] width 9 height 9
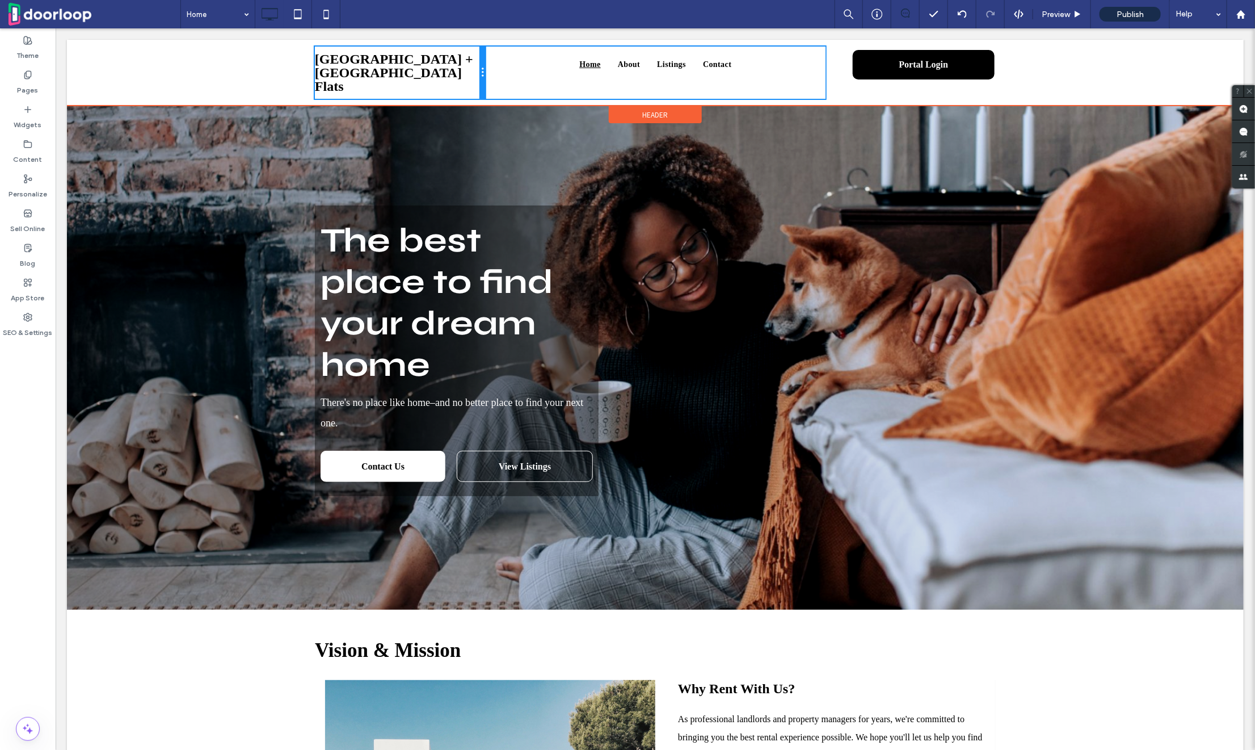
drag, startPoint x: 422, startPoint y: 75, endPoint x: 456, endPoint y: 74, distance: 34.1
click at [456, 74] on div "State Avenue Lofts + Neave Street Flats Click To Paste" at bounding box center [399, 72] width 170 height 52
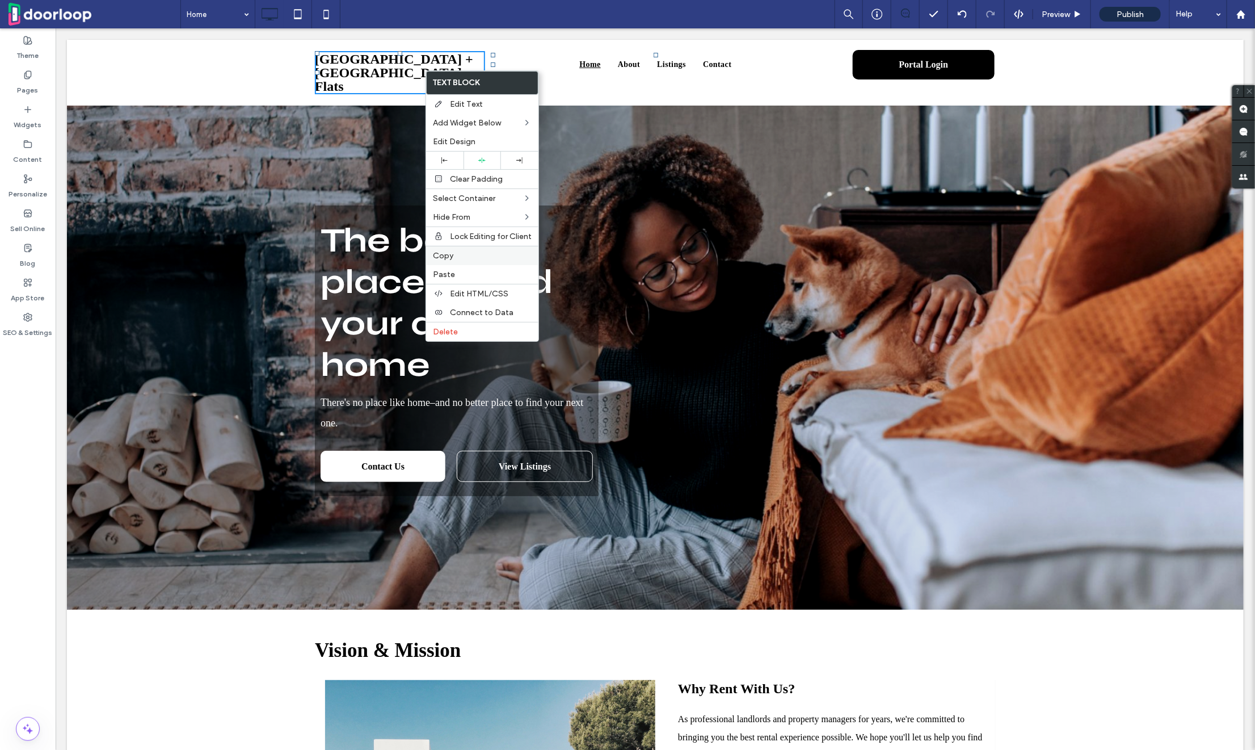
click at [473, 257] on label "Copy" at bounding box center [482, 256] width 99 height 10
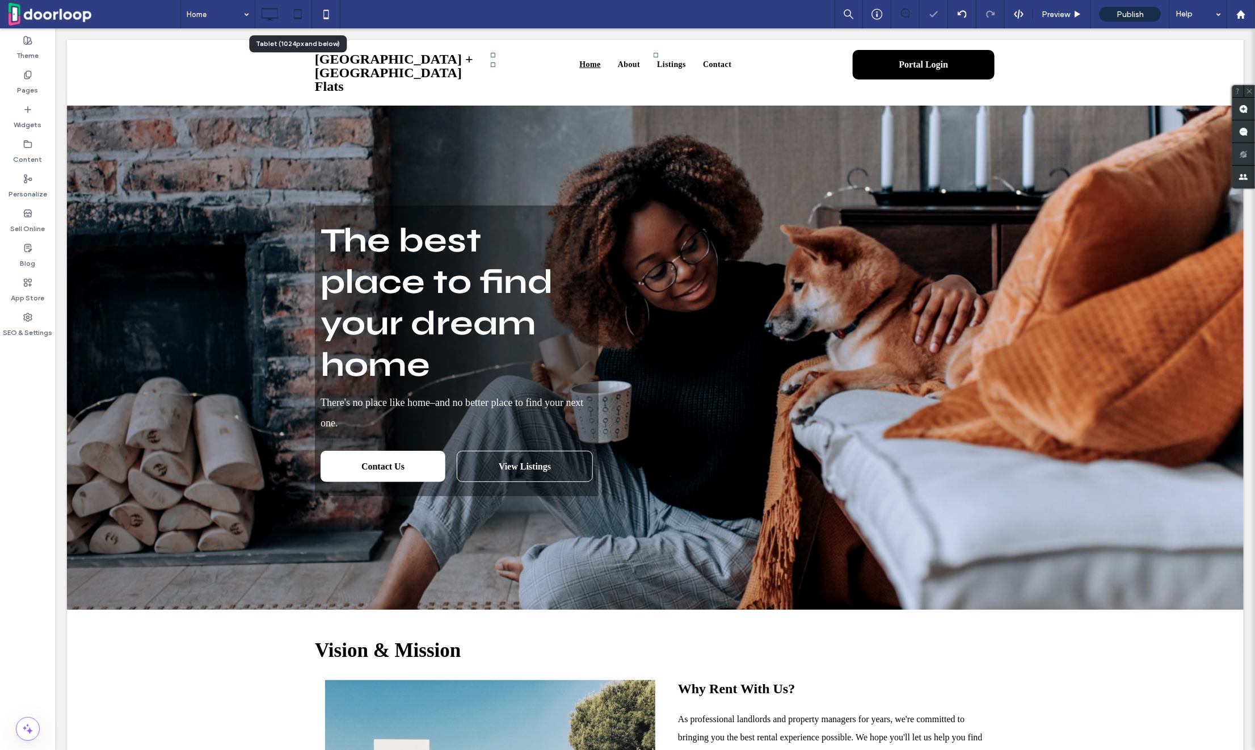
click at [297, 23] on icon at bounding box center [298, 14] width 23 height 23
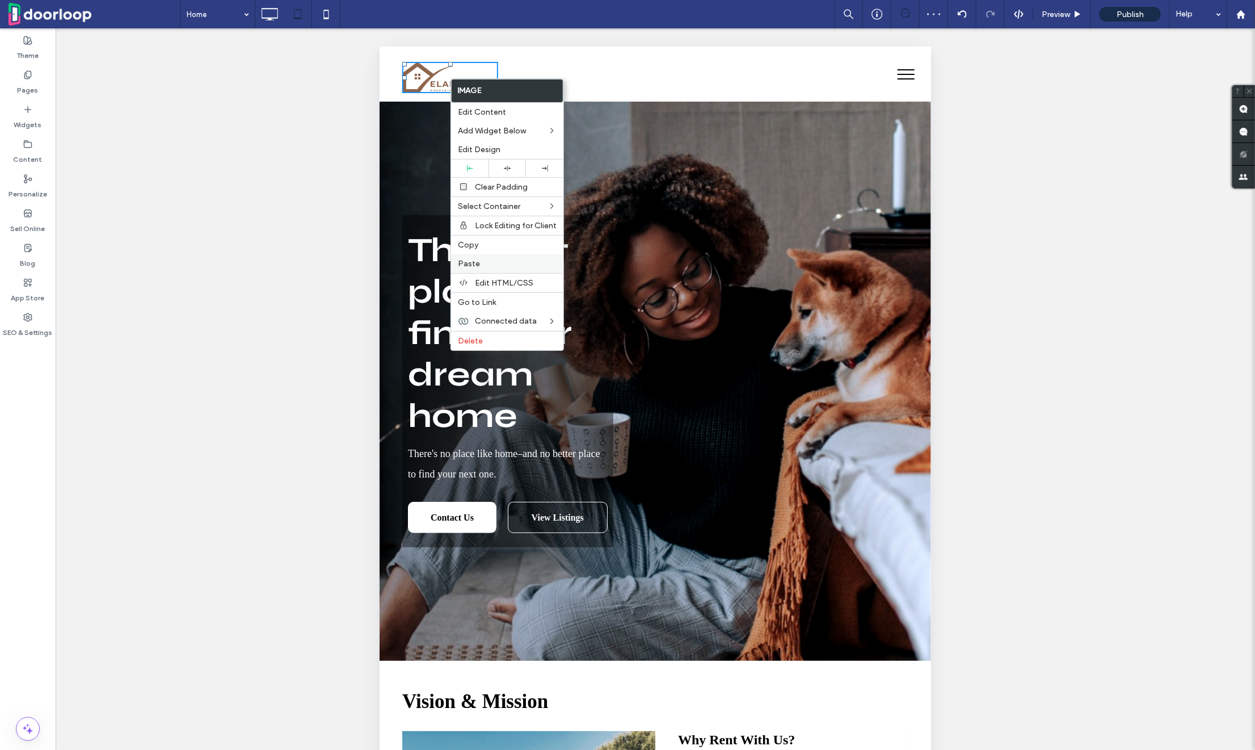
click at [486, 263] on label "Paste" at bounding box center [507, 264] width 99 height 10
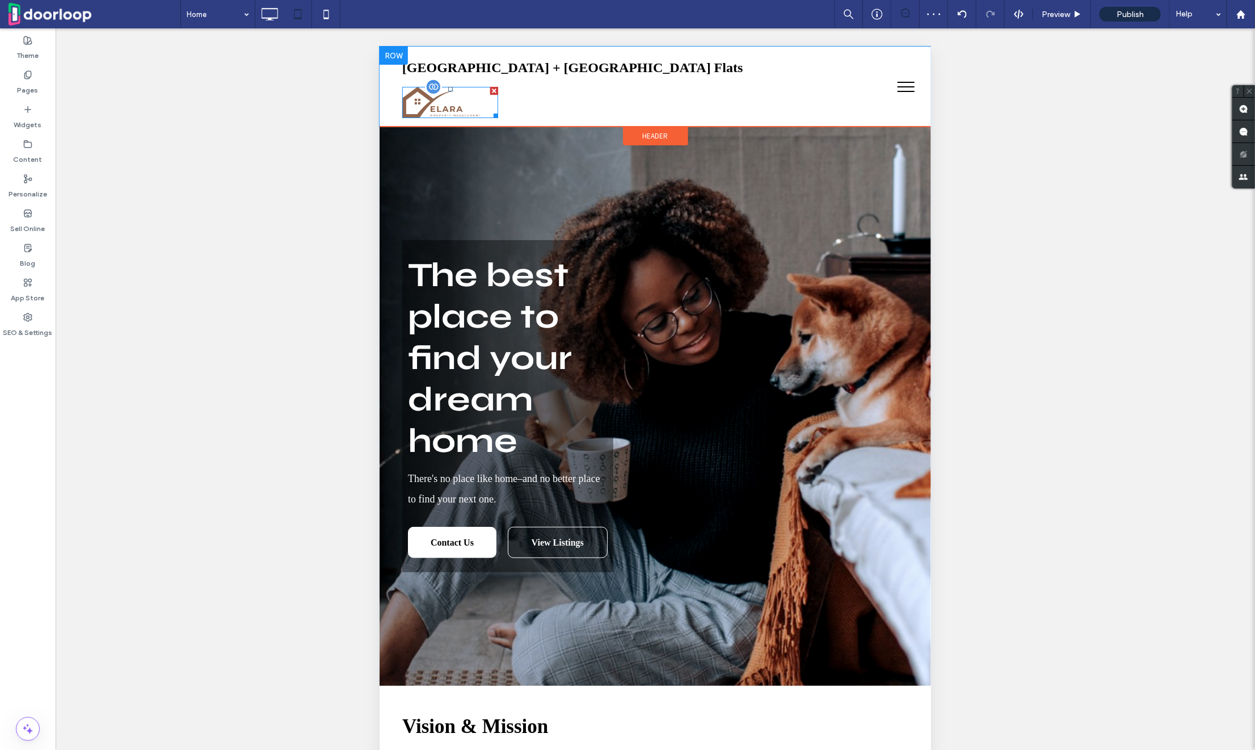
click at [495, 88] on div at bounding box center [494, 90] width 8 height 8
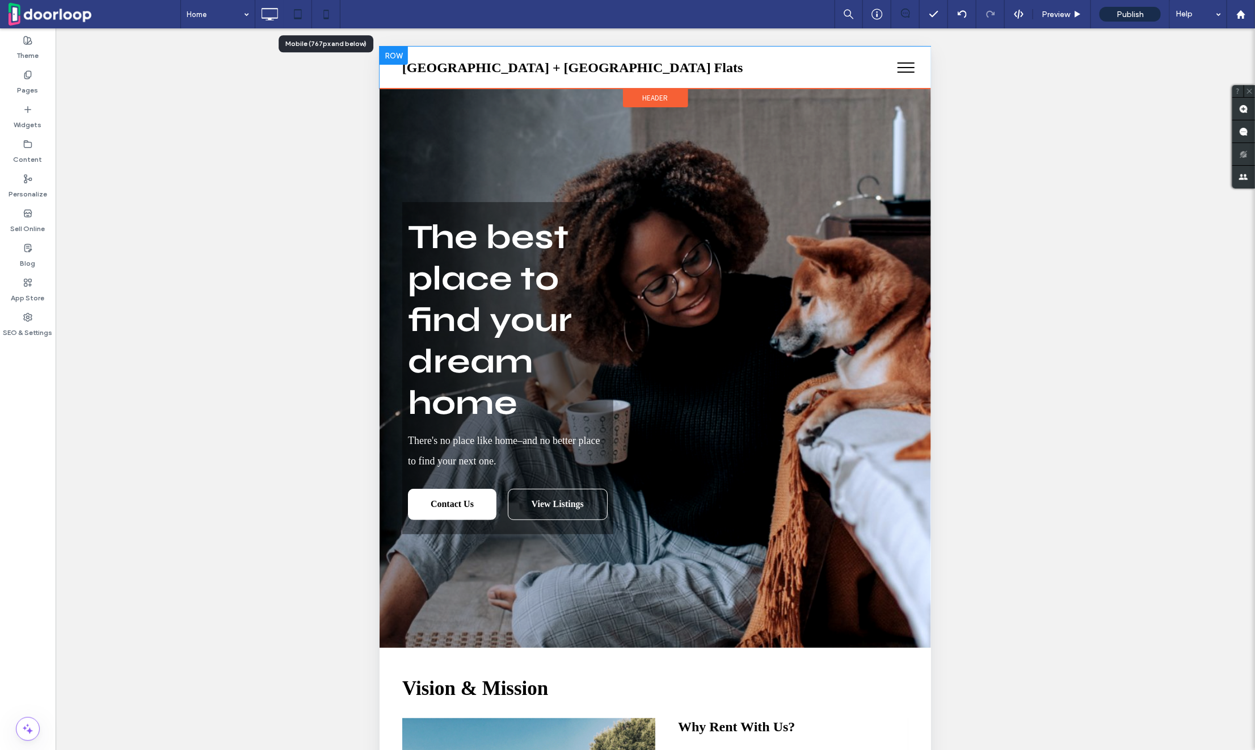
click at [322, 10] on icon at bounding box center [326, 14] width 23 height 23
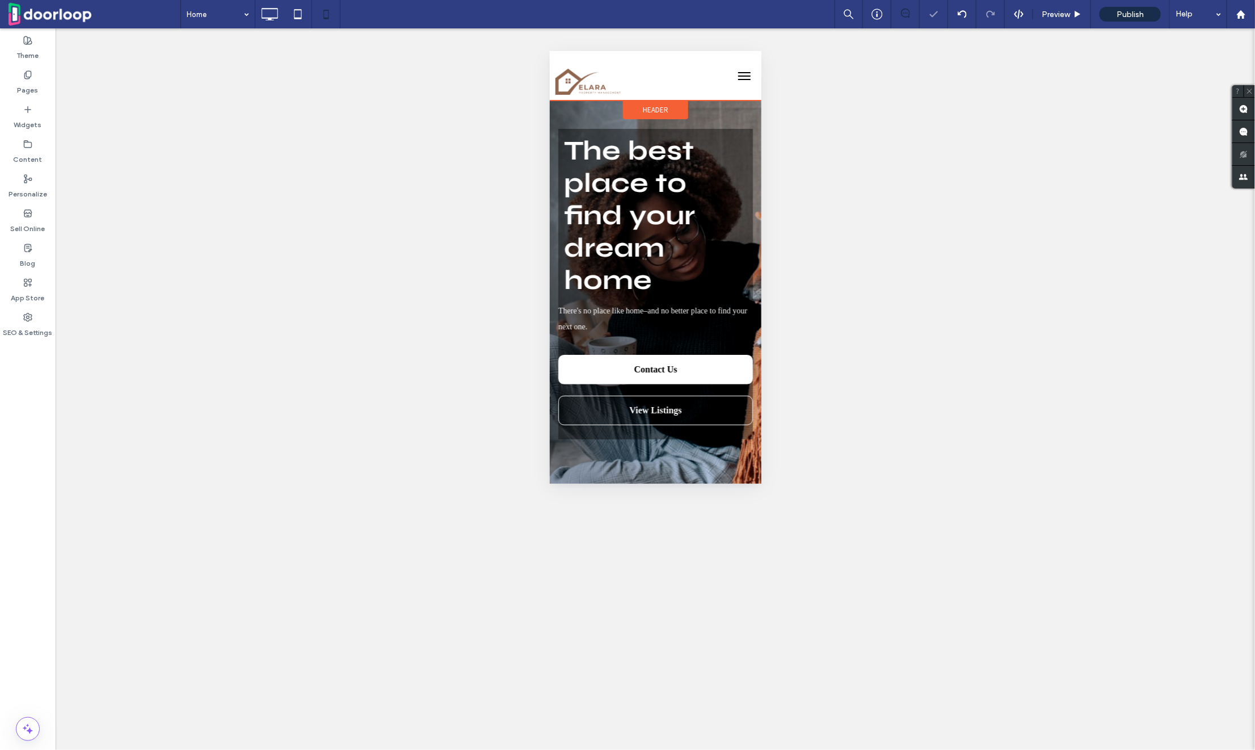
click at [643, 108] on span "Header" at bounding box center [656, 109] width 26 height 10
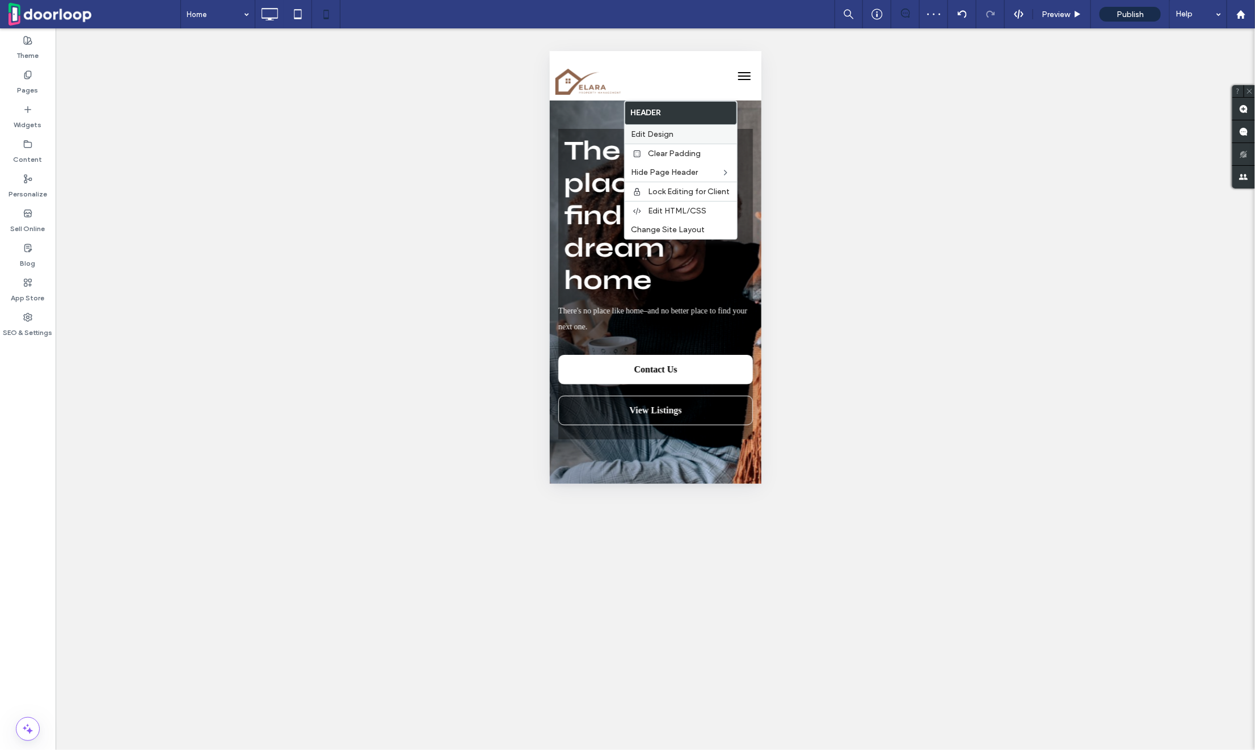
click at [654, 132] on span "Edit Design" at bounding box center [653, 134] width 43 height 10
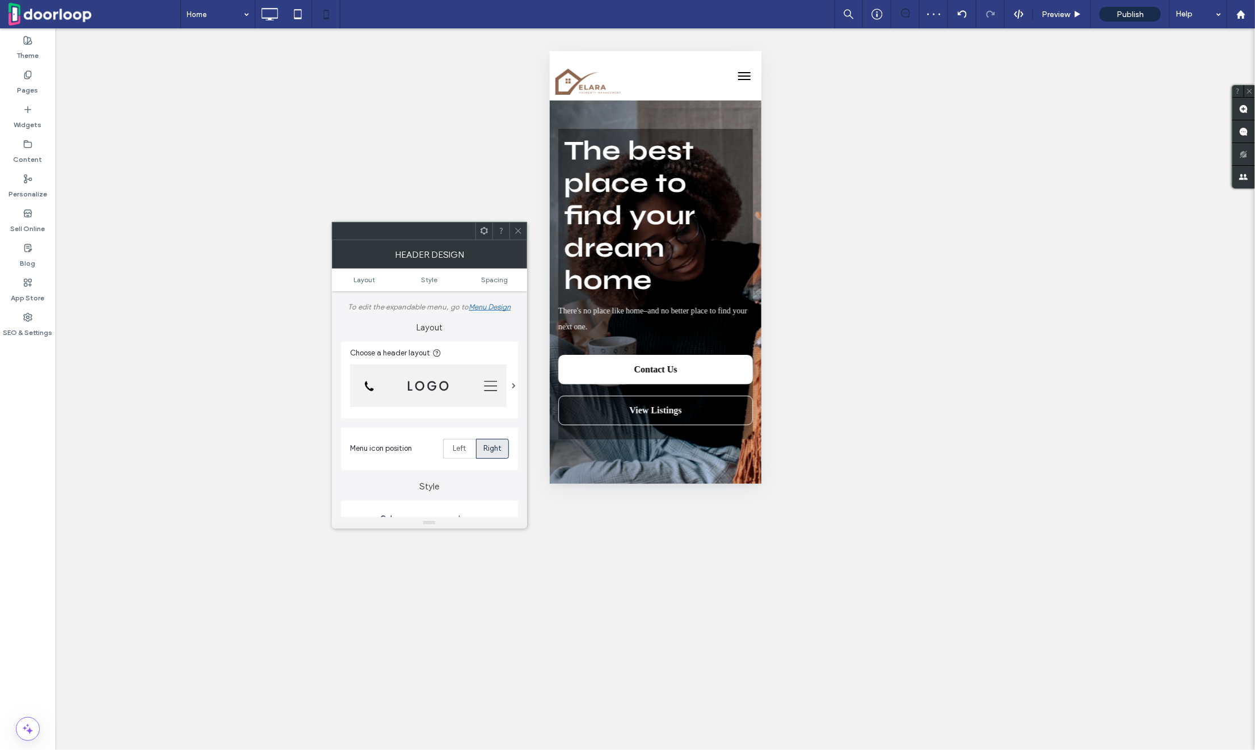
click at [410, 381] on img at bounding box center [428, 385] width 157 height 43
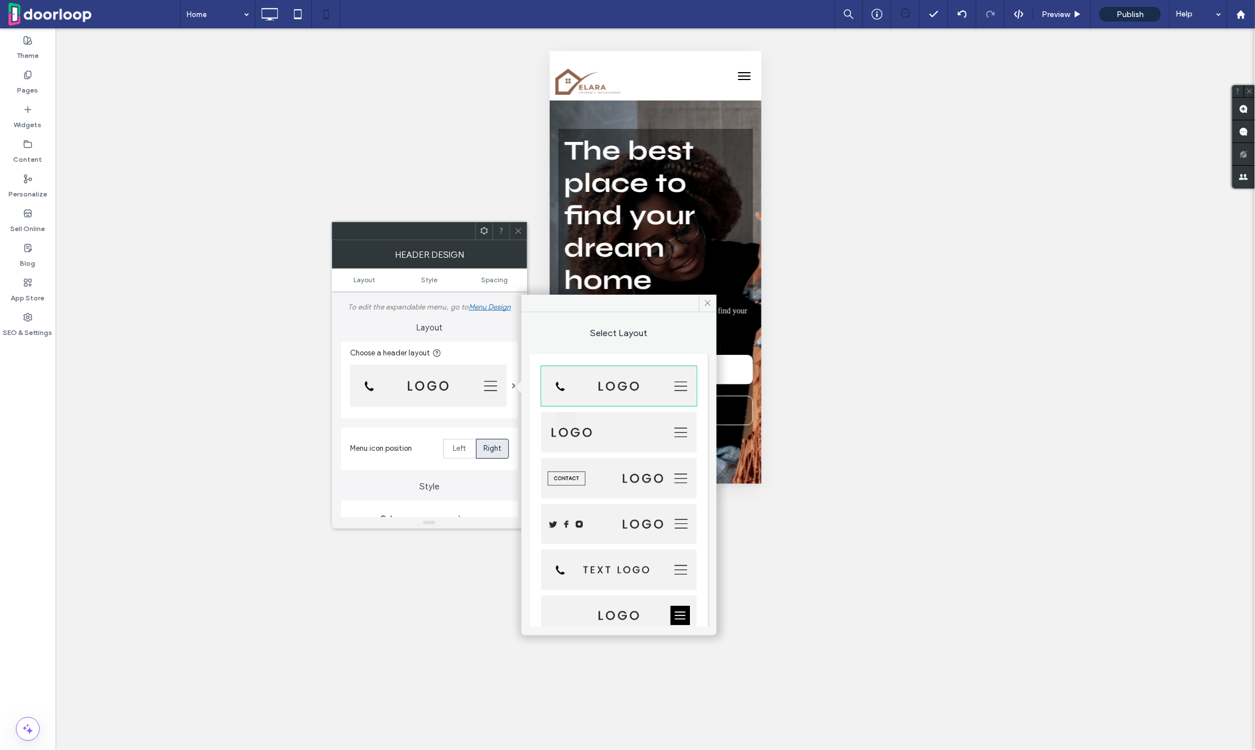
click at [612, 571] on img at bounding box center [619, 569] width 156 height 40
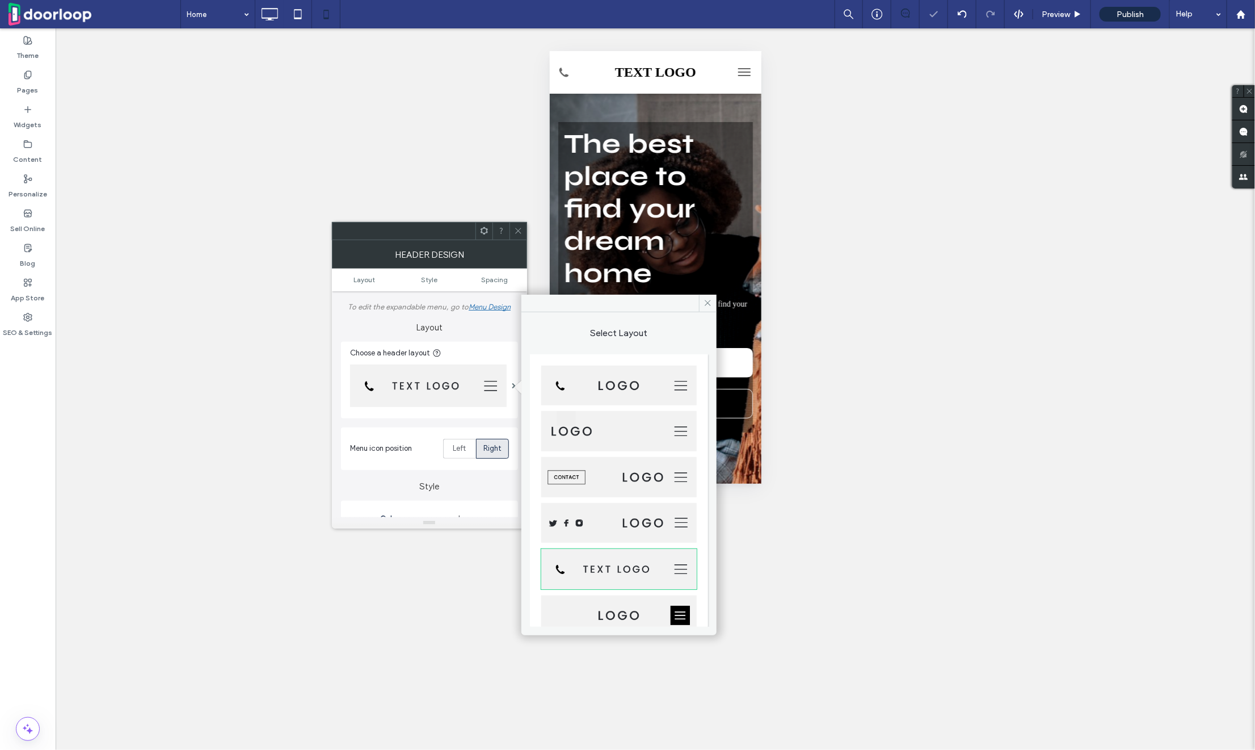
click at [517, 225] on span at bounding box center [518, 230] width 9 height 17
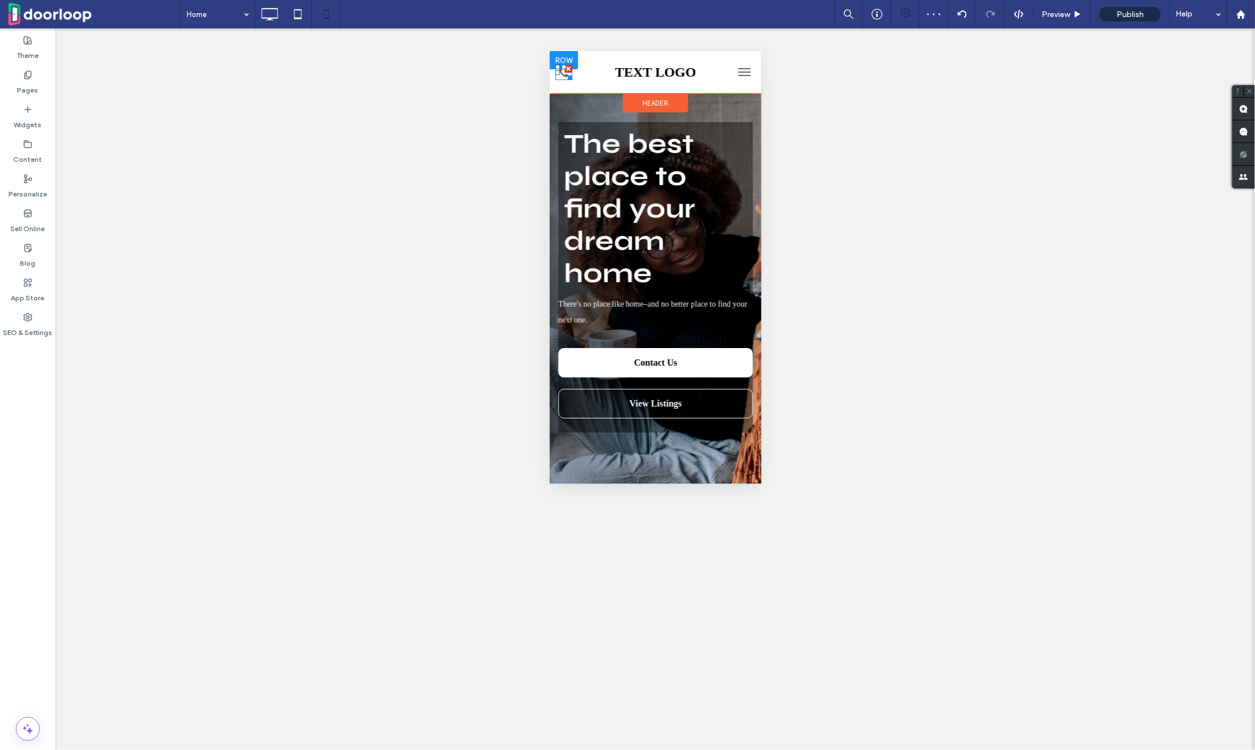
click at [569, 66] on div at bounding box center [568, 68] width 8 height 8
click at [670, 74] on span "TEXT LOGO" at bounding box center [655, 71] width 81 height 15
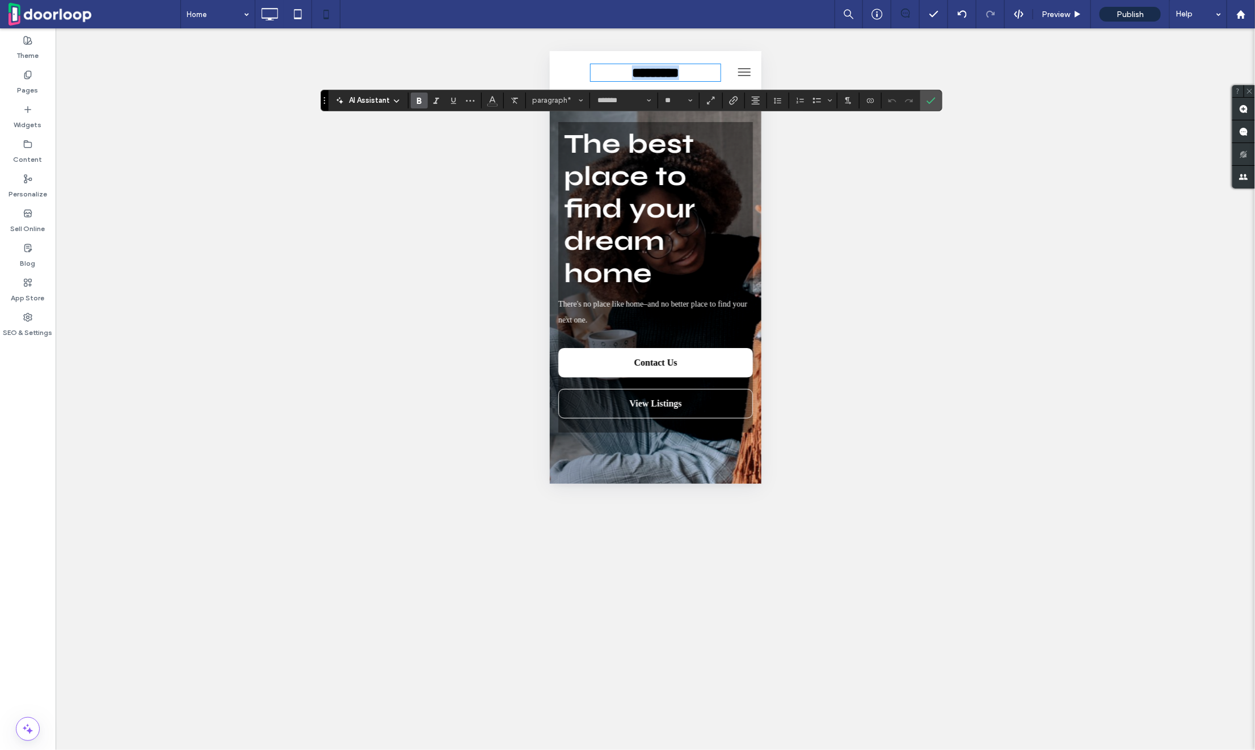
type input "**"
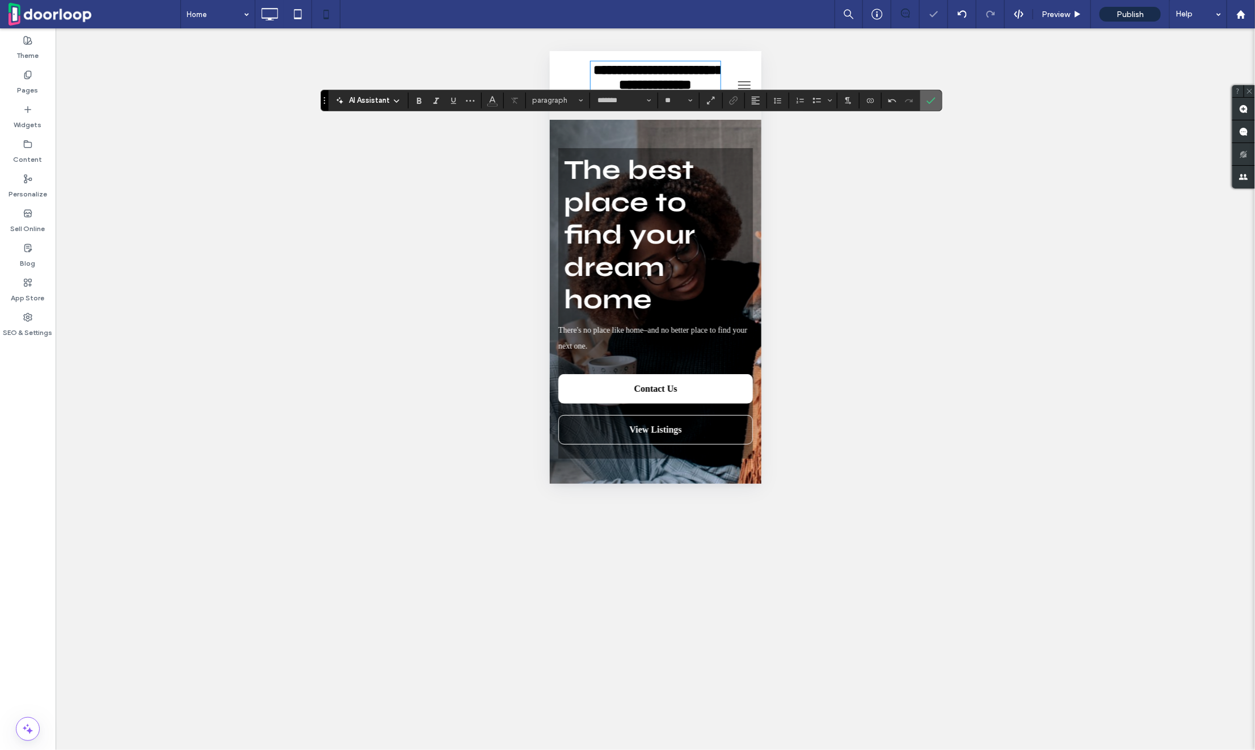
click at [927, 98] on icon "Confirm" at bounding box center [931, 100] width 9 height 9
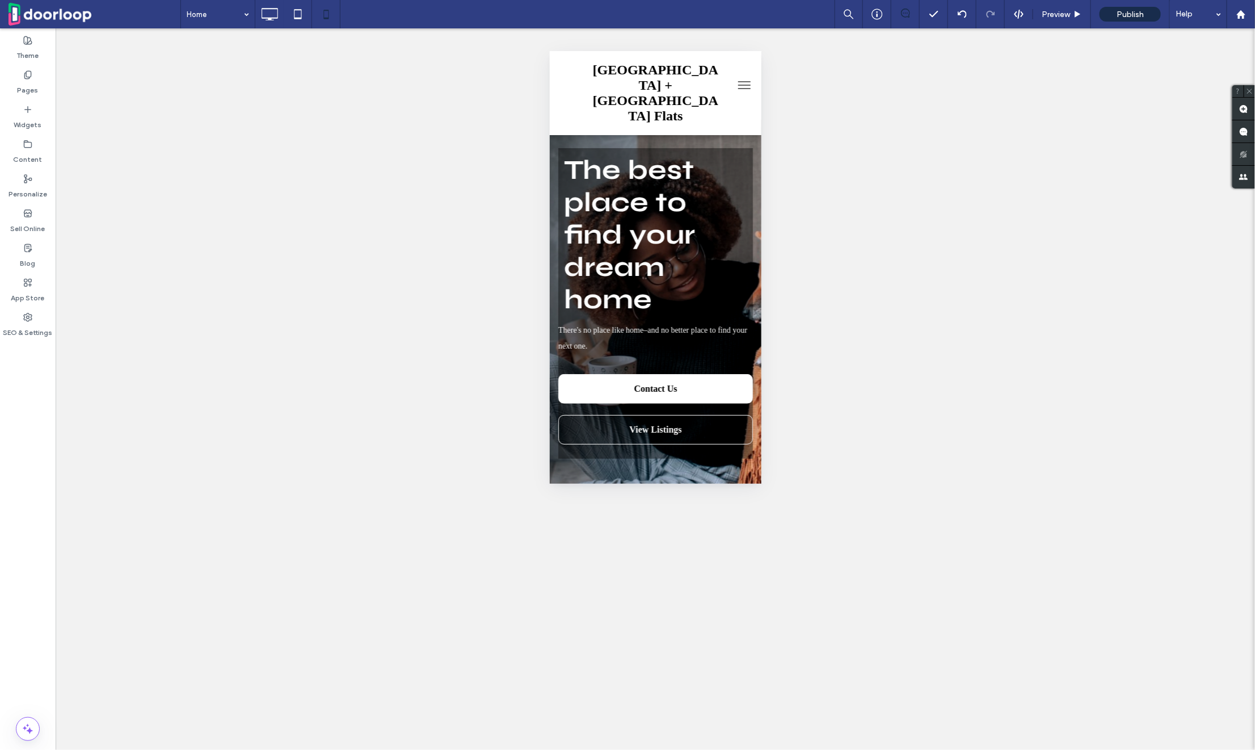
click at [746, 79] on button "menu" at bounding box center [744, 84] width 23 height 23
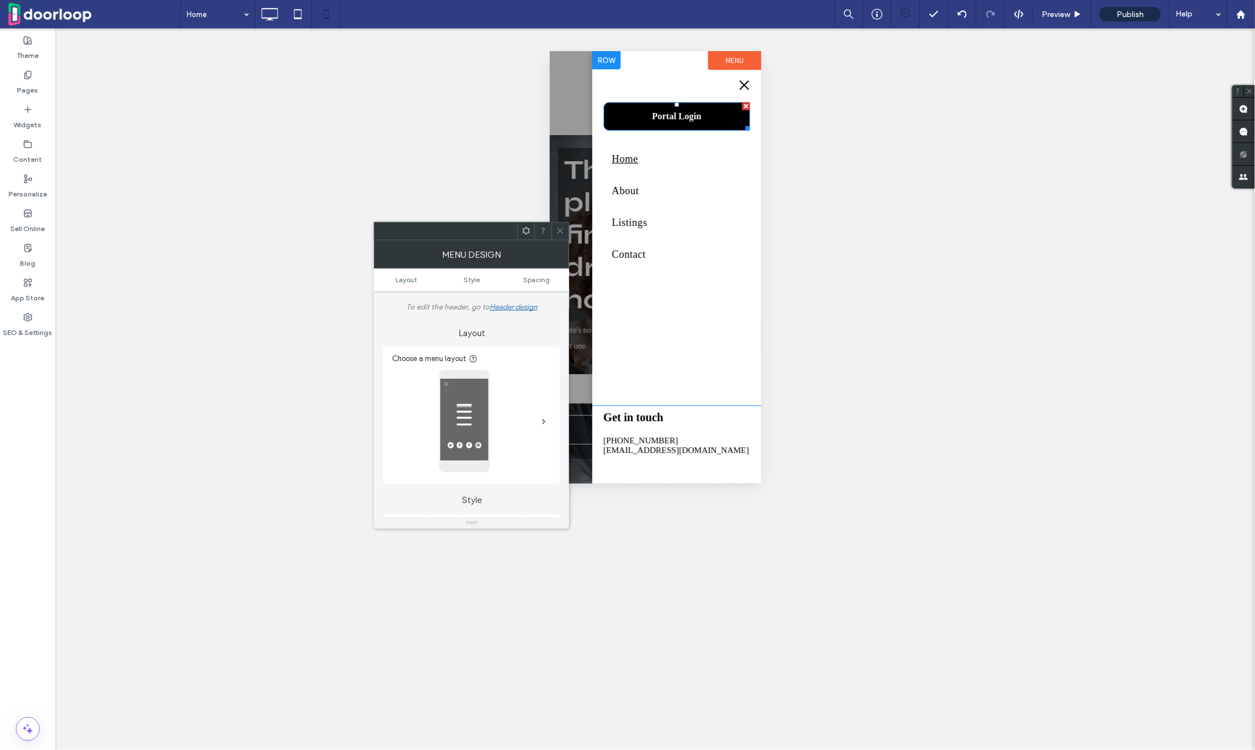
click at [706, 116] on link "Portal Login" at bounding box center [676, 116] width 146 height 28
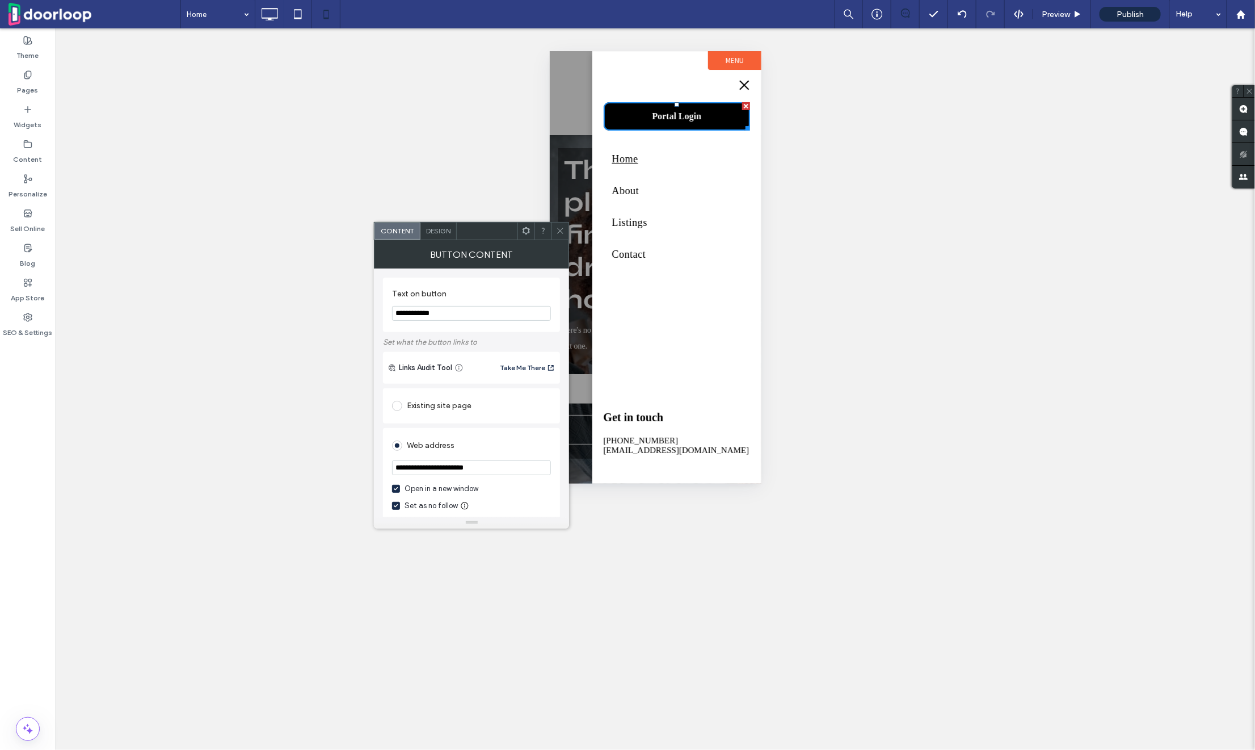
click at [560, 232] on icon at bounding box center [560, 230] width 9 height 9
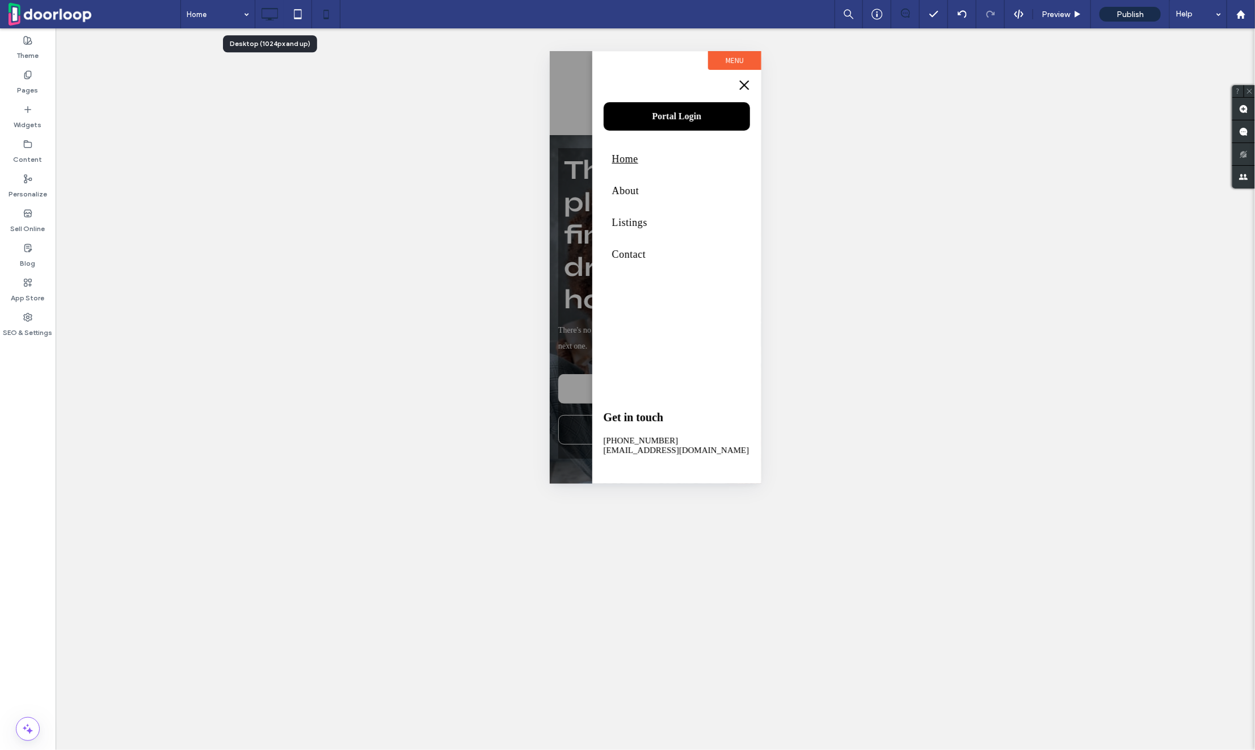
click at [268, 16] on icon at bounding box center [269, 14] width 23 height 23
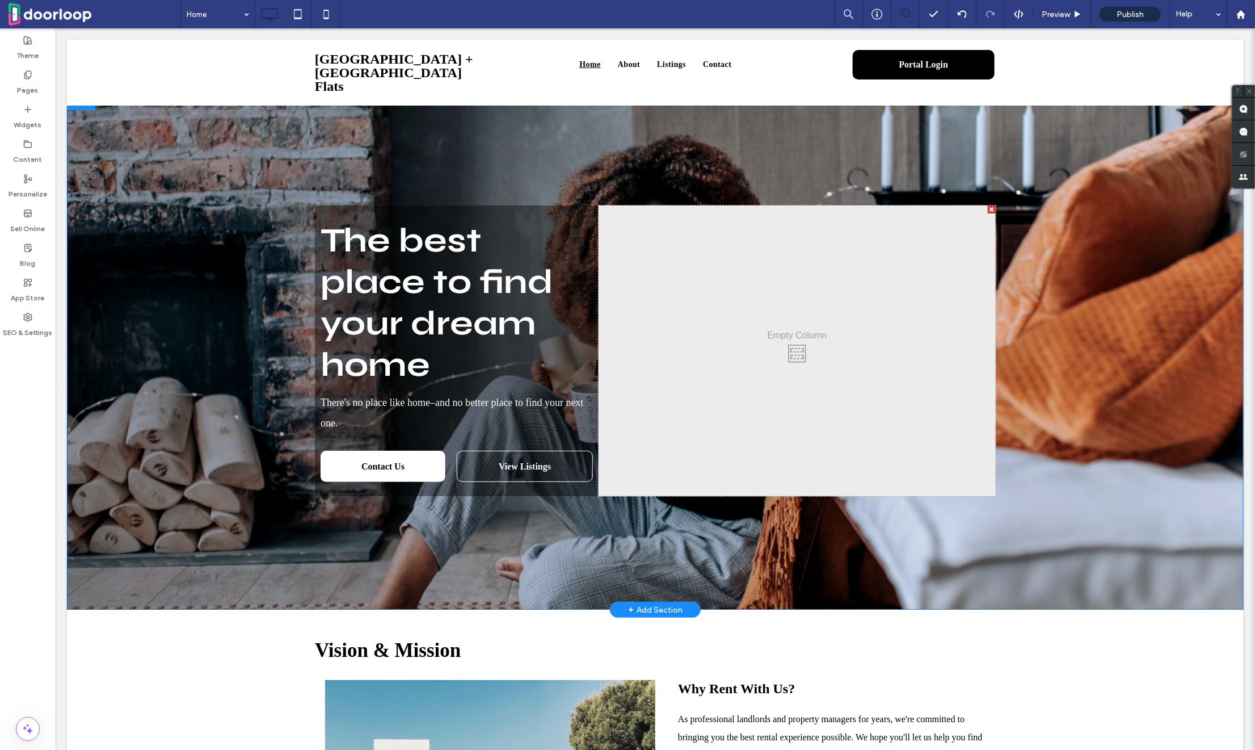
click at [1099, 171] on div "The best place to find your dream home There's no place like home–and no better…" at bounding box center [654, 350] width 1177 height 518
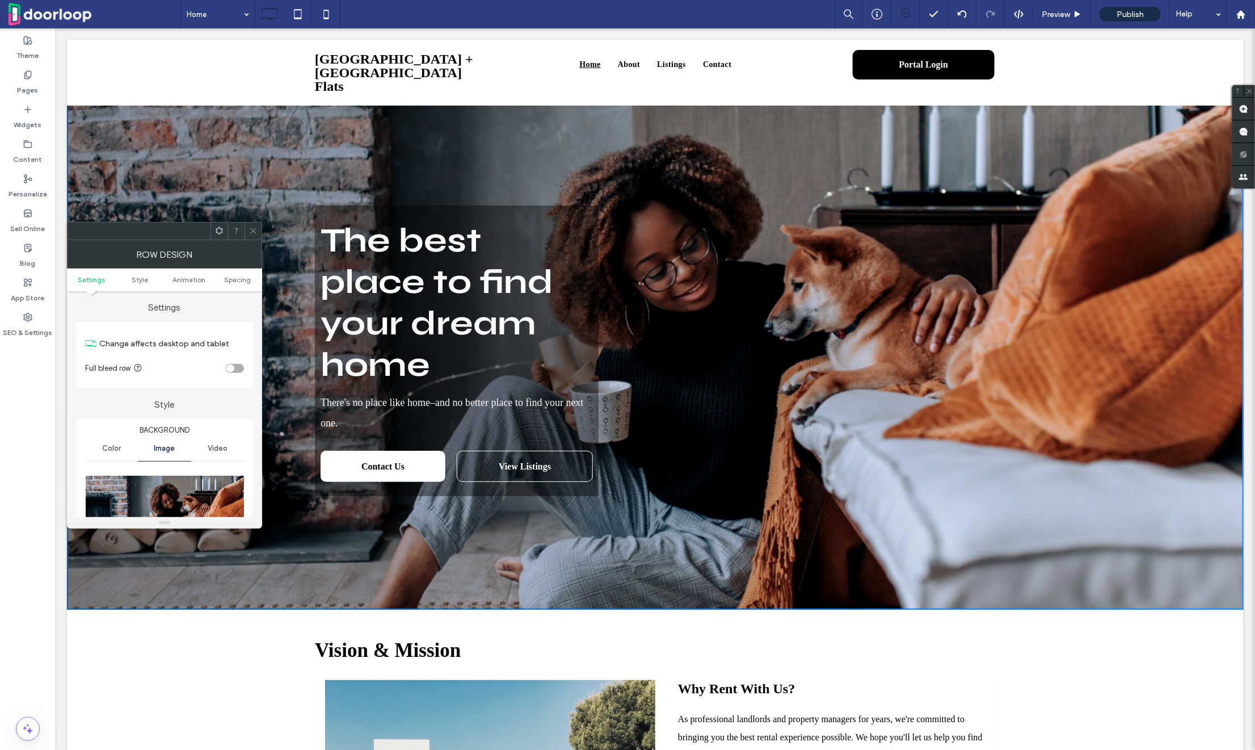
click at [259, 227] on div at bounding box center [253, 230] width 17 height 17
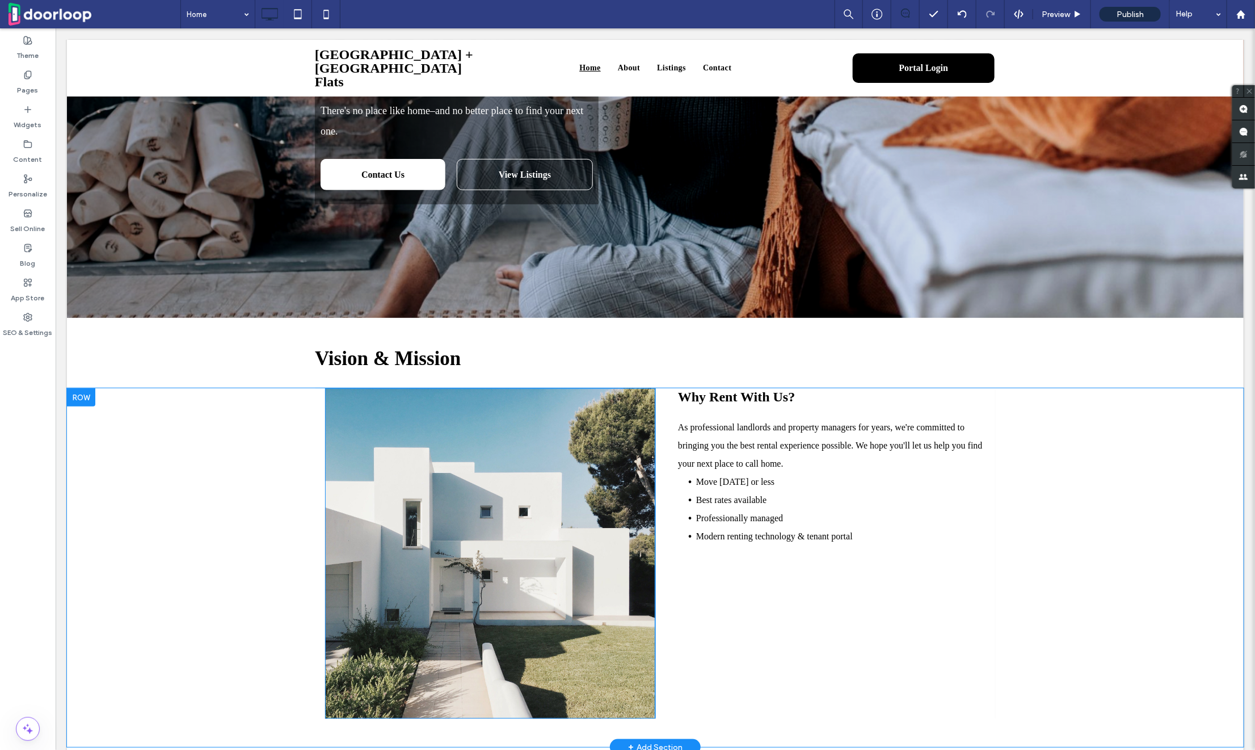
scroll to position [288, 0]
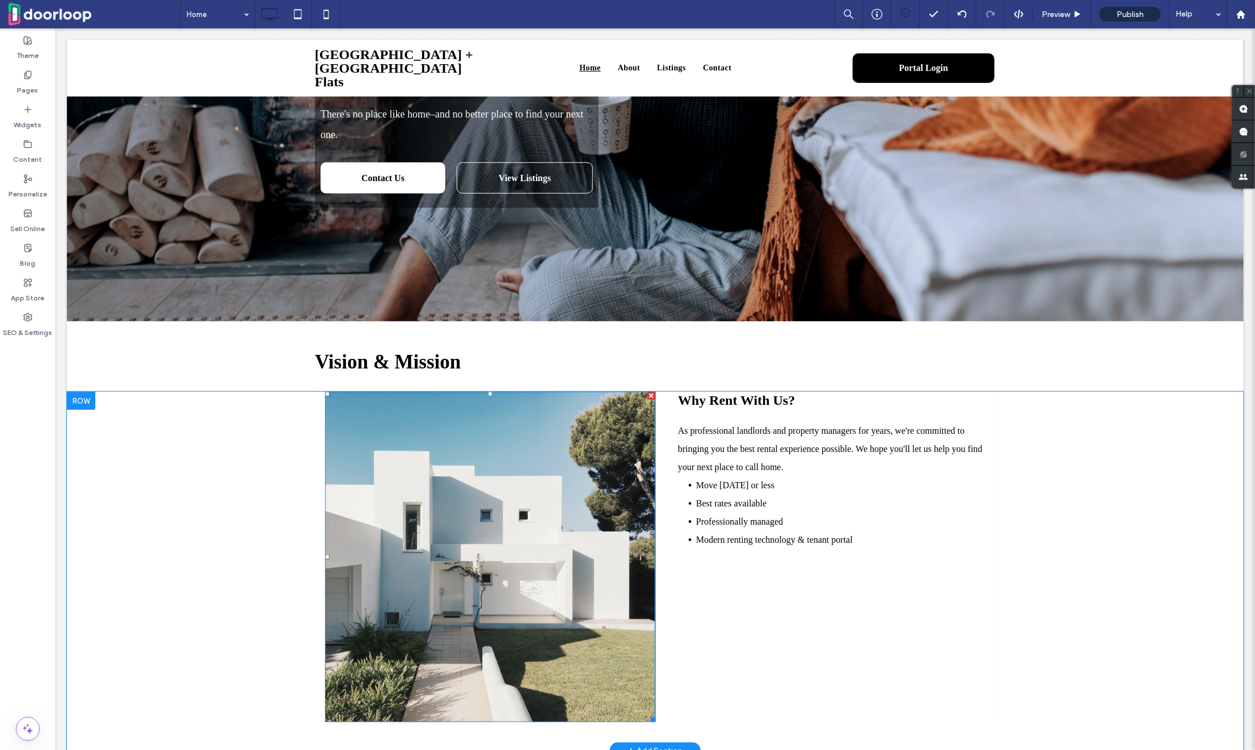
click at [447, 503] on img at bounding box center [490, 556] width 330 height 330
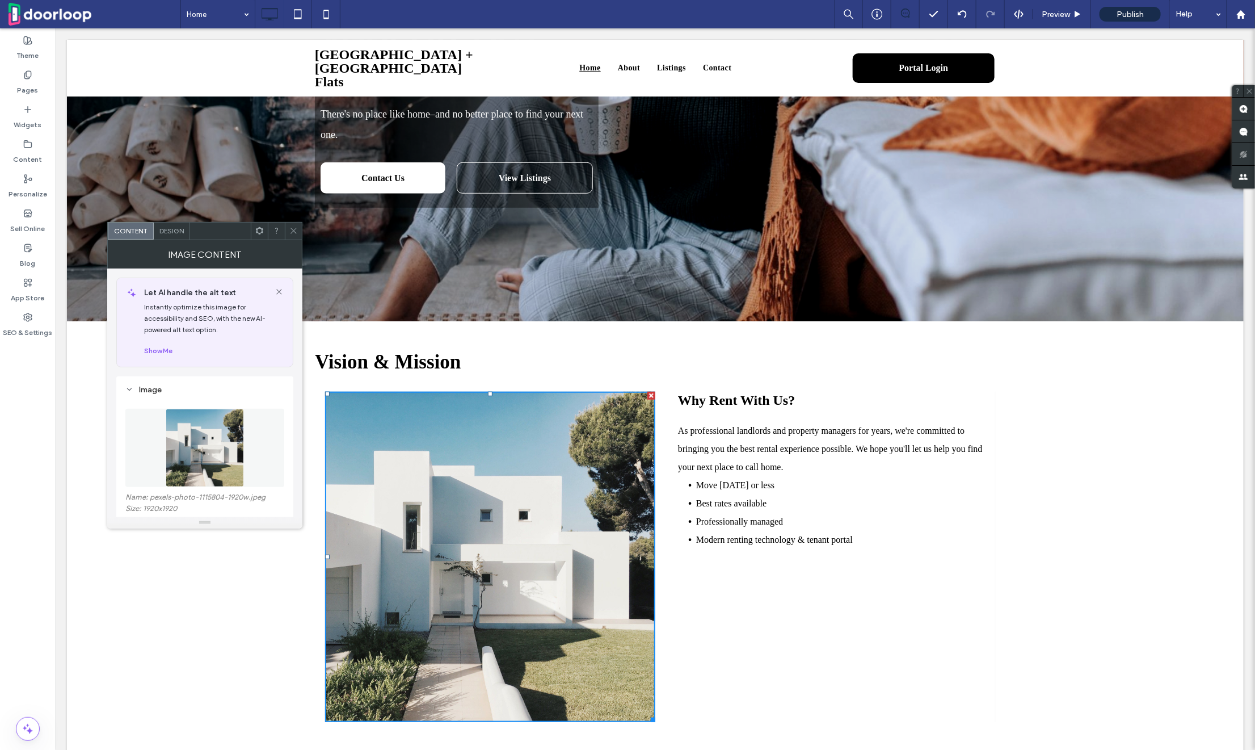
click at [196, 456] on img at bounding box center [205, 448] width 78 height 78
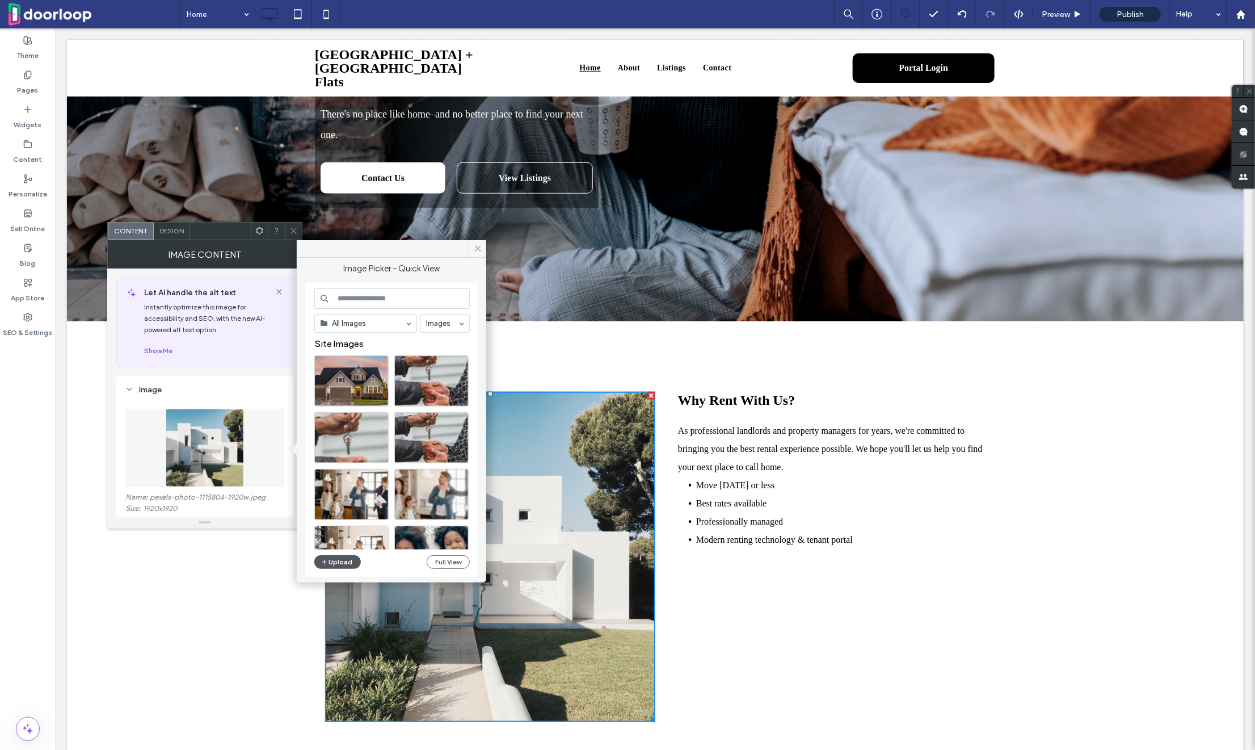
click at [342, 555] on button "Upload" at bounding box center [337, 562] width 47 height 14
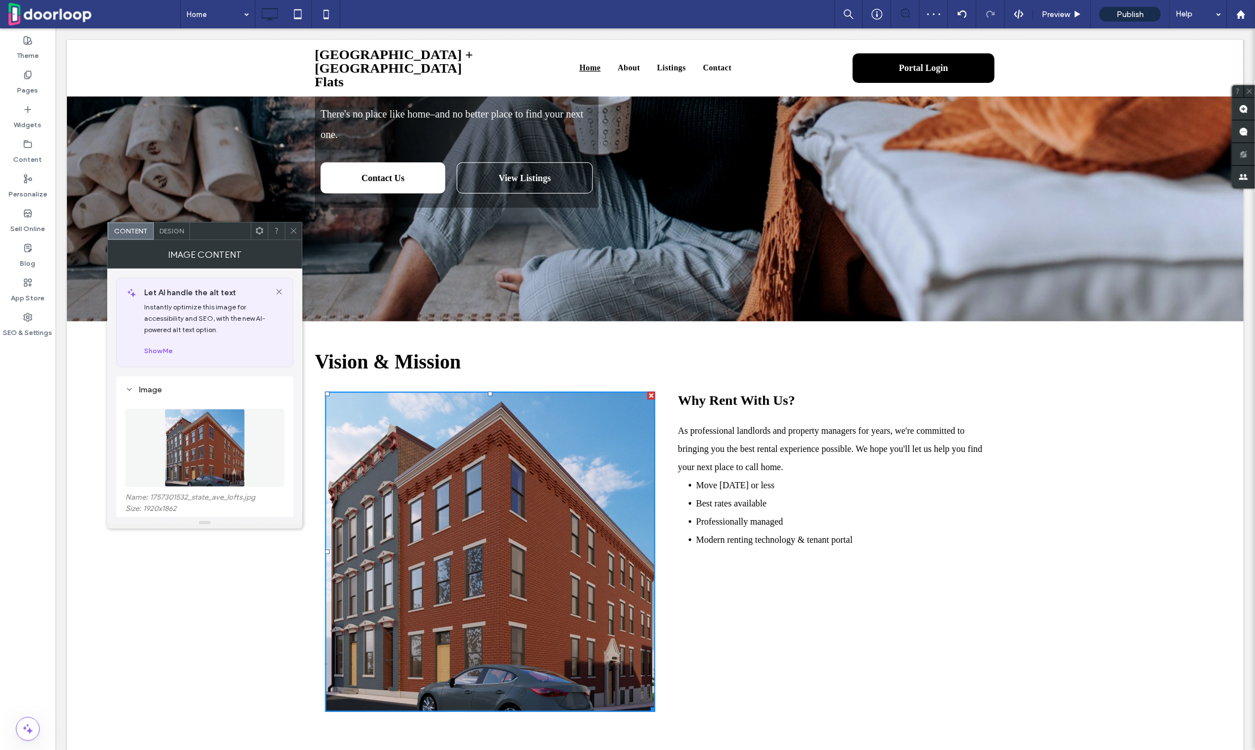
click at [291, 228] on icon at bounding box center [293, 230] width 9 height 9
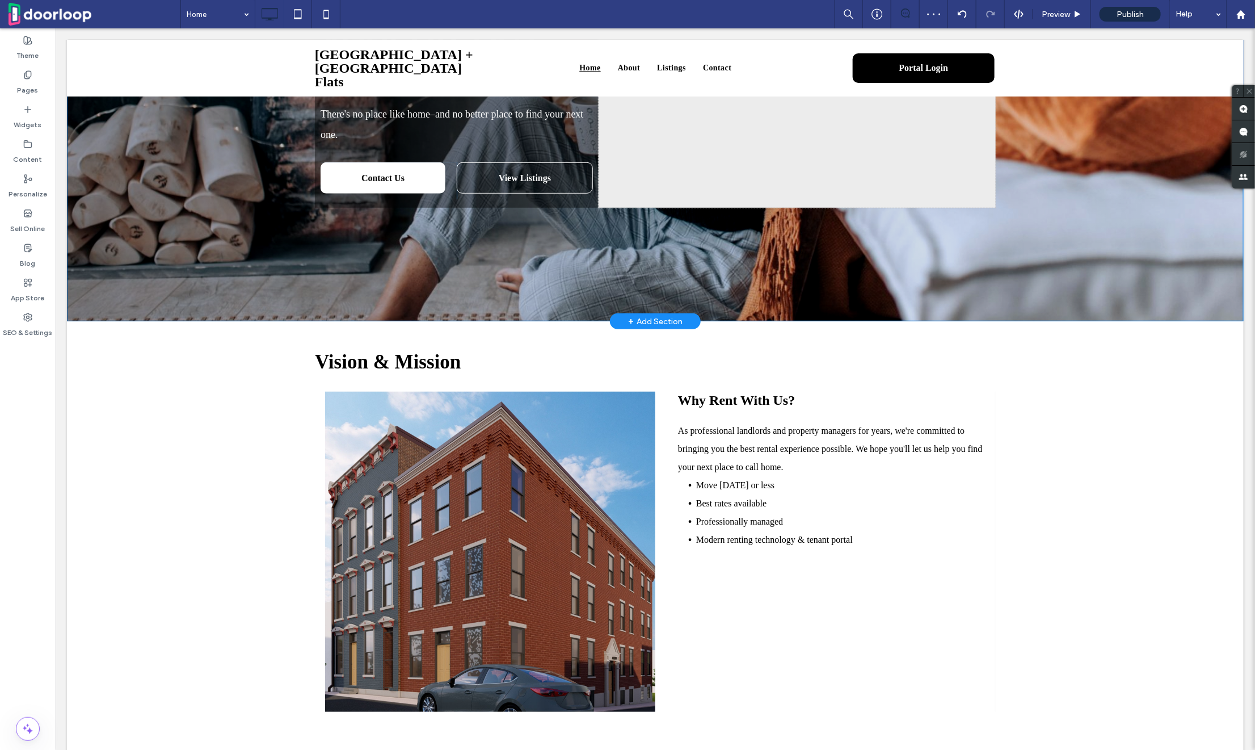
click at [202, 205] on div "The best place to find your dream home There's no place like home–and no better…" at bounding box center [654, 62] width 1177 height 518
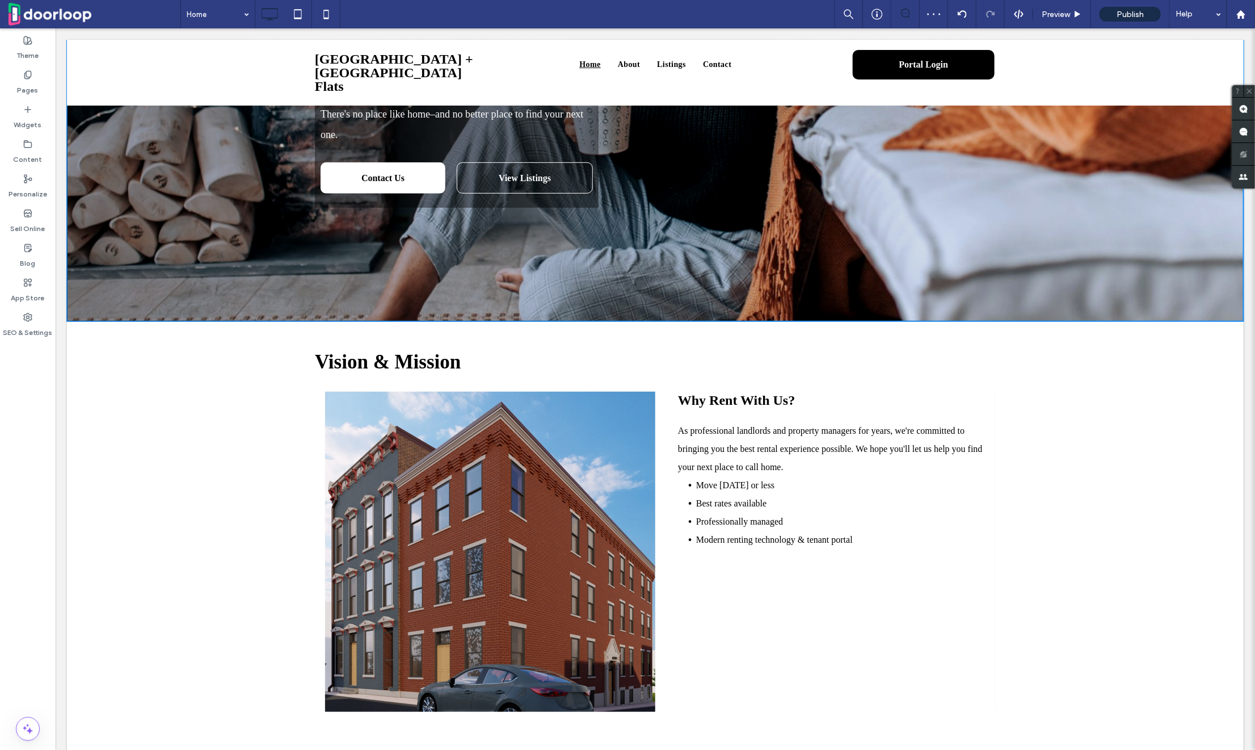
scroll to position [0, 0]
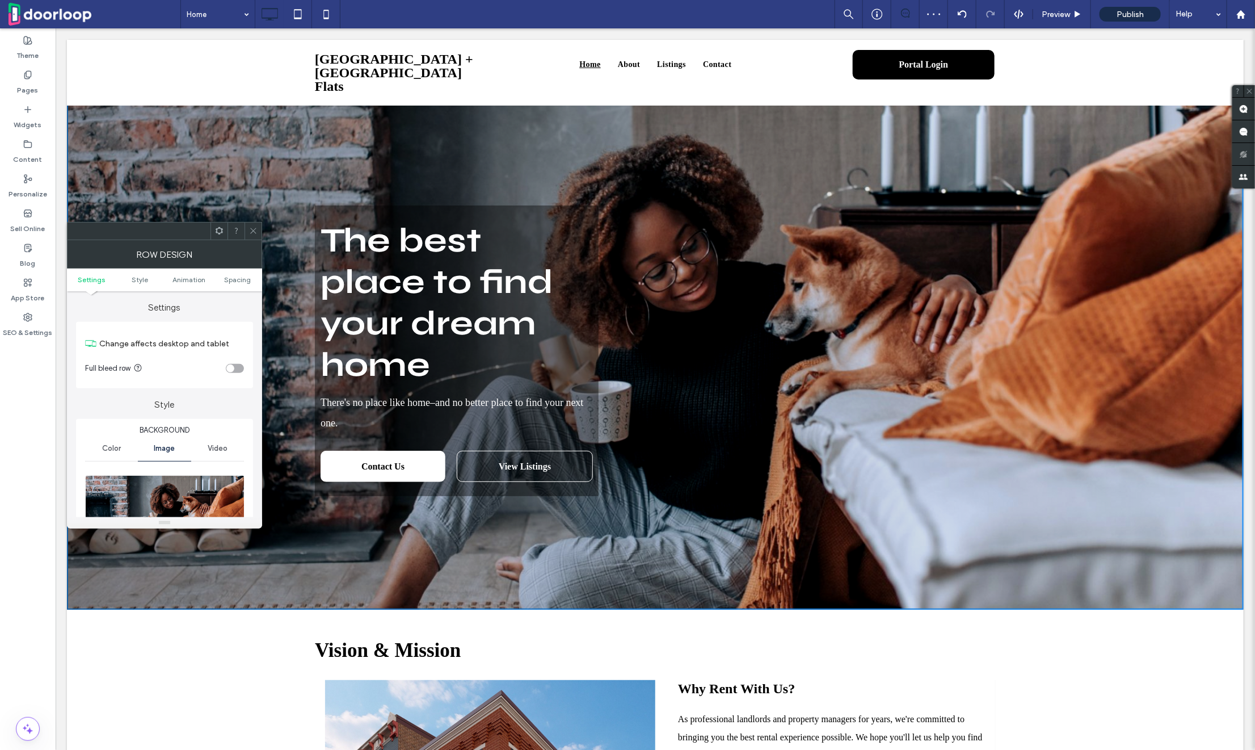
click at [173, 484] on img at bounding box center [165, 514] width 160 height 78
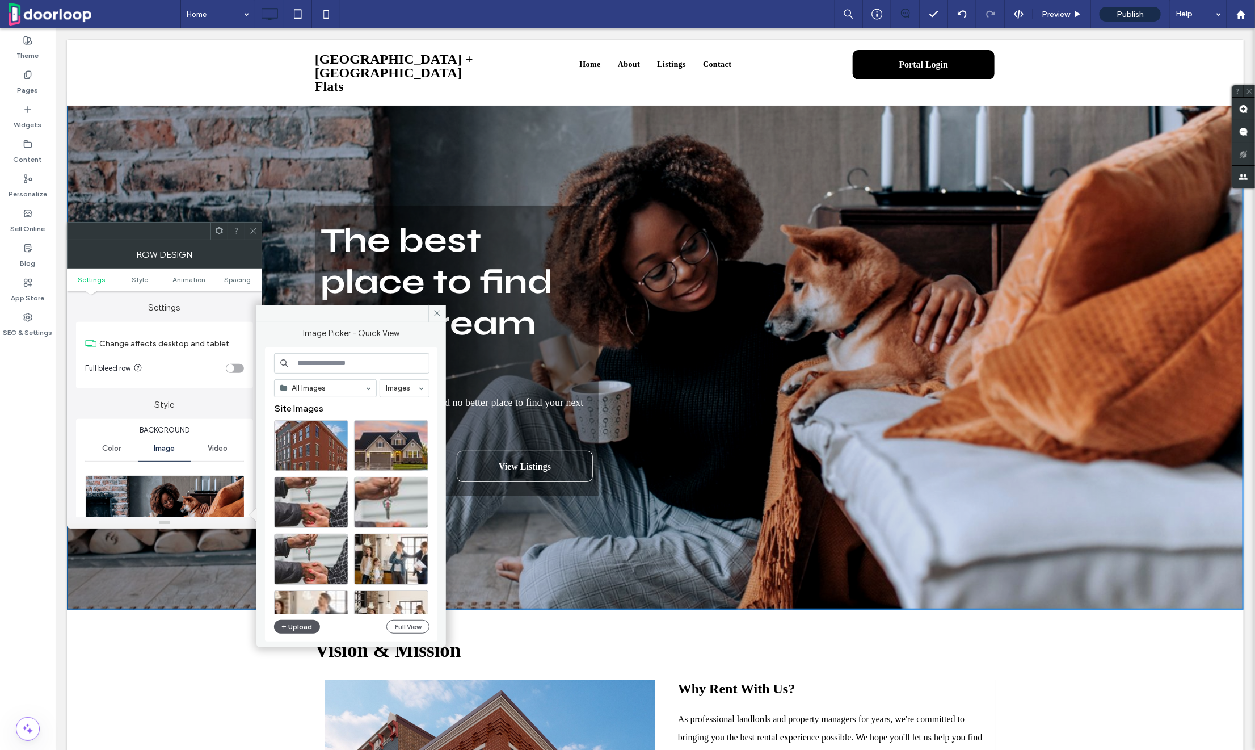
click at [295, 629] on button "Upload" at bounding box center [297, 627] width 47 height 14
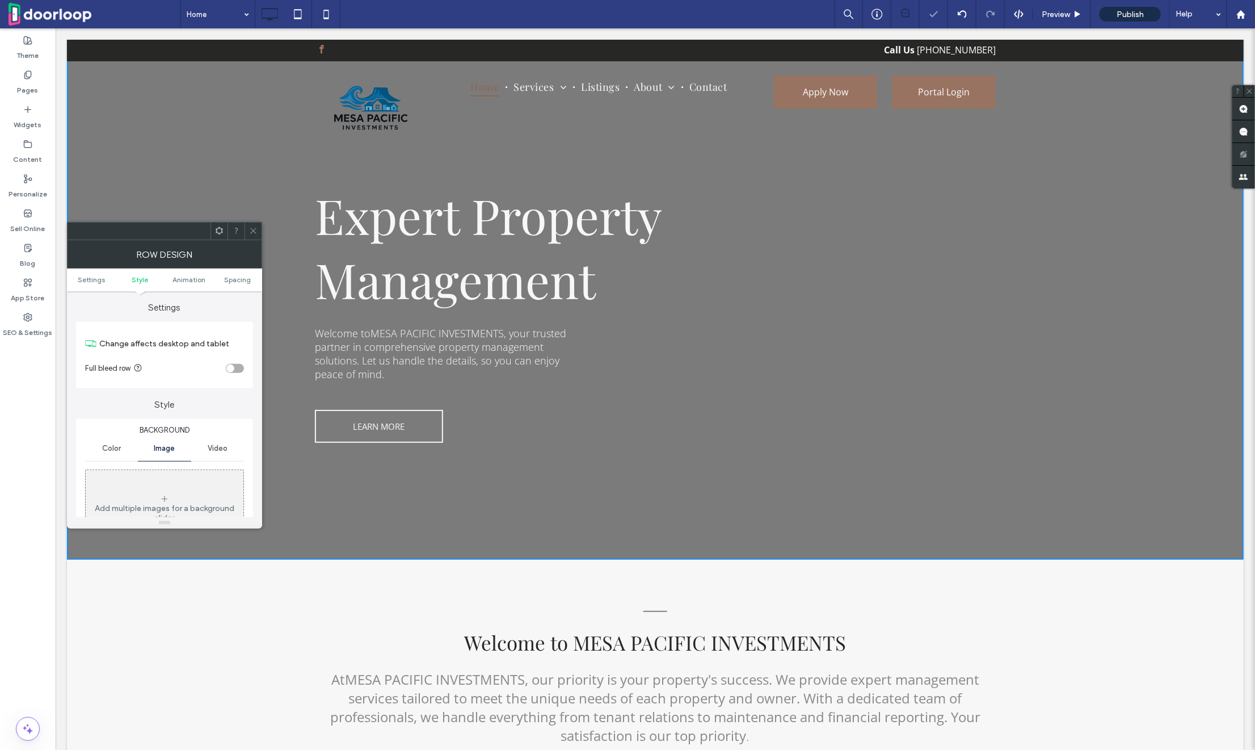
scroll to position [203, 0]
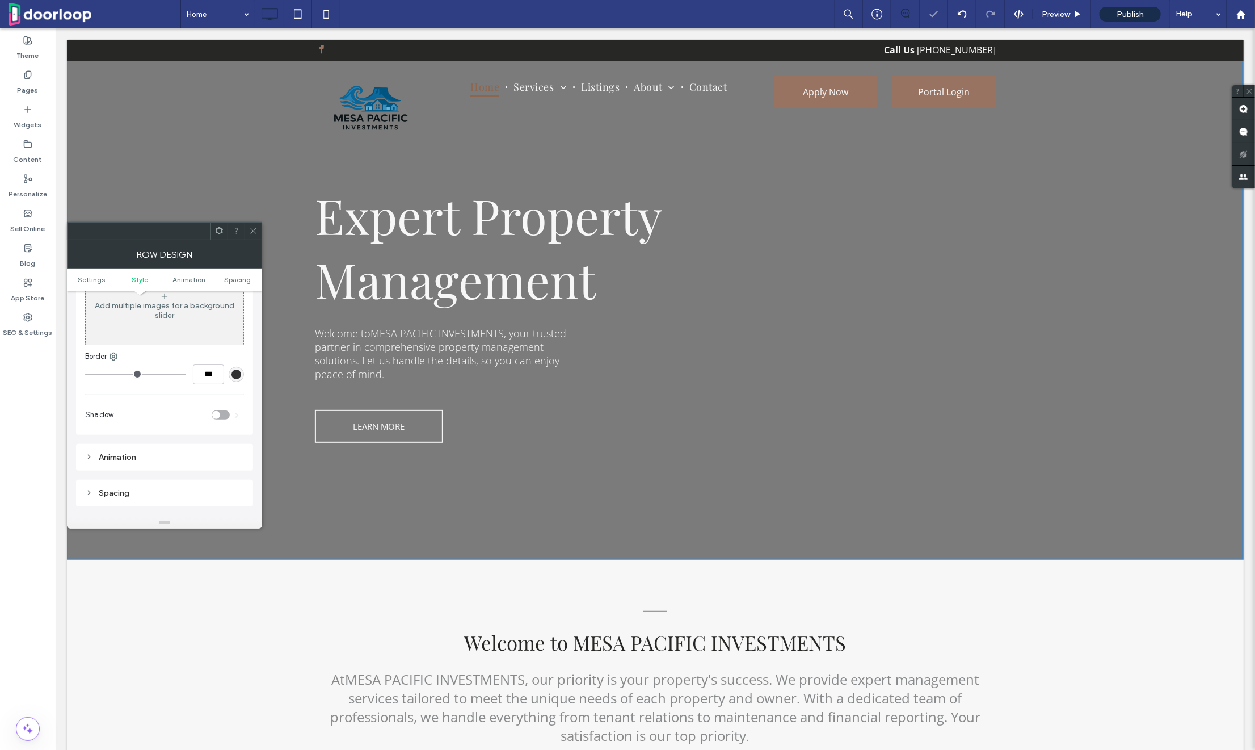
click at [257, 226] on icon at bounding box center [253, 230] width 9 height 9
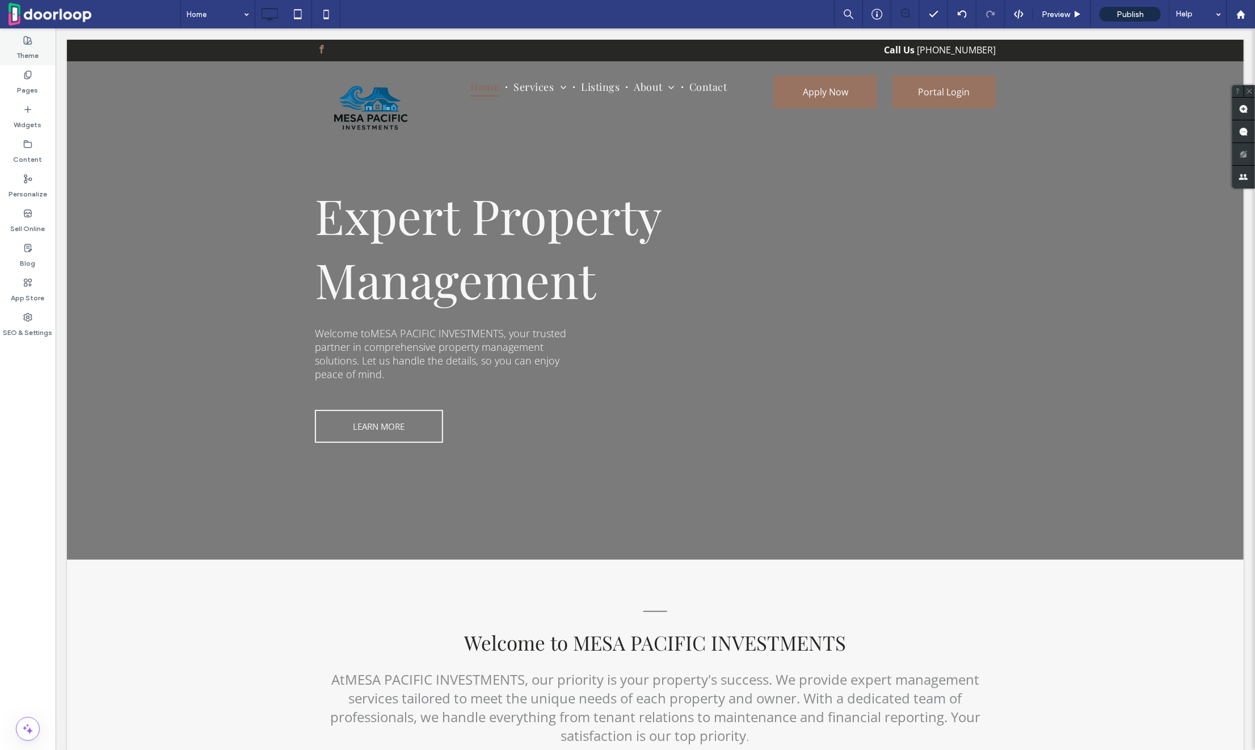
click at [29, 51] on label "Theme" at bounding box center [28, 53] width 22 height 16
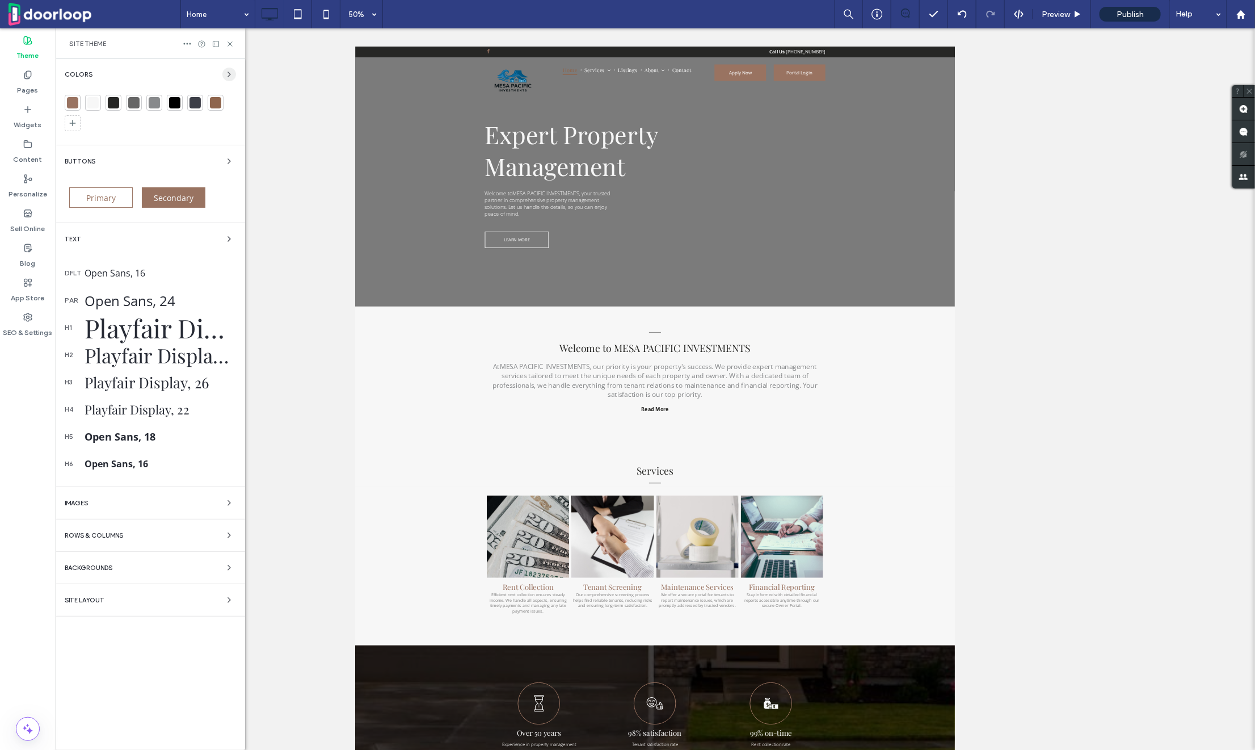
click at [230, 77] on icon "button" at bounding box center [229, 74] width 9 height 9
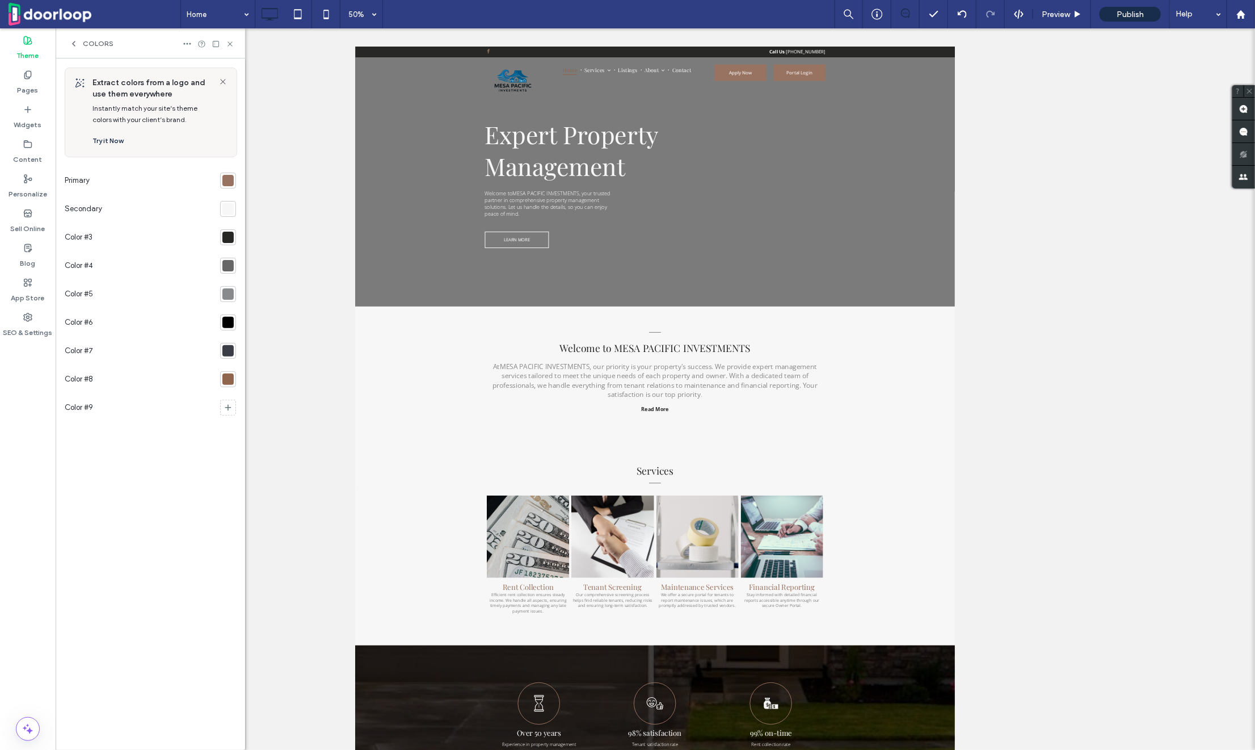
click at [228, 182] on div at bounding box center [227, 180] width 11 height 11
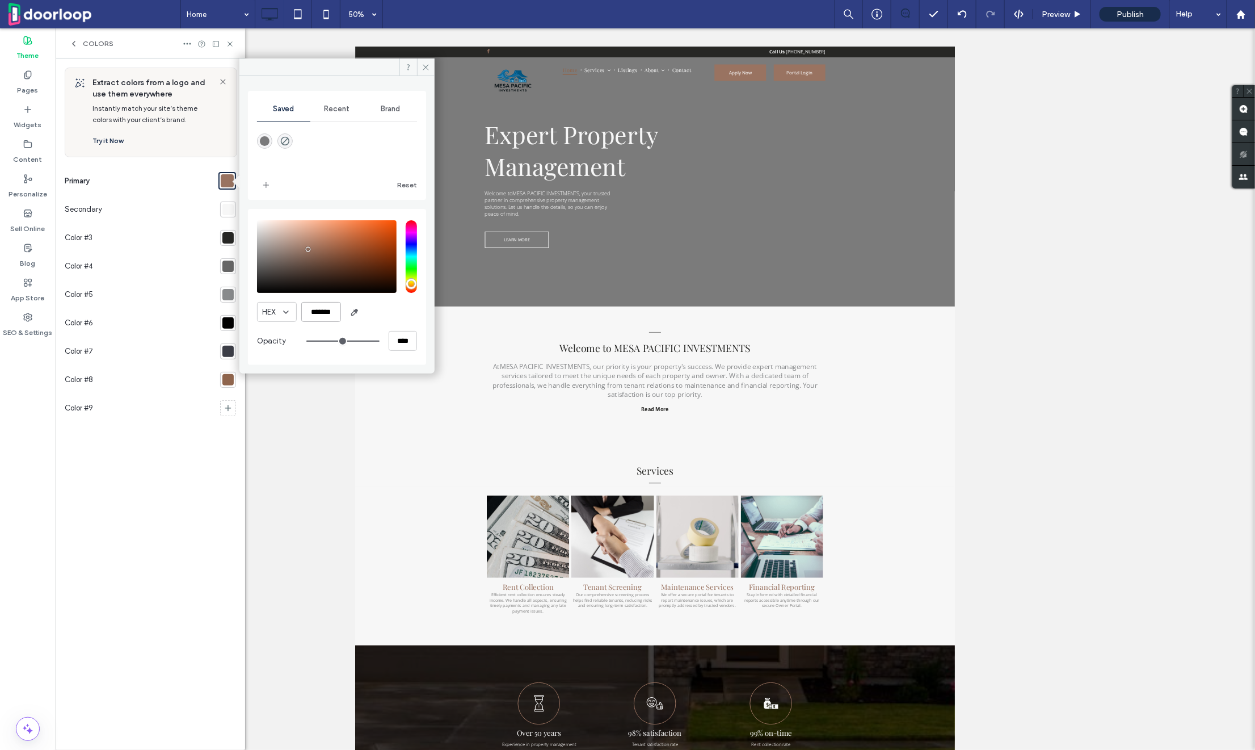
click at [329, 317] on input "*******" at bounding box center [321, 312] width 40 height 20
paste input "color picker textbox"
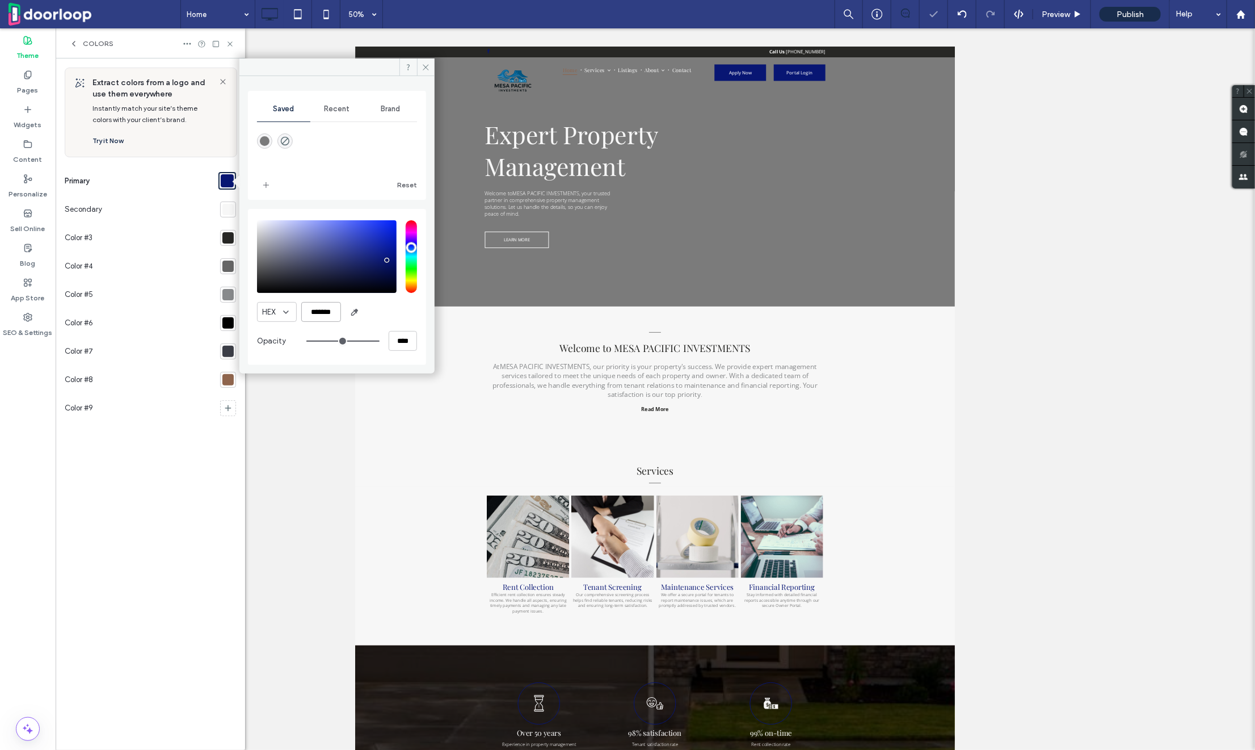
type input "*******"
click at [217, 456] on div "Extract colors from a logo and use them everywhere Instantly match your site’s …" at bounding box center [150, 404] width 171 height 673
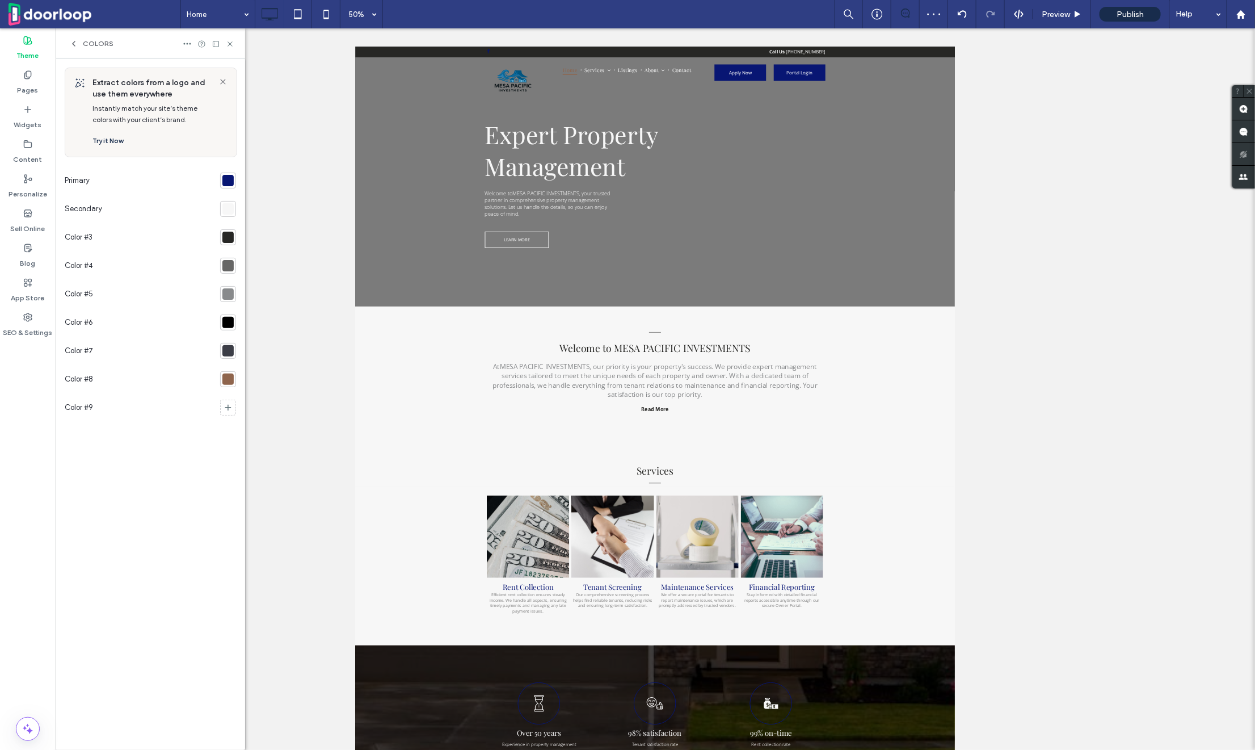
click at [229, 378] on div at bounding box center [227, 378] width 11 height 11
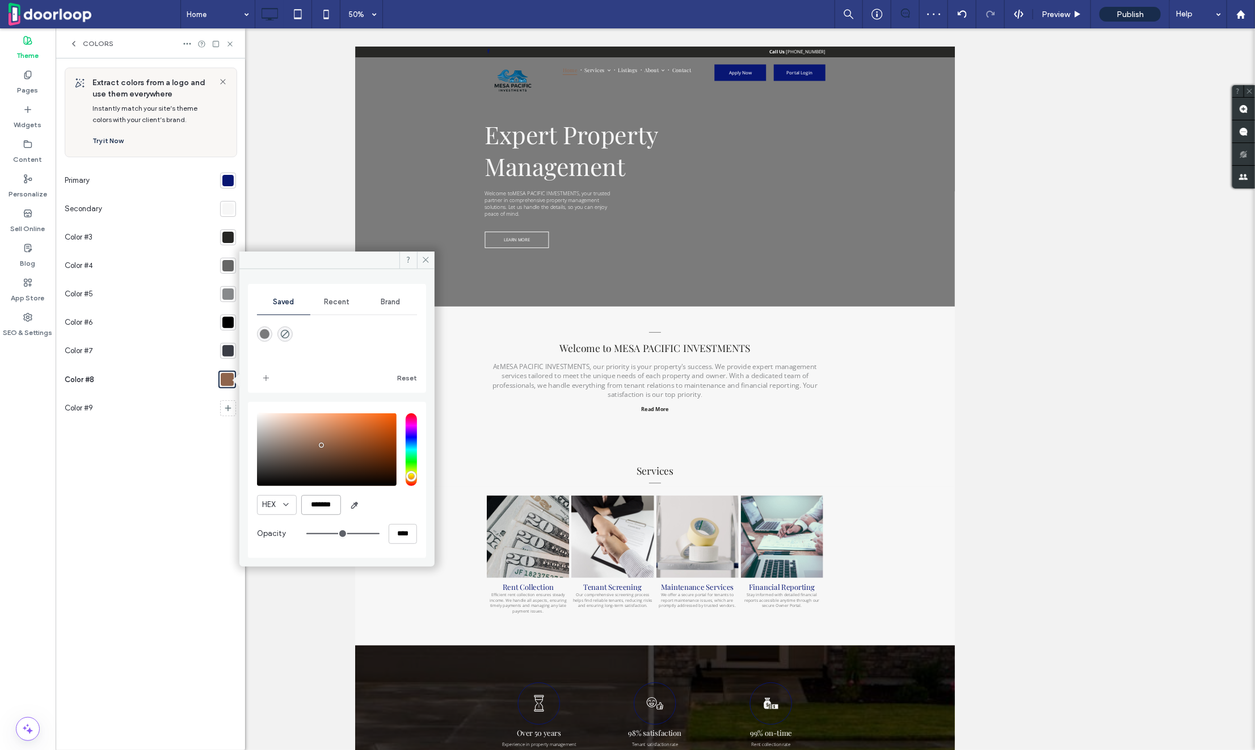
click at [329, 502] on input "*******" at bounding box center [321, 505] width 40 height 20
paste input "color picker textbox"
type input "*******"
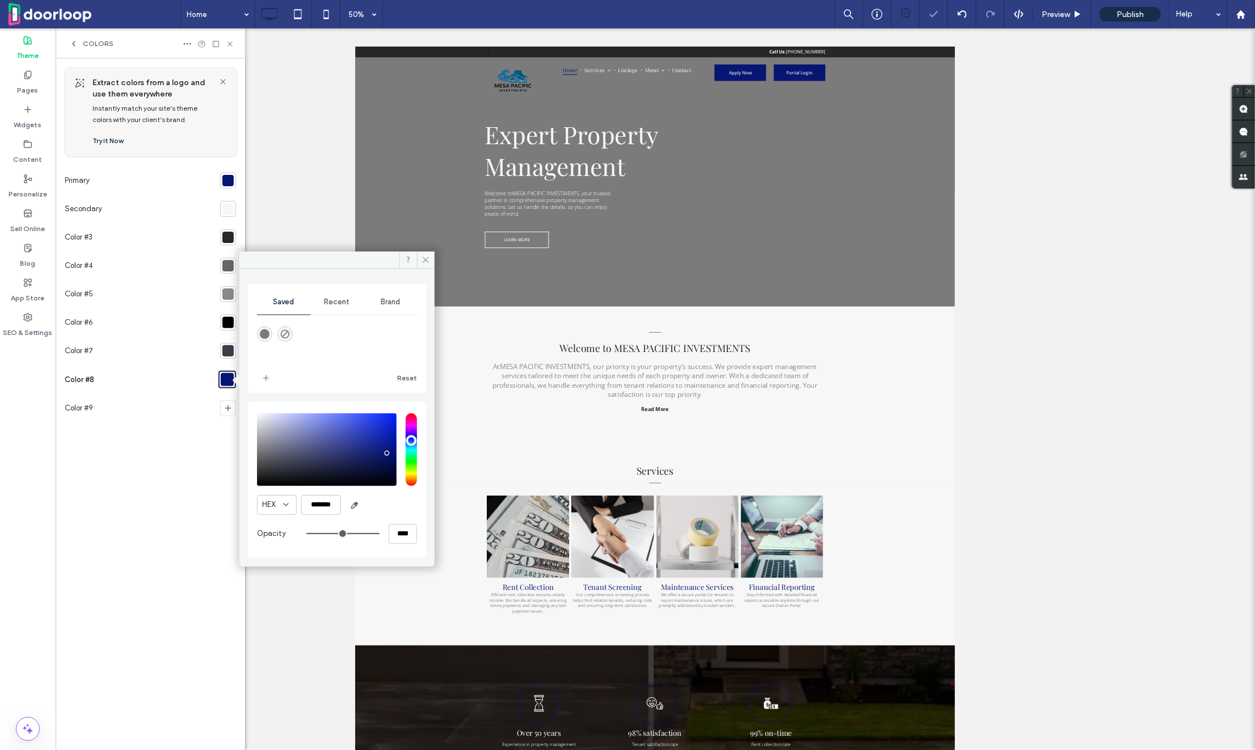
click at [152, 523] on div "Extract colors from a logo and use them everywhere Instantly match your site’s …" at bounding box center [150, 404] width 171 height 673
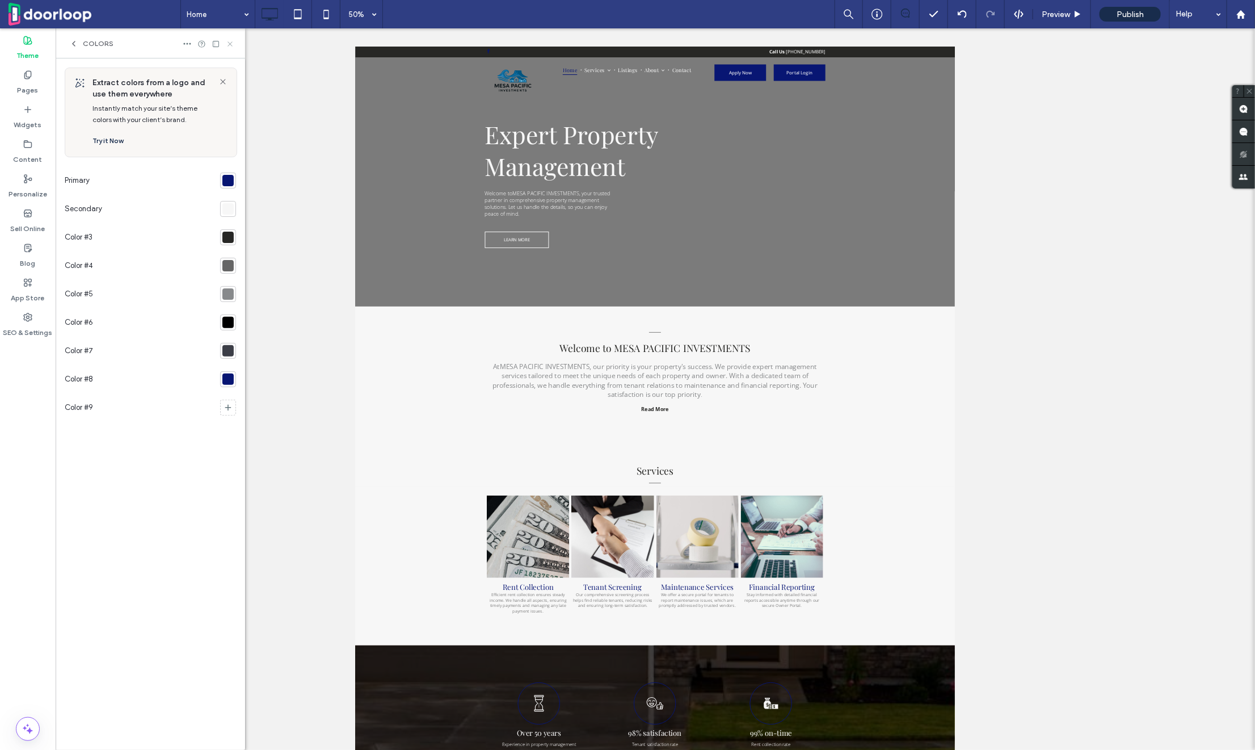
click at [229, 44] on use at bounding box center [230, 43] width 5 height 5
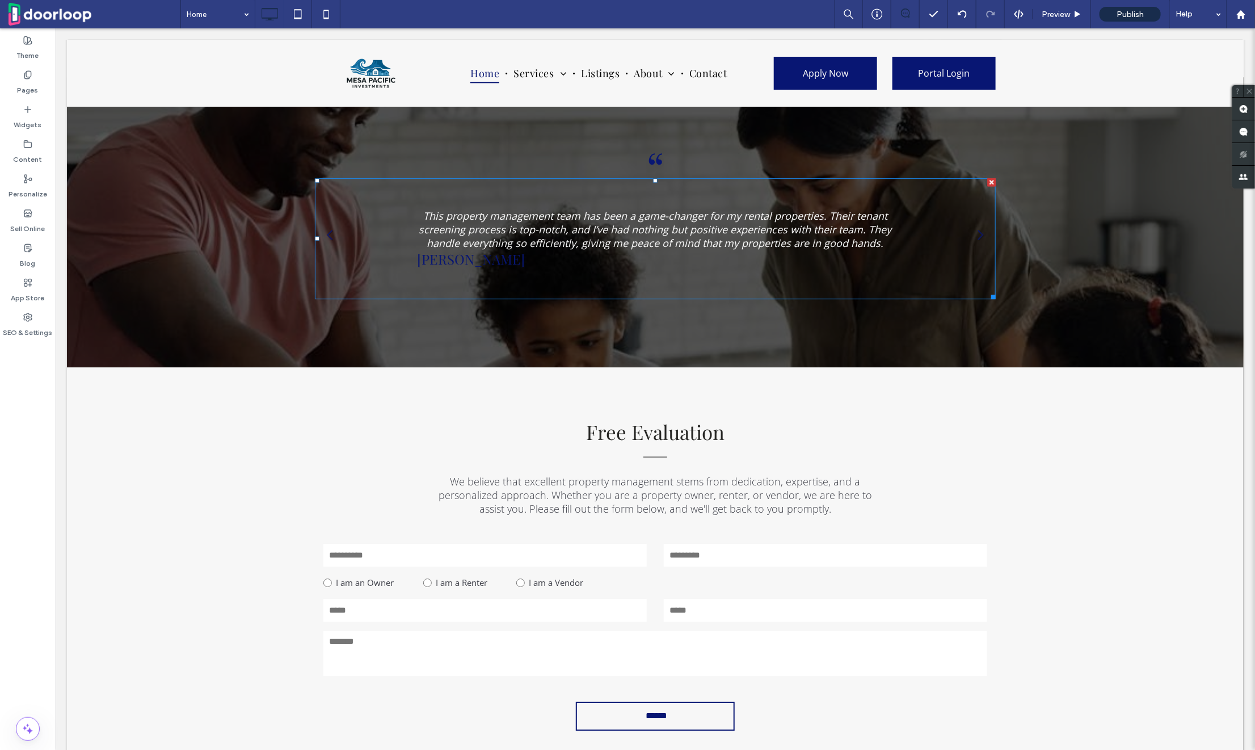
scroll to position [2187, 0]
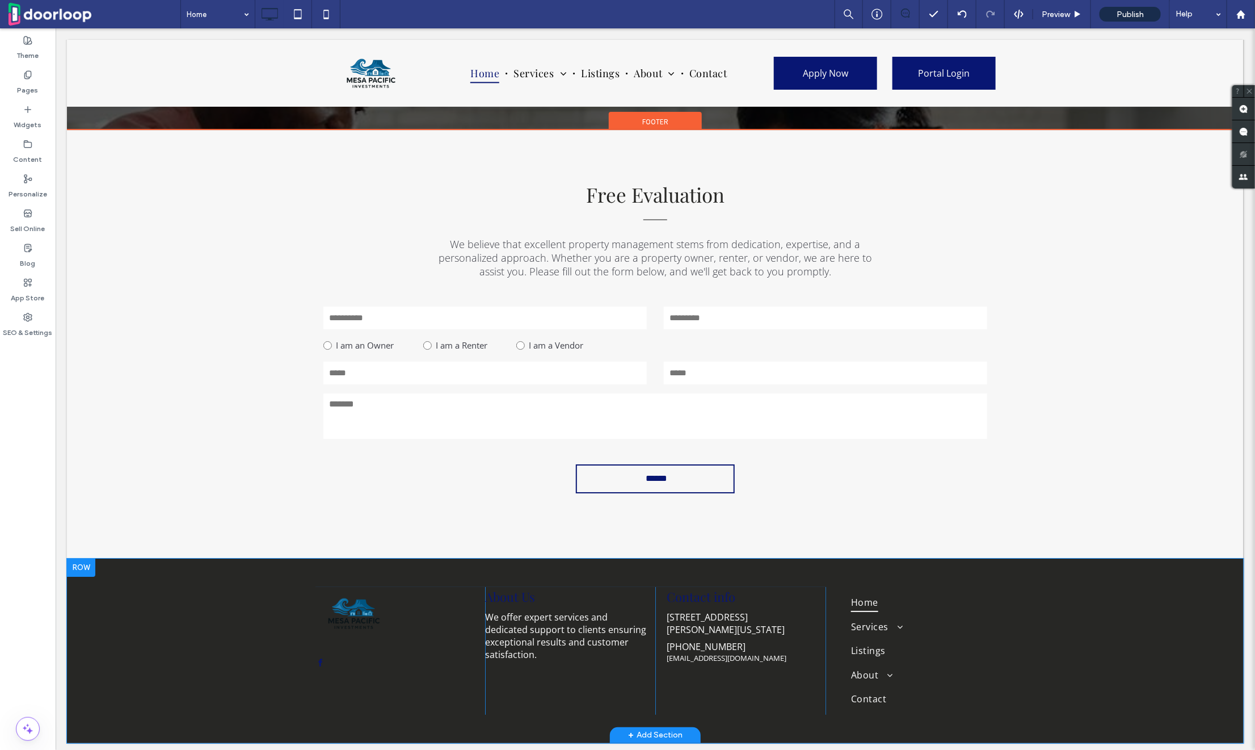
click at [205, 614] on div "Click To Paste About Us We offer expert services and dedicated support to clien…" at bounding box center [654, 650] width 1177 height 184
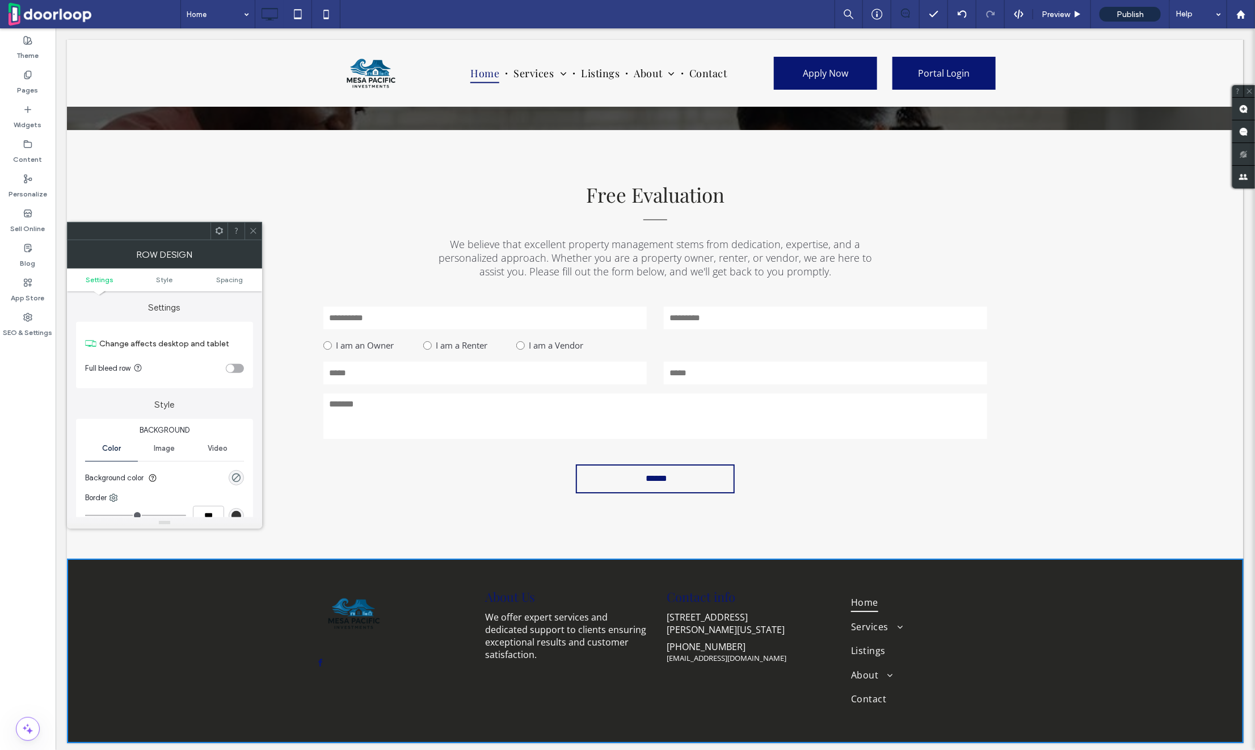
click at [257, 225] on span at bounding box center [253, 230] width 9 height 17
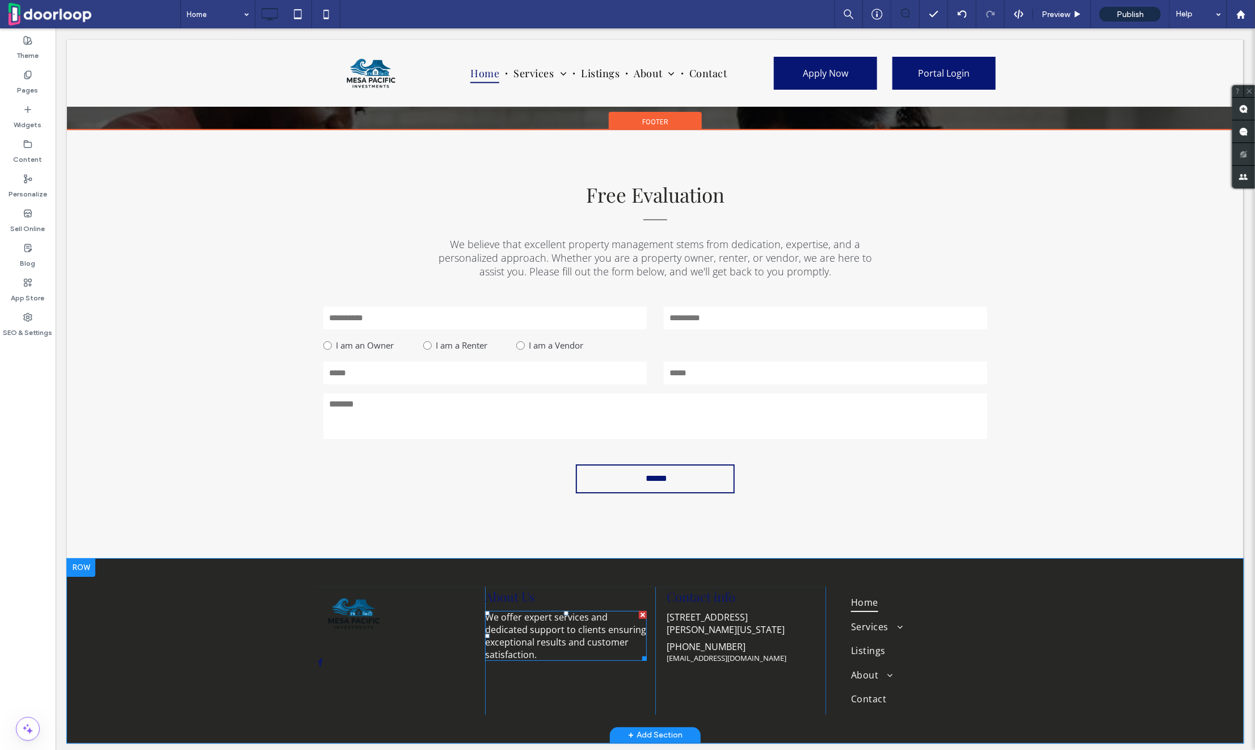
click at [525, 619] on span "We offer expert services and dedicated support to clients ensuring exceptional …" at bounding box center [565, 635] width 161 height 50
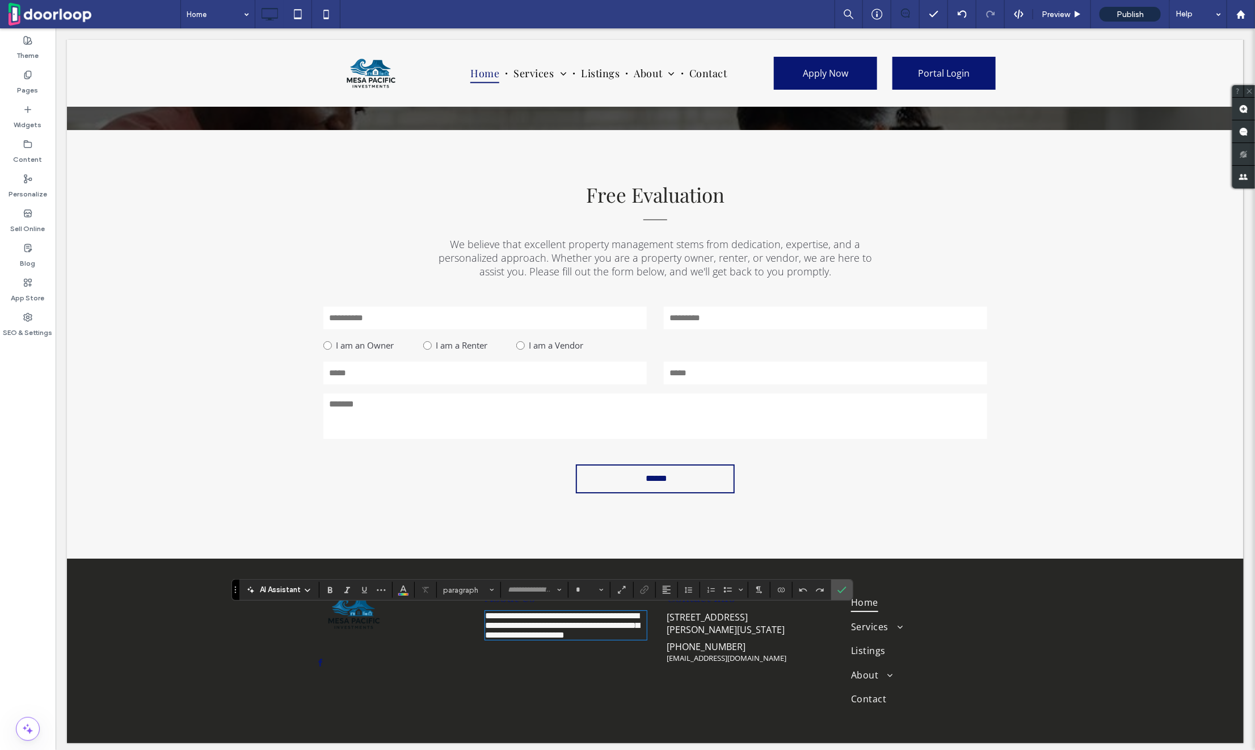
type input "*********"
type input "**"
click at [397, 591] on button "Color" at bounding box center [403, 590] width 17 height 16
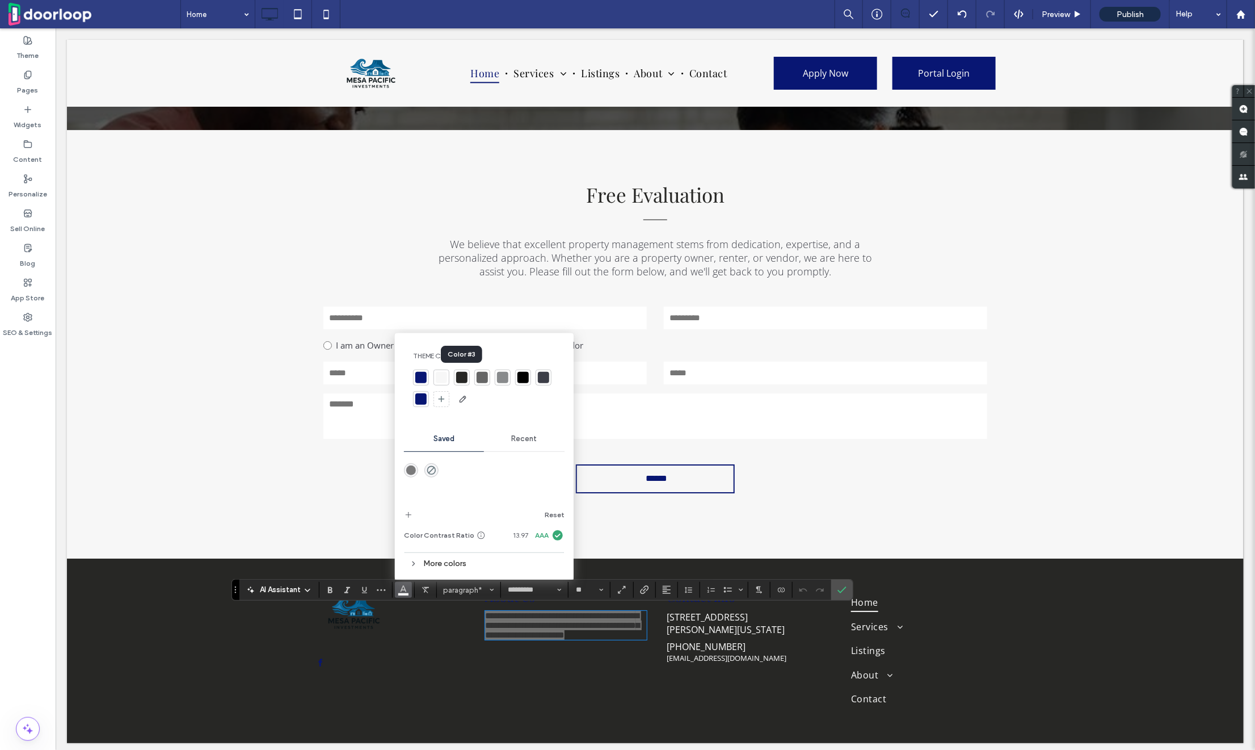
click at [460, 377] on div at bounding box center [461, 377] width 11 height 11
click at [708, 642] on span "[PHONE_NUMBER]" at bounding box center [705, 646] width 79 height 12
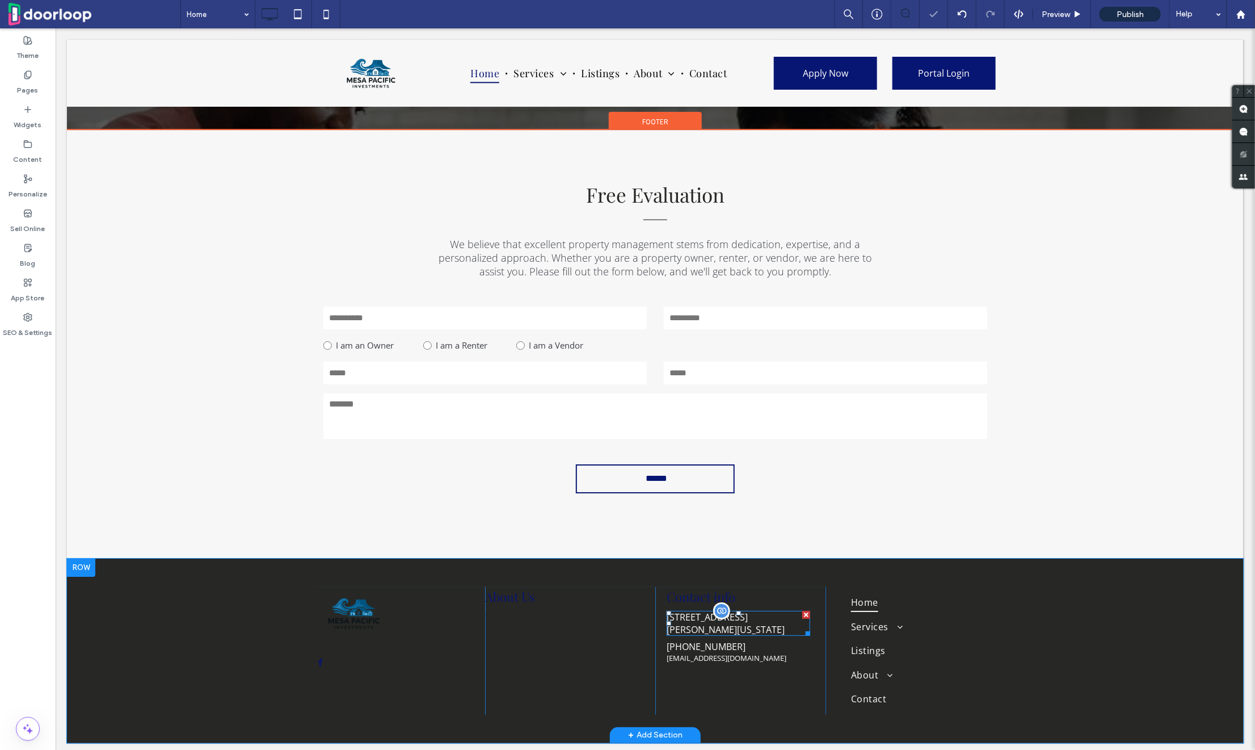
click at [688, 615] on span "[STREET_ADDRESS][PERSON_NAME][US_STATE]" at bounding box center [725, 622] width 118 height 25
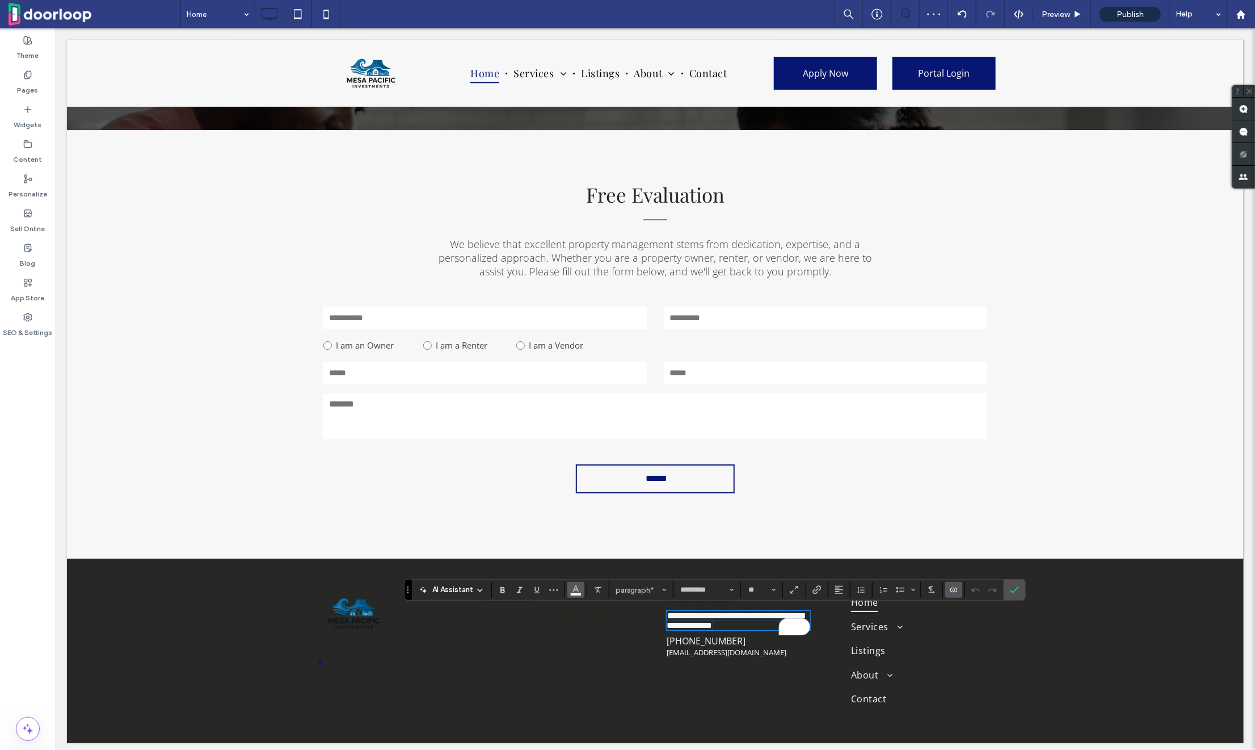
click at [574, 590] on icon "Color" at bounding box center [576, 588] width 9 height 9
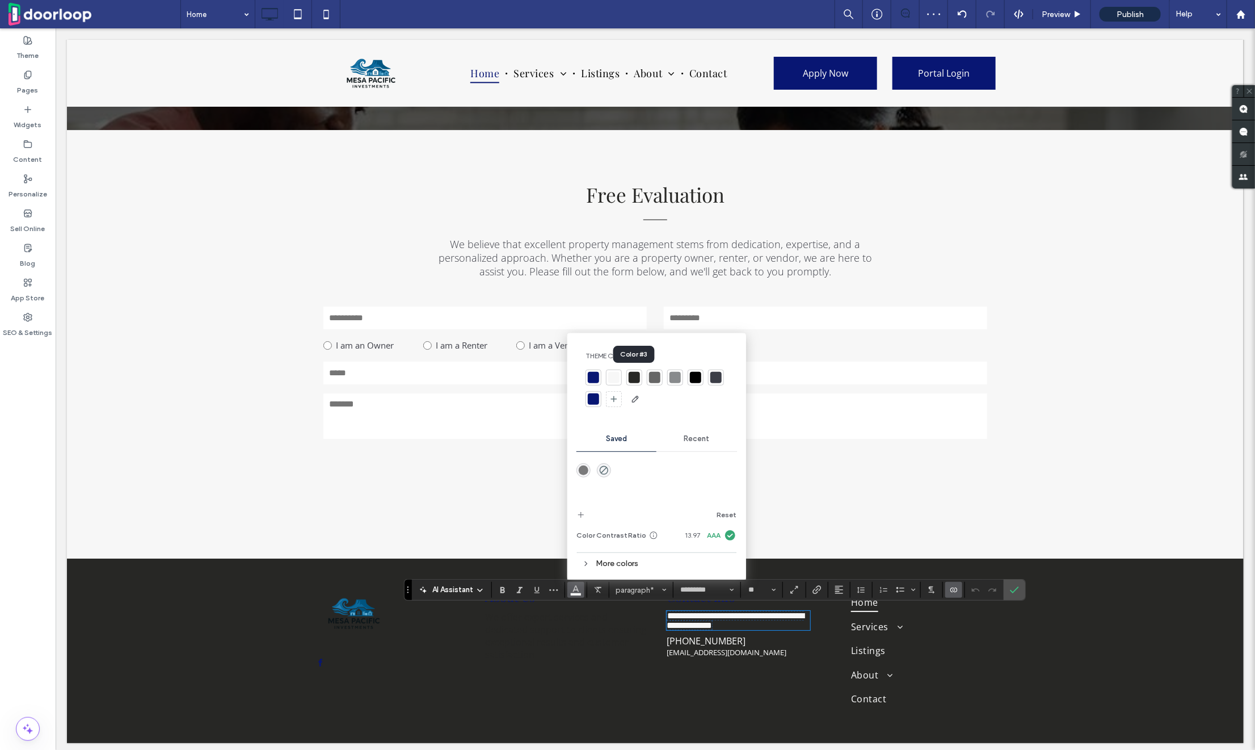
click at [637, 371] on div at bounding box center [635, 377] width 16 height 16
click at [700, 644] on span "[PHONE_NUMBER]" at bounding box center [705, 640] width 79 height 12
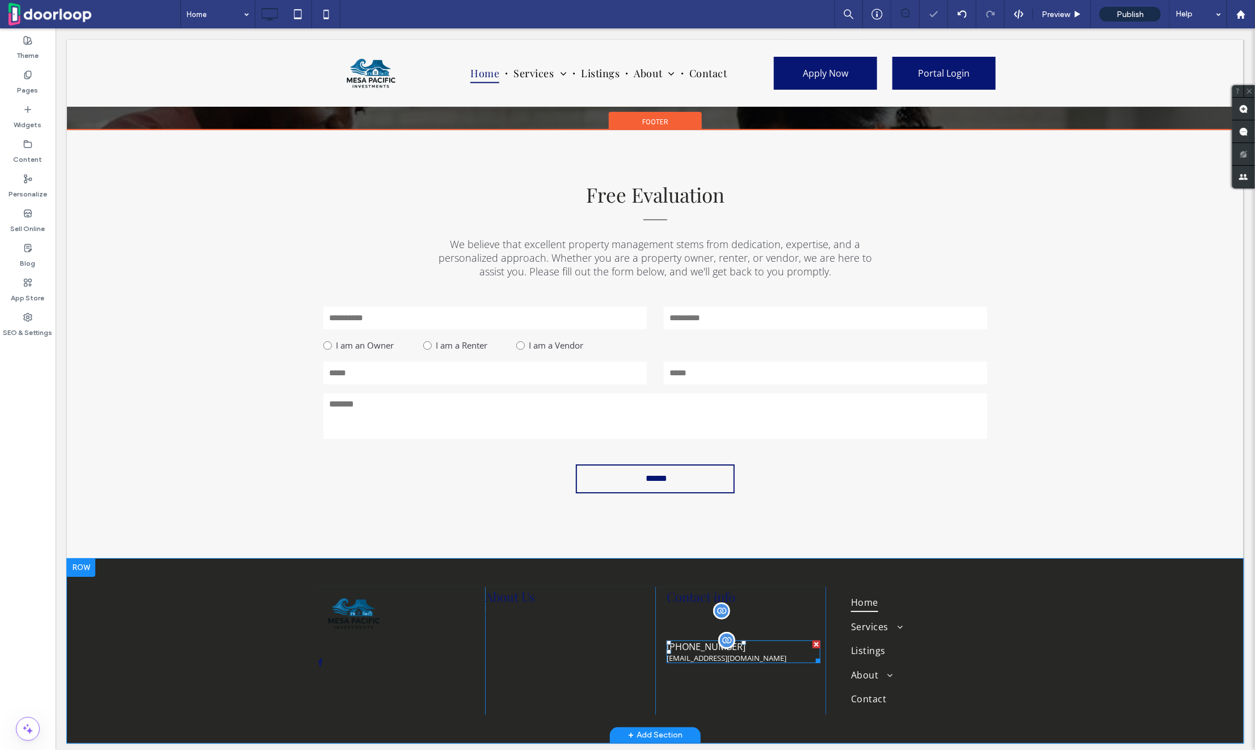
click at [700, 644] on span "[PHONE_NUMBER]" at bounding box center [705, 646] width 79 height 12
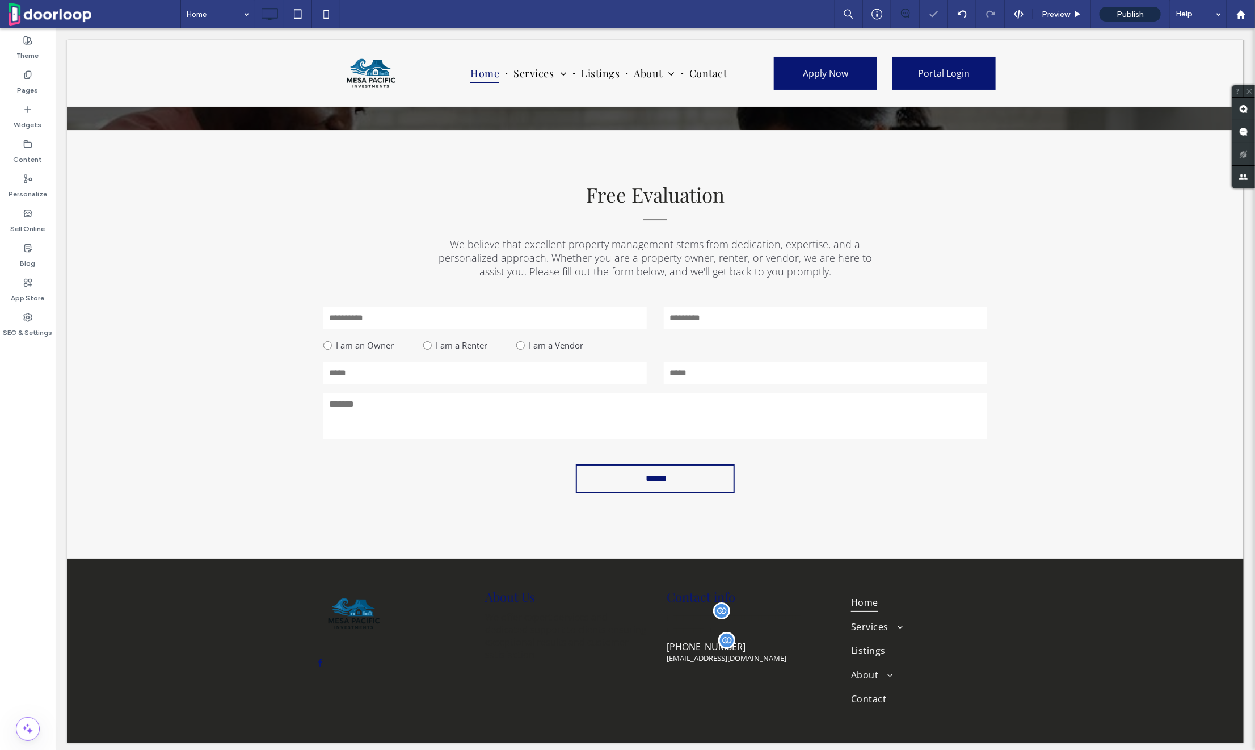
type input "*********"
type input "**"
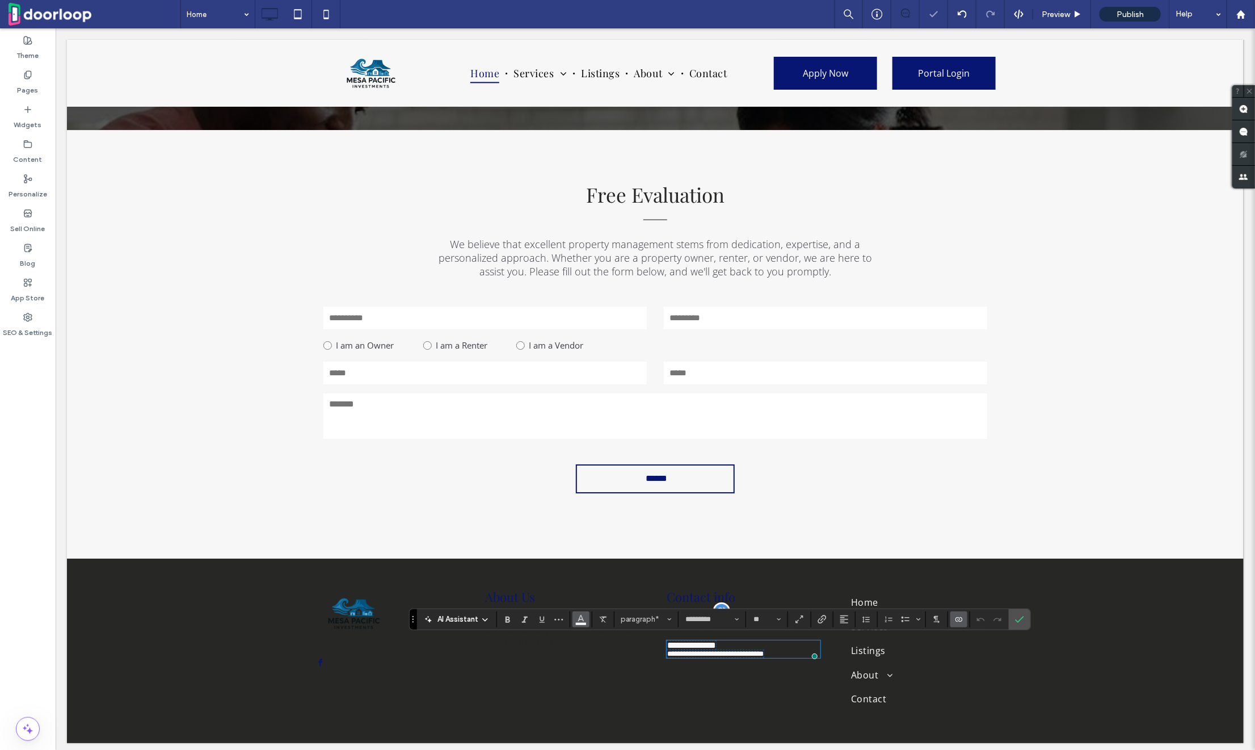
click at [577, 625] on span "Color" at bounding box center [581, 618] width 9 height 15
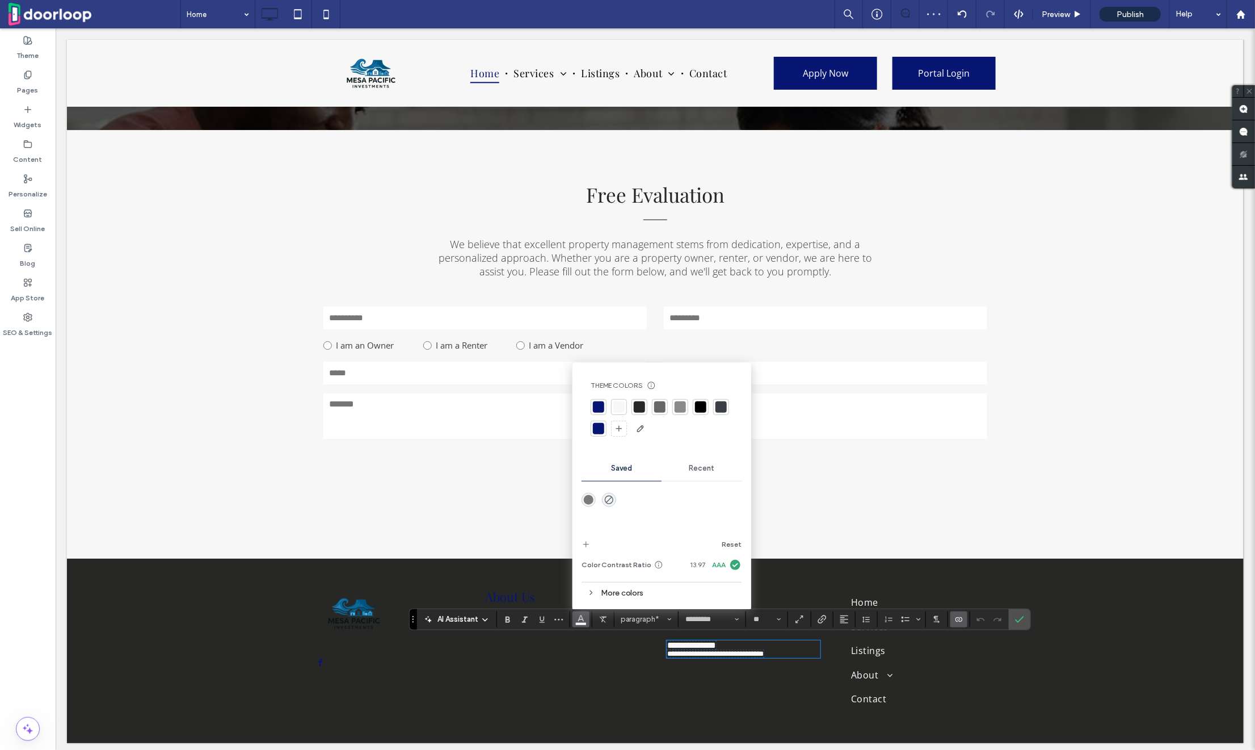
click at [640, 404] on div at bounding box center [639, 406] width 11 height 11
click at [1022, 614] on span "Confirm" at bounding box center [1019, 619] width 9 height 19
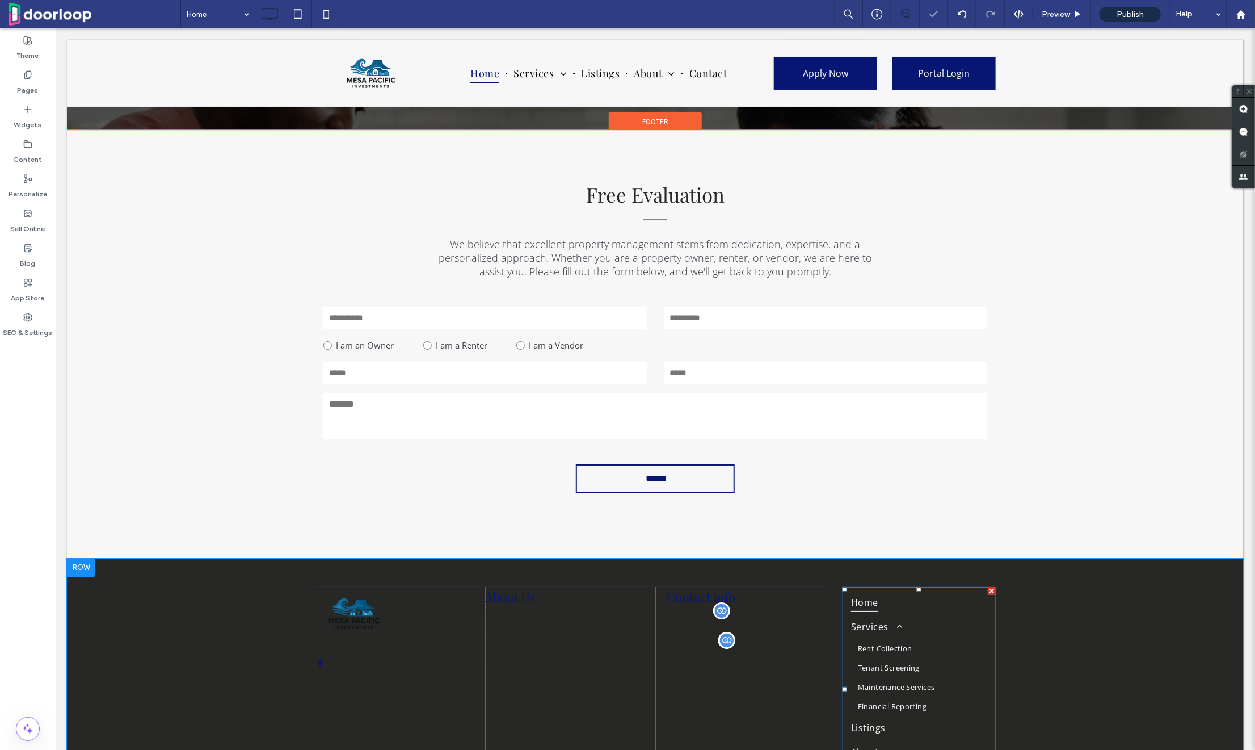
click at [891, 638] on link "Rent Collection" at bounding box center [919, 647] width 136 height 19
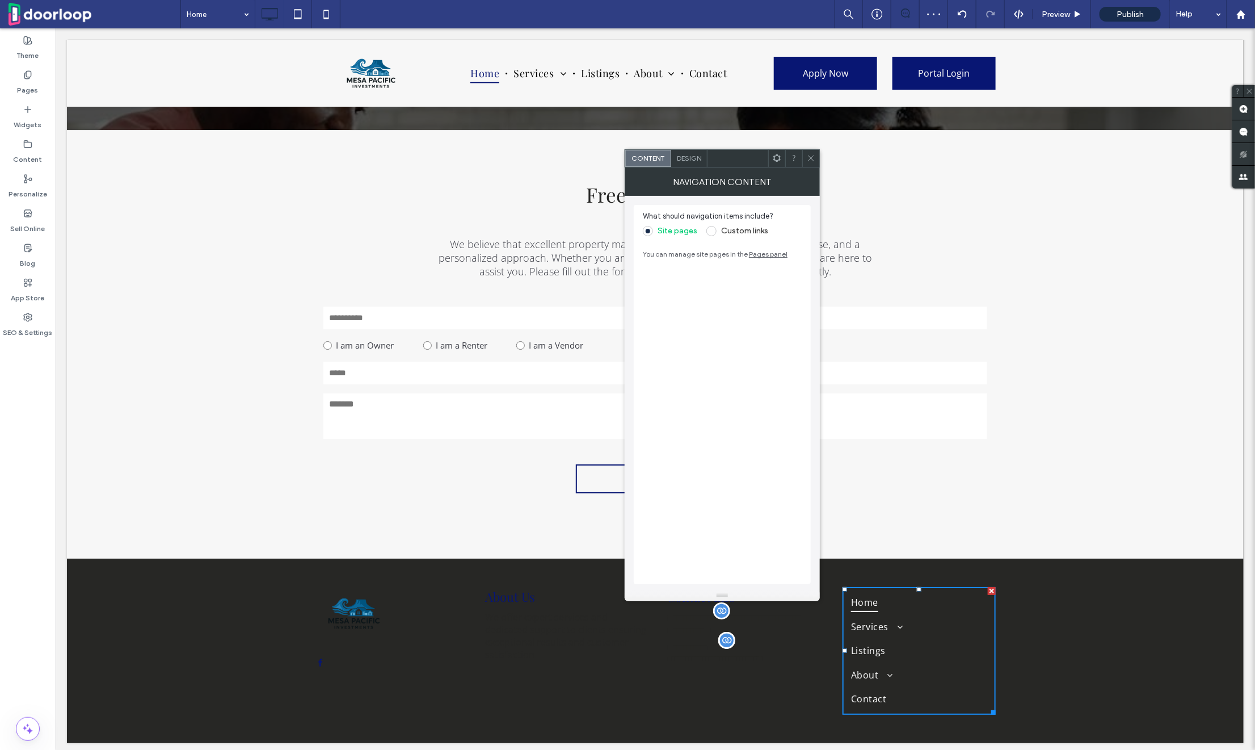
click at [683, 158] on span "Design" at bounding box center [689, 158] width 24 height 9
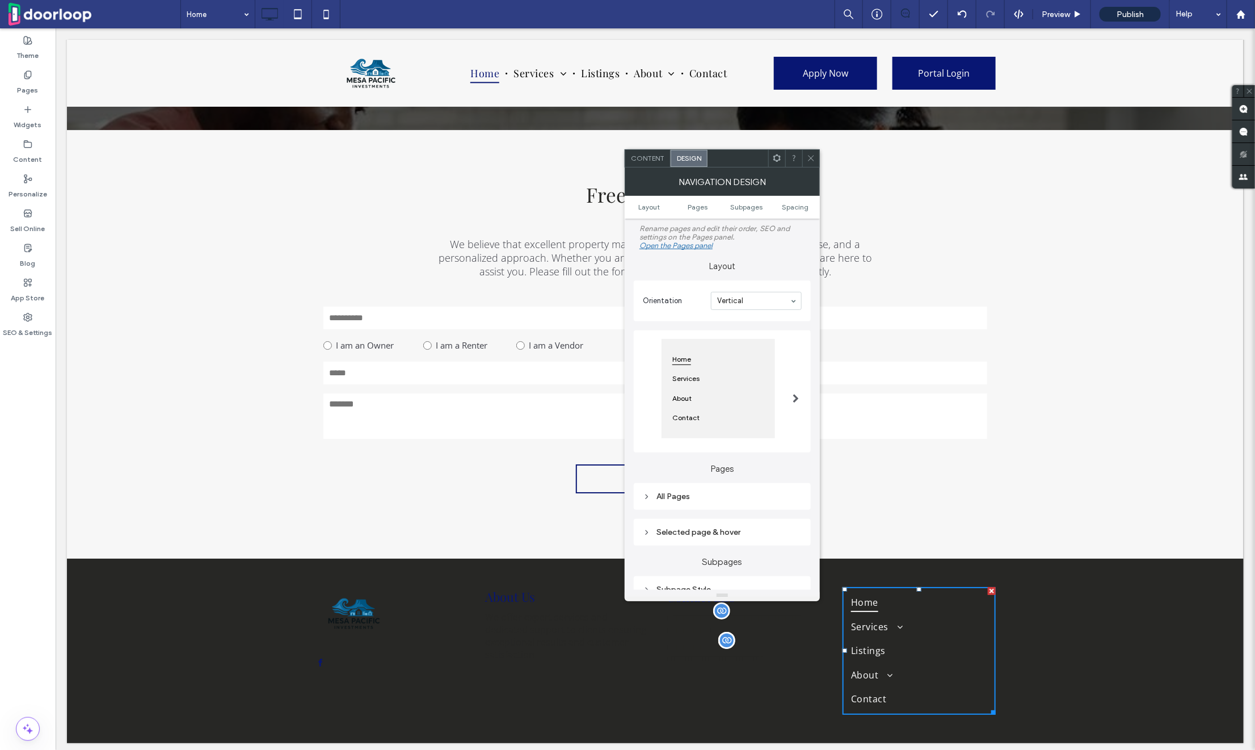
click at [652, 493] on div "All Pages" at bounding box center [722, 497] width 159 height 10
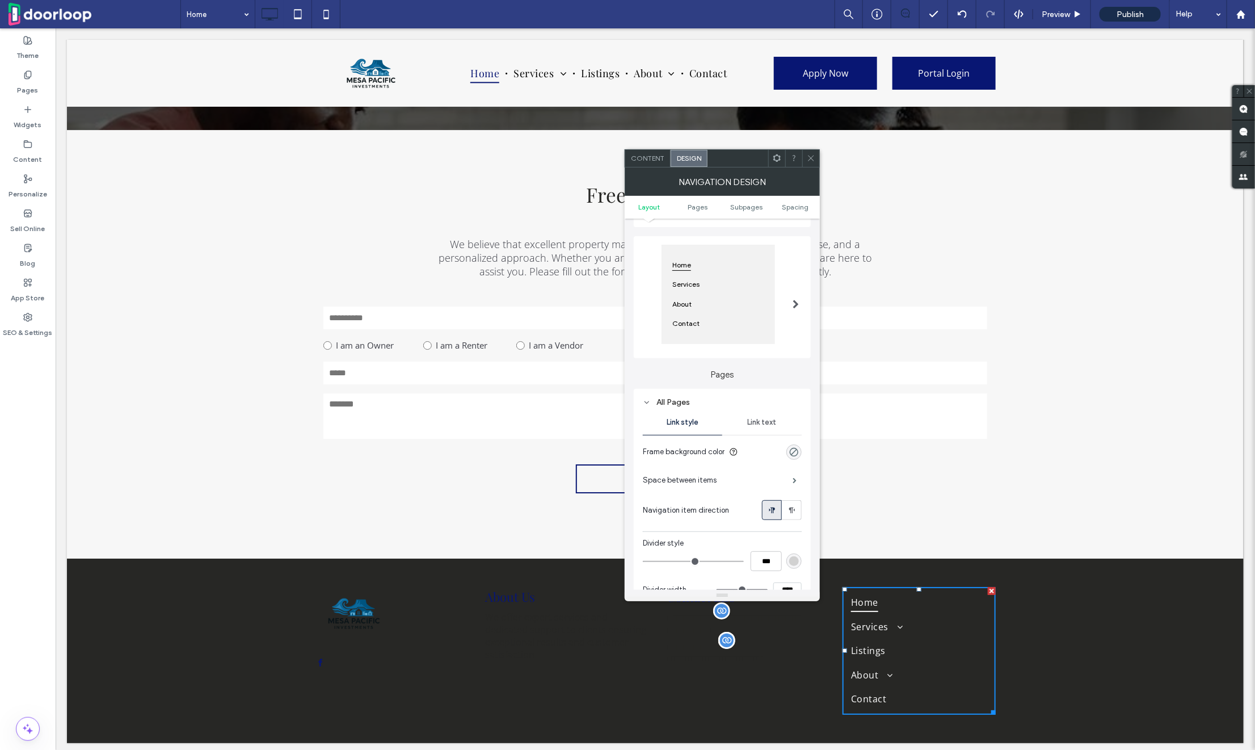
scroll to position [97, 0]
click at [753, 415] on span "Link text" at bounding box center [762, 419] width 29 height 9
click at [794, 531] on div "rgb(247, 247, 247)" at bounding box center [795, 536] width 10 height 10
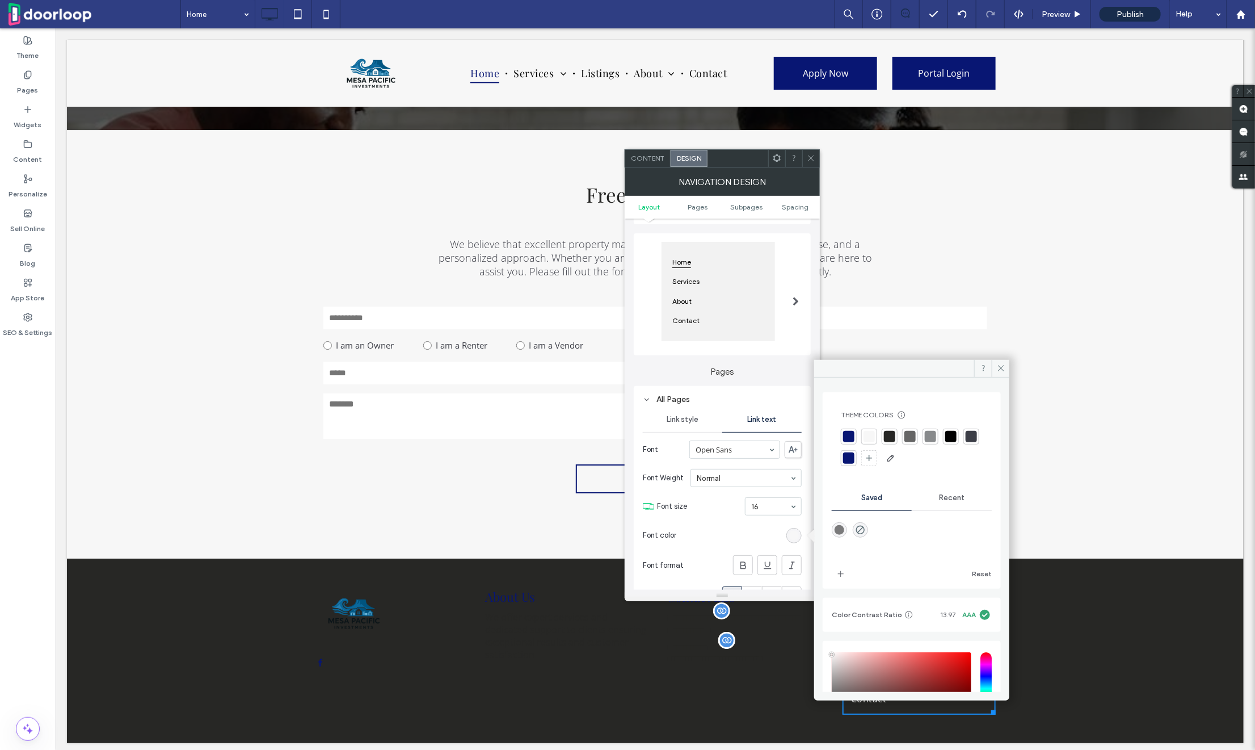
click at [897, 439] on div at bounding box center [890, 437] width 16 height 16
click at [811, 160] on icon at bounding box center [811, 158] width 9 height 9
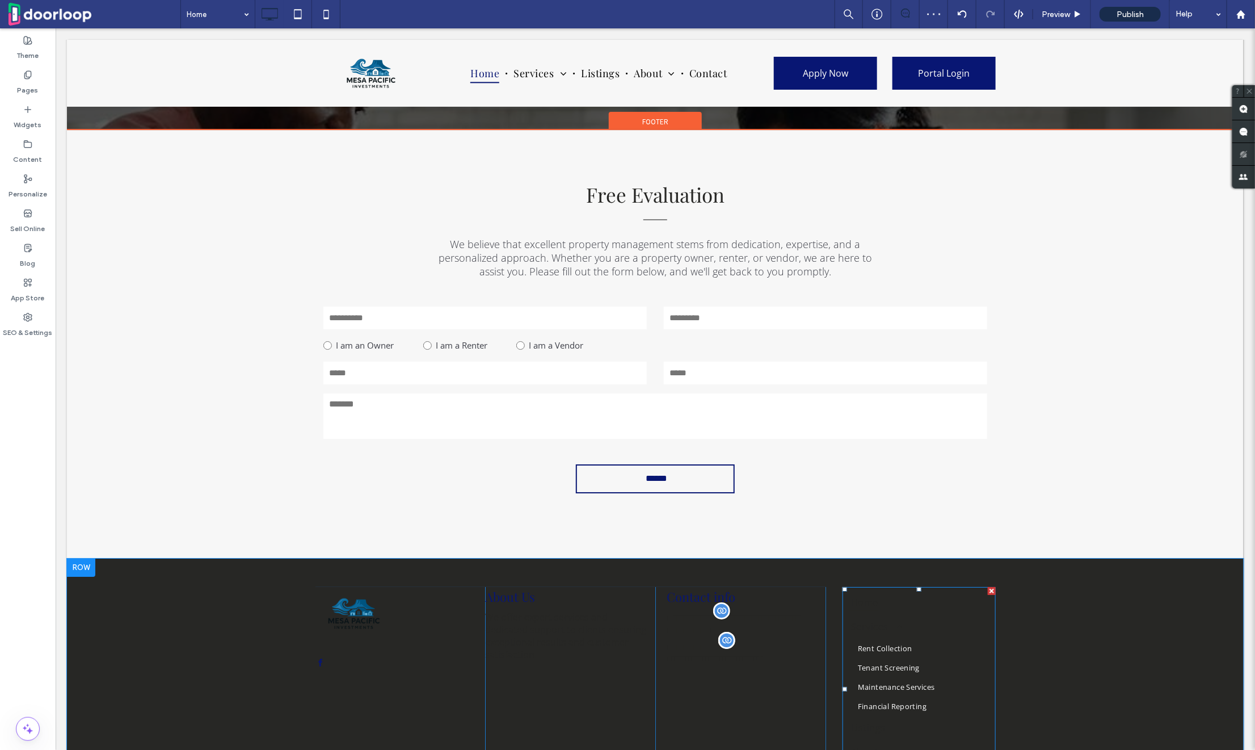
click at [877, 657] on link "Tenant Screening" at bounding box center [919, 666] width 136 height 19
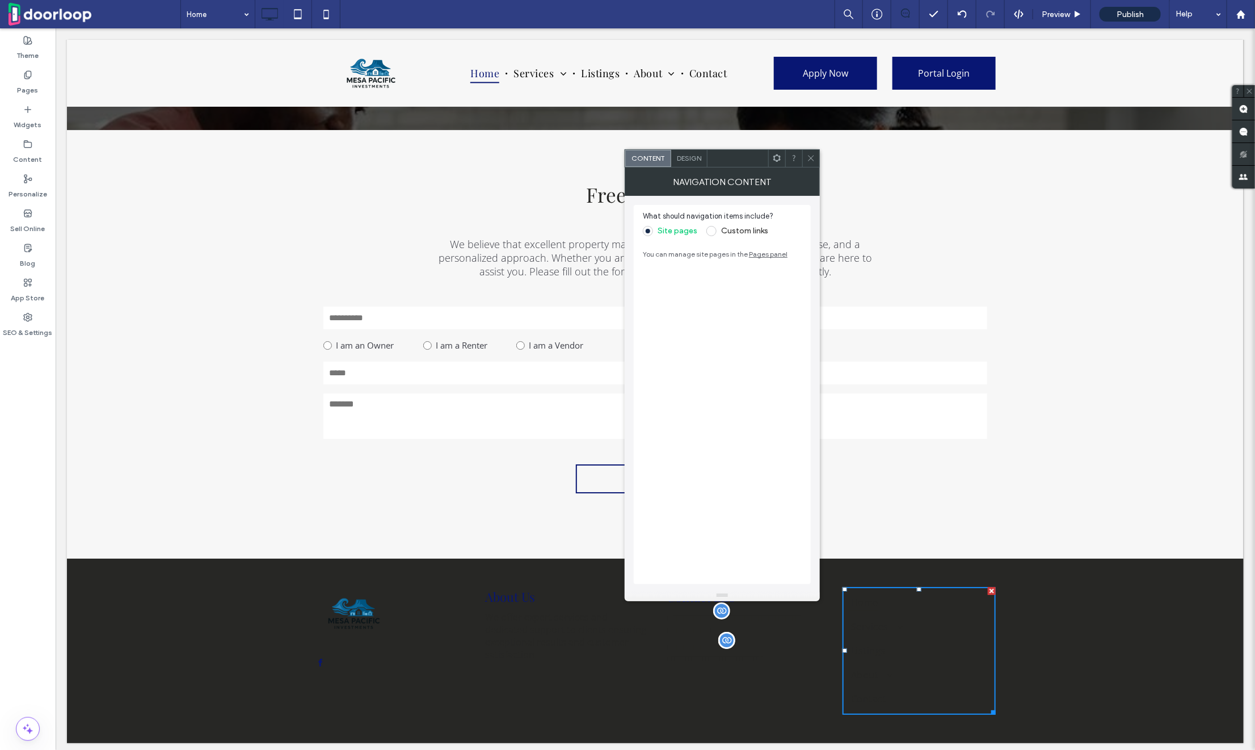
click at [698, 154] on span "Design" at bounding box center [689, 158] width 24 height 9
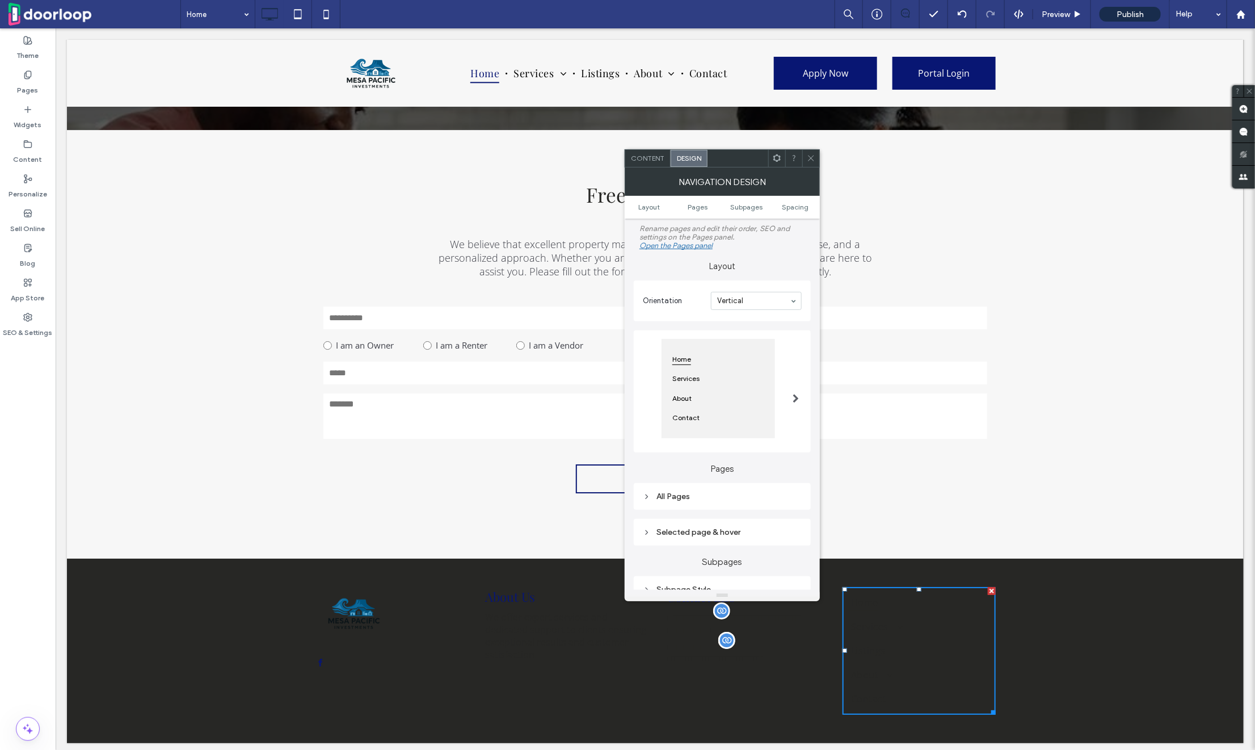
click at [683, 525] on div "Selected page & hover" at bounding box center [722, 531] width 159 height 15
click at [765, 553] on span "Link Text" at bounding box center [763, 552] width 30 height 9
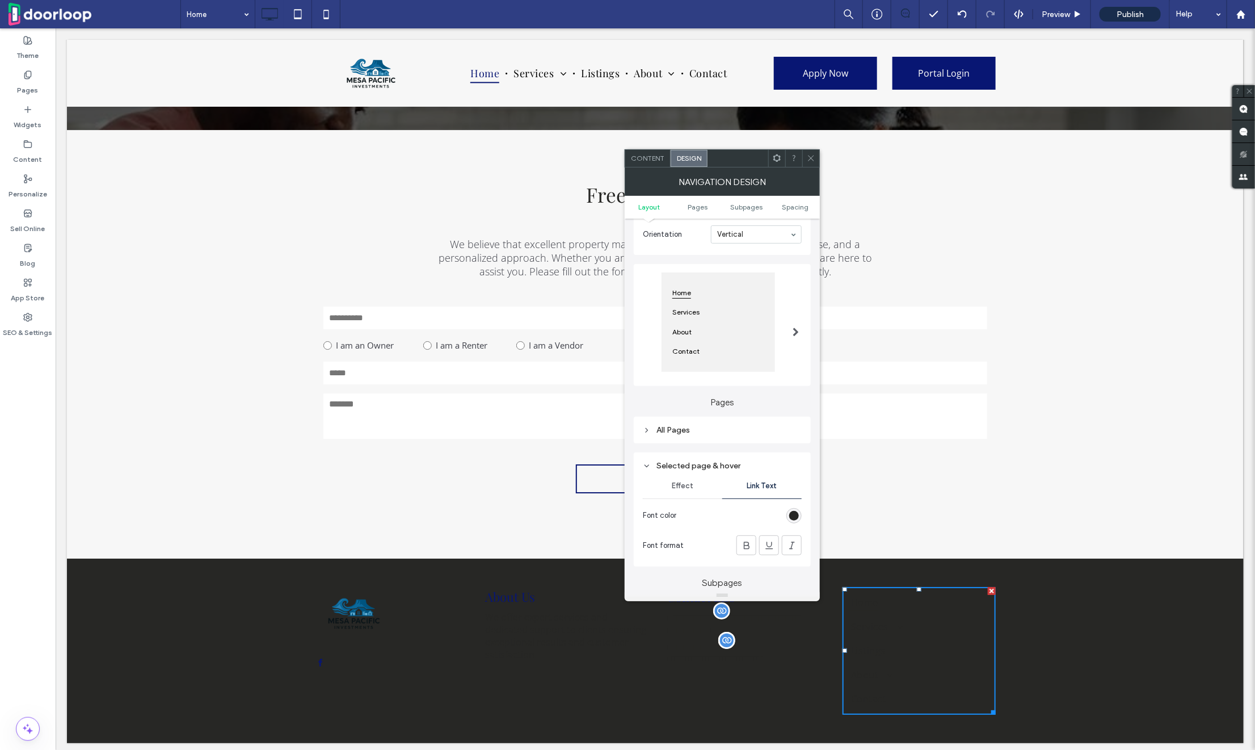
scroll to position [63, 0]
click at [664, 439] on div "All Pages" at bounding box center [722, 433] width 159 height 15
click at [743, 461] on div "Link text" at bounding box center [762, 453] width 79 height 25
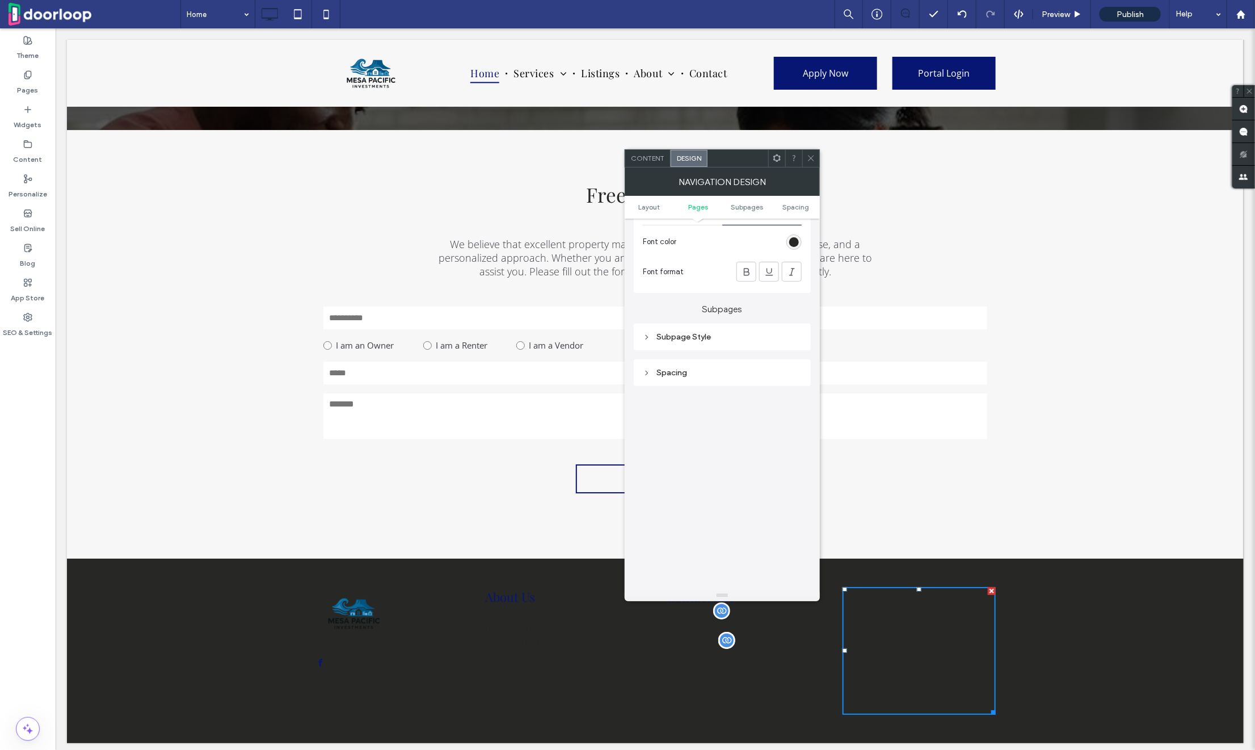
scroll to position [570, 0]
click at [657, 341] on div "Subpage Style" at bounding box center [722, 340] width 159 height 10
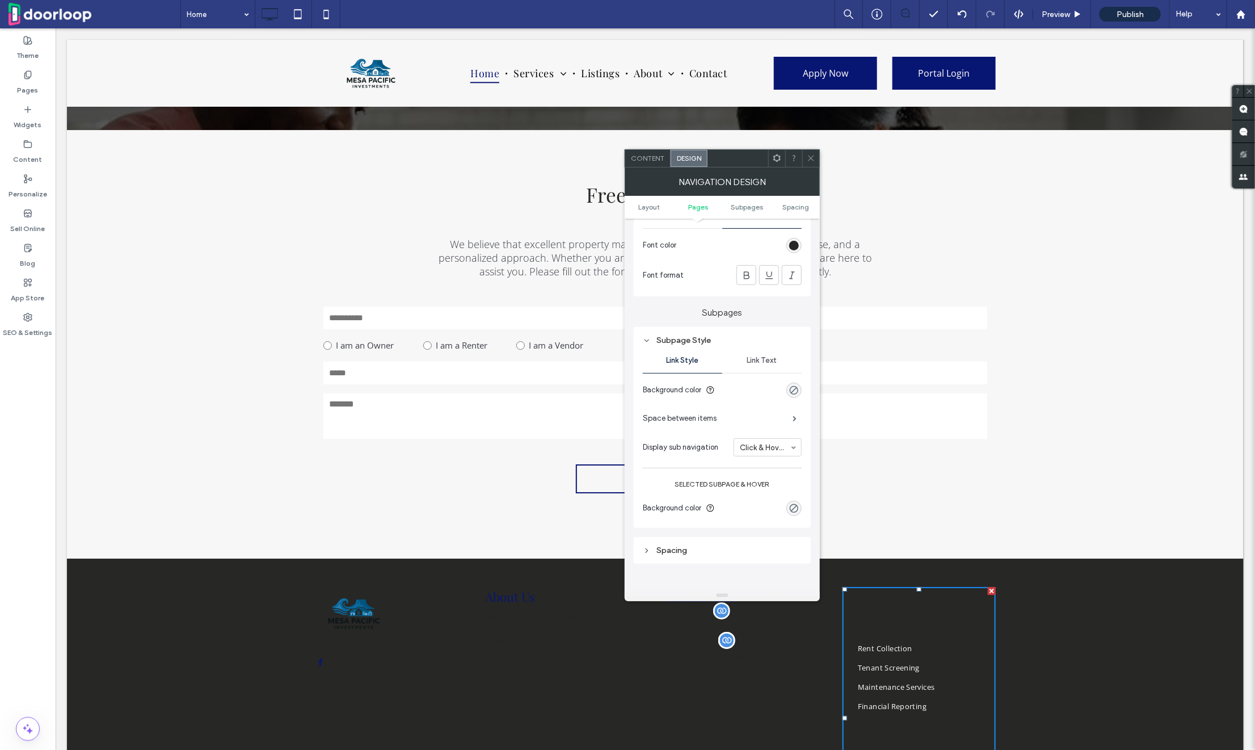
click at [755, 358] on span "Link Text" at bounding box center [763, 360] width 30 height 9
click at [797, 472] on div "rgb(247, 247, 247)" at bounding box center [795, 477] width 10 height 10
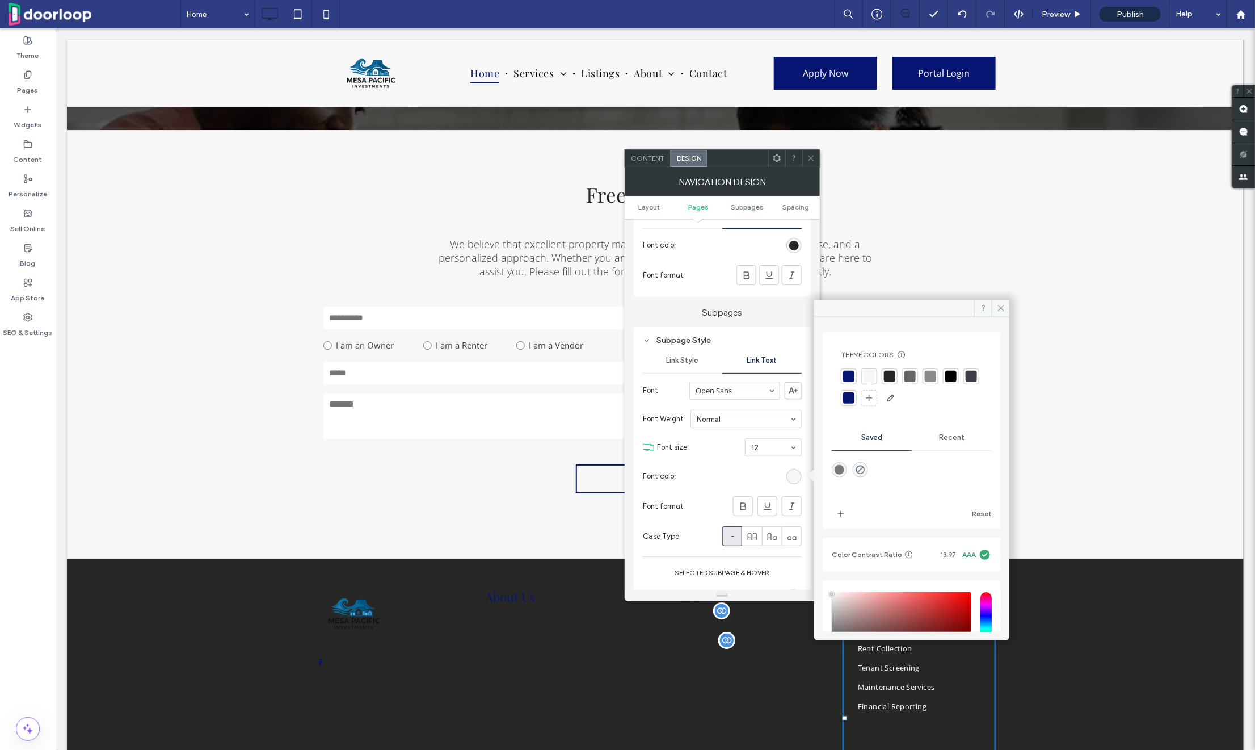
click at [893, 371] on div at bounding box center [889, 376] width 11 height 11
click at [98, 616] on div "**********" at bounding box center [654, 718] width 1177 height 320
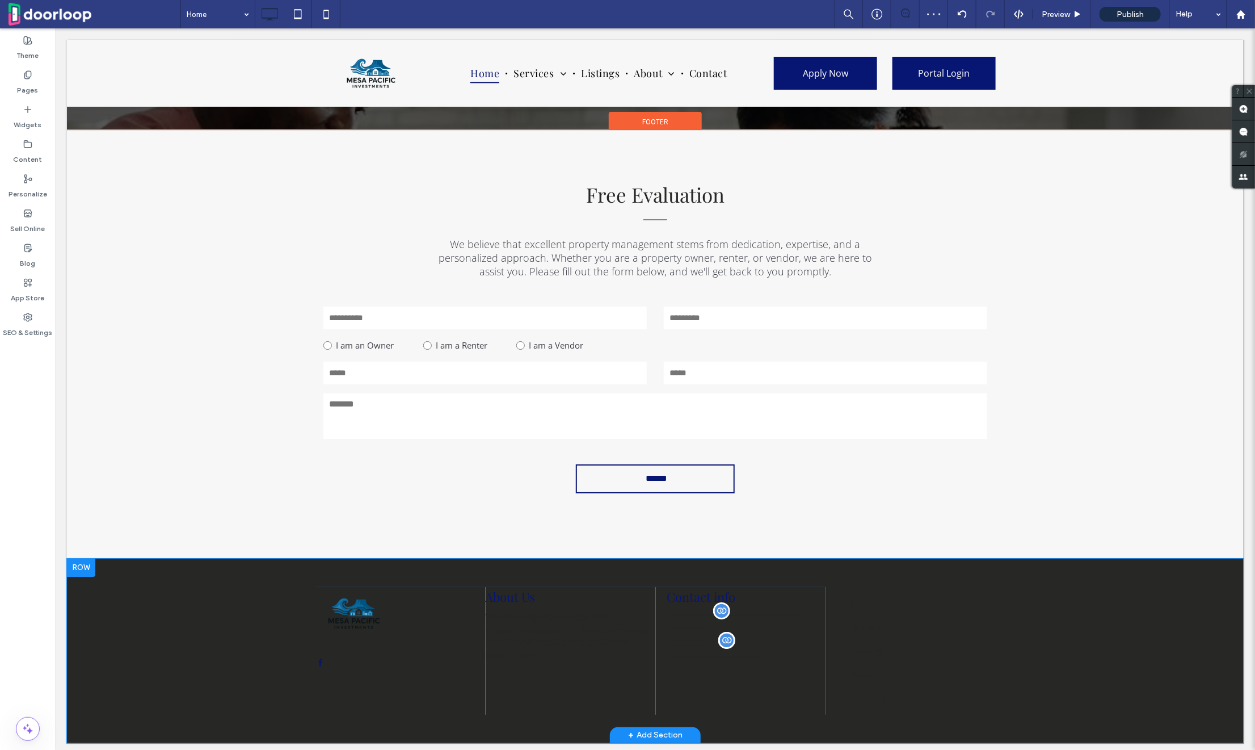
click at [97, 600] on div "**********" at bounding box center [654, 650] width 1177 height 184
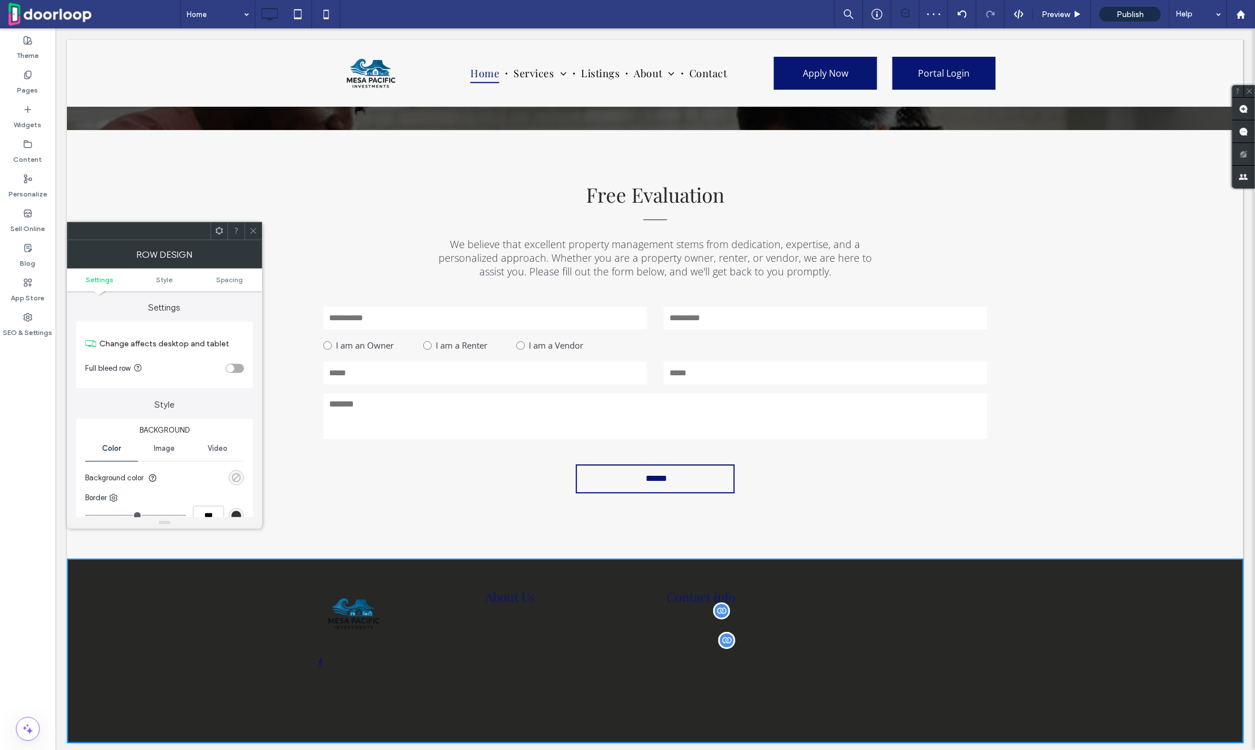
click at [238, 476] on div "rgba(0, 0, 0, 0)" at bounding box center [237, 478] width 10 height 10
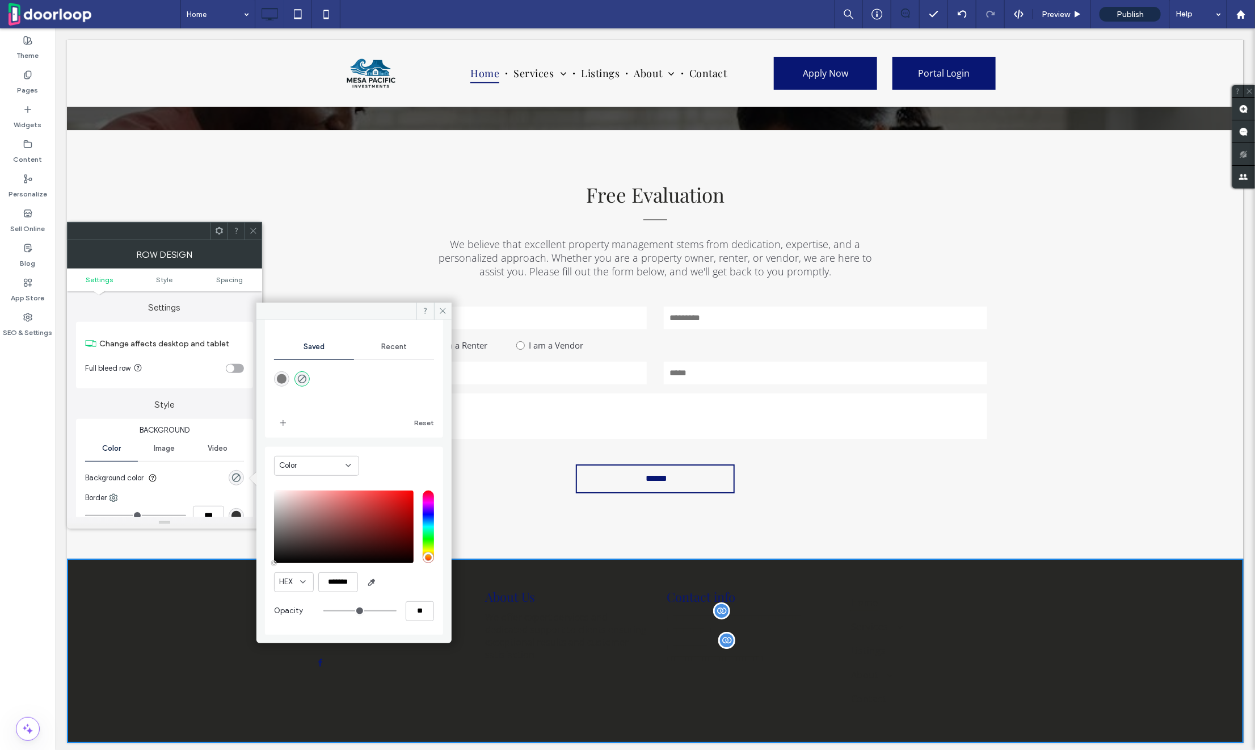
scroll to position [93, 0]
click at [336, 587] on input "*******" at bounding box center [338, 583] width 40 height 20
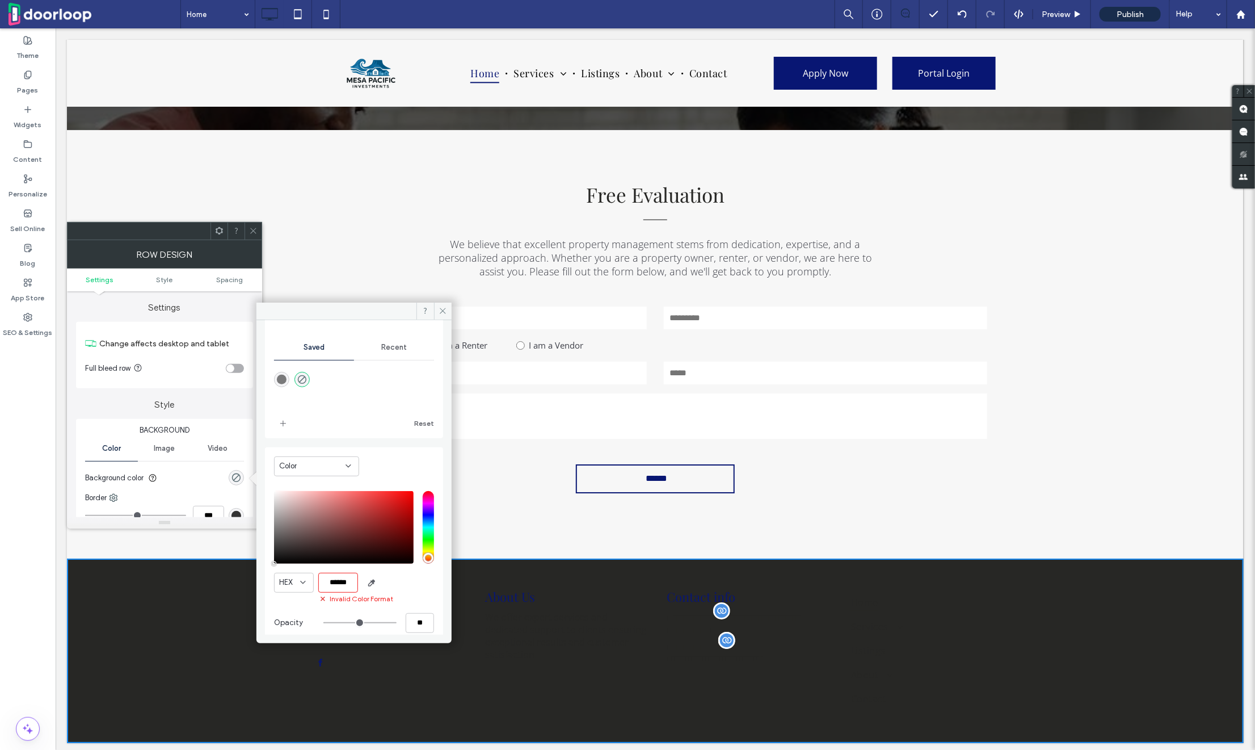
type input "*******"
type input "***"
type input "****"
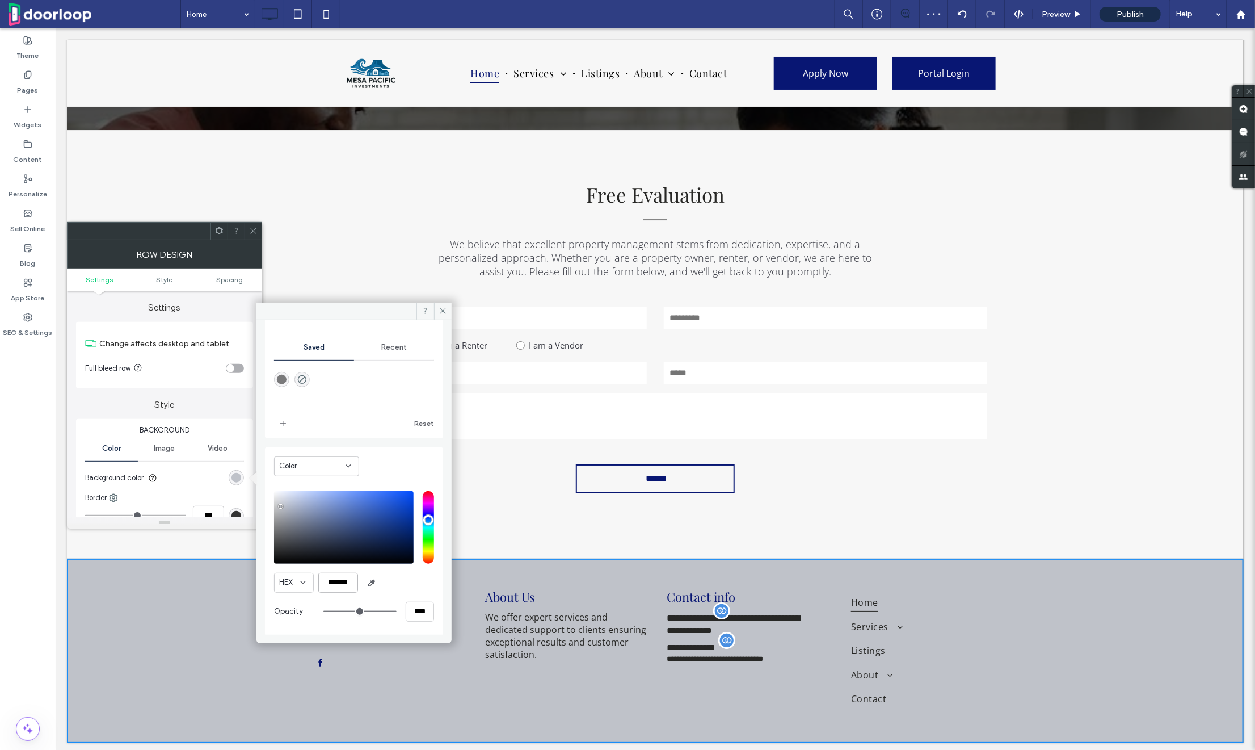
type input "*******"
click at [254, 229] on icon at bounding box center [253, 230] width 9 height 9
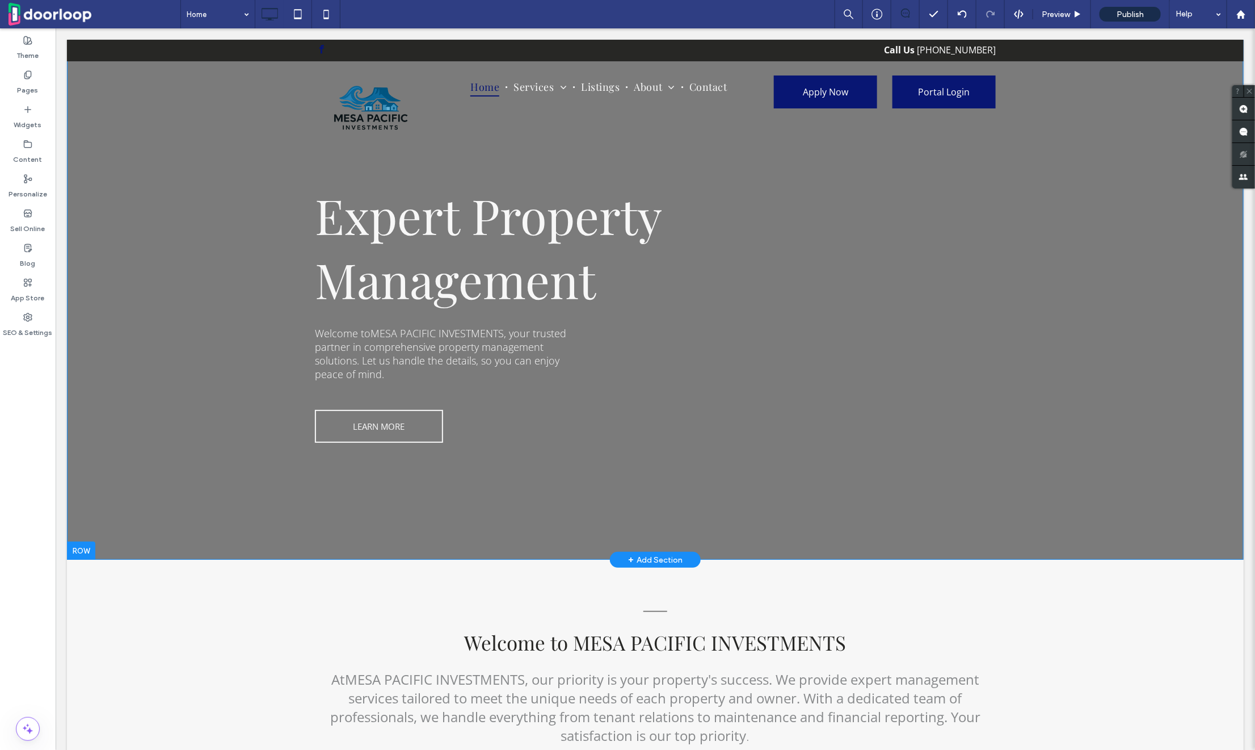
click at [187, 509] on div "Expert Property Management Welcome to MESA PACIFIC INVESTMENTS , your trusted p…" at bounding box center [654, 299] width 1177 height 520
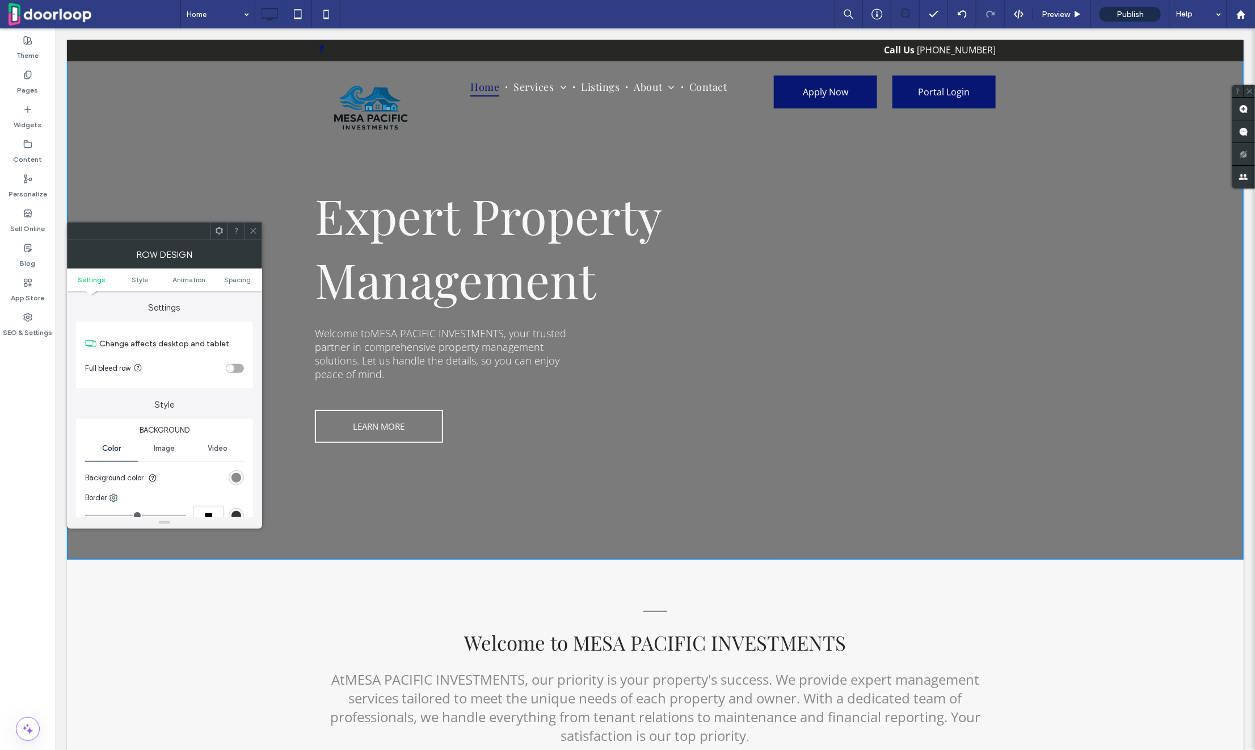
click at [232, 476] on div "rgba(0, 0, 0, 0.5)" at bounding box center [237, 478] width 10 height 10
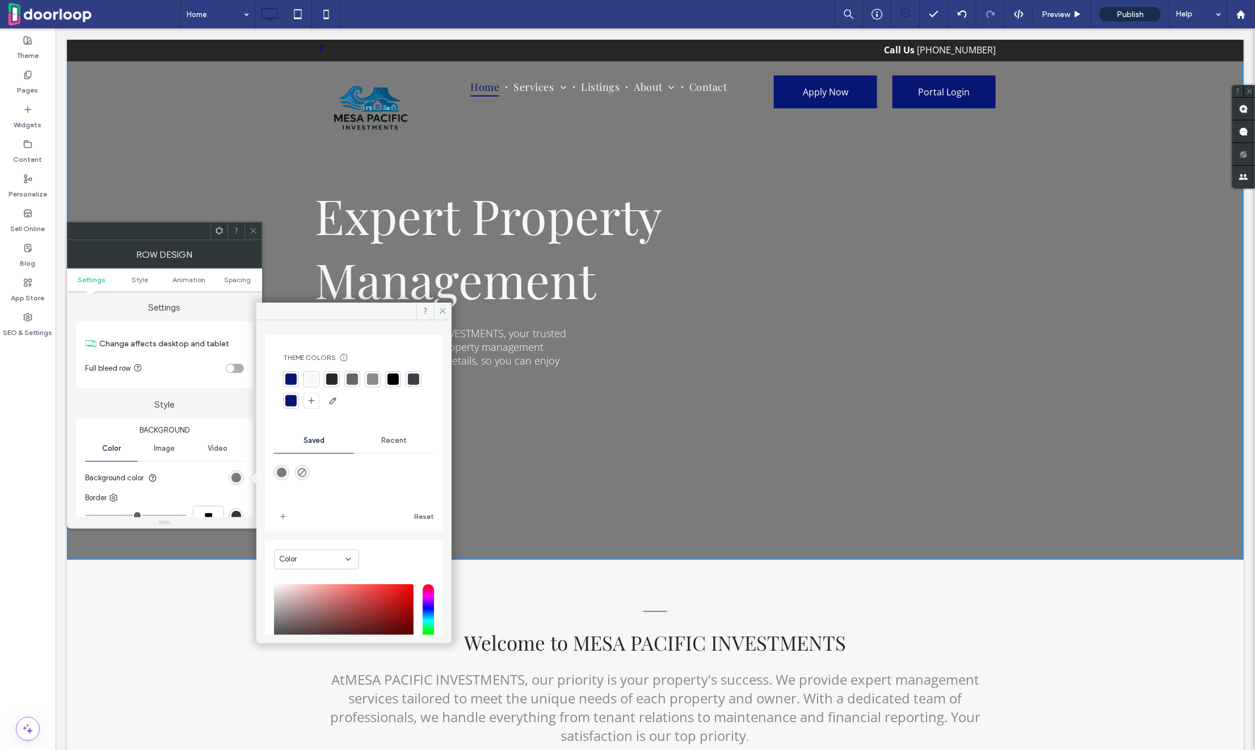
scroll to position [94, 0]
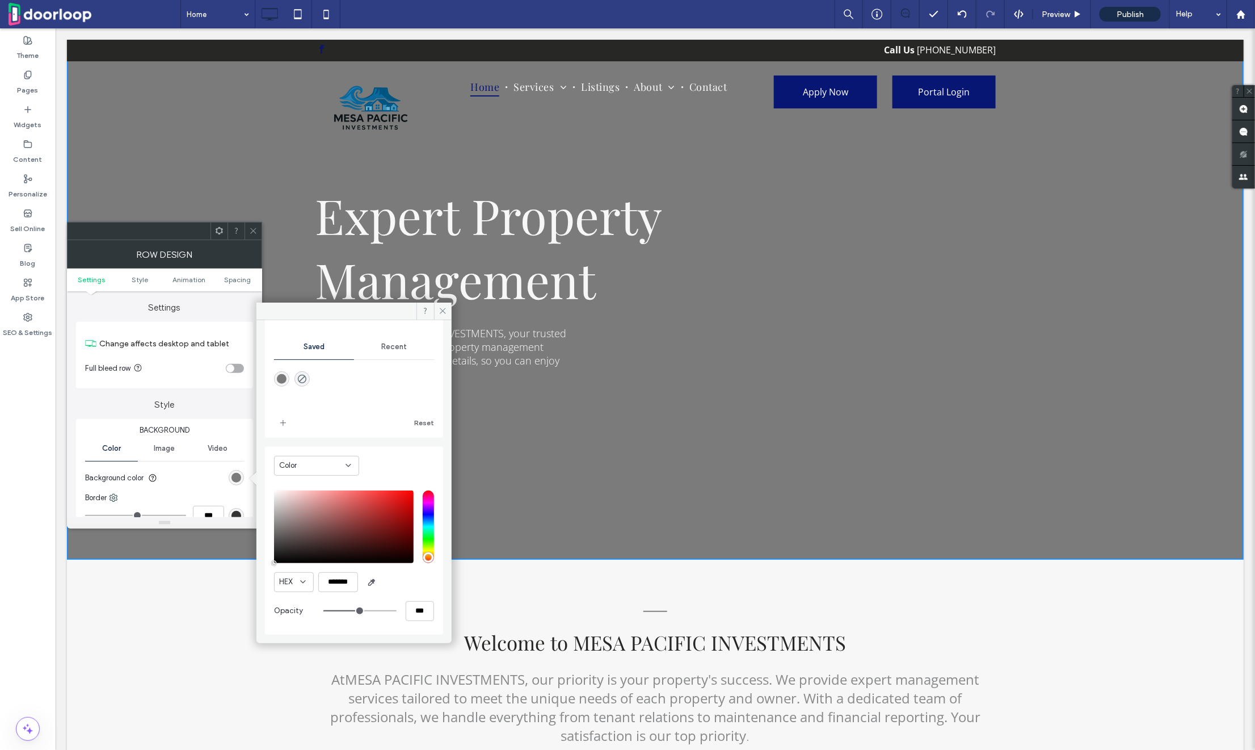
click at [254, 234] on icon at bounding box center [253, 230] width 9 height 9
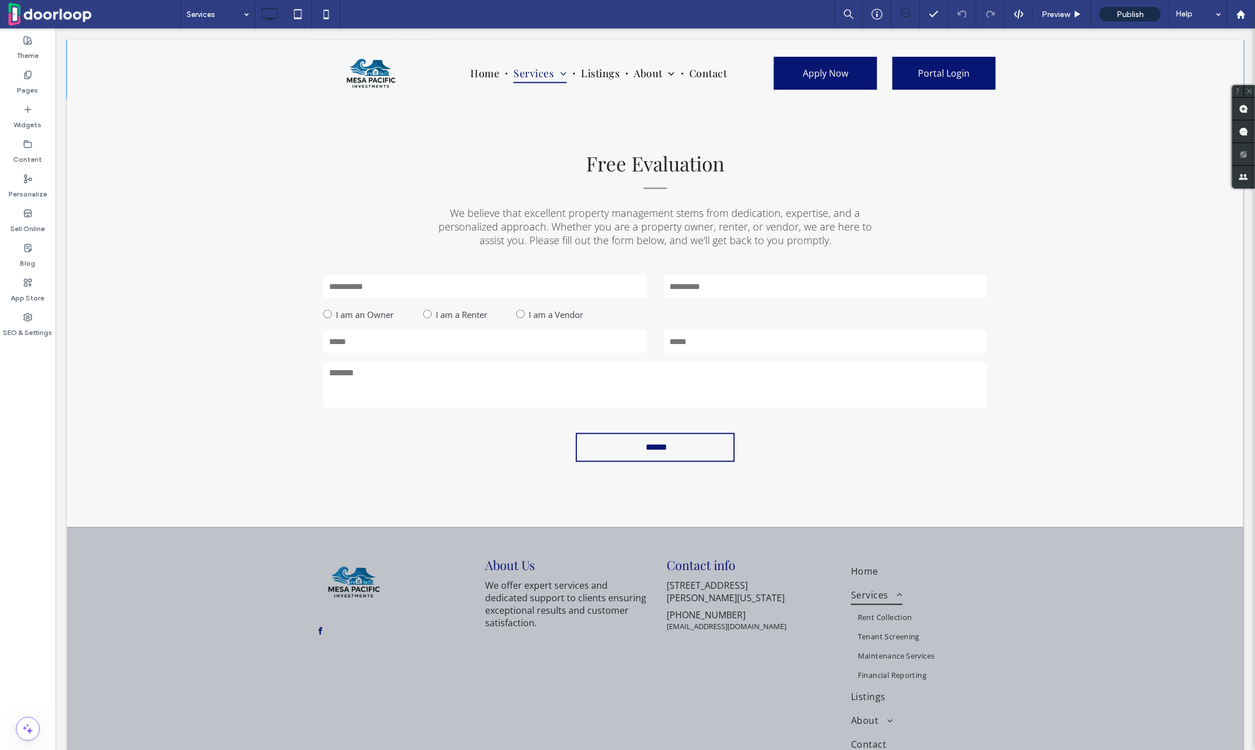
scroll to position [902, 0]
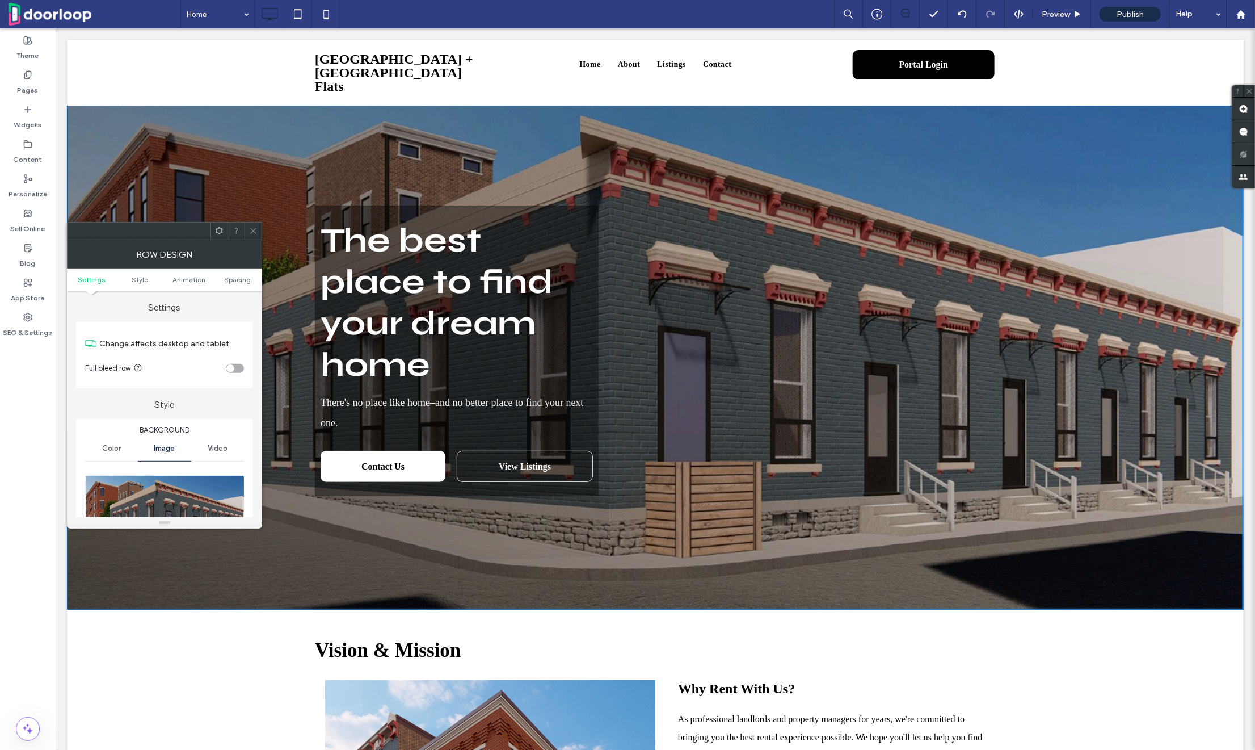
click at [253, 233] on icon at bounding box center [253, 230] width 9 height 9
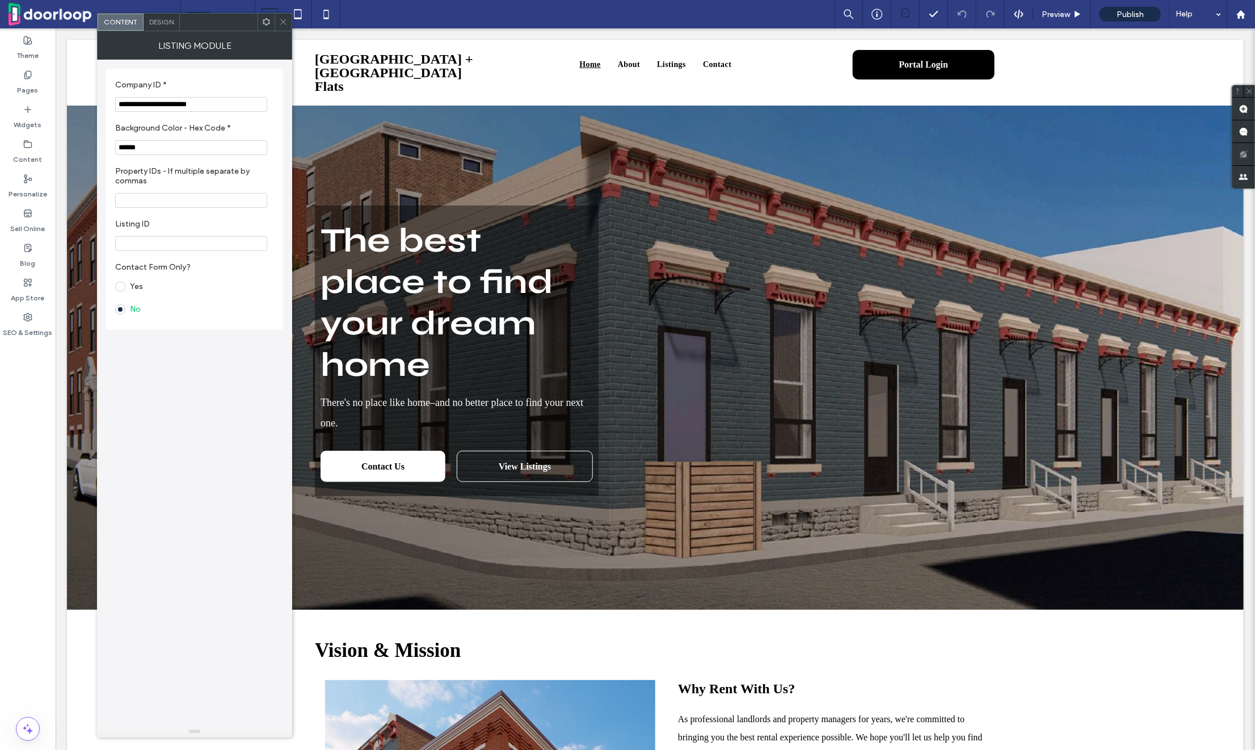
click at [154, 103] on input "**********" at bounding box center [191, 104] width 152 height 15
paste input "Company ID *"
type input "**********"
click at [284, 22] on icon at bounding box center [283, 22] width 9 height 9
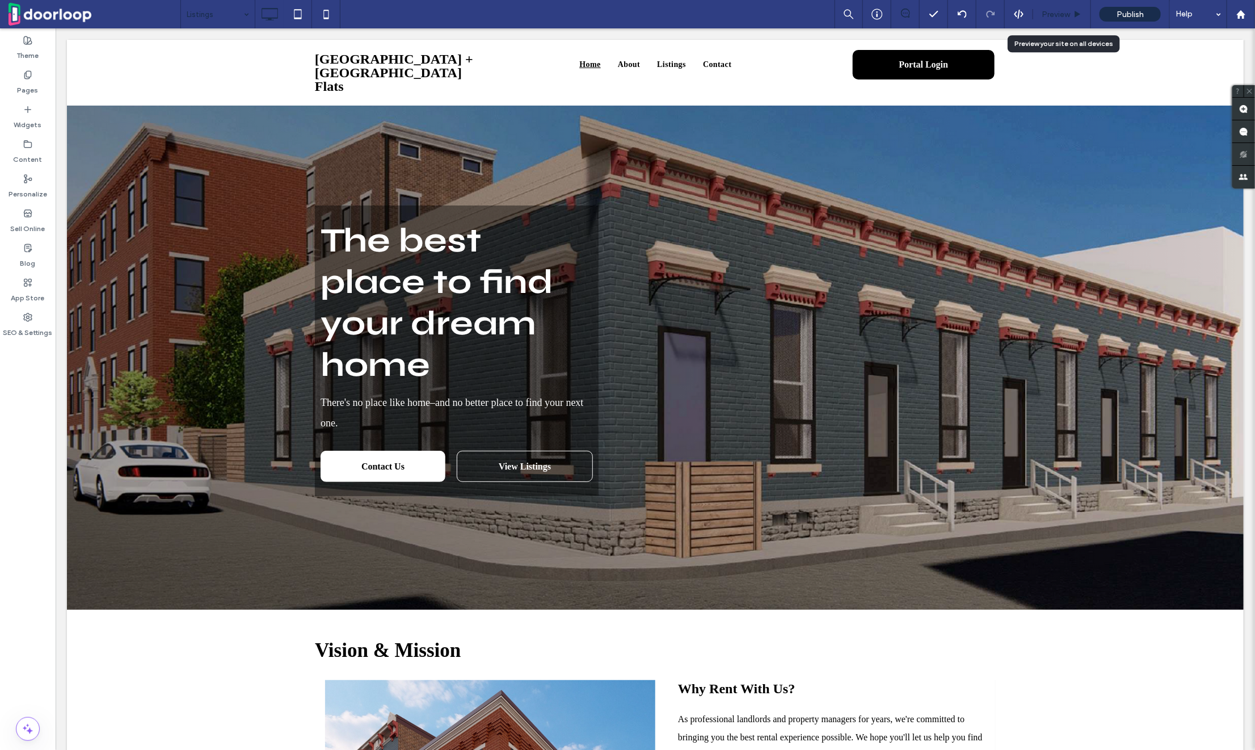
click at [1070, 17] on span "Preview" at bounding box center [1056, 15] width 28 height 10
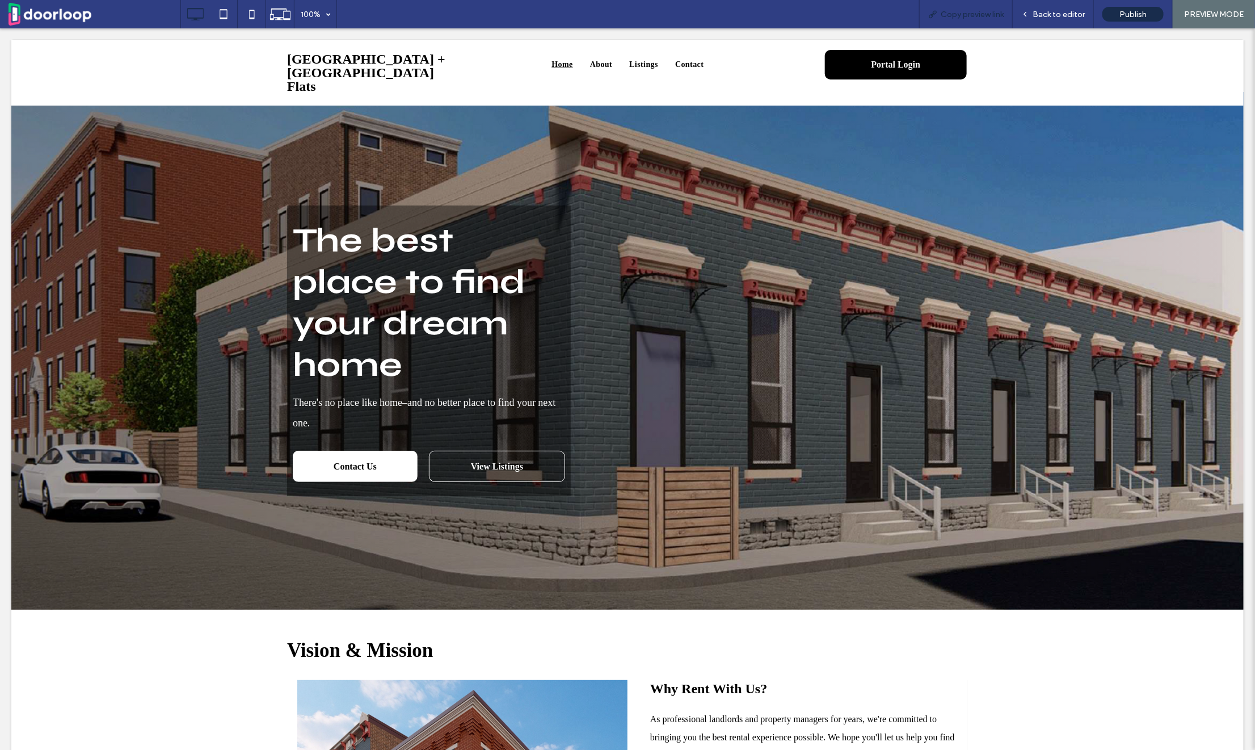
click at [945, 11] on span "Copy preview link" at bounding box center [972, 15] width 63 height 10
click at [1048, 20] on div "Back to editor" at bounding box center [1053, 14] width 81 height 28
click at [1039, 18] on span "Back to editor" at bounding box center [1059, 15] width 52 height 10
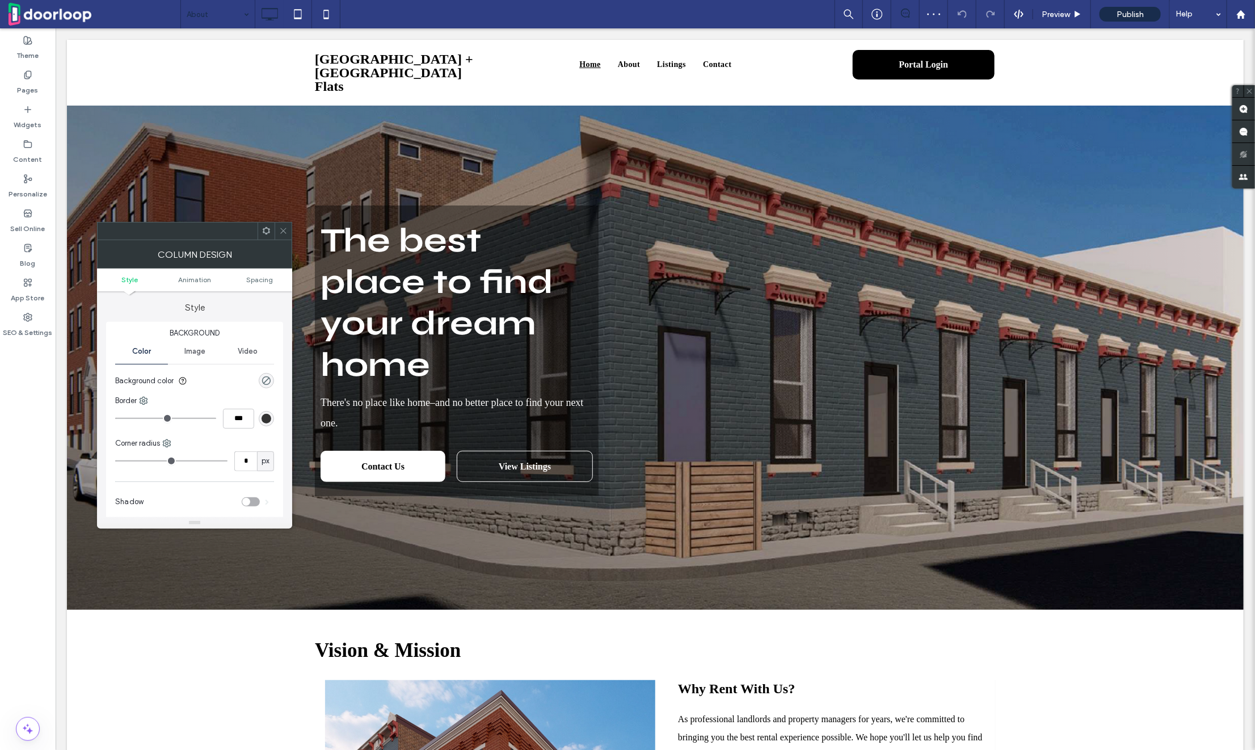
click at [282, 225] on span at bounding box center [283, 230] width 9 height 17
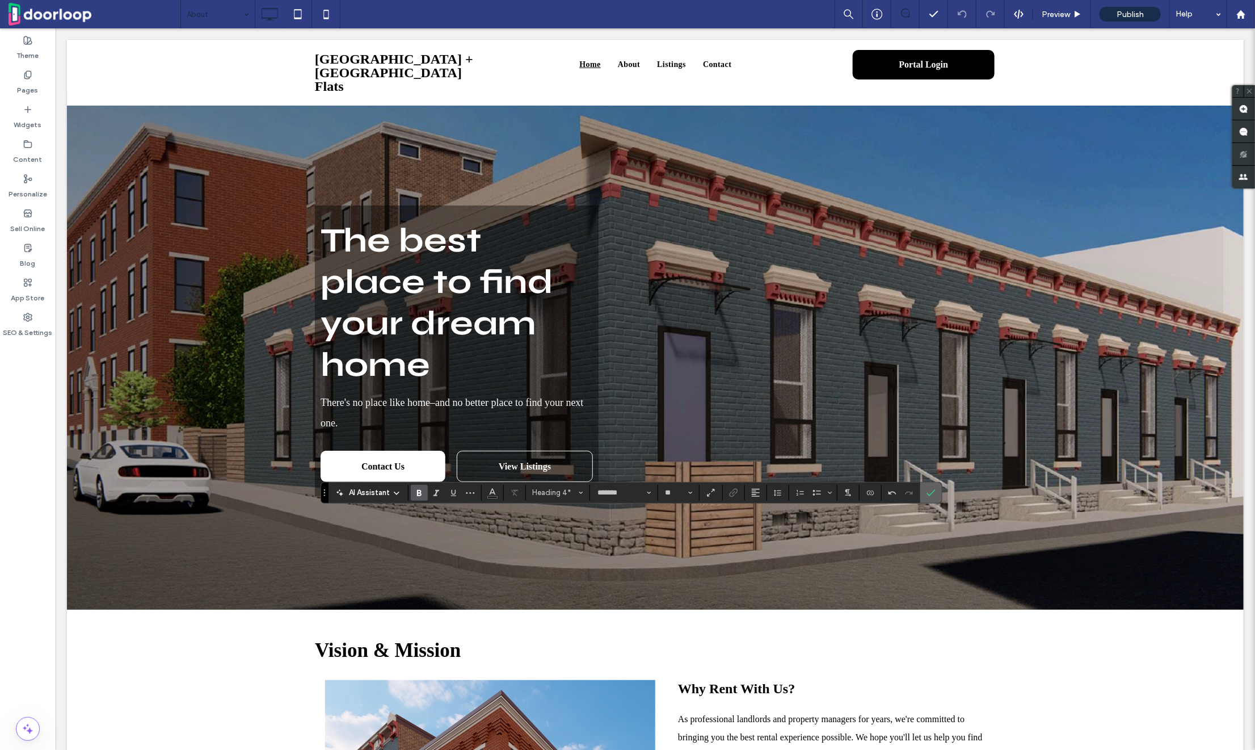
click at [934, 497] on label "Confirm" at bounding box center [931, 492] width 17 height 20
